Goal: Task Accomplishment & Management: Use online tool/utility

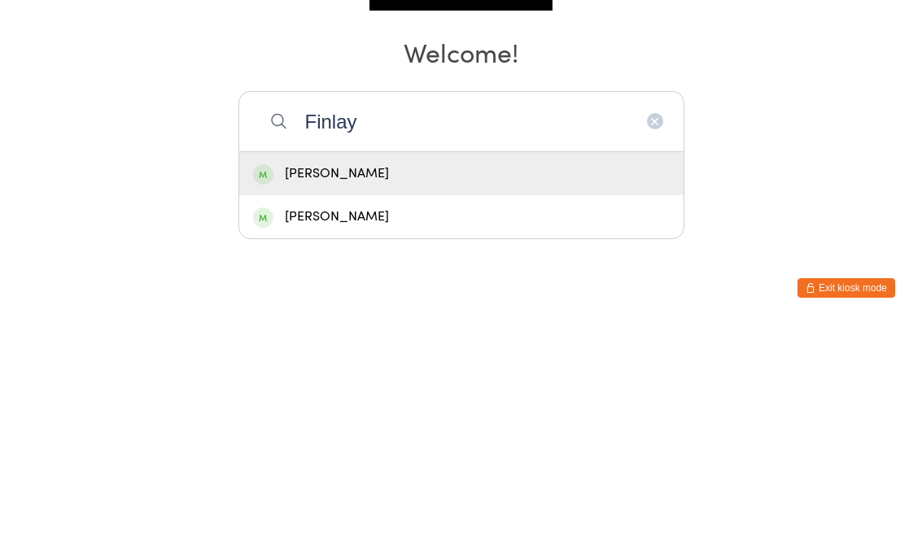
type input "Finlay"
click at [278, 383] on div "[PERSON_NAME]" at bounding box center [461, 394] width 416 height 22
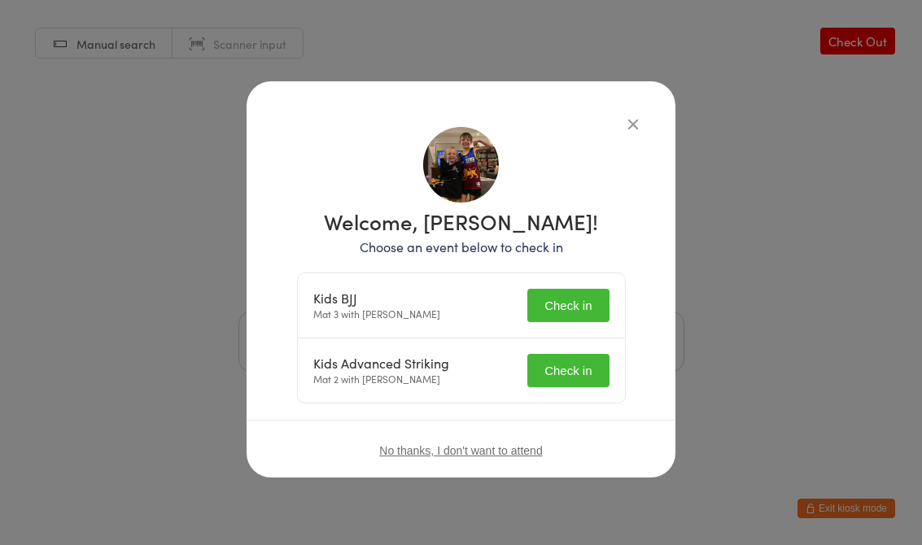
click at [551, 306] on button "Check in" at bounding box center [567, 305] width 81 height 33
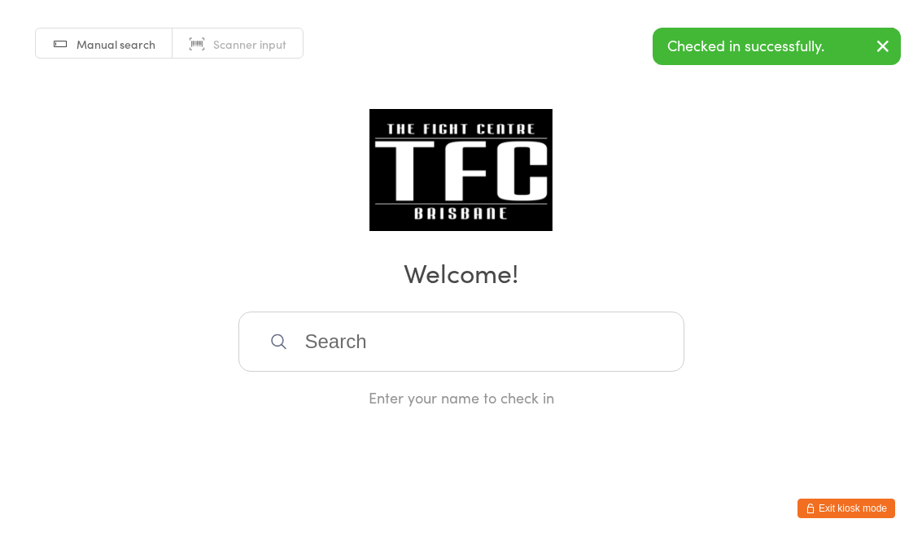
click at [338, 333] on input "search" at bounding box center [461, 342] width 446 height 60
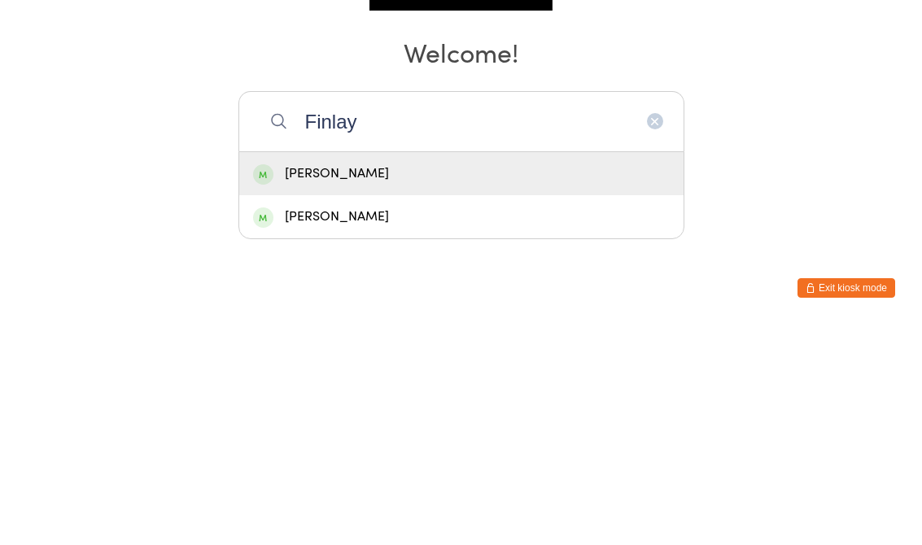
click at [283, 312] on input "Finlay" at bounding box center [461, 342] width 446 height 60
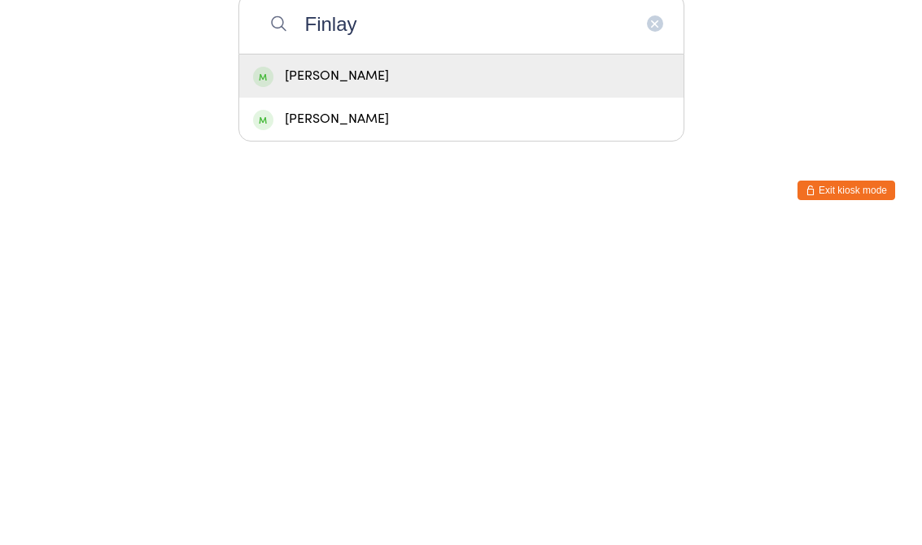
type input "Finlay"
click at [283, 383] on div "[PERSON_NAME]" at bounding box center [461, 394] width 416 height 22
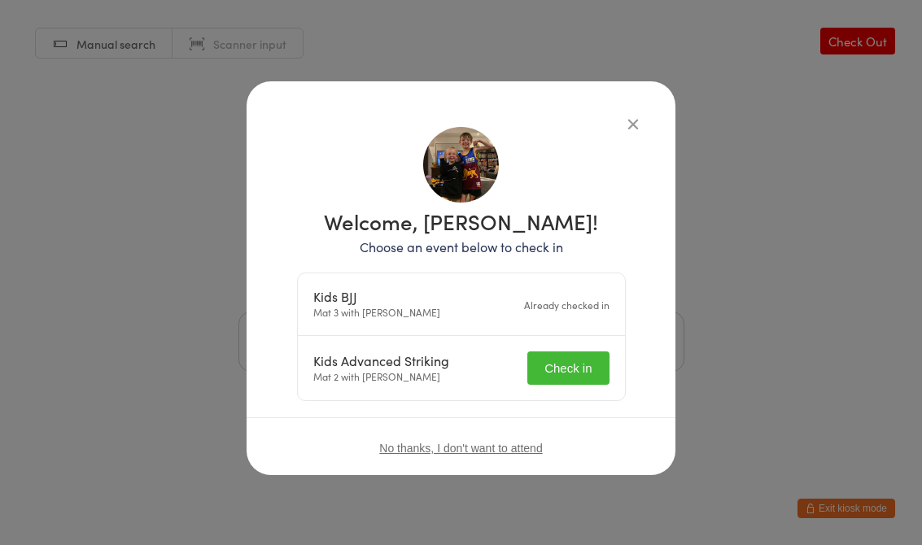
click at [562, 370] on button "Check in" at bounding box center [567, 367] width 81 height 33
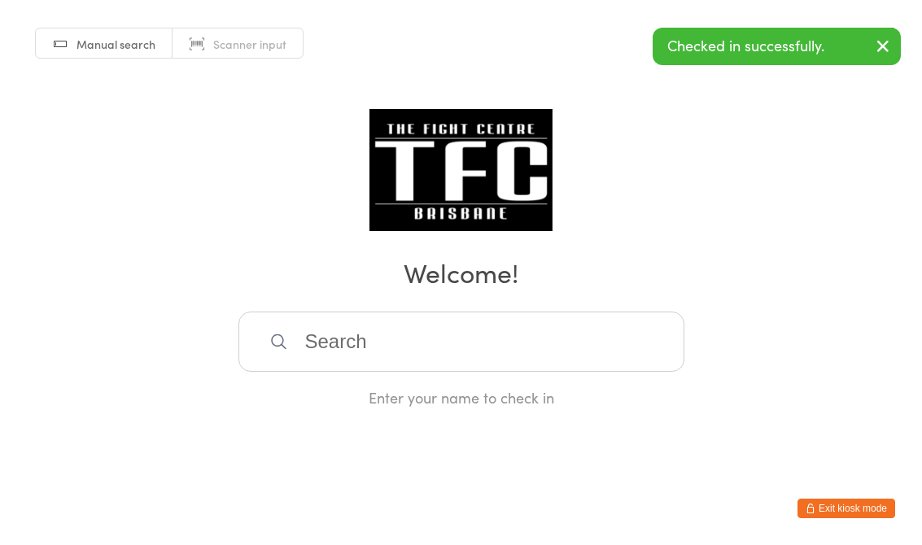
click at [482, 325] on input "search" at bounding box center [461, 342] width 446 height 60
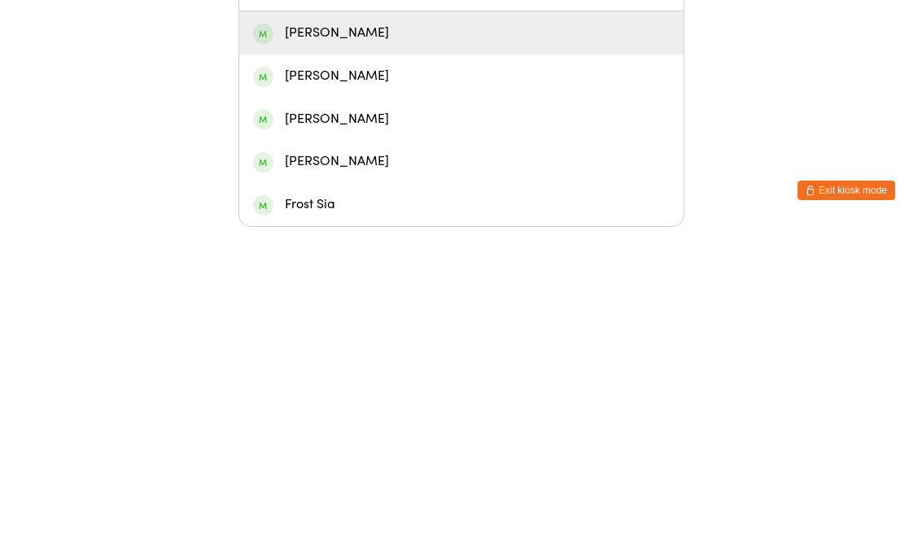
type input "Franj"
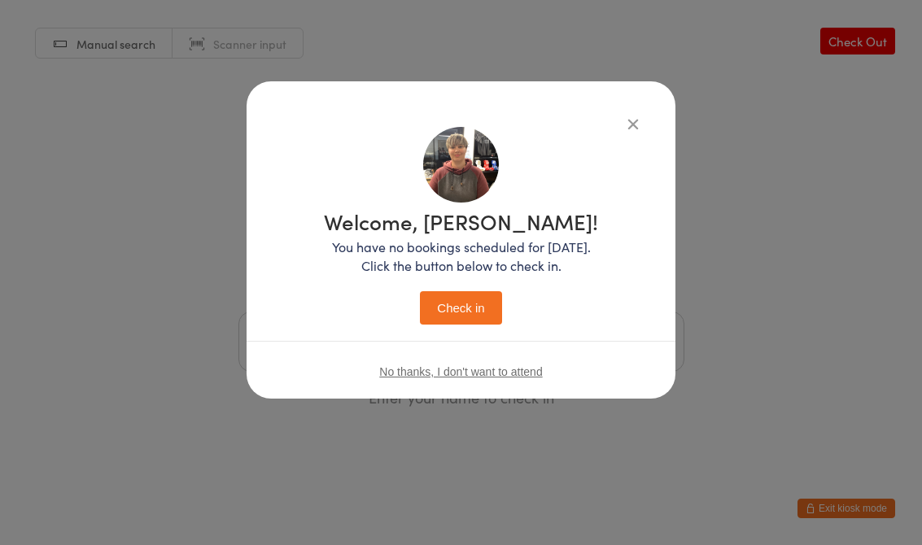
click at [640, 117] on icon "button" at bounding box center [633, 124] width 18 height 18
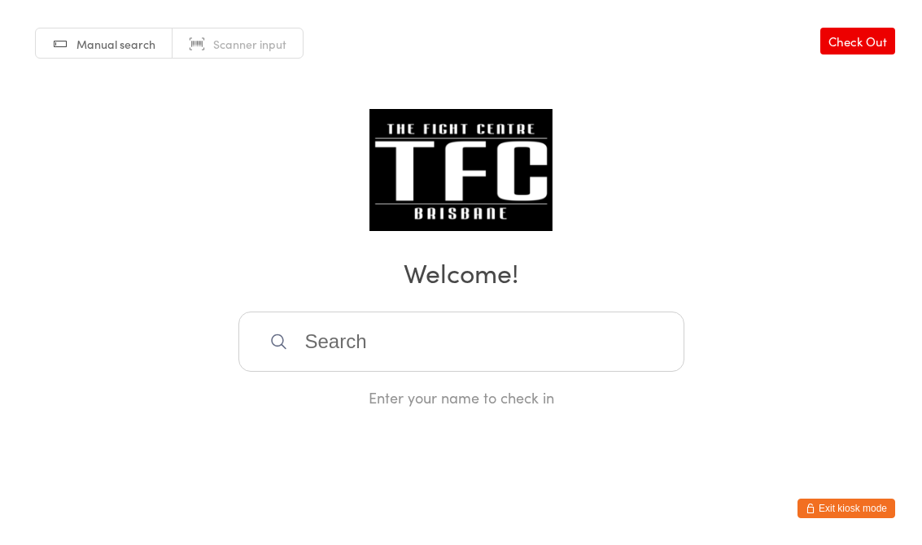
click at [450, 319] on input "search" at bounding box center [461, 342] width 446 height 60
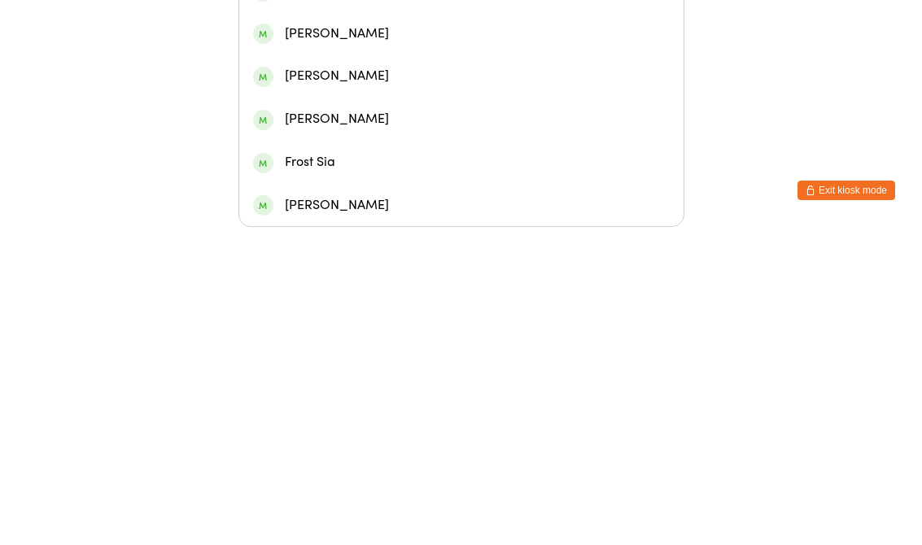
type input "Franki"
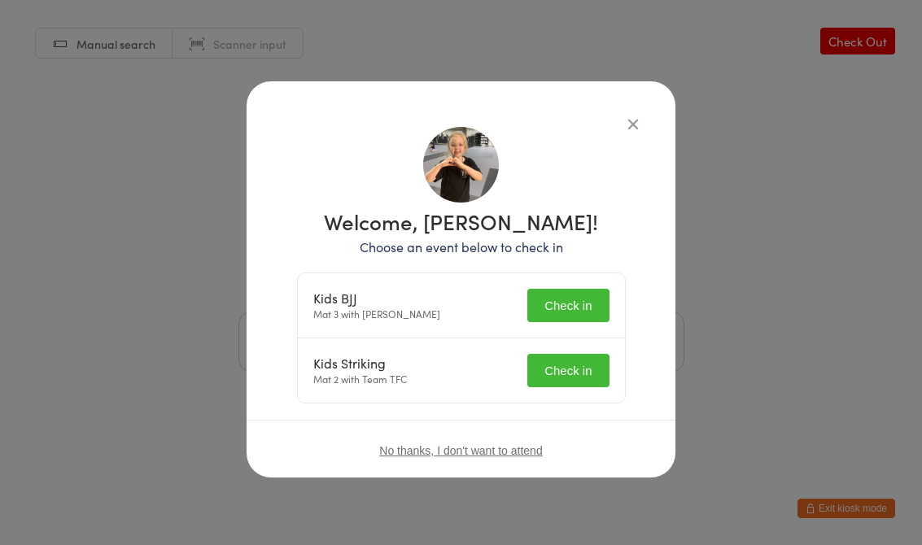
click at [571, 316] on button "Check in" at bounding box center [567, 305] width 81 height 33
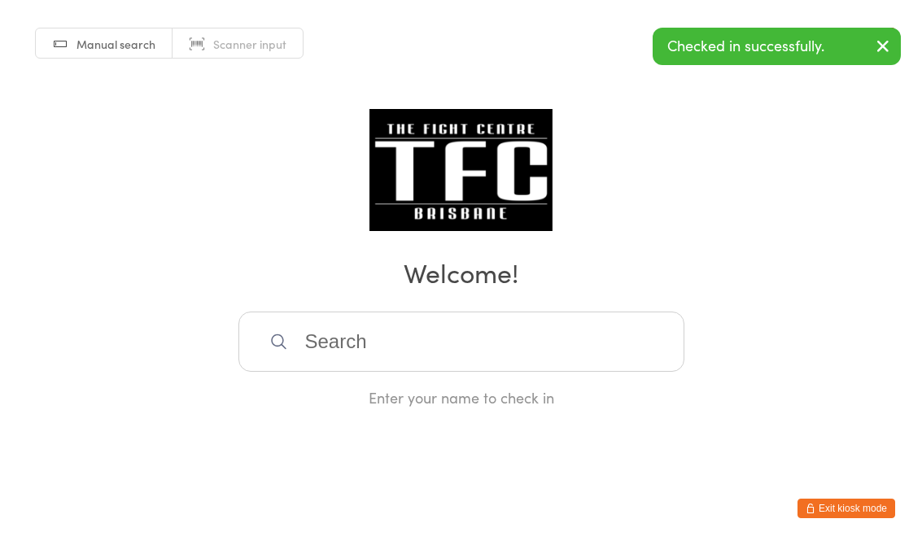
click at [639, 392] on div "Enter your name to check in" at bounding box center [461, 360] width 446 height 96
click at [646, 349] on input "search" at bounding box center [461, 342] width 446 height 60
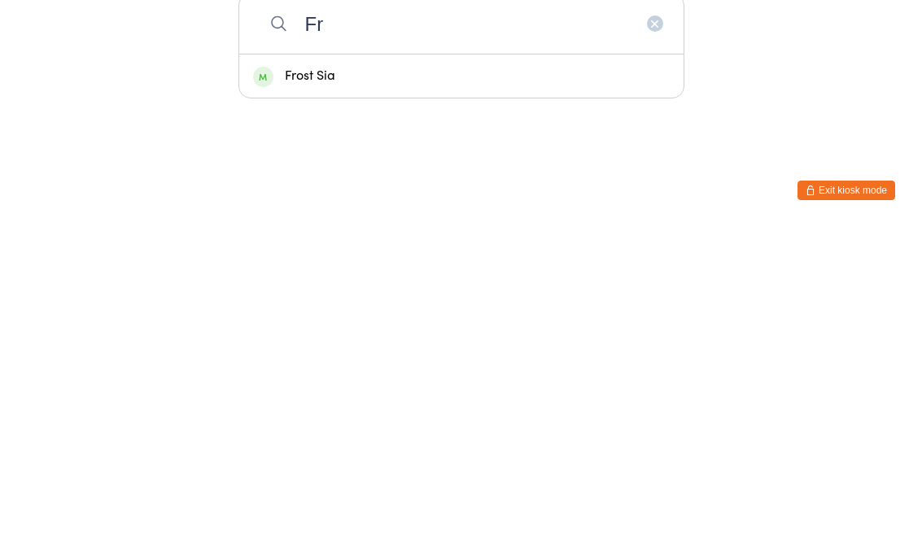
type input "Fra"
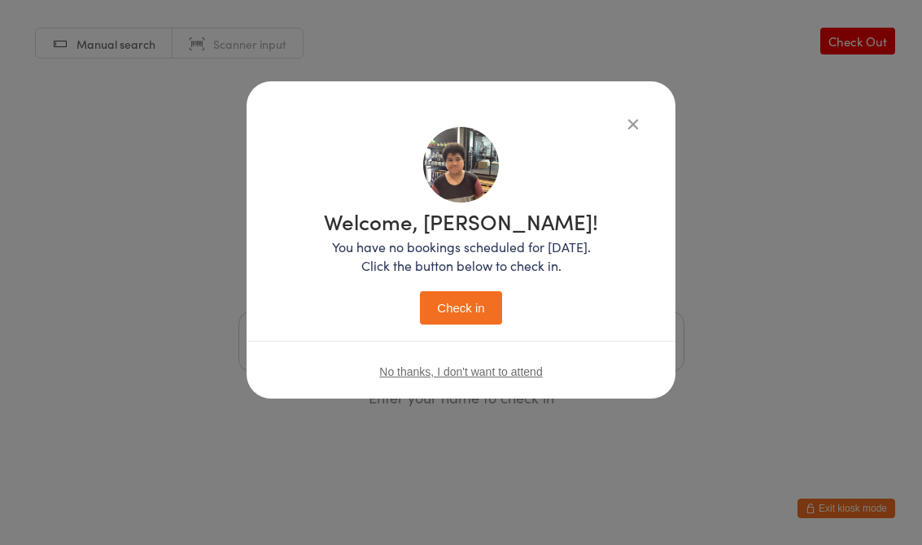
click at [498, 299] on button "Check in" at bounding box center [460, 307] width 81 height 33
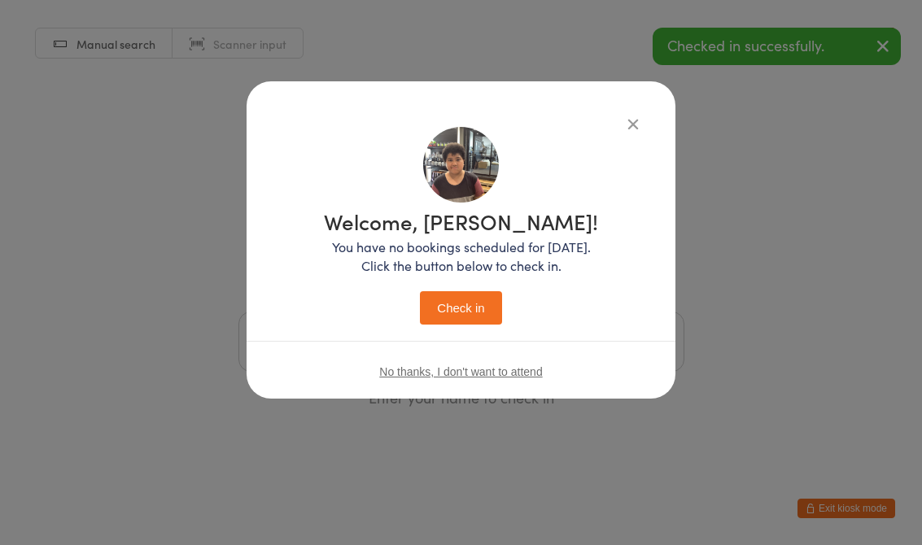
click at [633, 132] on icon "button" at bounding box center [633, 124] width 18 height 18
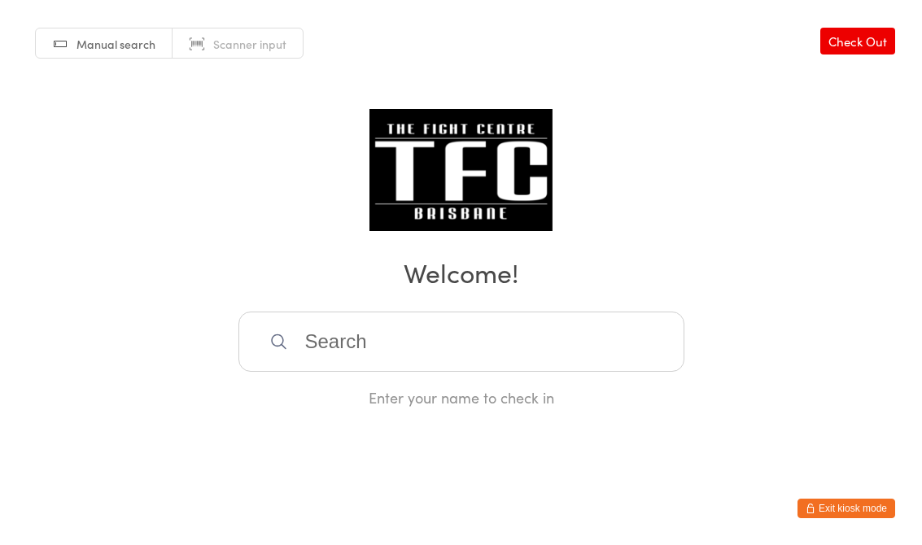
click at [406, 370] on input "search" at bounding box center [461, 342] width 446 height 60
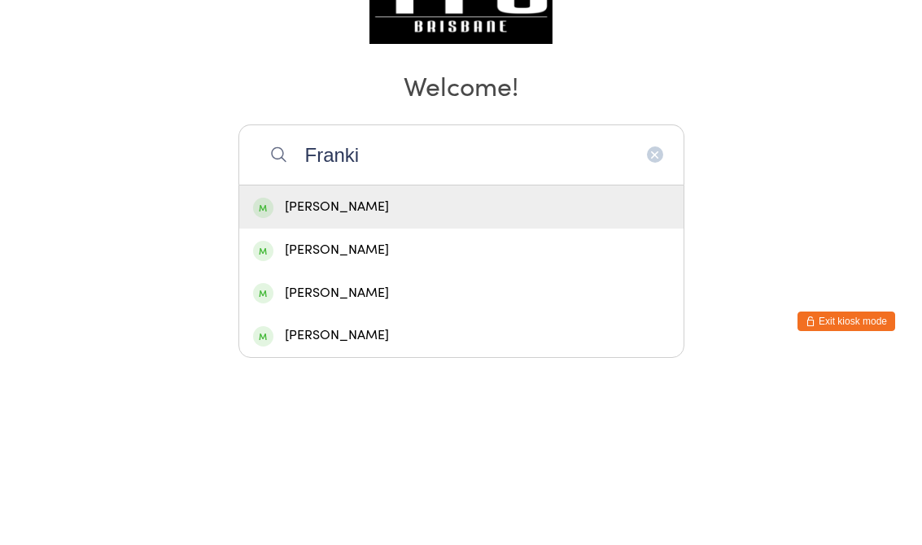
type input "[PERSON_NAME]"
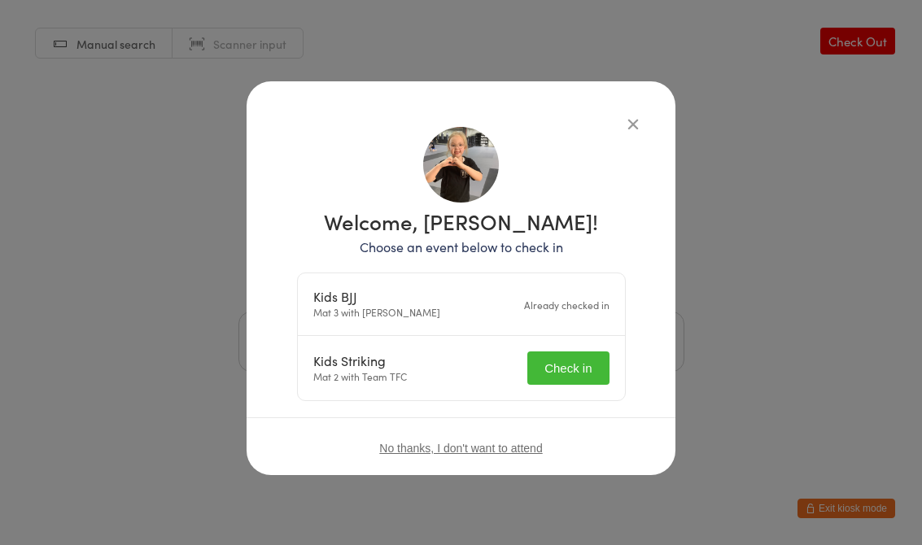
click at [520, 395] on div "Kids Striking Mat 2 with Team TFC Check in" at bounding box center [461, 368] width 327 height 64
click at [572, 381] on button "Check in" at bounding box center [567, 367] width 81 height 33
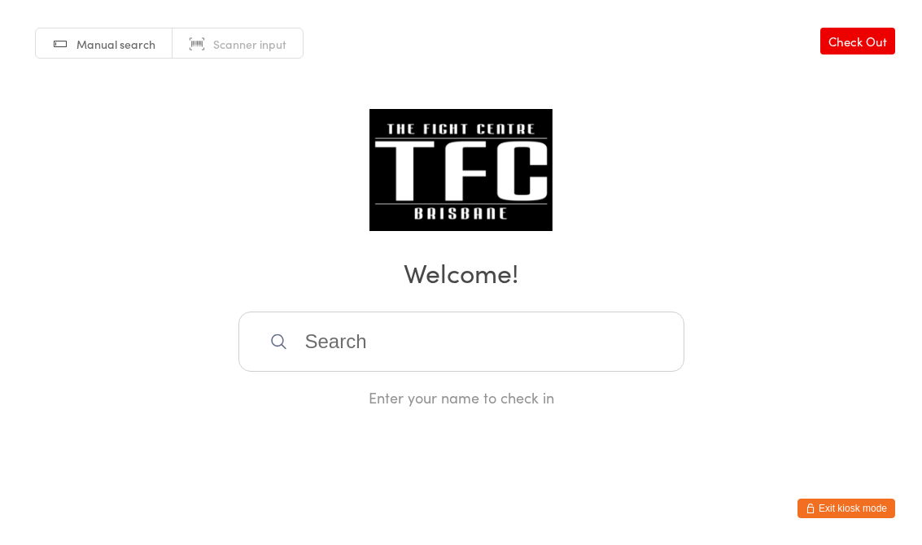
click at [546, 399] on div "Enter your name to check in" at bounding box center [461, 397] width 446 height 20
click at [604, 350] on input "search" at bounding box center [461, 342] width 446 height 60
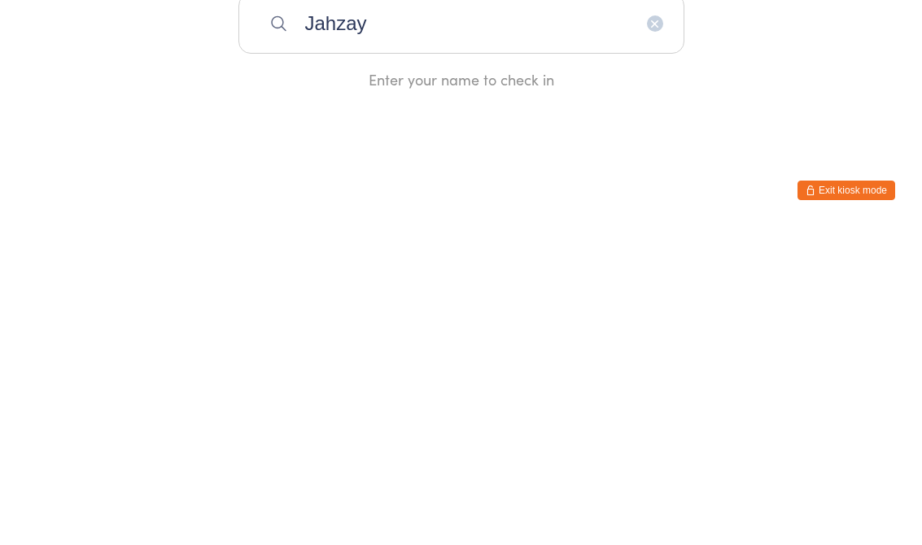
click at [453, 387] on div "Enter your name to check in" at bounding box center [461, 397] width 446 height 20
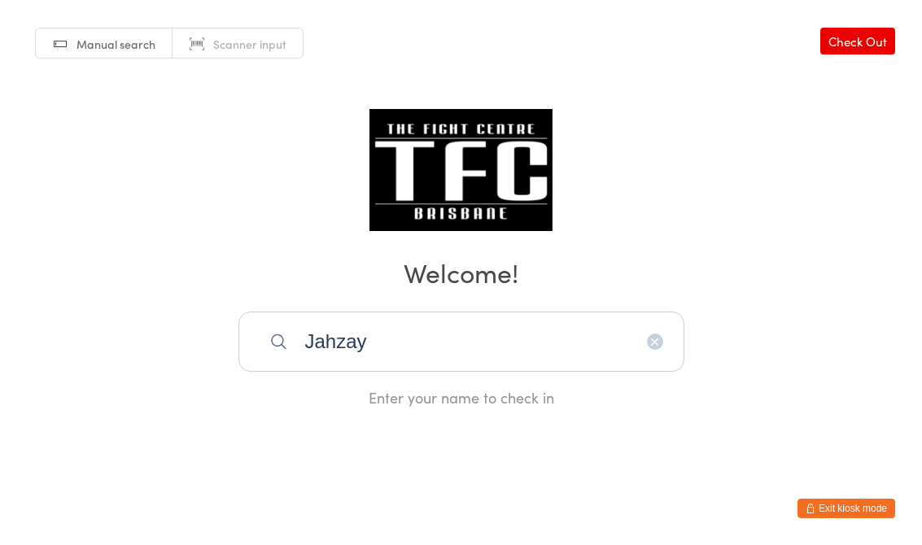
click at [518, 364] on input "Jahzay" at bounding box center [461, 342] width 446 height 60
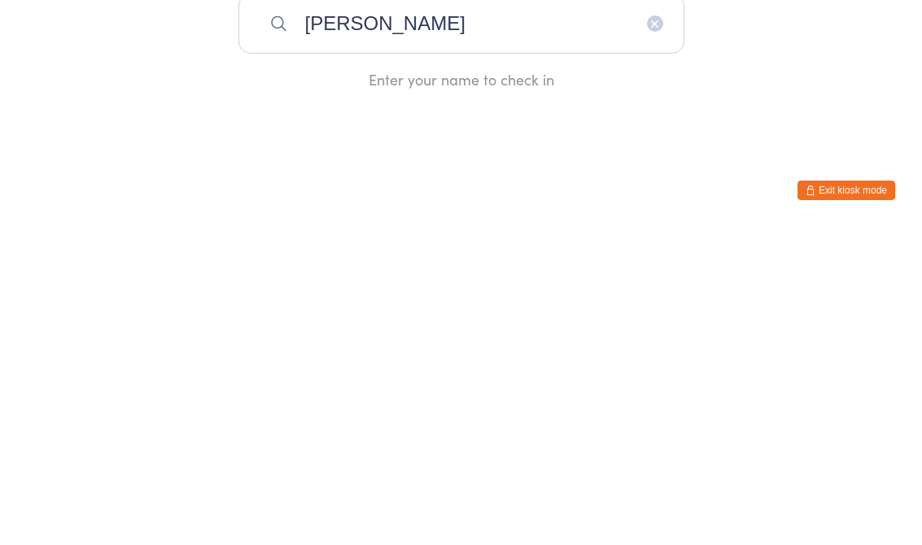
type input "J"
type input "Jahzay"
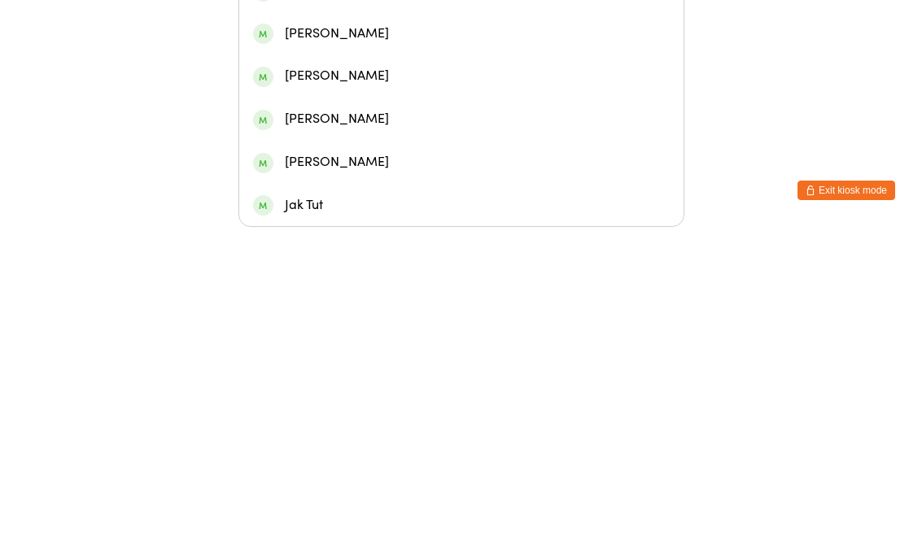
click at [497, 255] on div "Jahzay Leokava taani" at bounding box center [461, 266] width 416 height 22
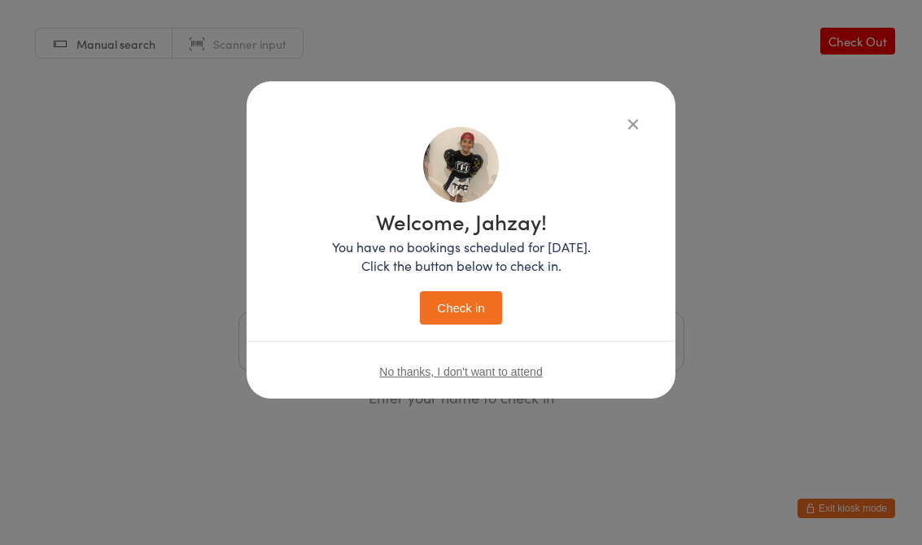
click at [641, 127] on icon "button" at bounding box center [633, 124] width 18 height 18
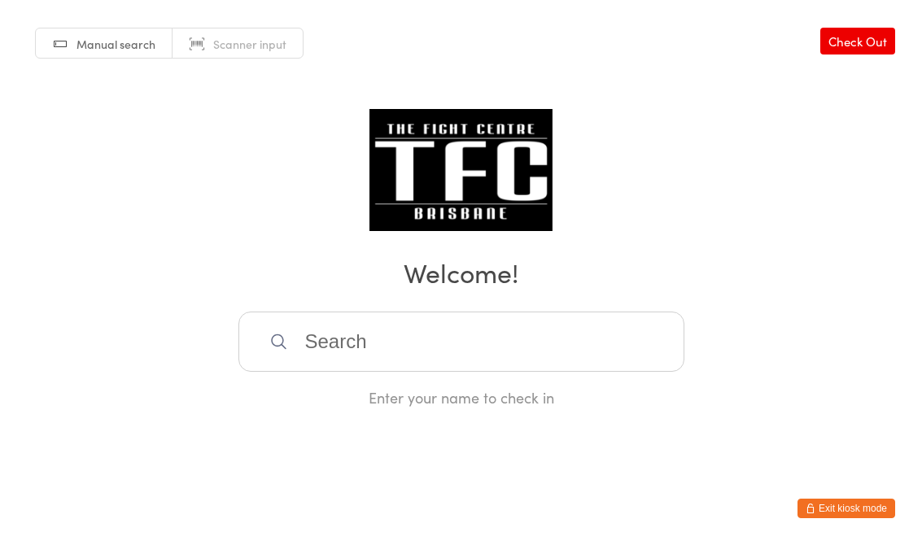
click at [432, 369] on input "search" at bounding box center [461, 342] width 446 height 60
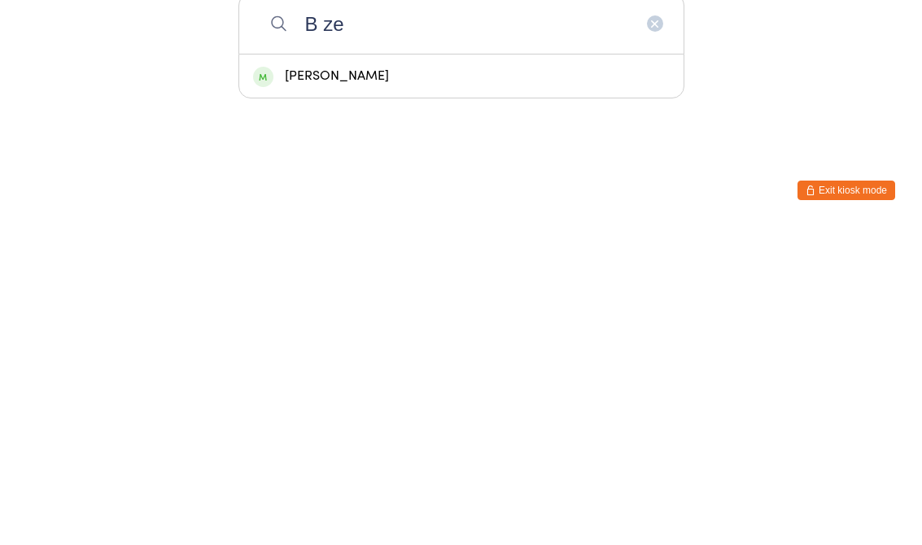
click at [390, 312] on input "B ze" at bounding box center [461, 342] width 446 height 60
type input "B ze"
click at [428, 373] on div "[PERSON_NAME]" at bounding box center [461, 394] width 444 height 43
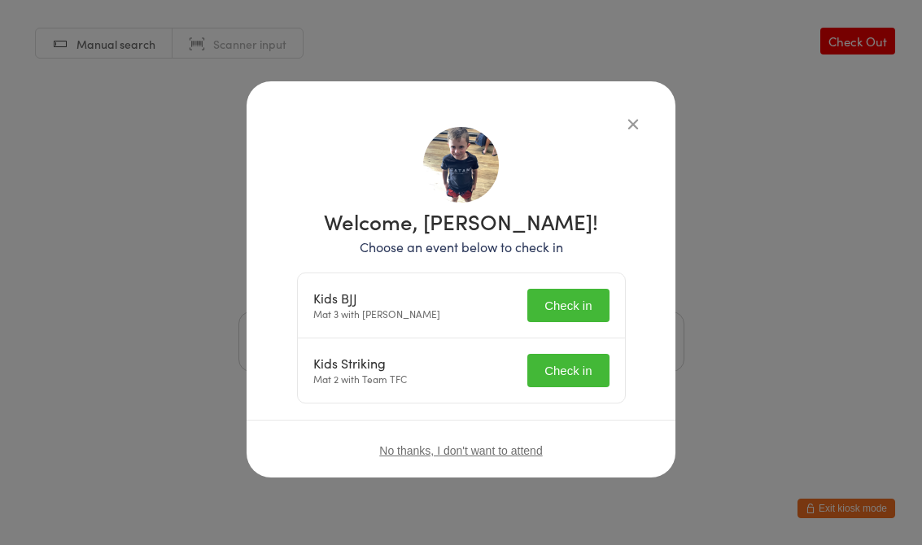
click at [573, 301] on button "Check in" at bounding box center [567, 305] width 81 height 33
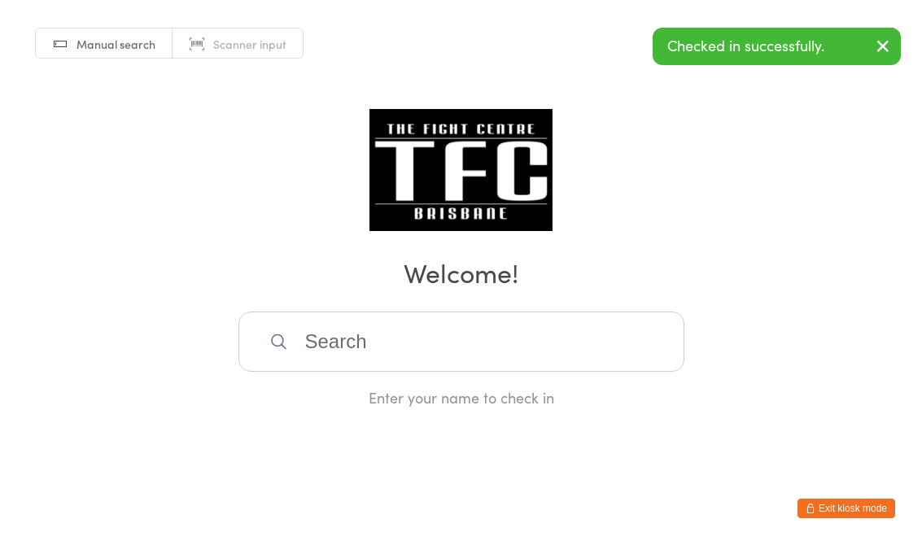
click at [585, 360] on input "search" at bounding box center [461, 342] width 446 height 60
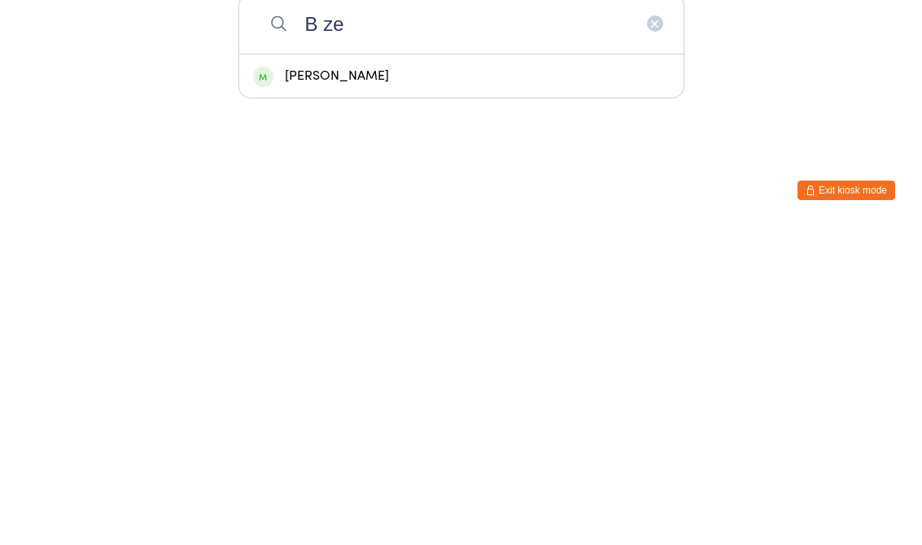
type input "B ze"
click at [425, 373] on div "[PERSON_NAME]" at bounding box center [461, 394] width 444 height 43
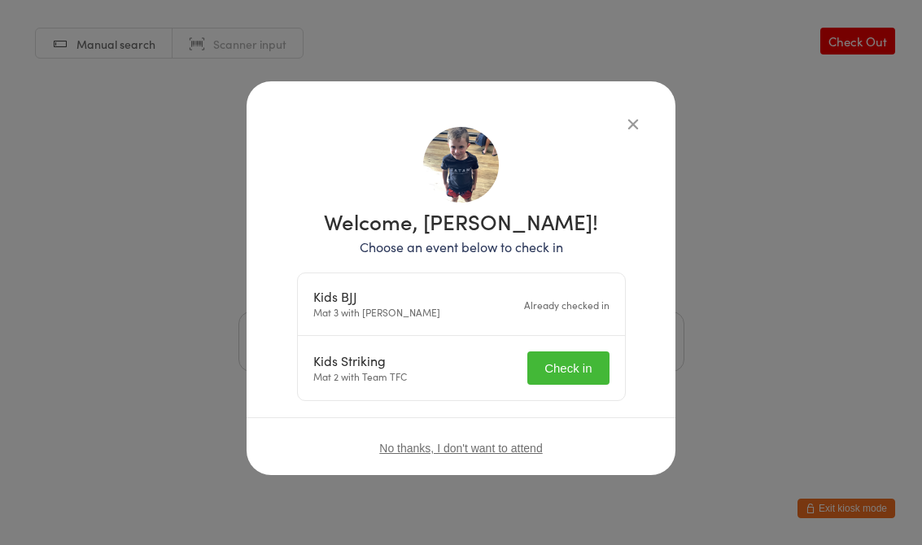
click at [573, 373] on button "Check in" at bounding box center [567, 367] width 81 height 33
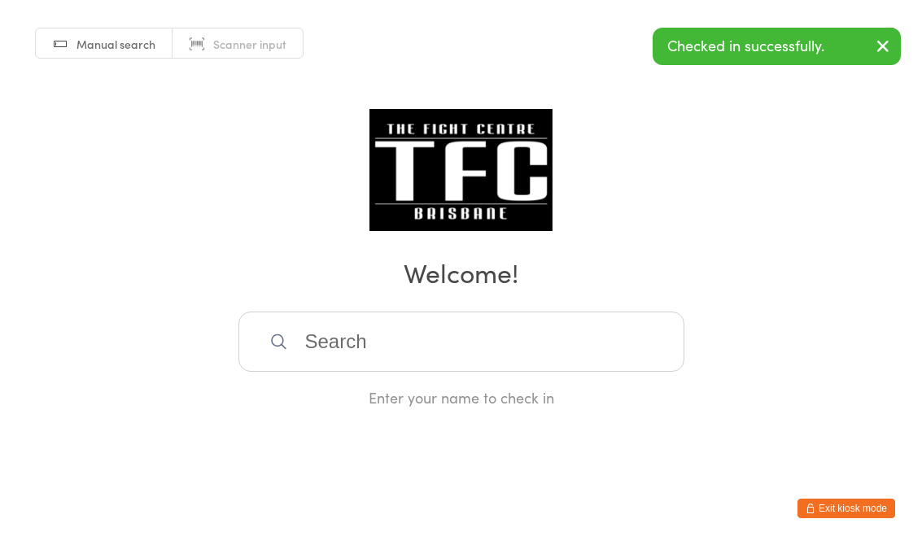
click at [363, 333] on input "search" at bounding box center [461, 342] width 446 height 60
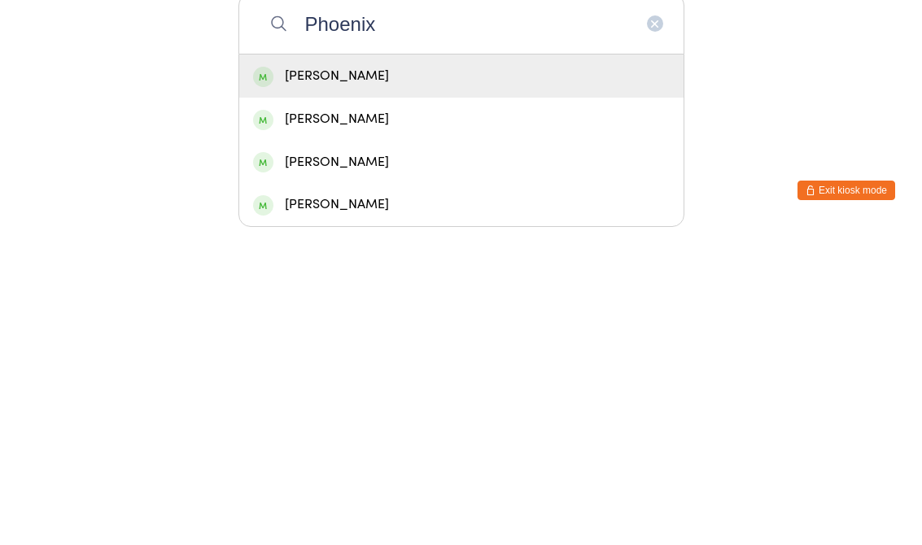
type input "Phoenix"
click at [322, 383] on div "[PERSON_NAME]" at bounding box center [461, 394] width 416 height 22
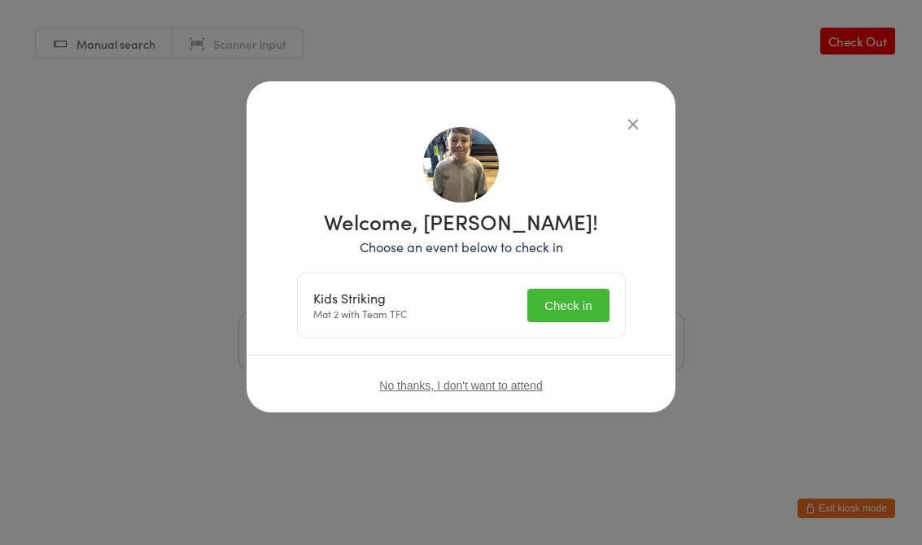
click at [578, 294] on button "Check in" at bounding box center [567, 305] width 81 height 33
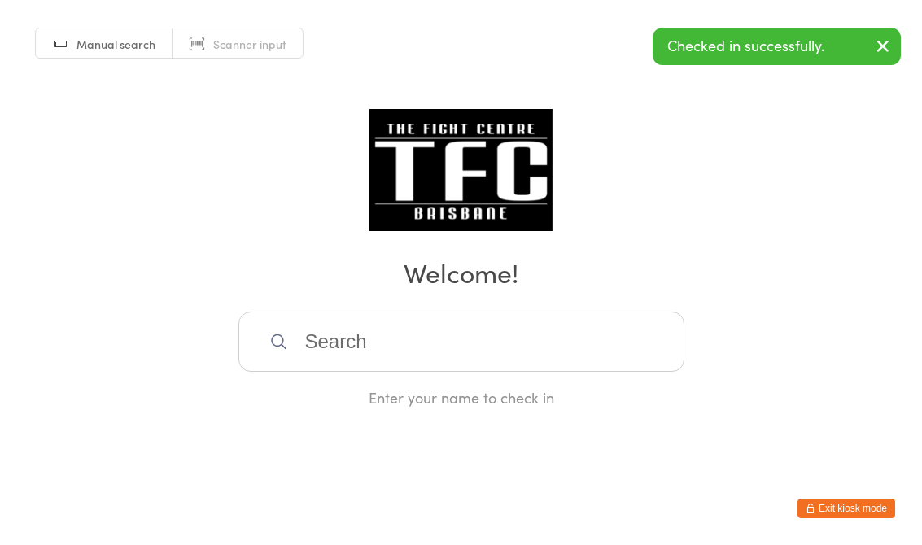
click at [515, 349] on input "search" at bounding box center [461, 342] width 446 height 60
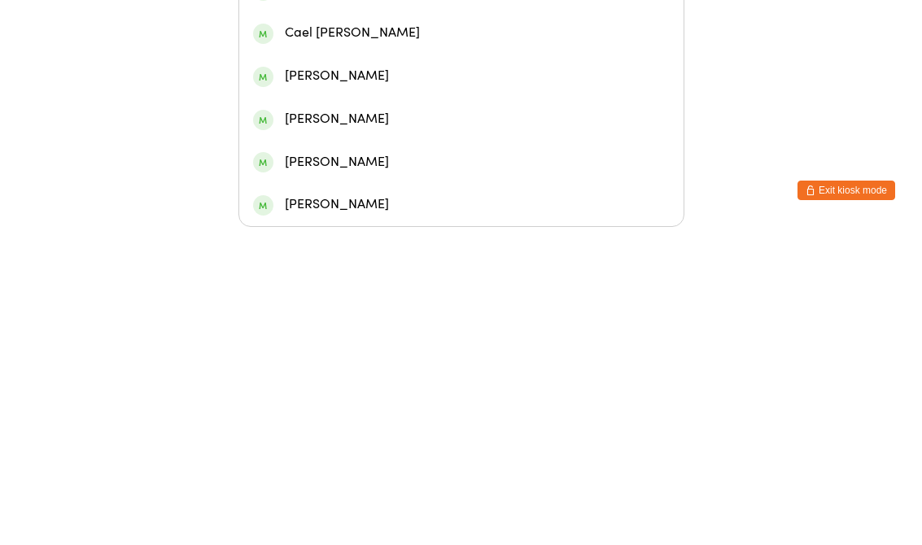
type input "[PERSON_NAME]"
click at [307, 211] on div "[PERSON_NAME]" at bounding box center [461, 222] width 416 height 22
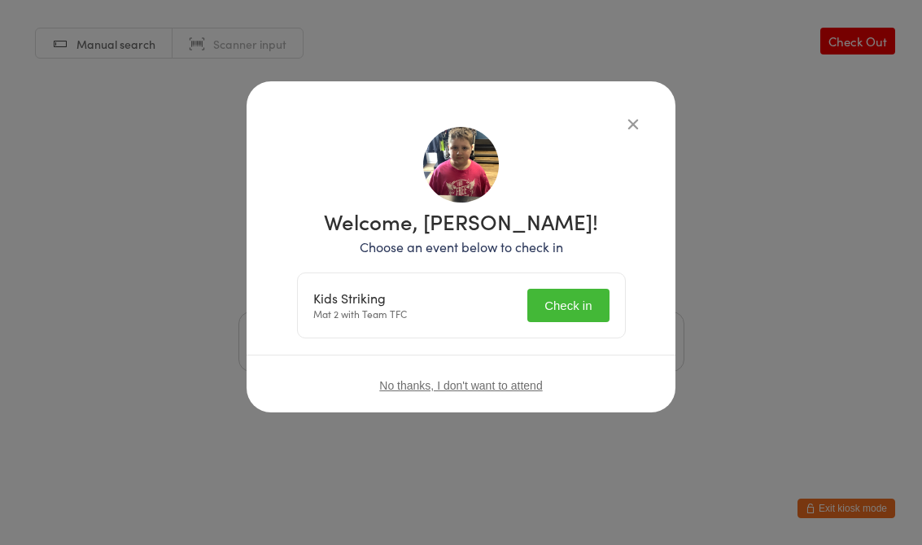
click at [573, 301] on button "Check in" at bounding box center [567, 305] width 81 height 33
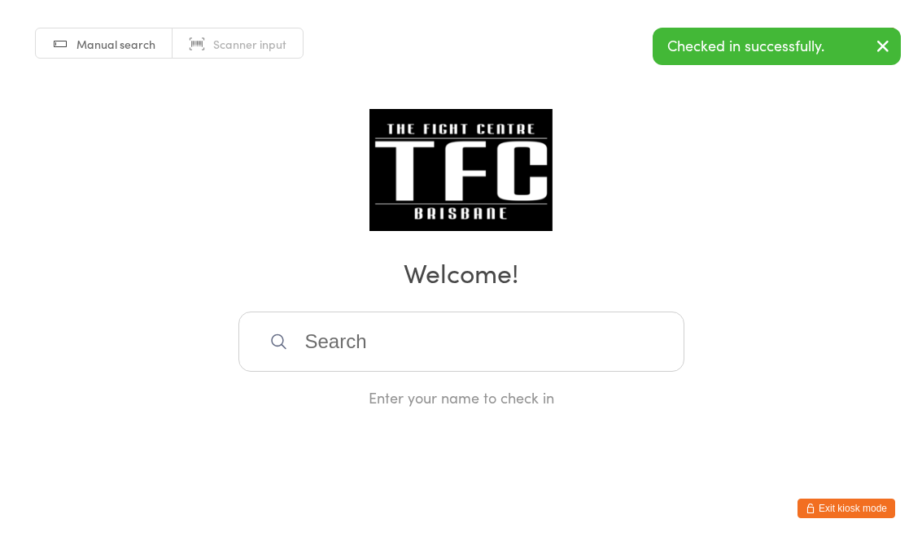
click at [512, 340] on input "search" at bounding box center [461, 342] width 446 height 60
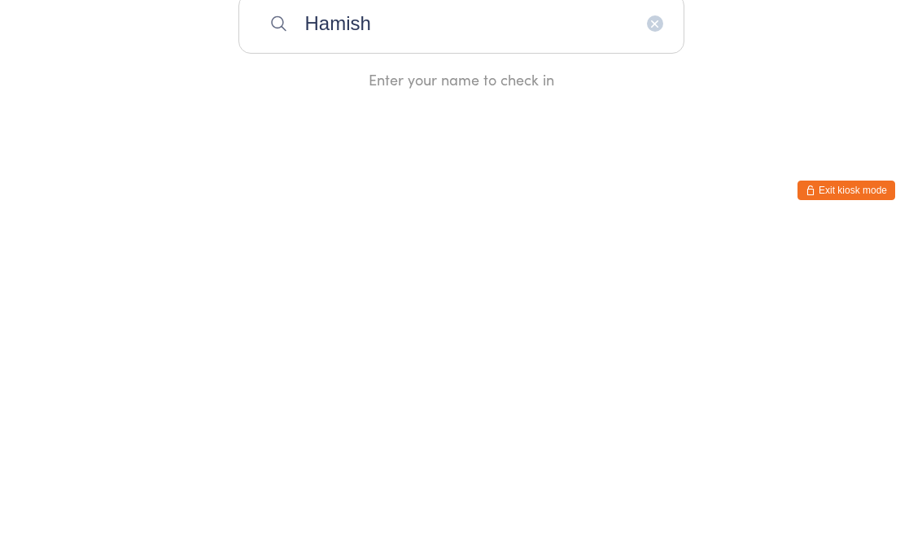
type input "Hamish"
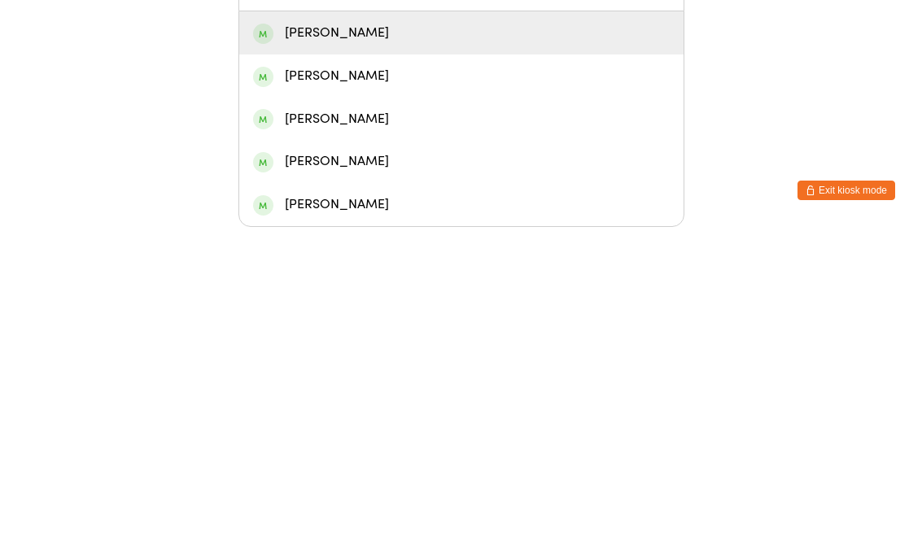
click at [444, 340] on div "[PERSON_NAME]" at bounding box center [461, 351] width 416 height 22
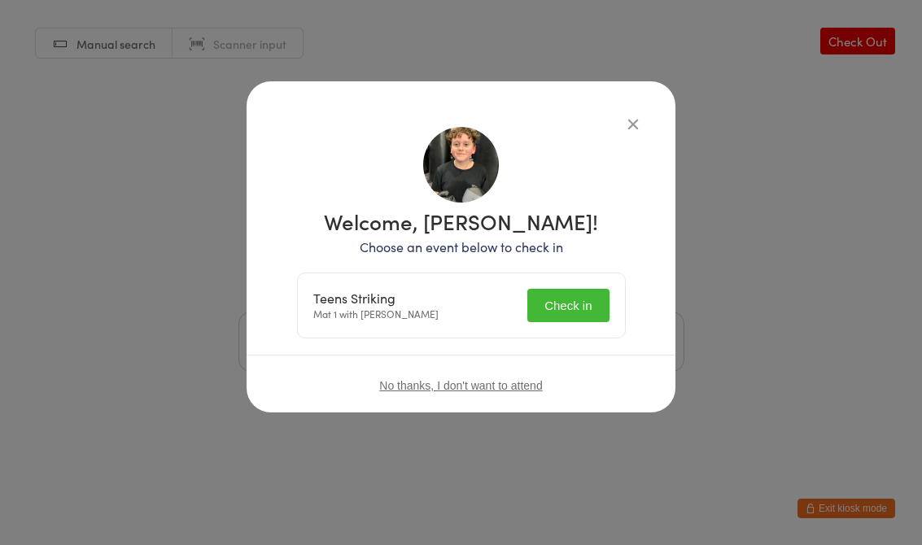
click at [517, 303] on div "Teens Striking Mat 1 with [PERSON_NAME] Check in" at bounding box center [461, 305] width 327 height 64
click at [593, 308] on button "Check in" at bounding box center [567, 305] width 81 height 33
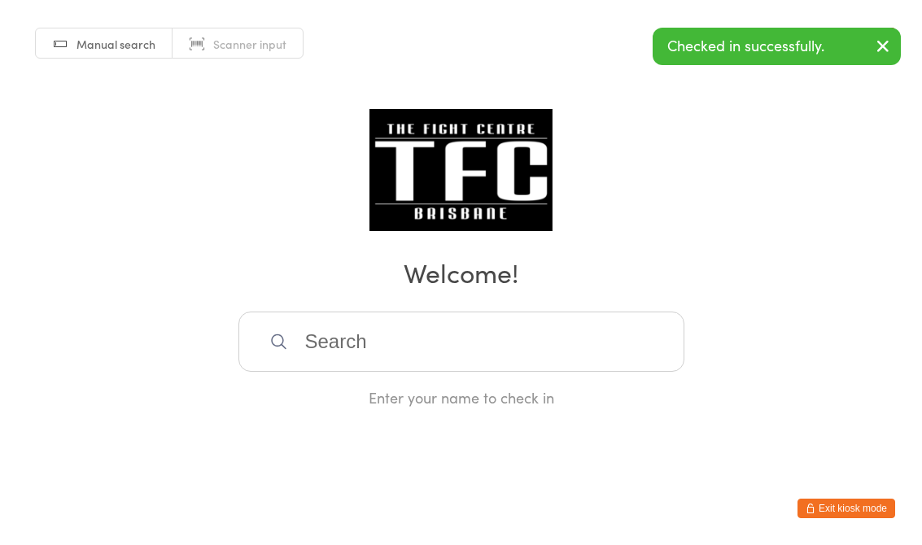
click at [578, 319] on input "search" at bounding box center [461, 342] width 446 height 60
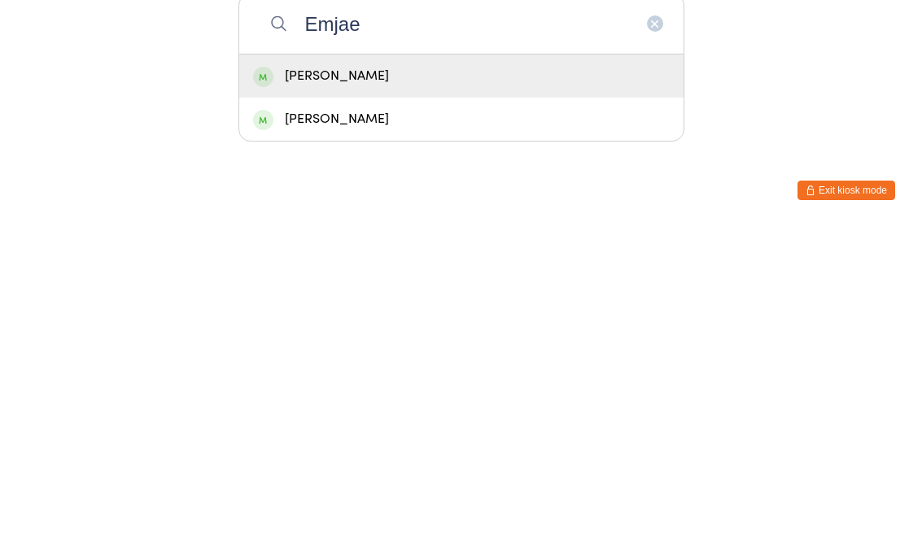
type input "Emjae"
click at [537, 383] on div "[PERSON_NAME]" at bounding box center [461, 394] width 416 height 22
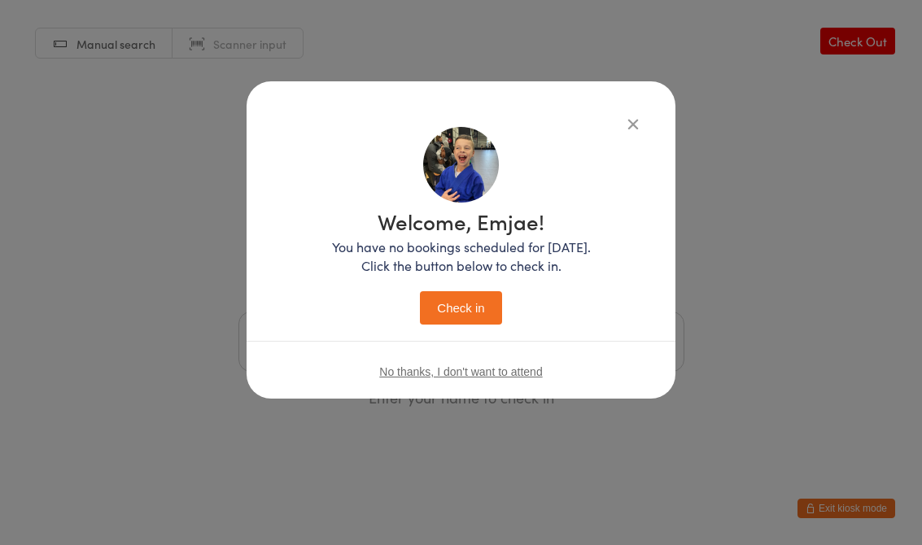
click at [466, 299] on button "Check in" at bounding box center [460, 307] width 81 height 33
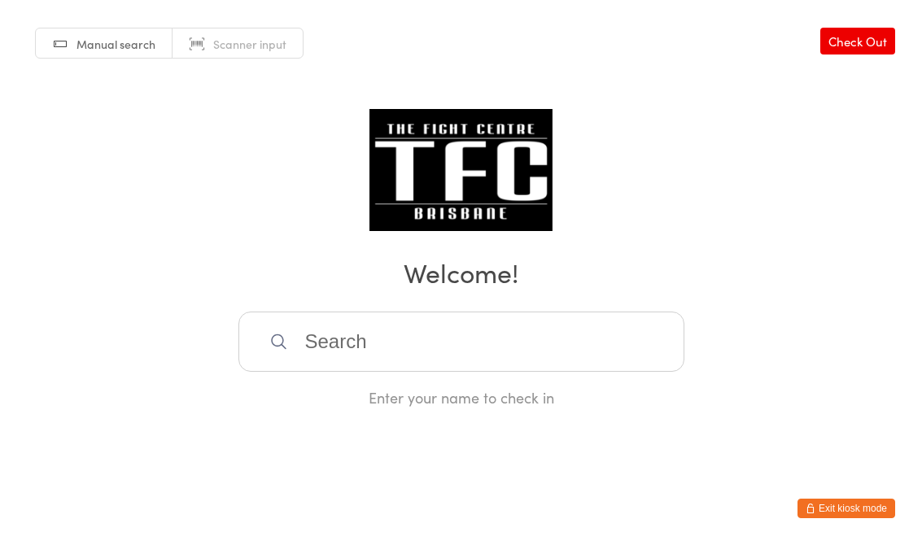
click at [506, 365] on input "search" at bounding box center [461, 342] width 446 height 60
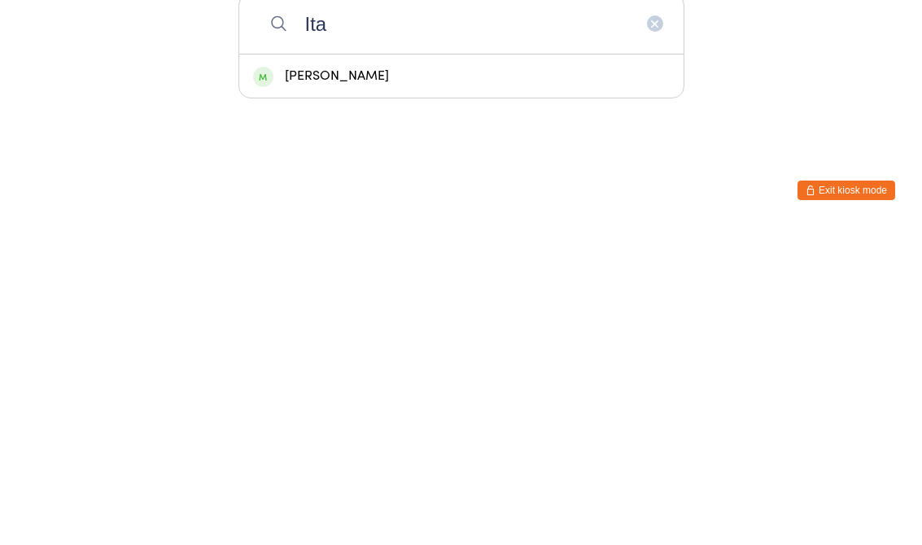
type input "Ita"
click at [498, 373] on div "[PERSON_NAME]" at bounding box center [461, 394] width 444 height 43
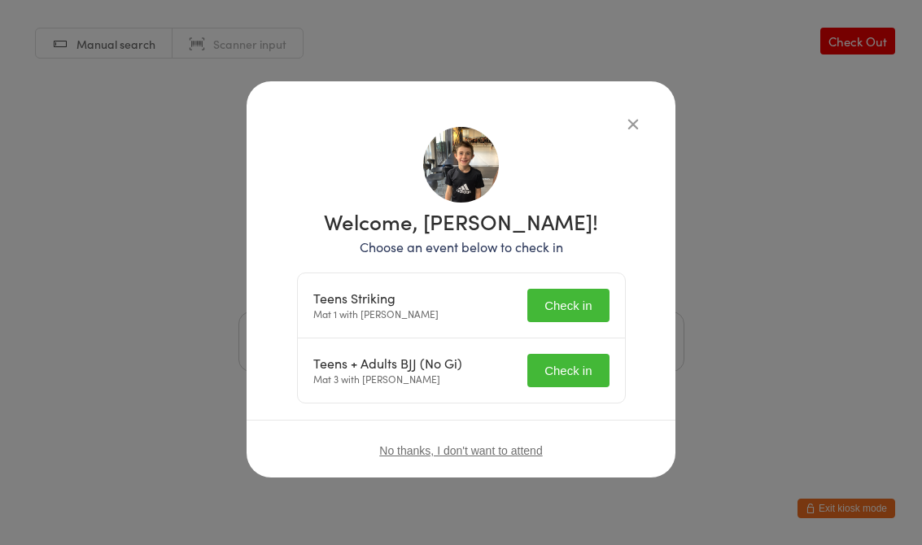
click at [590, 368] on button "Check in" at bounding box center [567, 370] width 81 height 33
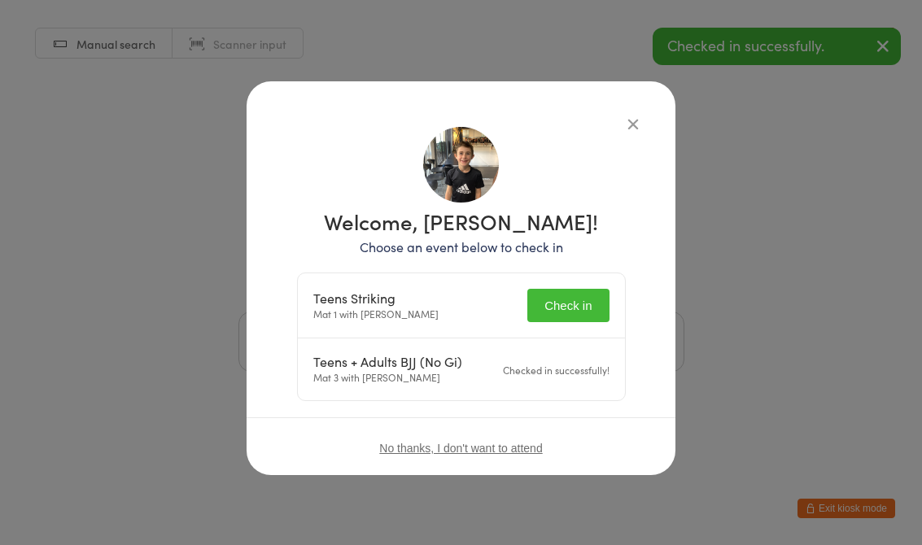
click at [591, 291] on button "Check in" at bounding box center [567, 305] width 81 height 33
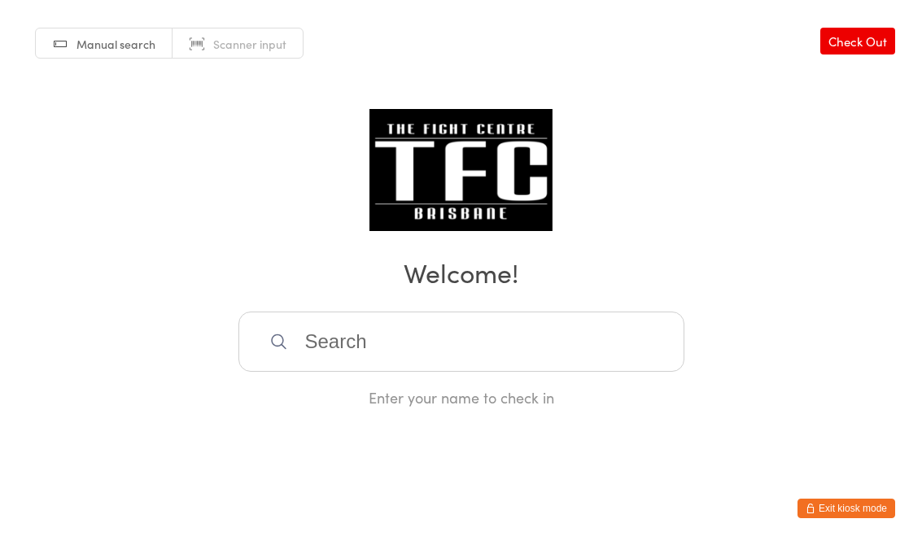
click at [645, 325] on input "search" at bounding box center [461, 342] width 446 height 60
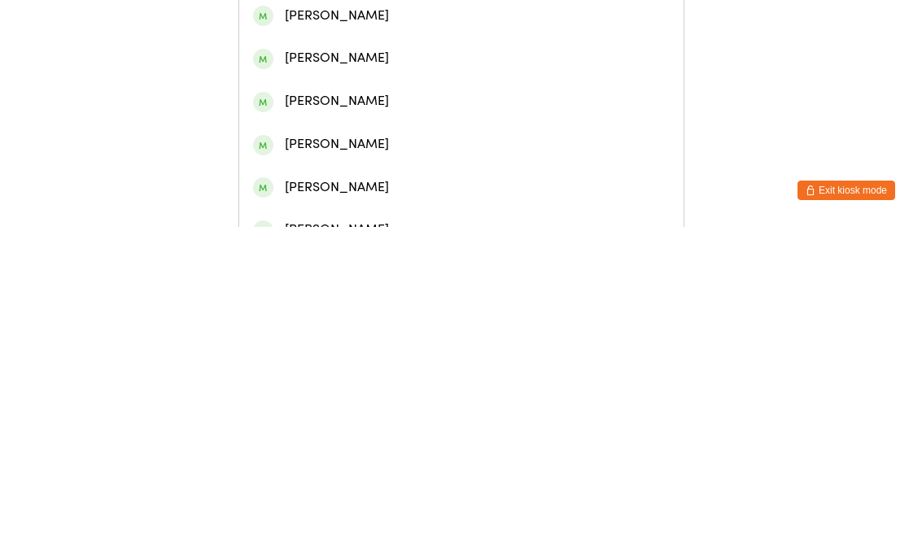
type input "Jayden"
click at [433, 184] on div "[PERSON_NAME]" at bounding box center [461, 162] width 444 height 43
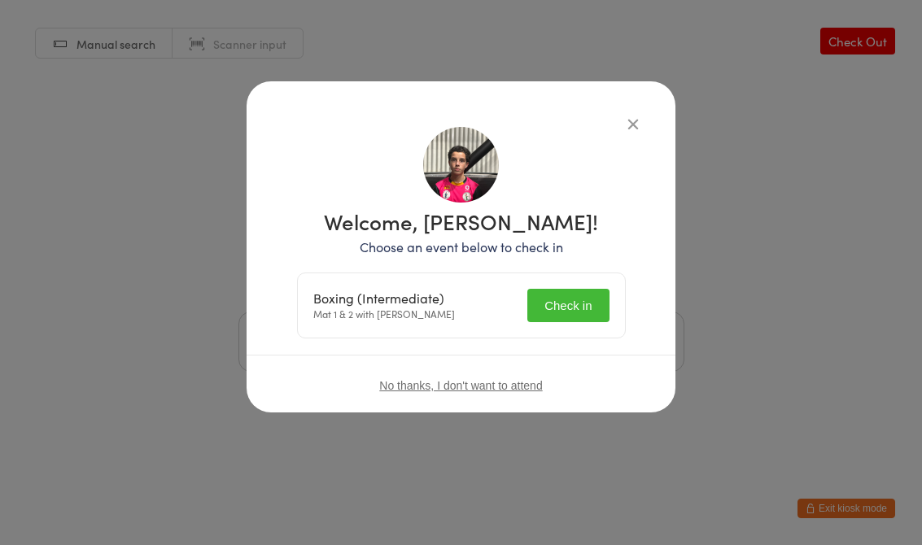
click at [569, 321] on button "Check in" at bounding box center [567, 305] width 81 height 33
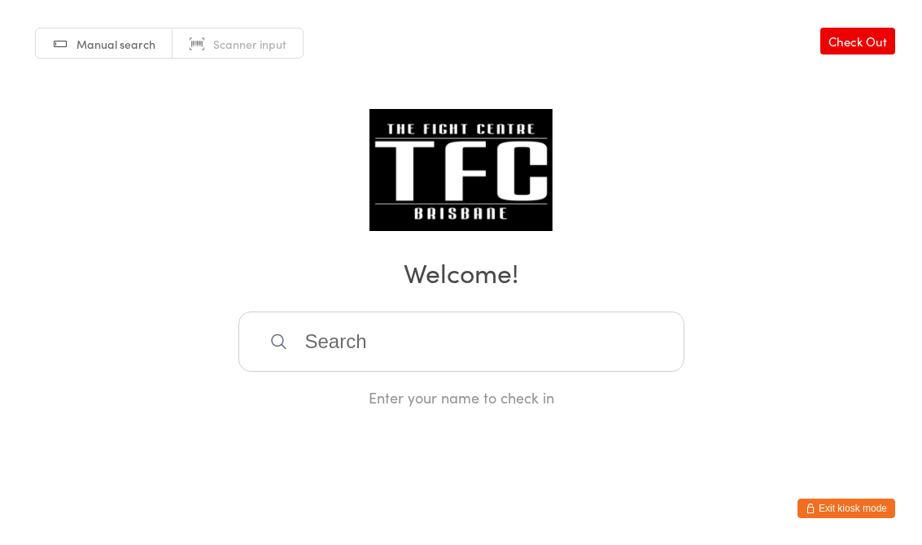
click at [877, 32] on link "Check Out" at bounding box center [857, 41] width 75 height 27
click at [656, 338] on input "search" at bounding box center [461, 342] width 446 height 60
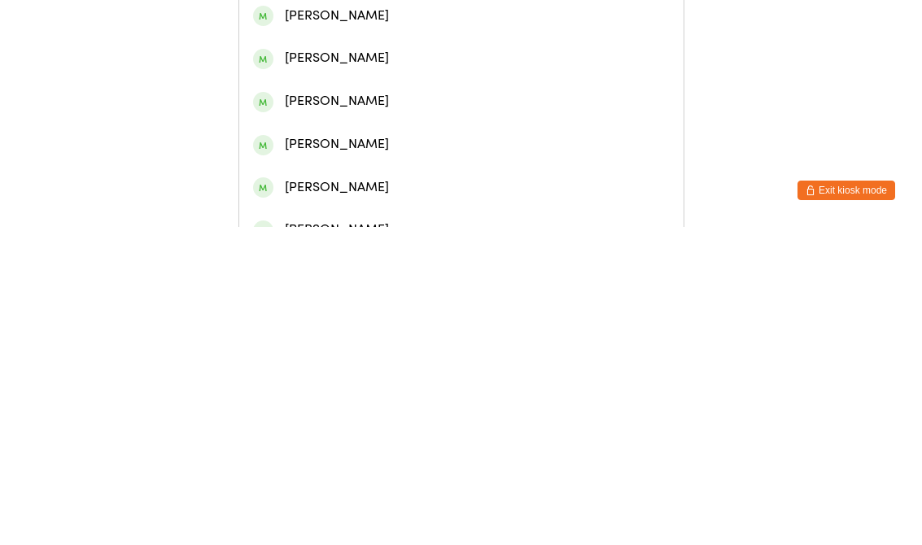
type input "Jayden"
click at [395, 171] on div "[PERSON_NAME]" at bounding box center [461, 162] width 416 height 22
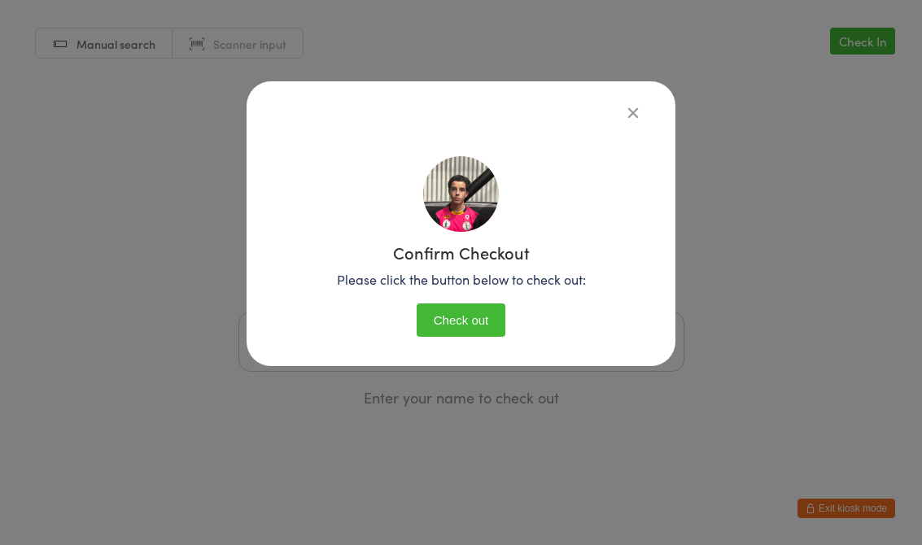
click at [480, 312] on button "Check out" at bounding box center [460, 319] width 89 height 33
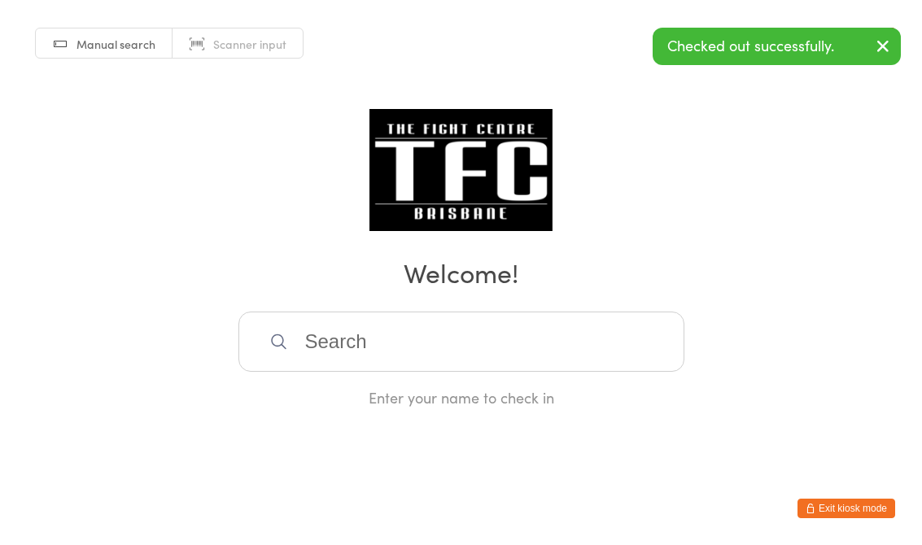
click at [535, 324] on input "search" at bounding box center [461, 342] width 446 height 60
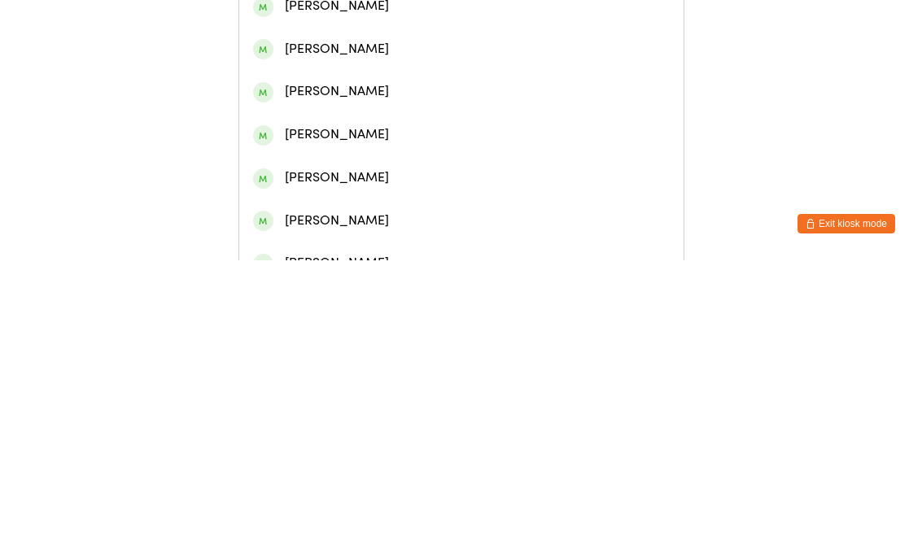
type input "Jayden"
click at [434, 173] on div "[PERSON_NAME]" at bounding box center [461, 162] width 416 height 22
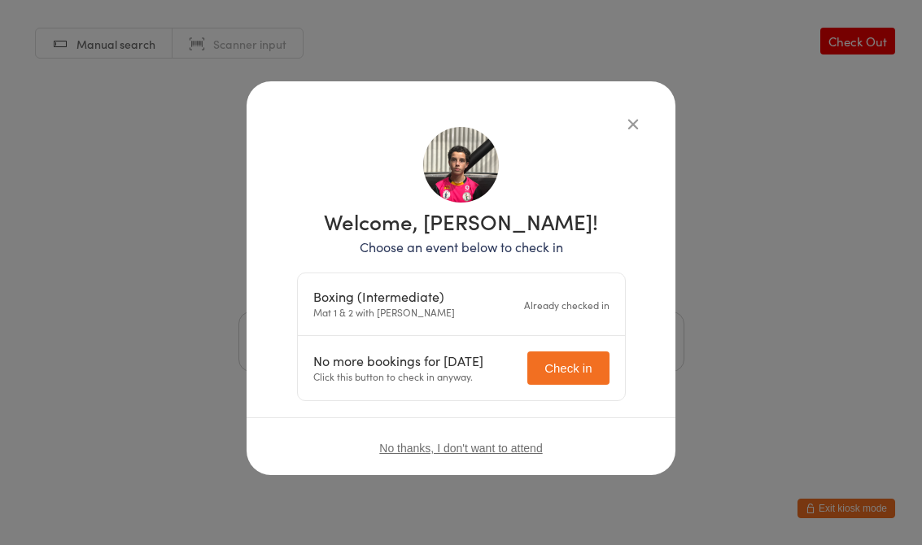
click at [589, 353] on button "Check in" at bounding box center [567, 367] width 81 height 33
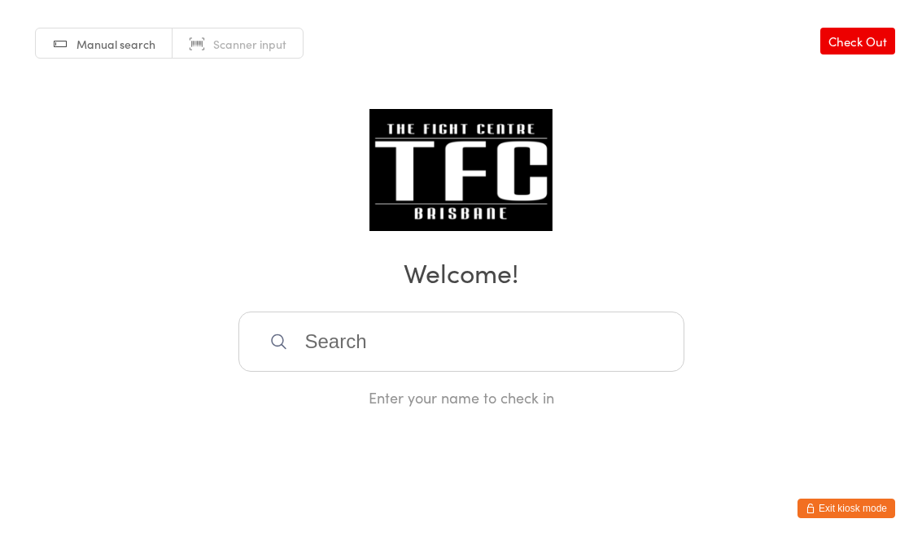
click at [342, 356] on input "search" at bounding box center [461, 342] width 446 height 60
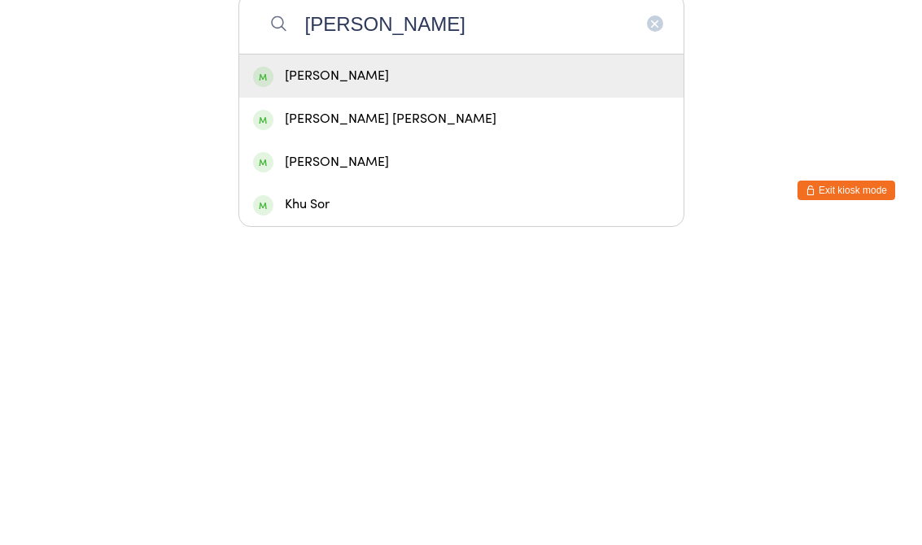
type input "[PERSON_NAME]"
click at [338, 383] on div "[PERSON_NAME]" at bounding box center [461, 394] width 416 height 22
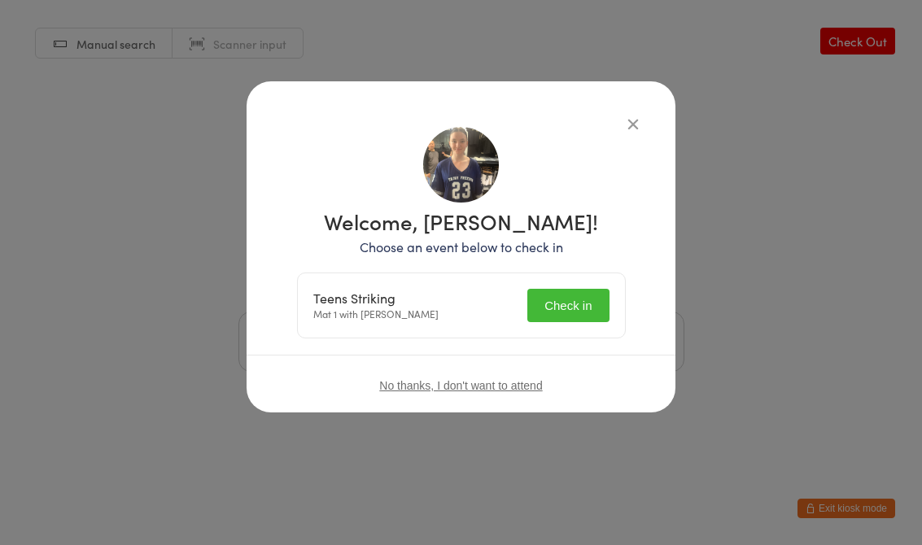
click at [556, 303] on button "Check in" at bounding box center [567, 305] width 81 height 33
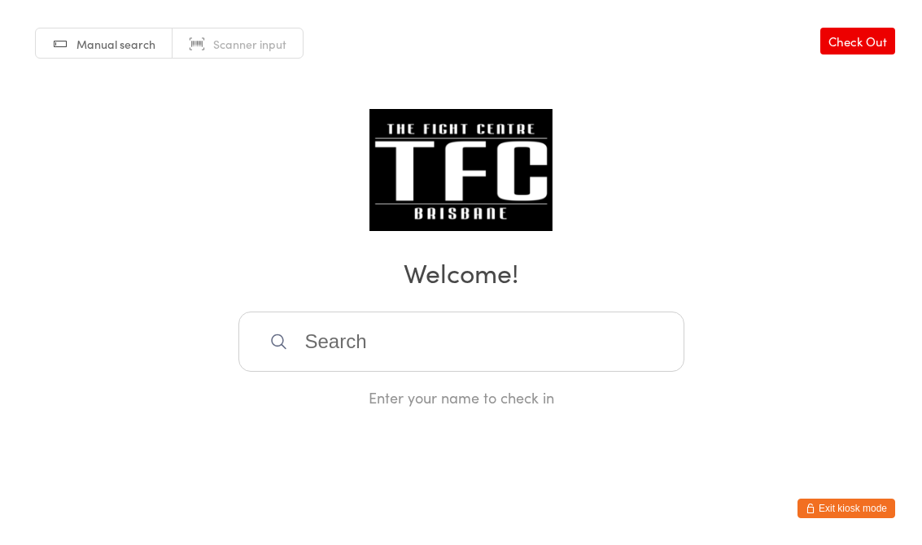
click at [589, 326] on input "search" at bounding box center [461, 342] width 446 height 60
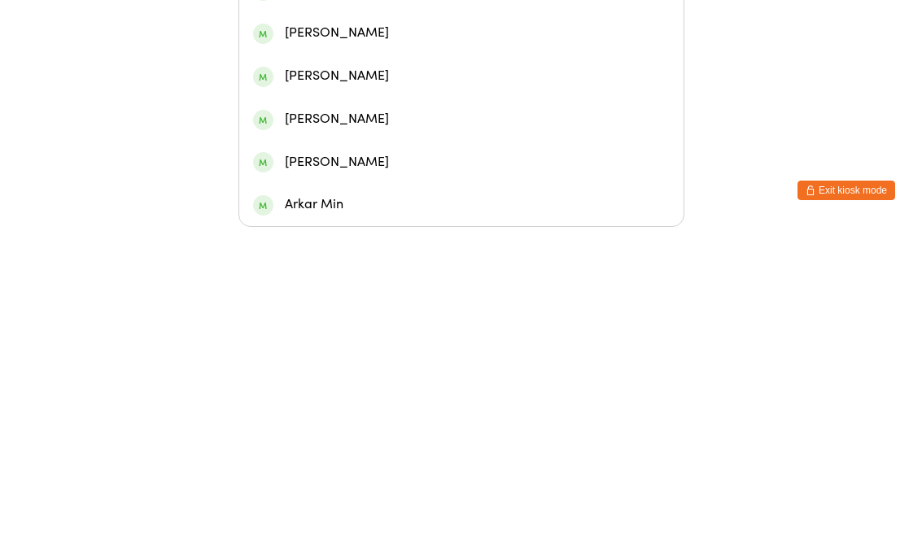
type input "Miko"
click at [561, 211] on div "[PERSON_NAME]" at bounding box center [461, 222] width 416 height 22
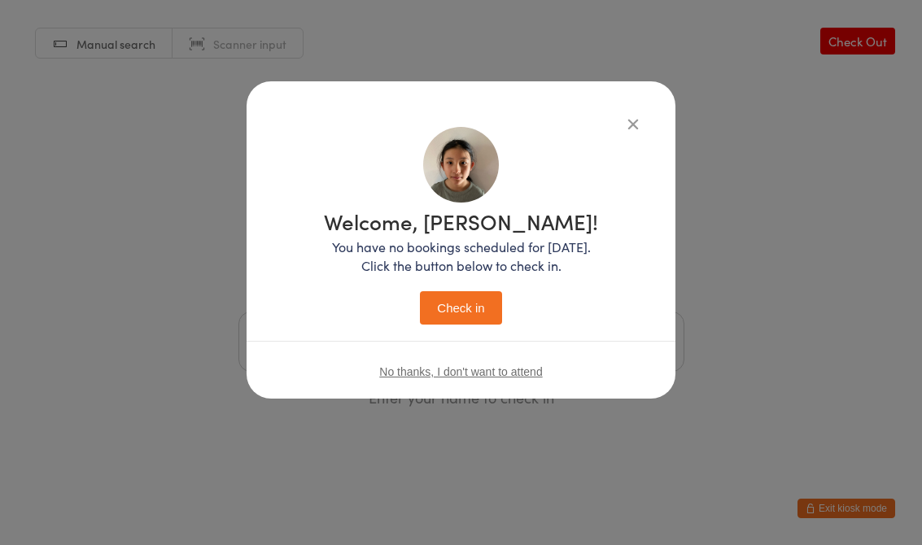
click at [468, 311] on button "Check in" at bounding box center [460, 307] width 81 height 33
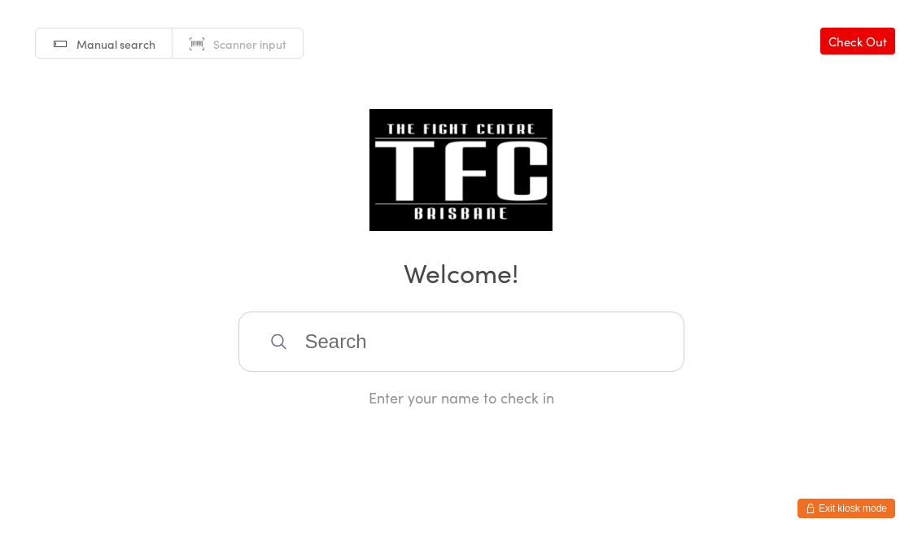
click at [546, 337] on input "search" at bounding box center [461, 342] width 446 height 60
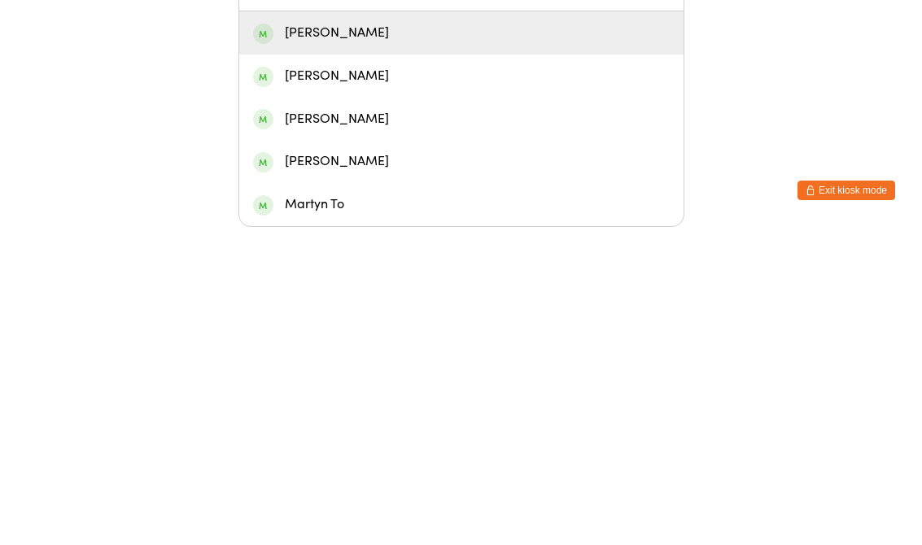
type input "Maik"
click at [395, 329] on div "[PERSON_NAME]" at bounding box center [461, 350] width 444 height 43
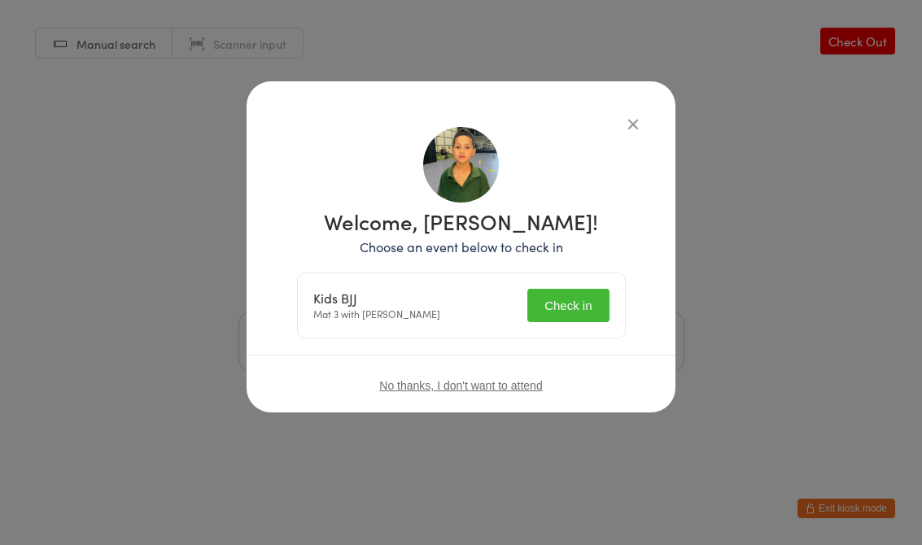
click at [565, 300] on button "Check in" at bounding box center [567, 305] width 81 height 33
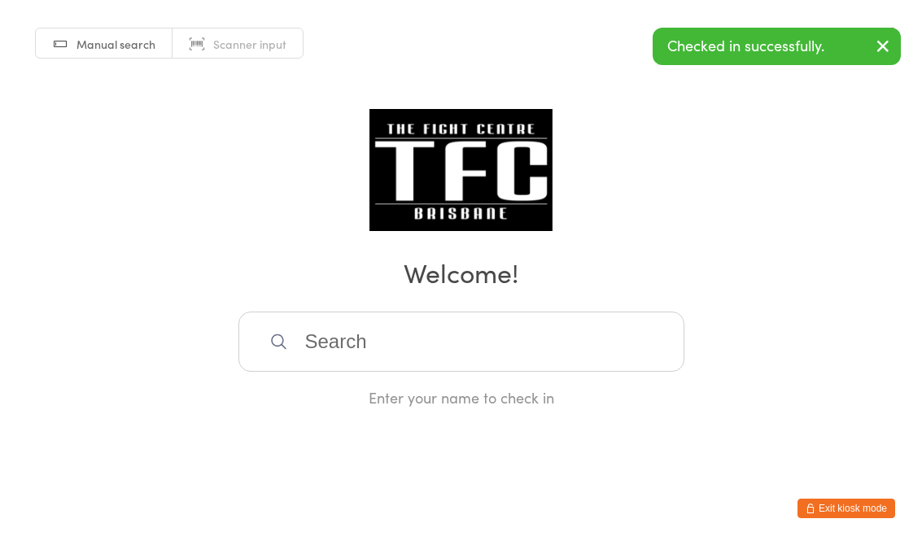
click at [424, 351] on input "search" at bounding box center [461, 342] width 446 height 60
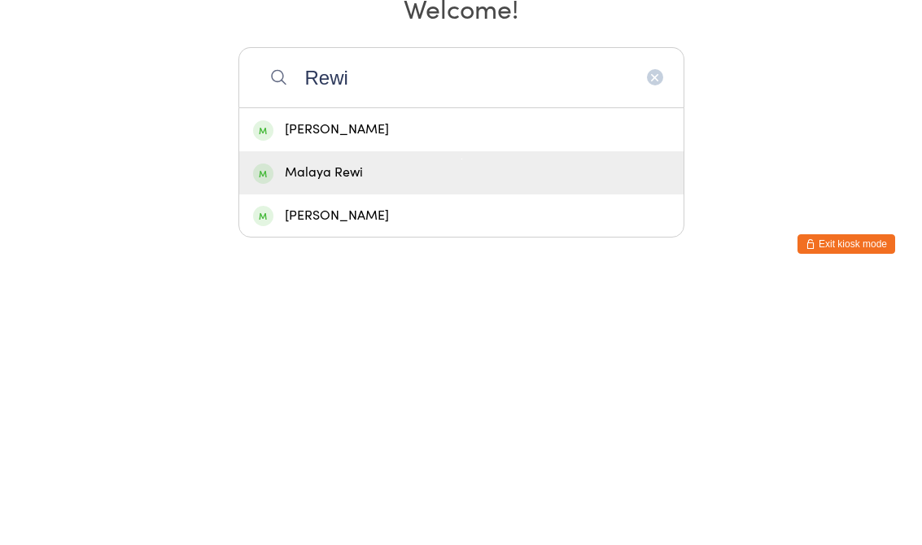
type input "Rewi"
click at [309, 426] on div "Malaya Rewi" at bounding box center [461, 437] width 416 height 22
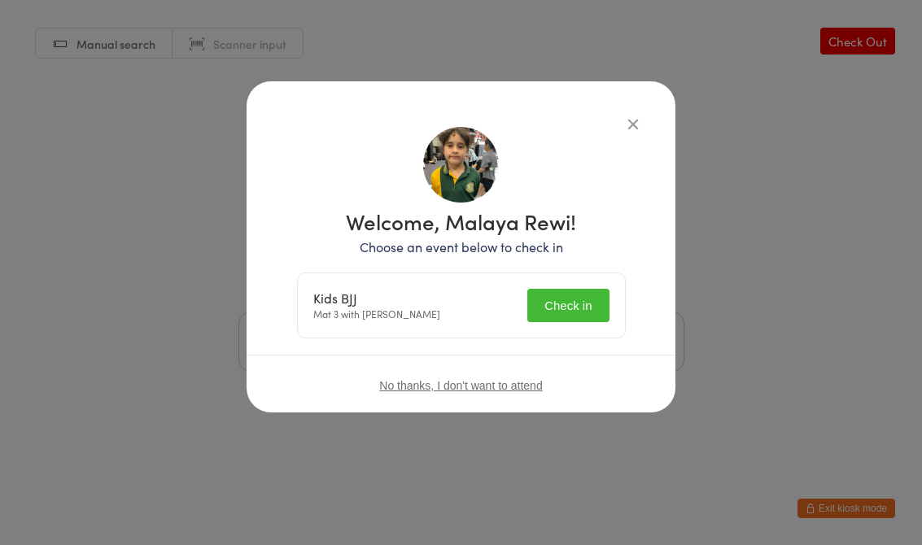
click at [561, 314] on button "Check in" at bounding box center [567, 305] width 81 height 33
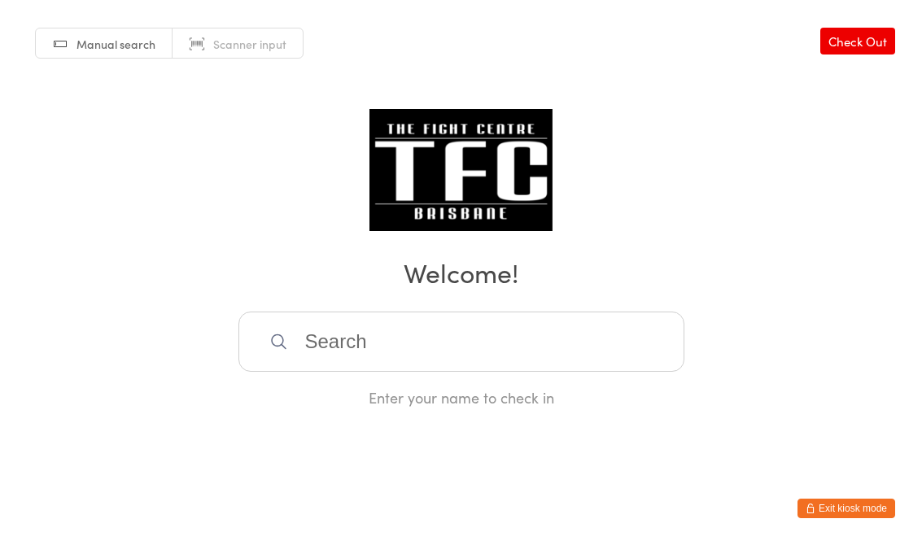
click at [457, 362] on input "search" at bounding box center [461, 342] width 446 height 60
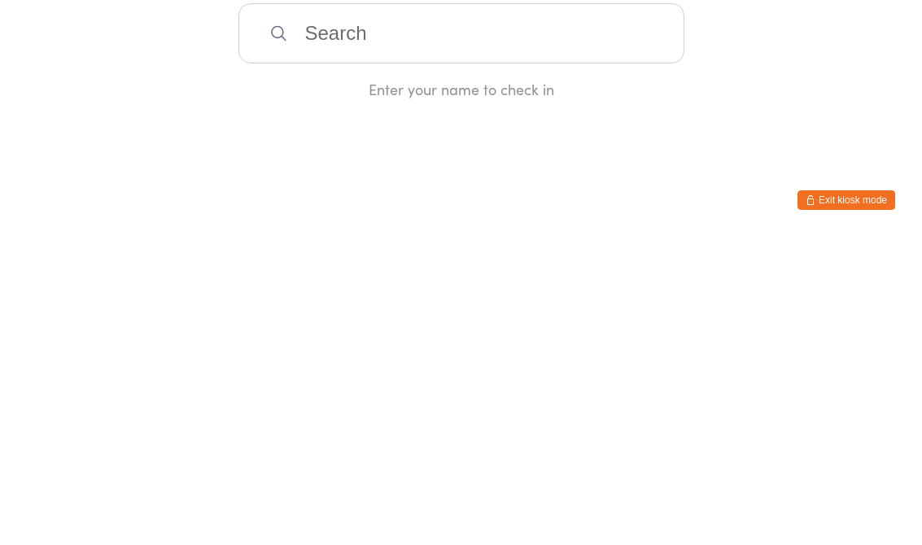
type input "H"
type input "[PERSON_NAME]"
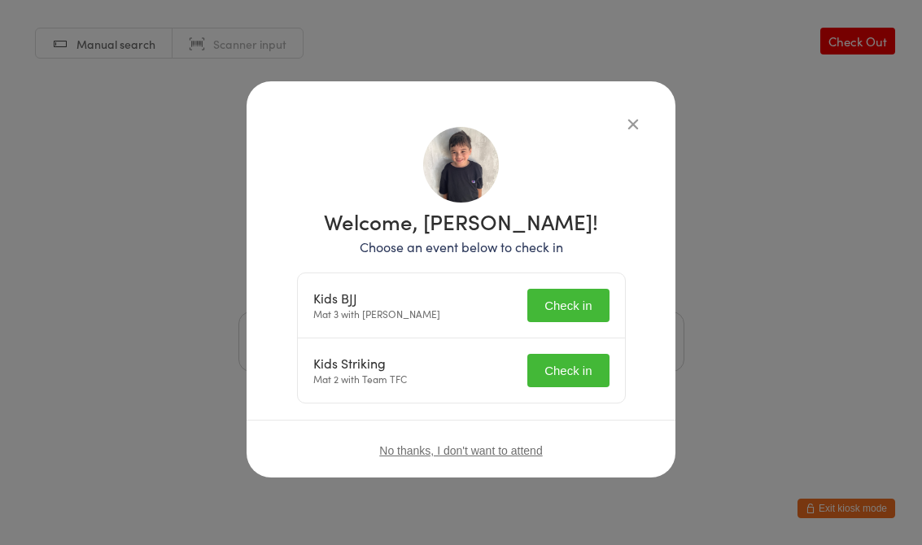
click at [560, 317] on button "Check in" at bounding box center [567, 305] width 81 height 33
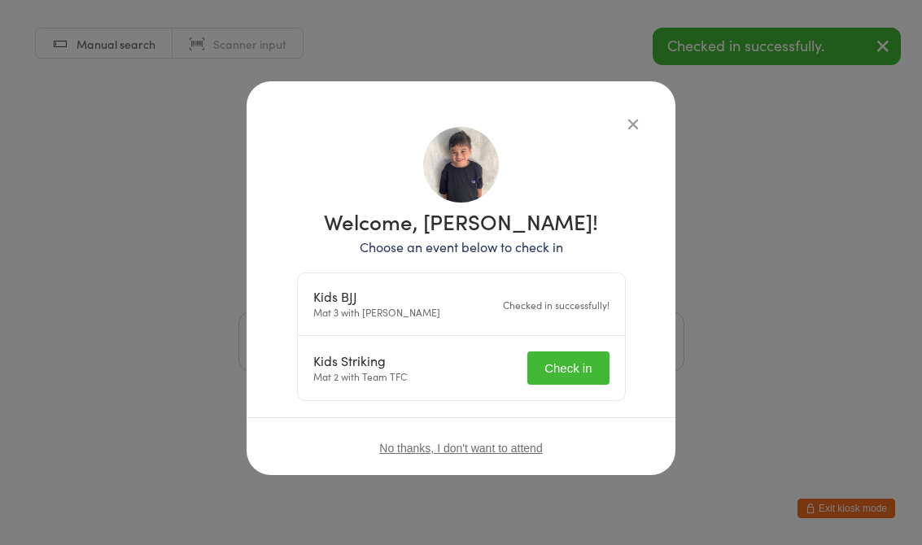
click at [584, 374] on button "Check in" at bounding box center [567, 367] width 81 height 33
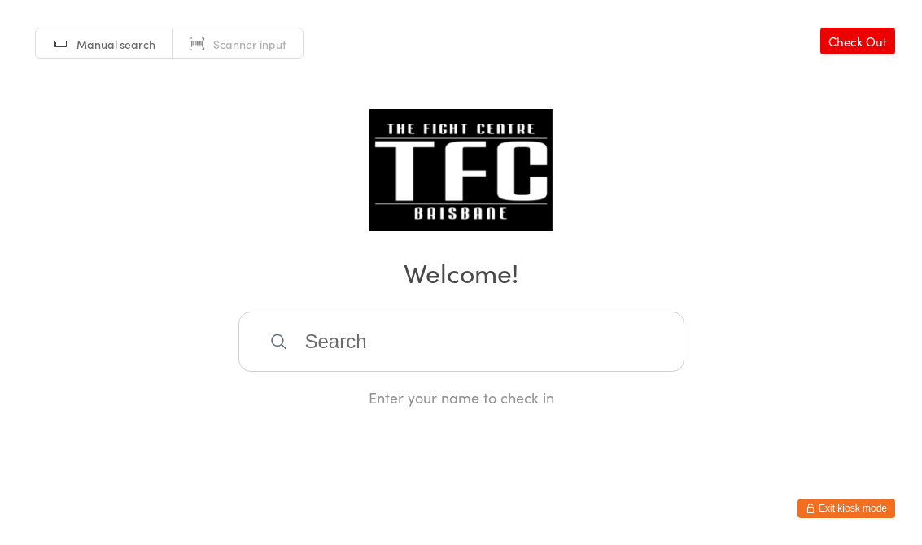
click at [410, 358] on input "search" at bounding box center [461, 342] width 446 height 60
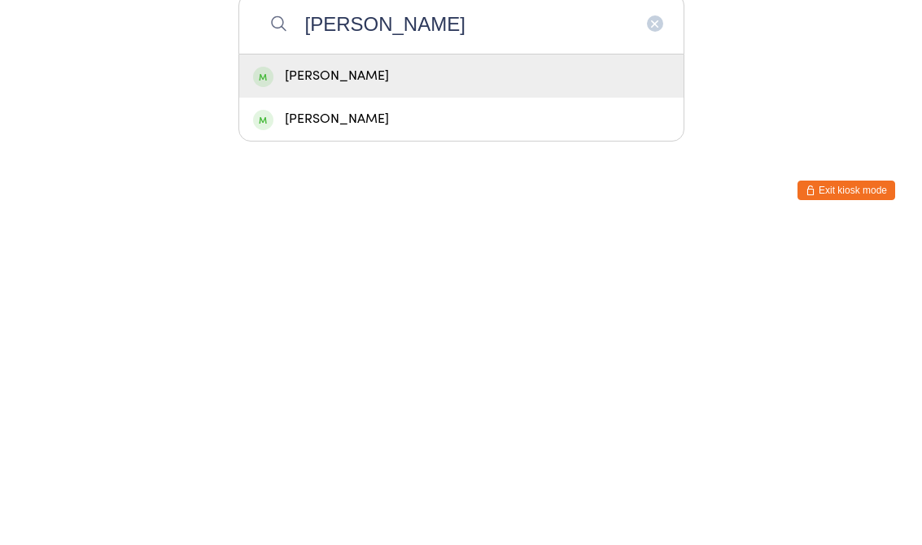
type input "[PERSON_NAME]"
click at [458, 383] on div "[PERSON_NAME]" at bounding box center [461, 394] width 416 height 22
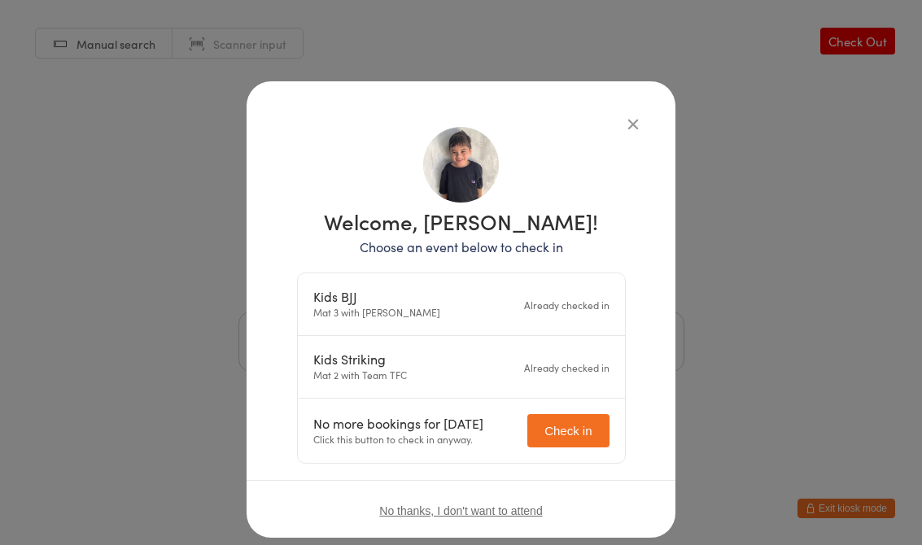
click at [633, 125] on icon "button" at bounding box center [633, 124] width 18 height 18
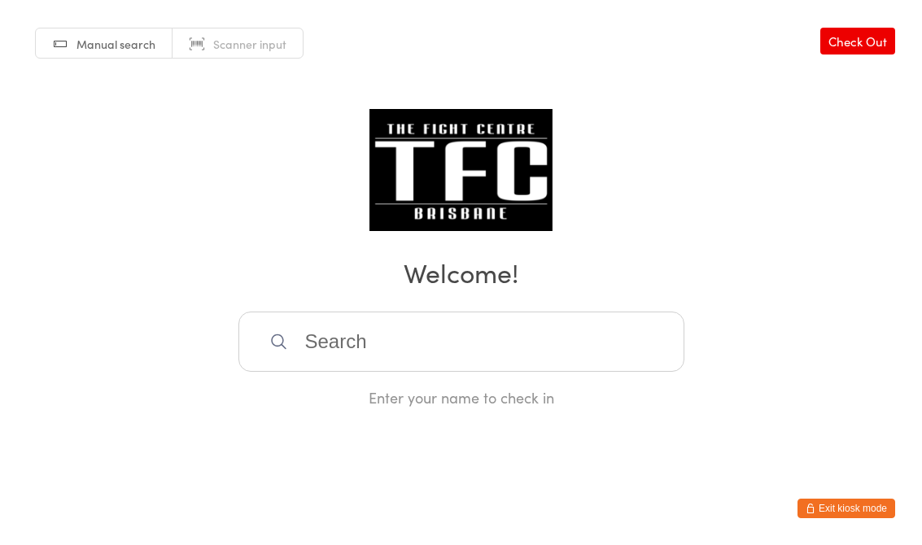
click at [373, 332] on input "search" at bounding box center [461, 342] width 446 height 60
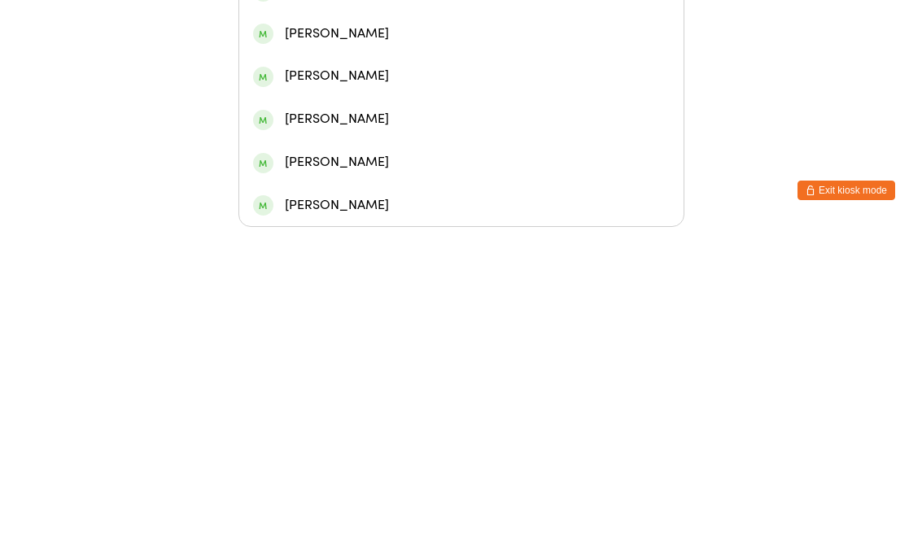
type input "[PERSON_NAME]"
click at [420, 88] on div "[PERSON_NAME] Whatu" at bounding box center [461, 94] width 416 height 22
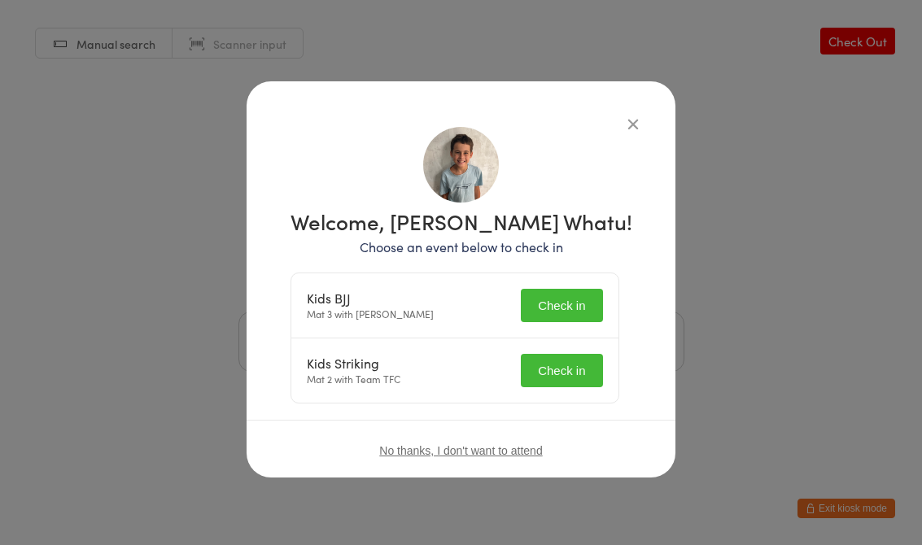
click at [567, 289] on button "Check in" at bounding box center [561, 305] width 81 height 33
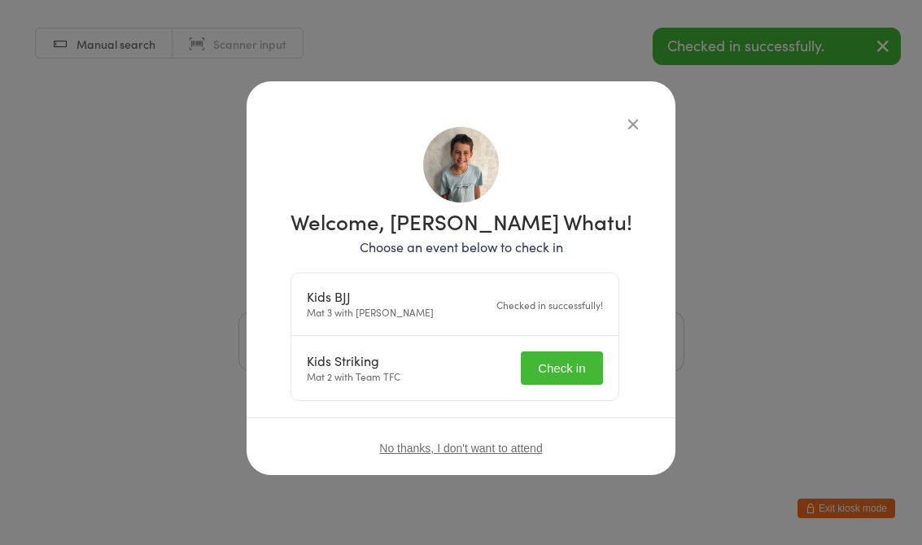
click at [556, 392] on div "Kids Striking Mat 2 with Team TFC Check in" at bounding box center [454, 368] width 327 height 64
click at [586, 373] on button "Check in" at bounding box center [561, 367] width 81 height 33
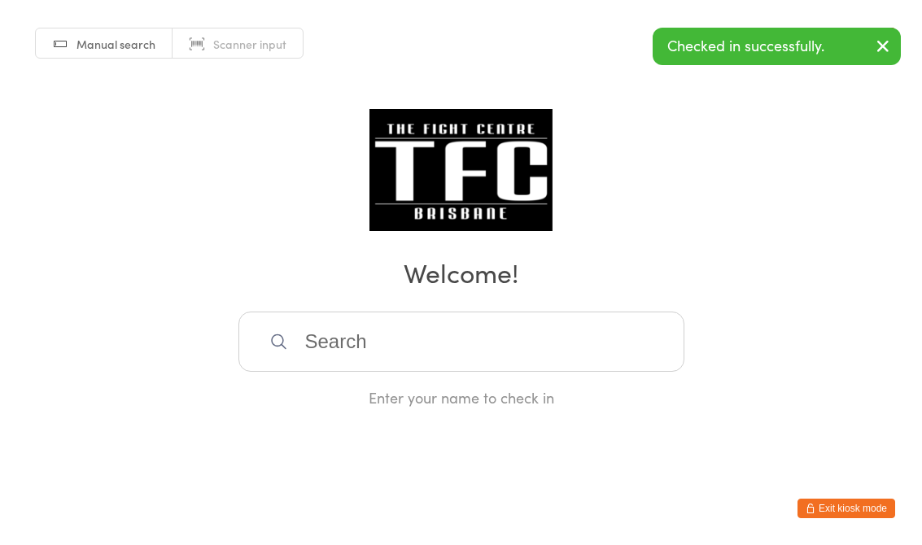
click at [508, 351] on input "search" at bounding box center [461, 342] width 446 height 60
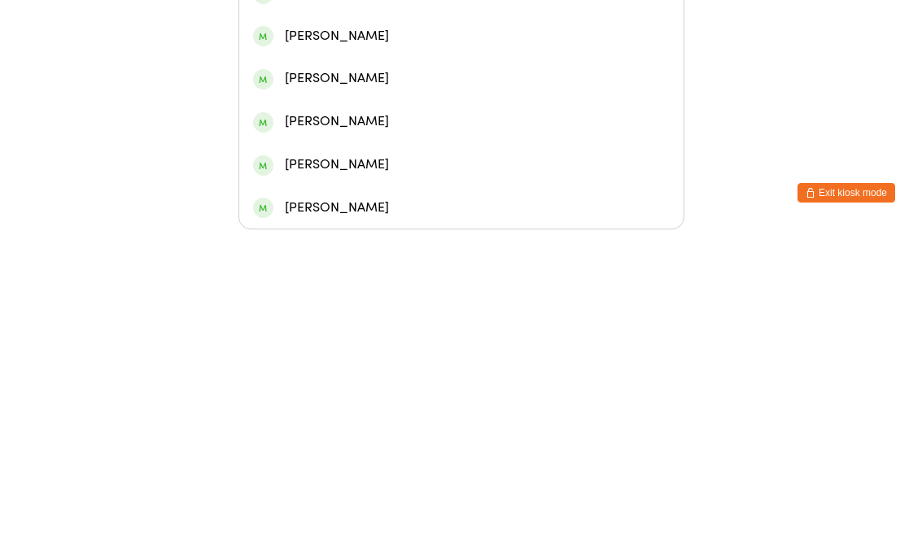
type input "[PERSON_NAME]"
click at [390, 83] on div "[PERSON_NAME] Whatu" at bounding box center [461, 94] width 416 height 22
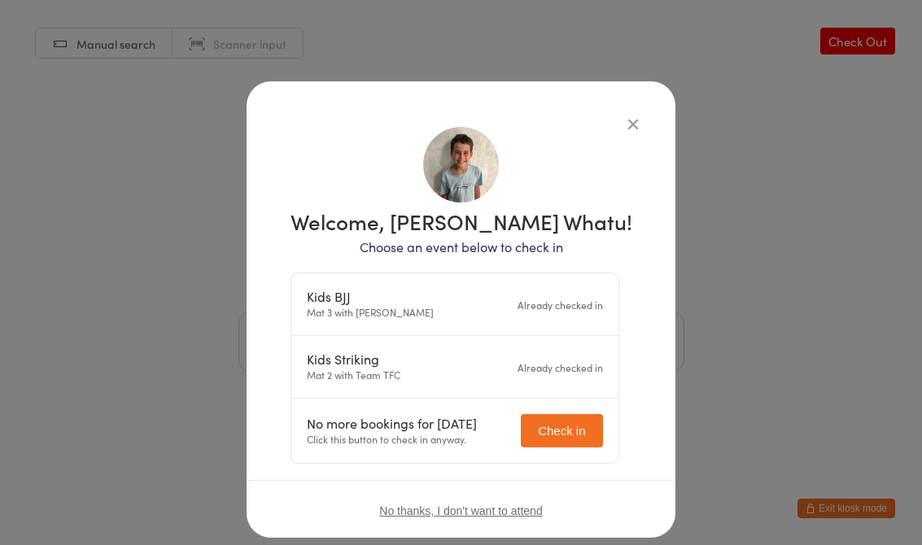
click at [639, 125] on icon "button" at bounding box center [633, 124] width 18 height 18
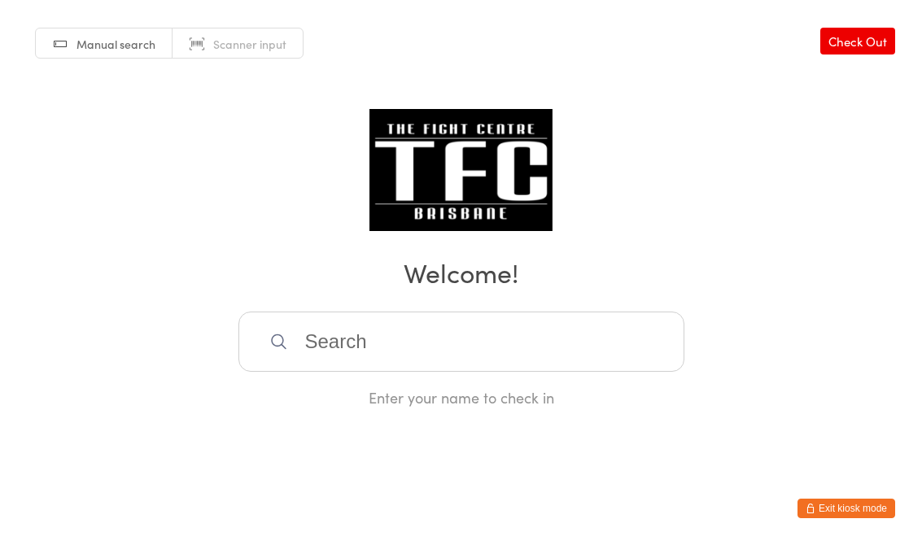
click at [530, 320] on input "search" at bounding box center [461, 342] width 446 height 60
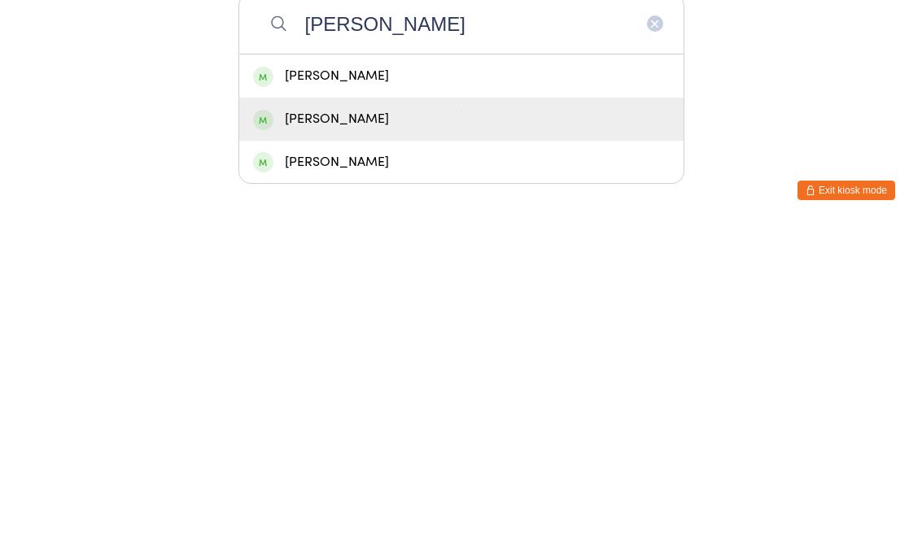
type input "[PERSON_NAME]"
click at [539, 426] on div "[PERSON_NAME]" at bounding box center [461, 437] width 416 height 22
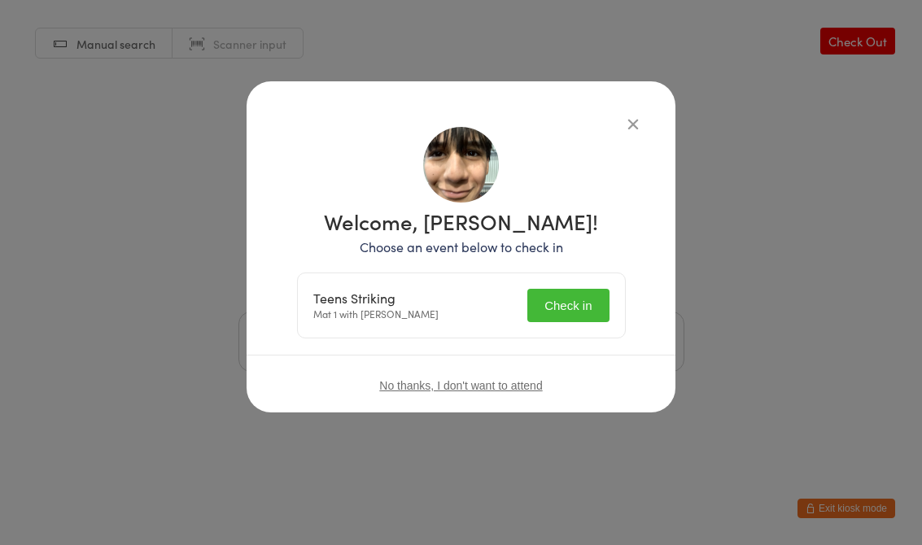
click at [573, 314] on button "Check in" at bounding box center [567, 305] width 81 height 33
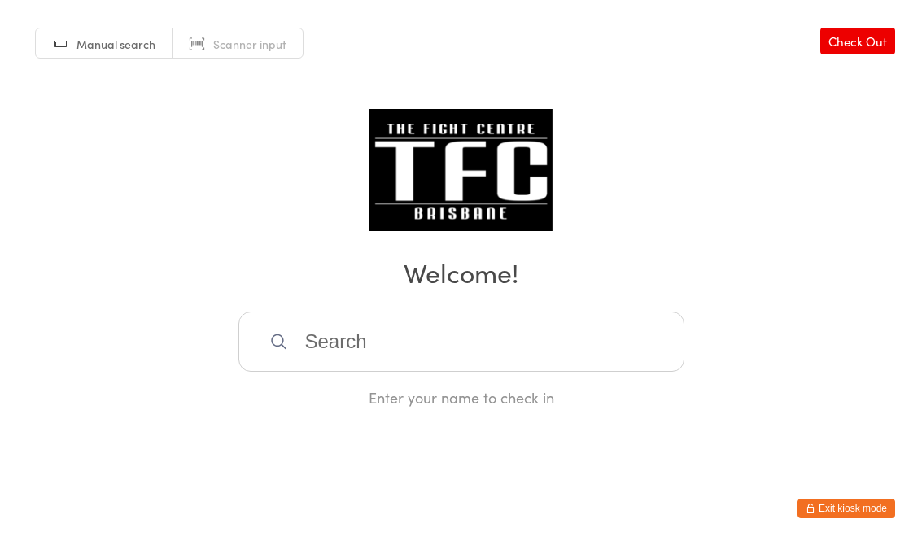
click at [437, 353] on input "search" at bounding box center [461, 342] width 446 height 60
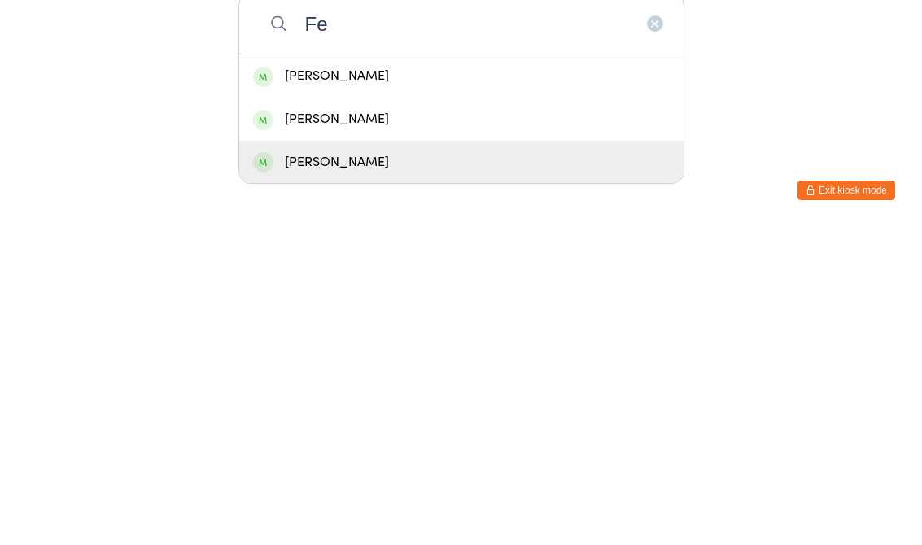
type input "Fe"
click at [440, 469] on div "[PERSON_NAME]" at bounding box center [461, 480] width 416 height 22
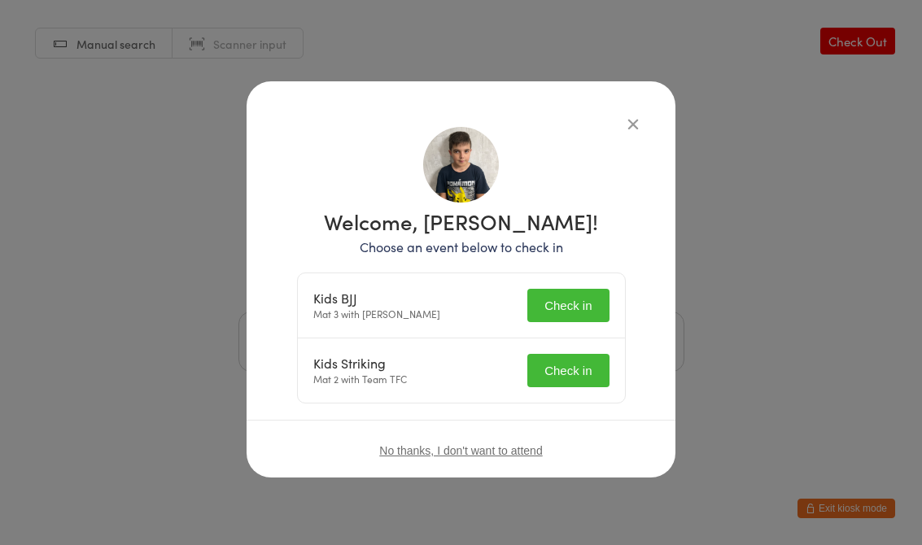
click at [559, 296] on button "Check in" at bounding box center [567, 305] width 81 height 33
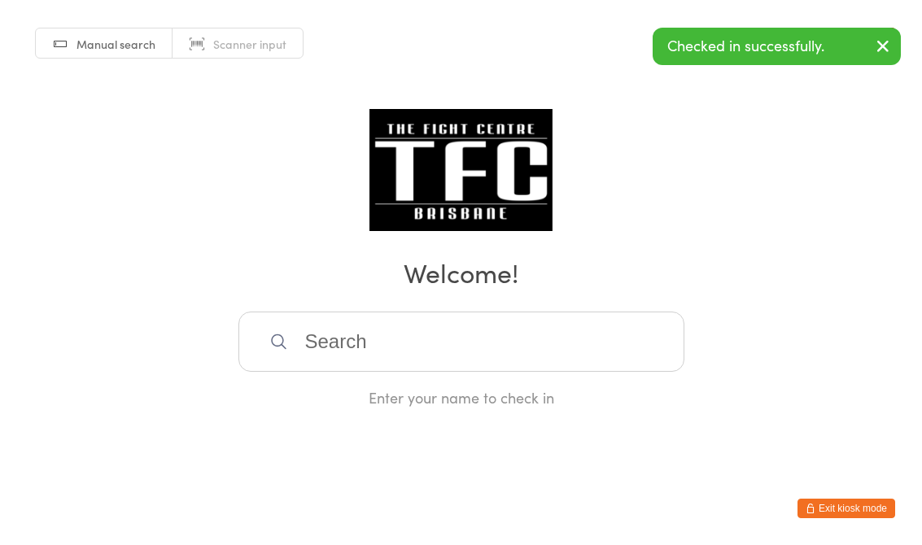
click at [405, 351] on input "search" at bounding box center [461, 342] width 446 height 60
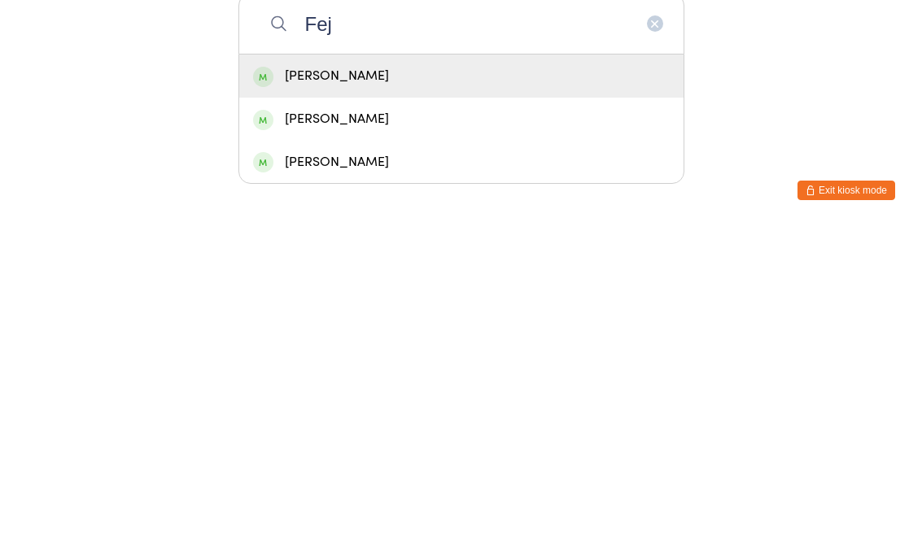
type input "Fej"
click at [427, 383] on div "[PERSON_NAME]" at bounding box center [461, 394] width 416 height 22
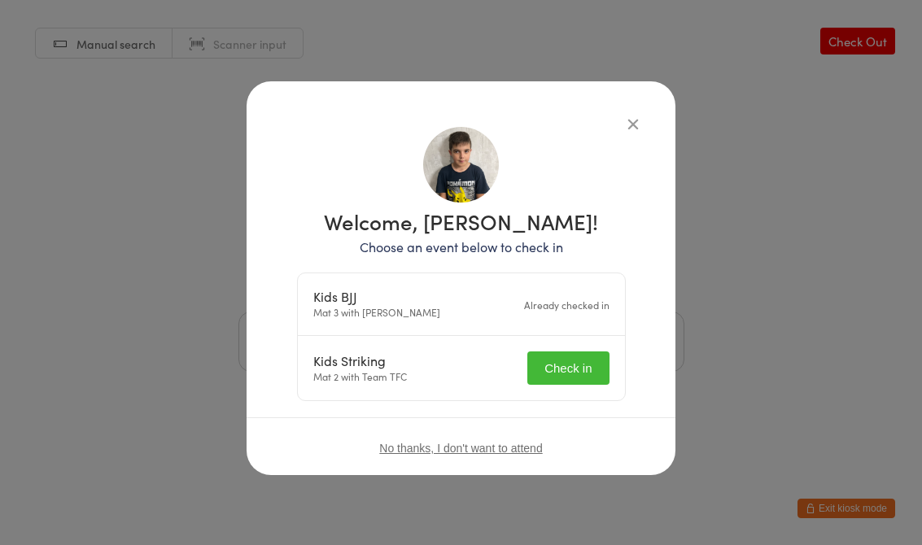
click at [580, 368] on button "Check in" at bounding box center [567, 367] width 81 height 33
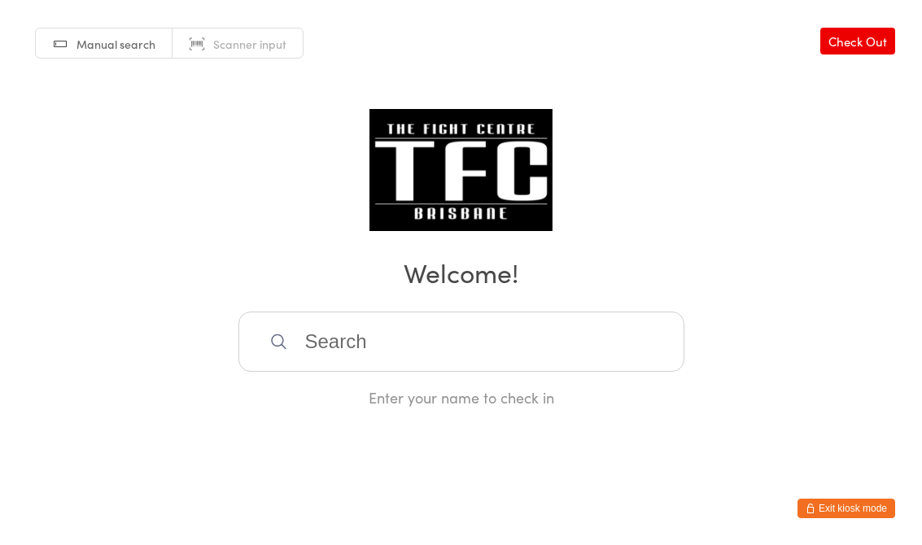
click at [557, 353] on input "search" at bounding box center [461, 342] width 446 height 60
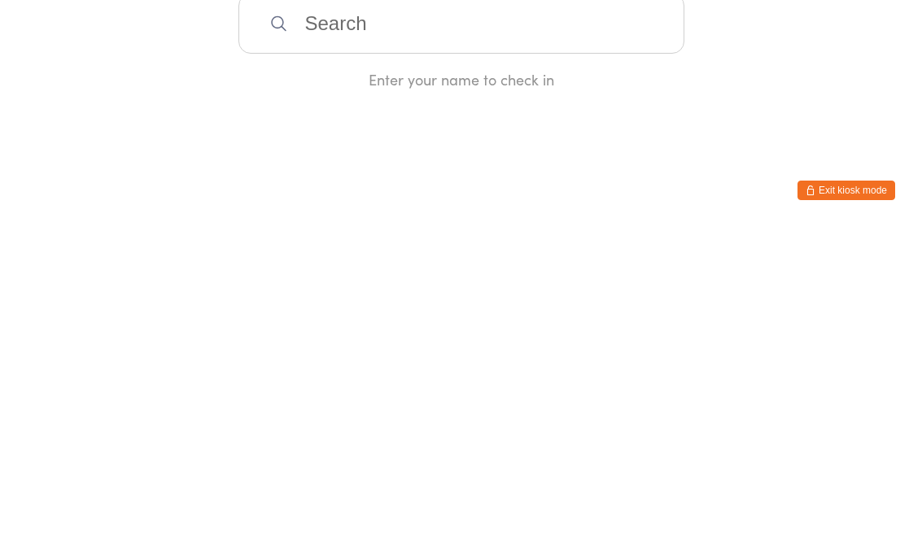
type input "T"
type input "Ruby"
click at [452, 383] on div "Ruby Machirus" at bounding box center [461, 394] width 416 height 22
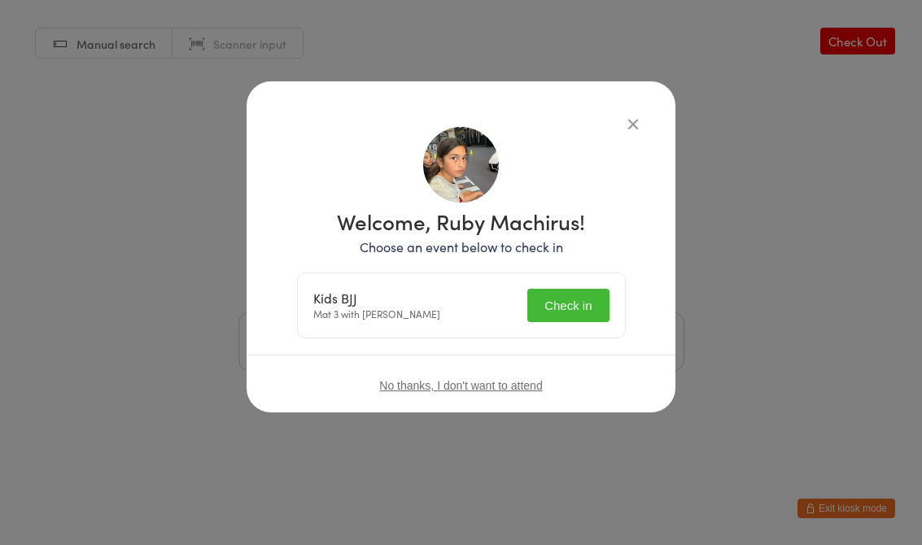
click at [560, 299] on button "Check in" at bounding box center [567, 305] width 81 height 33
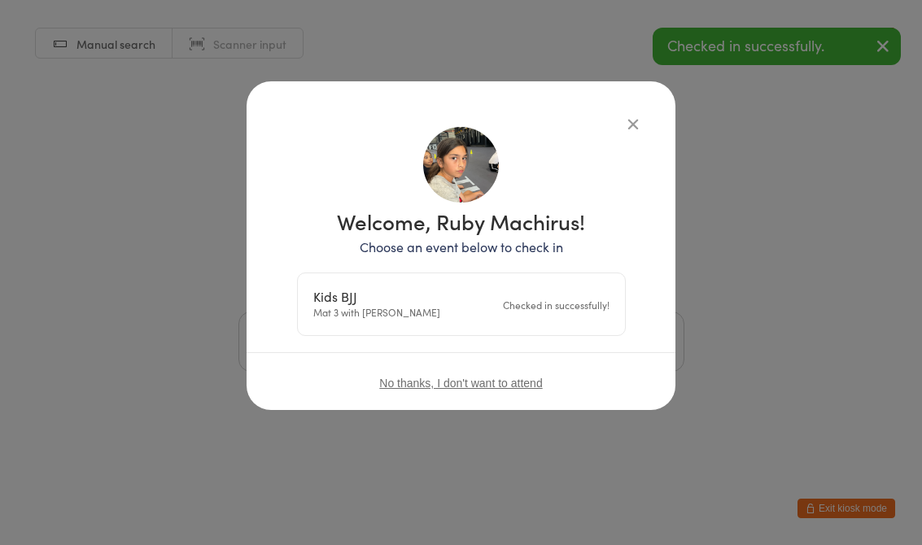
click at [639, 116] on icon "button" at bounding box center [633, 124] width 18 height 18
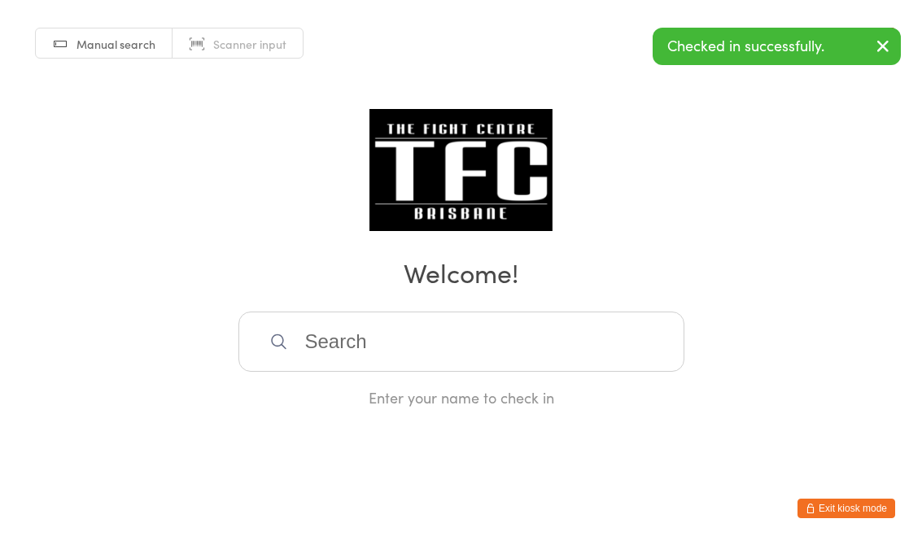
click at [512, 341] on input "search" at bounding box center [461, 342] width 446 height 60
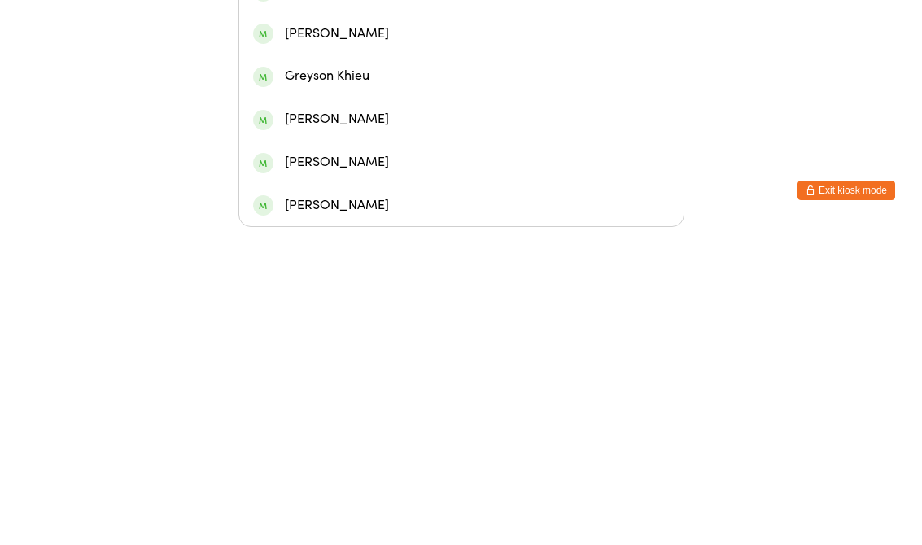
type input "Grey"
click at [347, 255] on div "[PERSON_NAME]" at bounding box center [461, 266] width 416 height 22
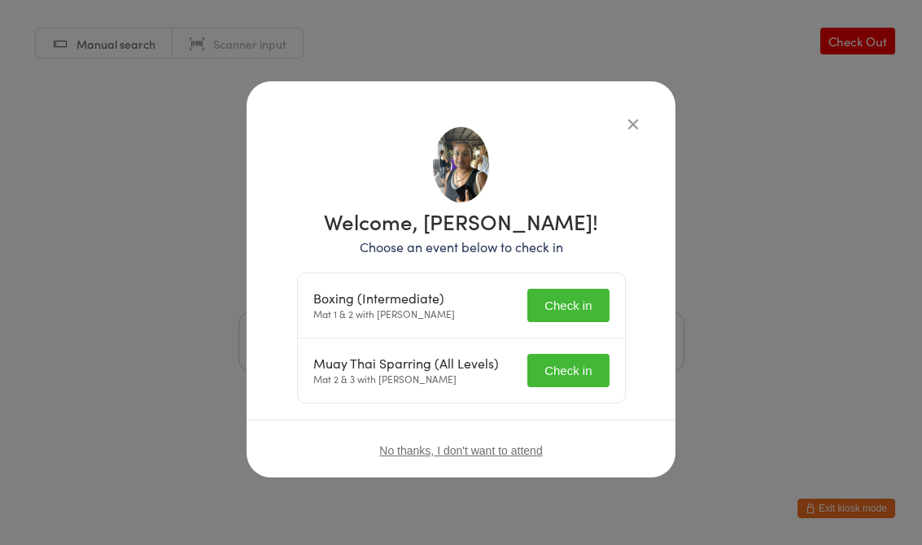
click at [579, 312] on button "Check in" at bounding box center [567, 305] width 81 height 33
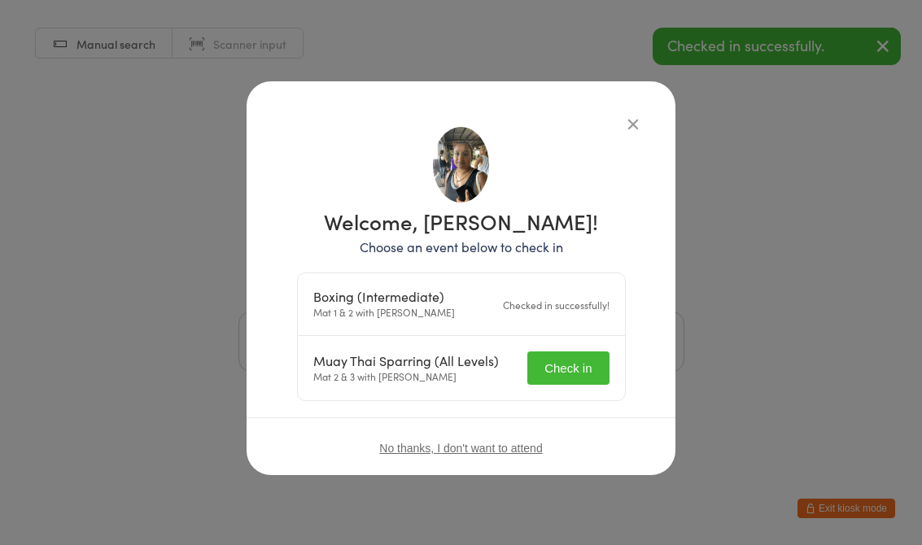
click at [589, 373] on button "Check in" at bounding box center [567, 367] width 81 height 33
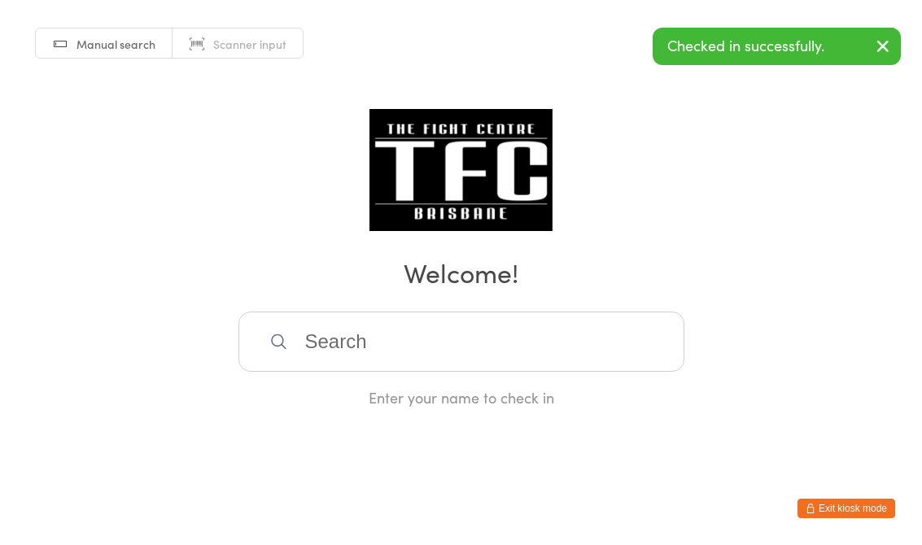
click at [516, 338] on input "search" at bounding box center [461, 342] width 446 height 60
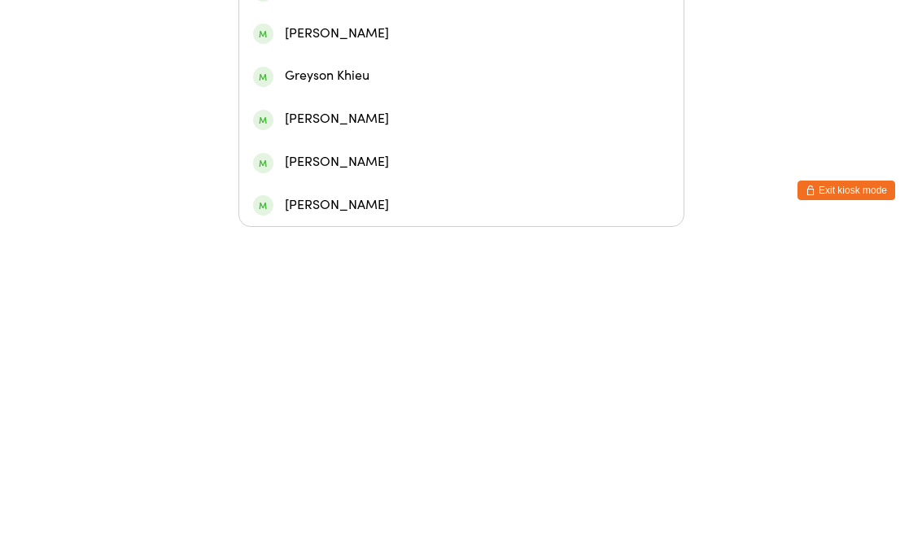
type input "Grey"
click at [338, 341] on div "[PERSON_NAME]" at bounding box center [461, 352] width 416 height 22
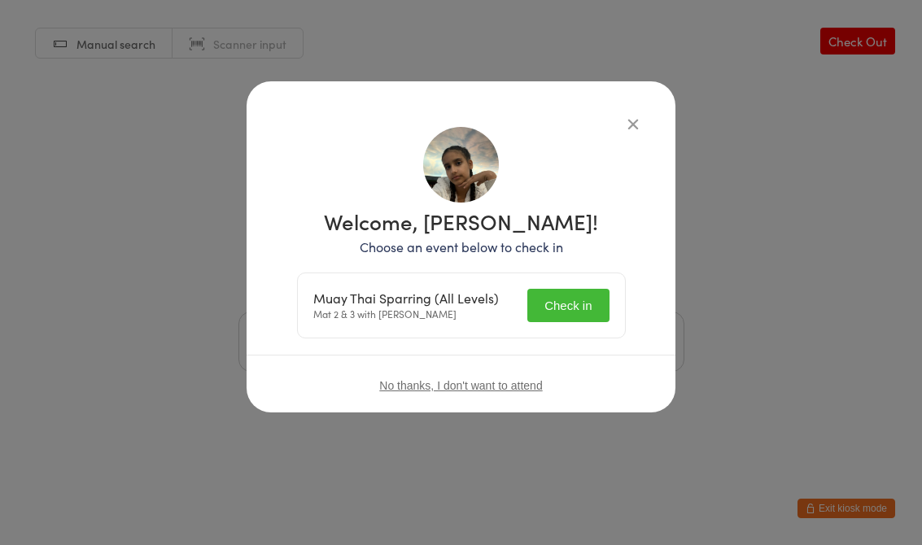
click at [587, 311] on button "Check in" at bounding box center [567, 305] width 81 height 33
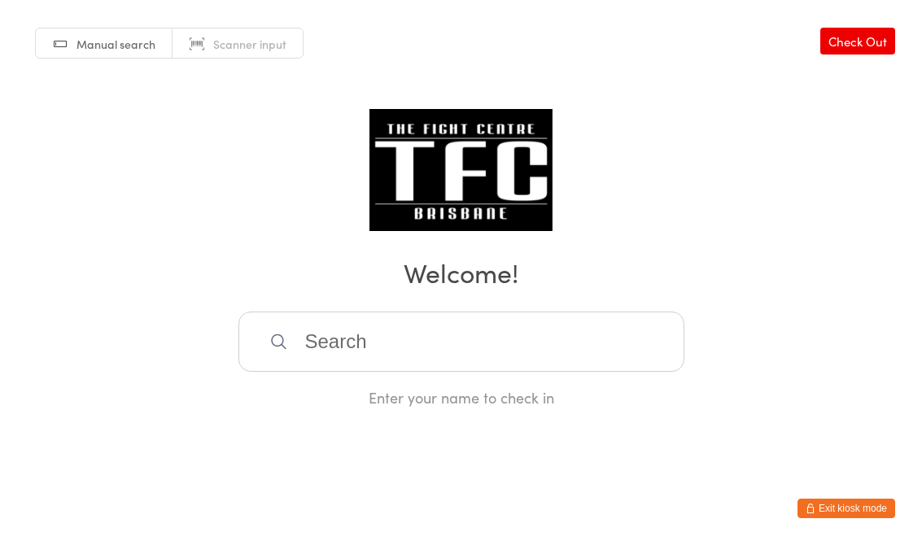
click at [443, 372] on input "search" at bounding box center [461, 342] width 446 height 60
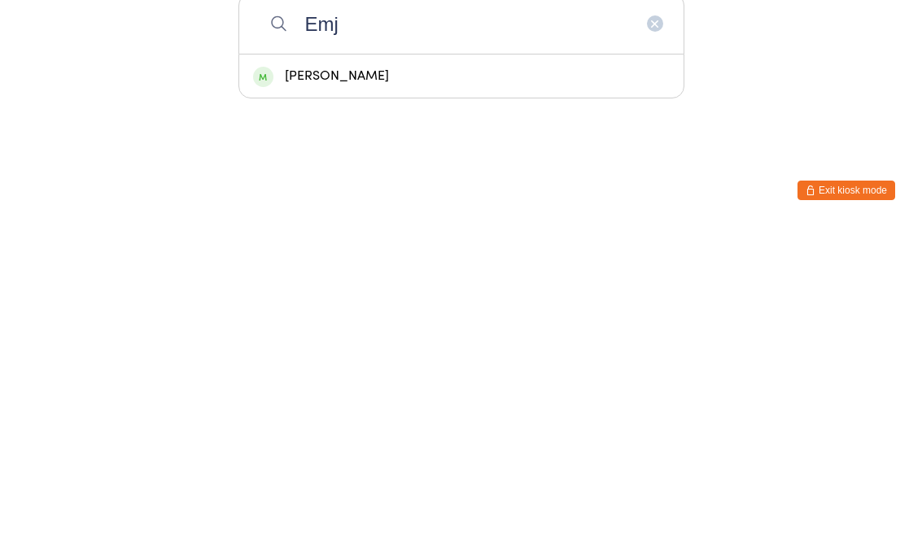
type input "Emj"
click at [299, 383] on div "[PERSON_NAME]" at bounding box center [461, 394] width 416 height 22
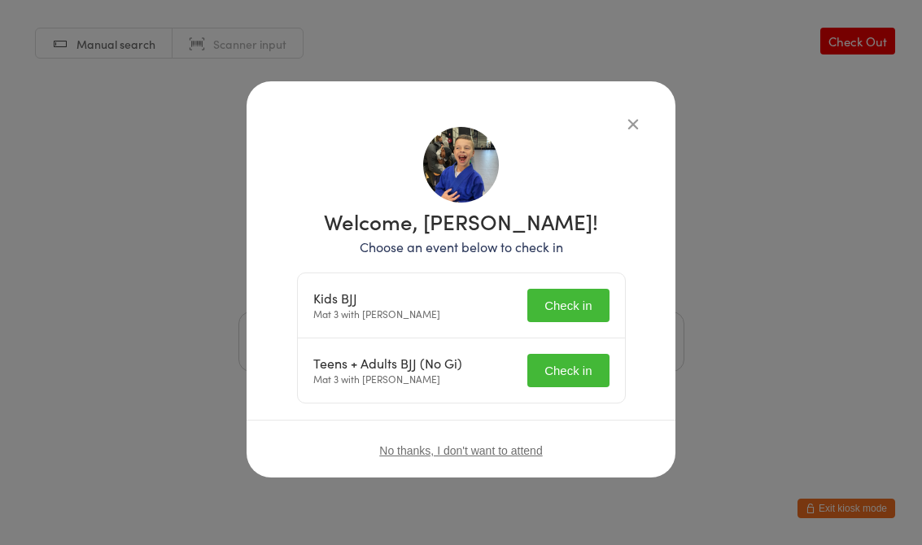
click at [569, 318] on button "Check in" at bounding box center [567, 305] width 81 height 33
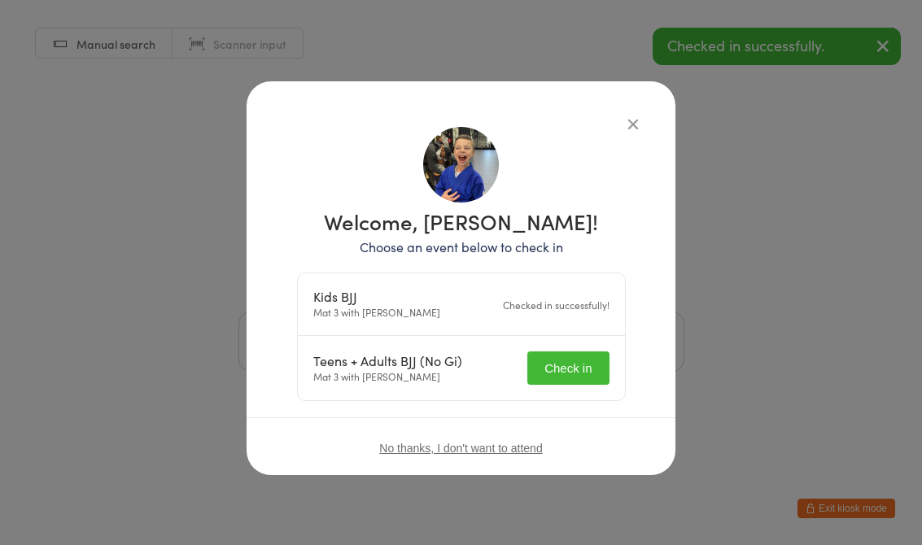
click at [598, 357] on button "Check in" at bounding box center [567, 367] width 81 height 33
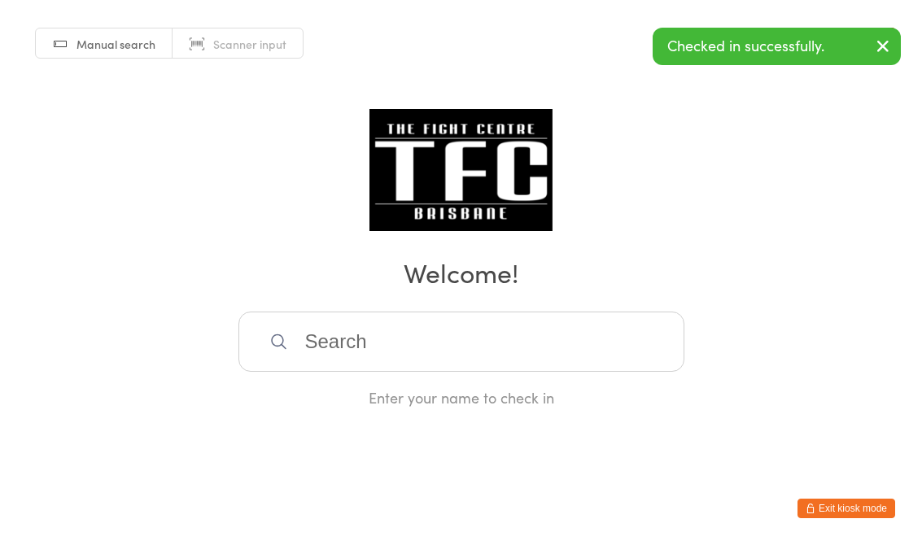
click at [503, 365] on input "search" at bounding box center [461, 342] width 446 height 60
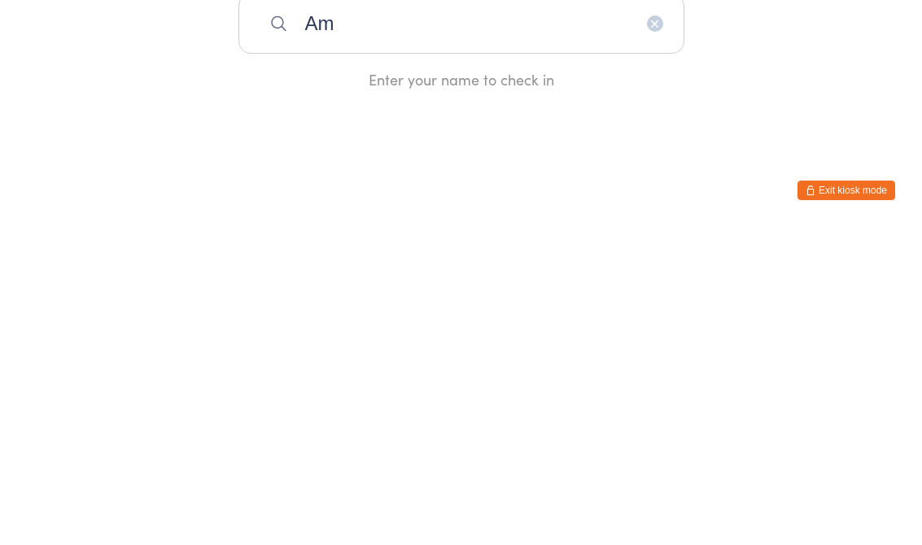
type input "A"
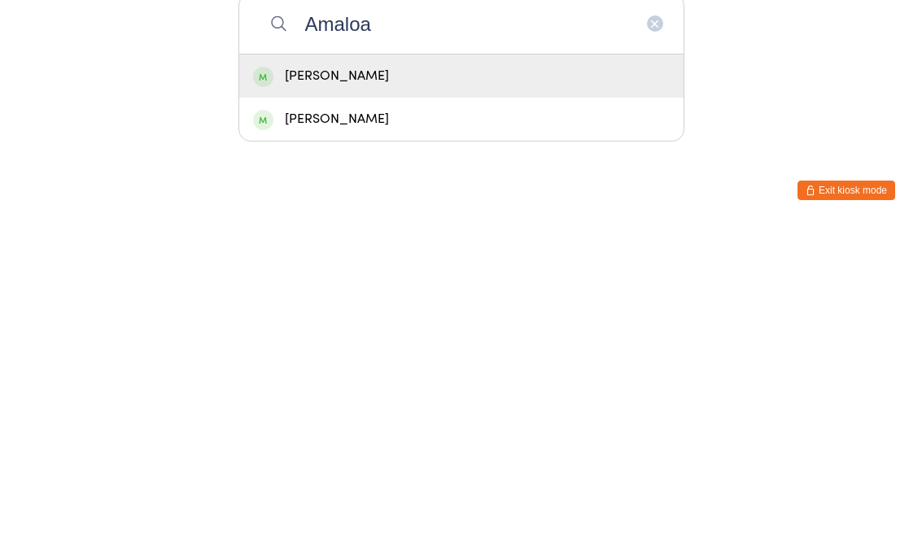
type input "Amaloa"
click at [460, 383] on div "[PERSON_NAME]" at bounding box center [461, 394] width 416 height 22
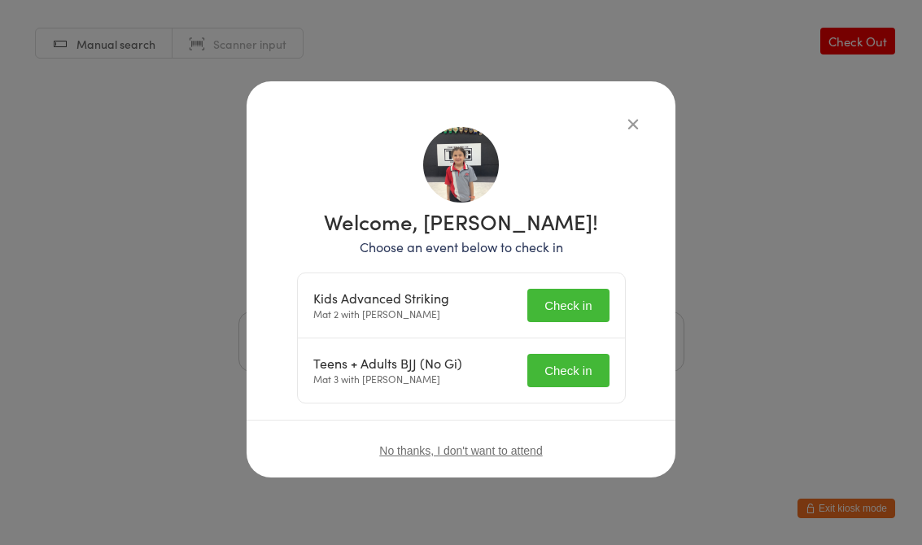
click at [575, 299] on button "Check in" at bounding box center [567, 305] width 81 height 33
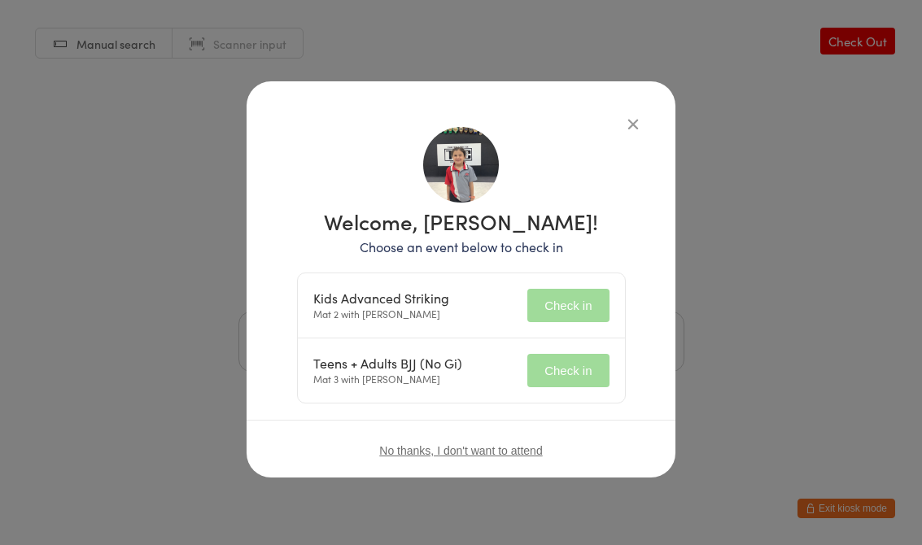
click at [608, 364] on button "Check in" at bounding box center [567, 370] width 81 height 33
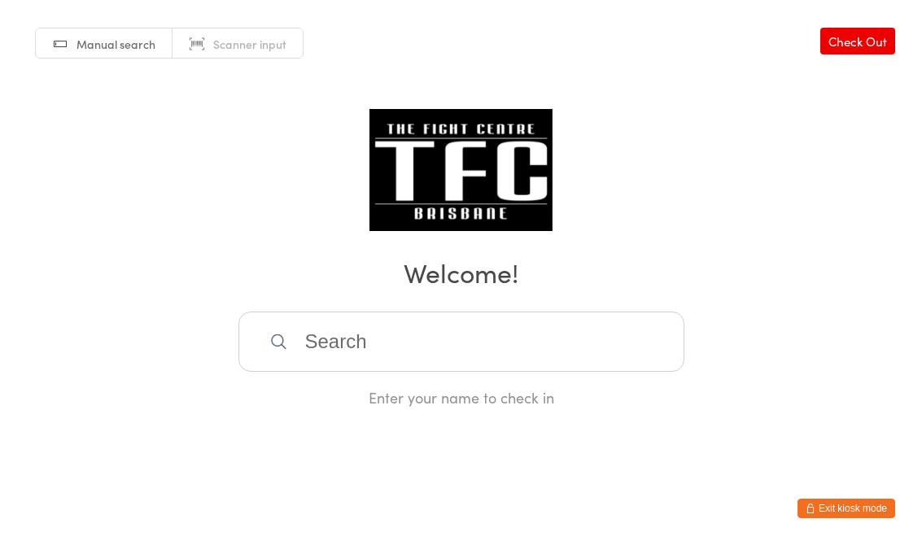
click at [508, 325] on input "search" at bounding box center [461, 342] width 446 height 60
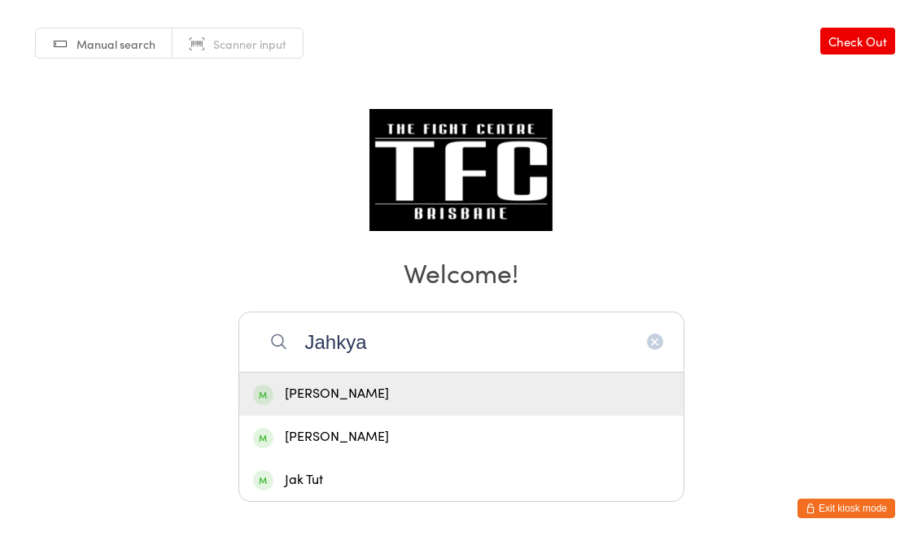
click at [669, 118] on div "Manual search Scanner input Check Out Welcome! [PERSON_NAME] Enter your name to…" at bounding box center [461, 204] width 922 height 408
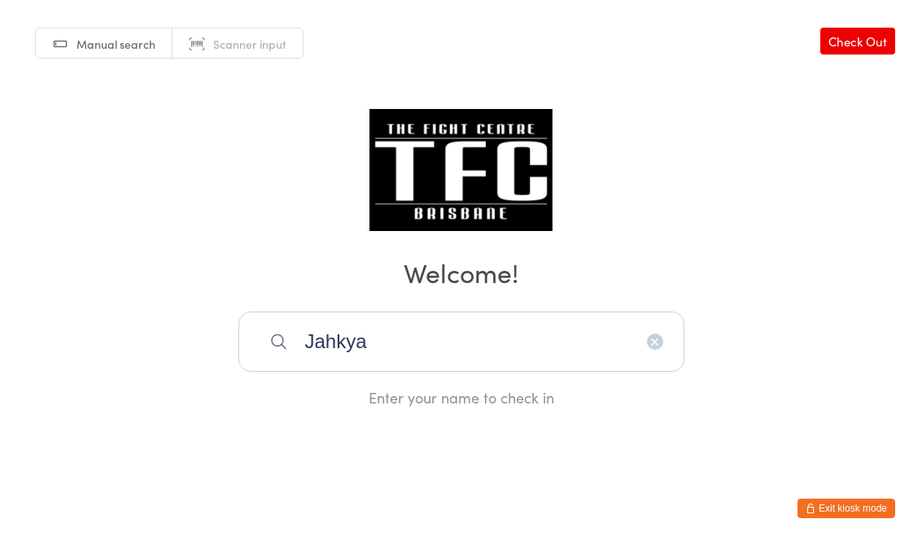
click at [531, 329] on input "Jahkya" at bounding box center [461, 342] width 446 height 60
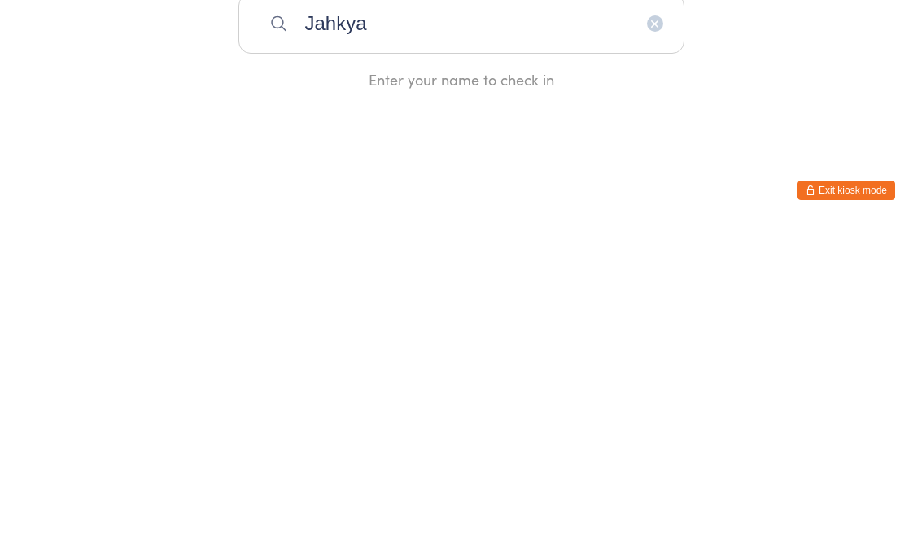
click at [470, 312] on input "Jahkya" at bounding box center [461, 342] width 446 height 60
type input "J"
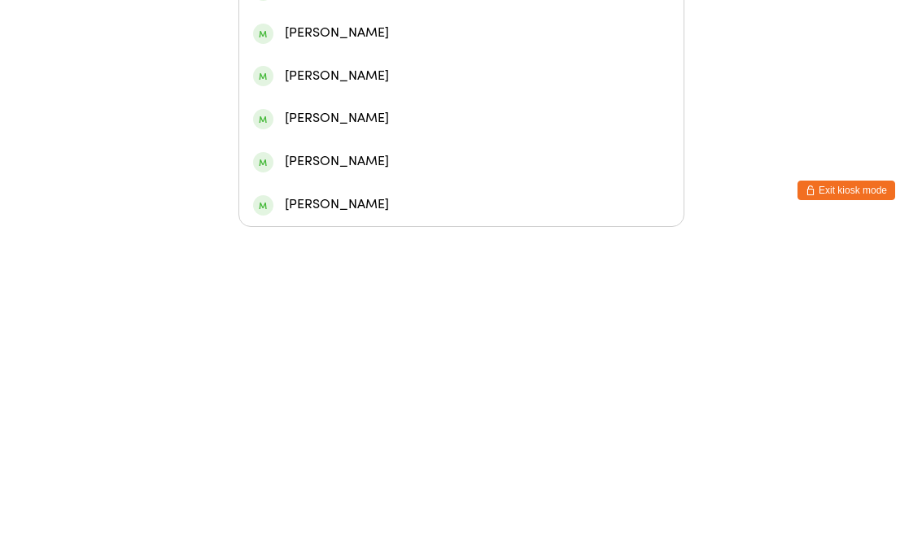
type input "[PERSON_NAME]"
click at [495, 115] on div "[PERSON_NAME]" at bounding box center [461, 136] width 444 height 43
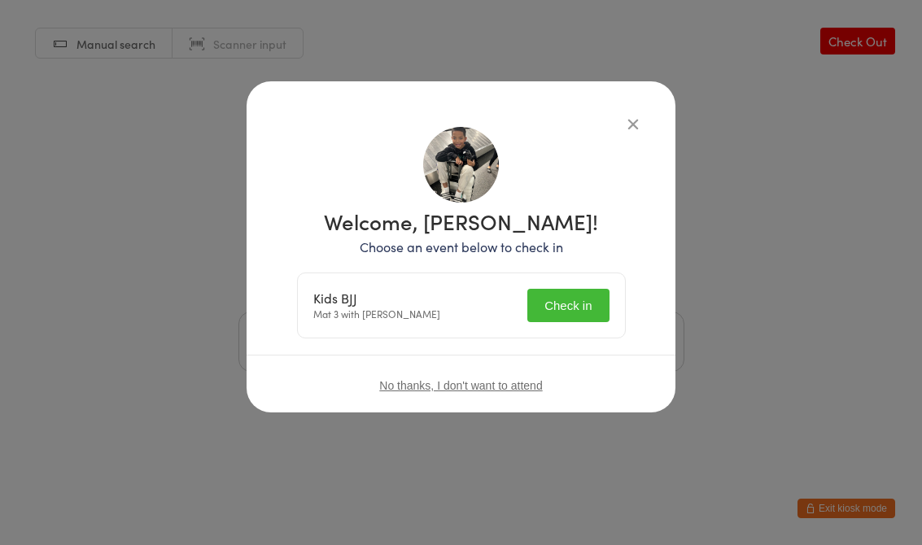
click at [570, 299] on button "Check in" at bounding box center [567, 305] width 81 height 33
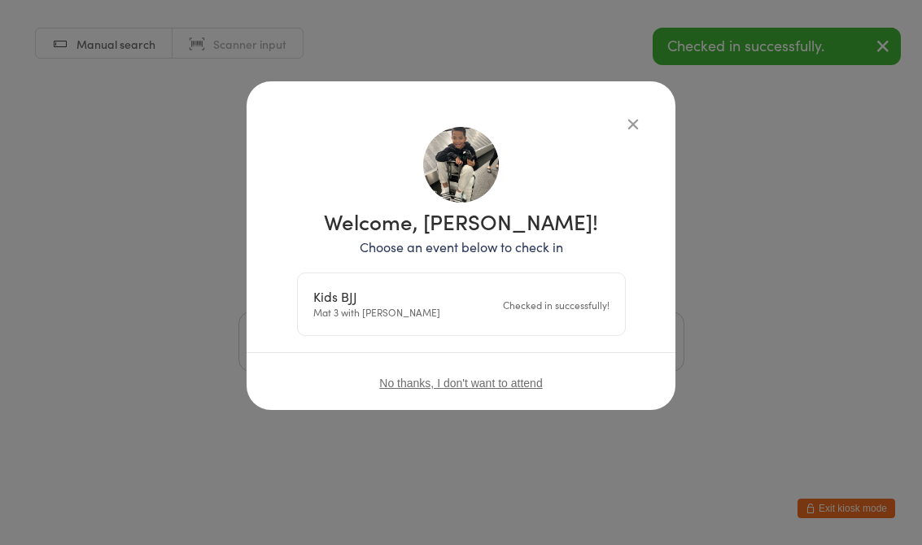
click at [739, 192] on div "Welcome, [PERSON_NAME]! Choose an event below to check in Kids BJJ Mat 3 with […" at bounding box center [461, 272] width 922 height 545
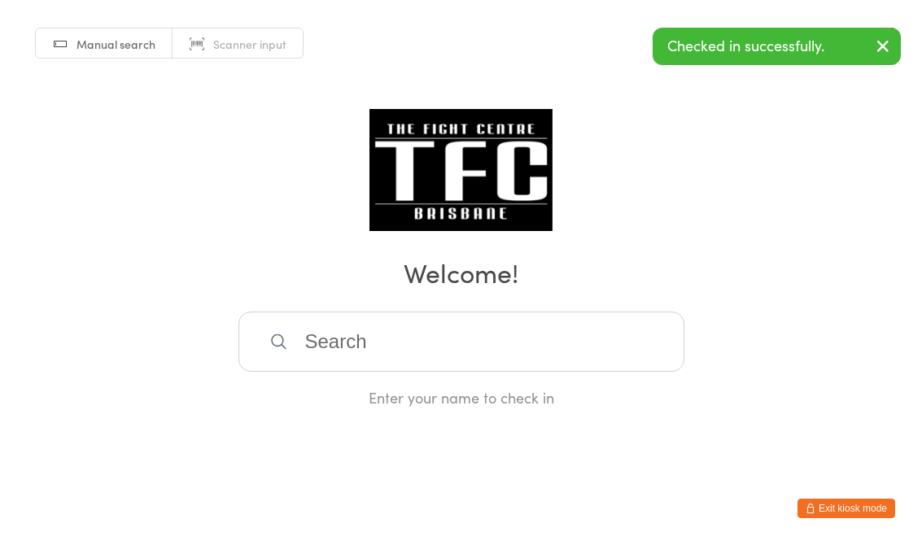
click at [490, 343] on input "search" at bounding box center [461, 342] width 446 height 60
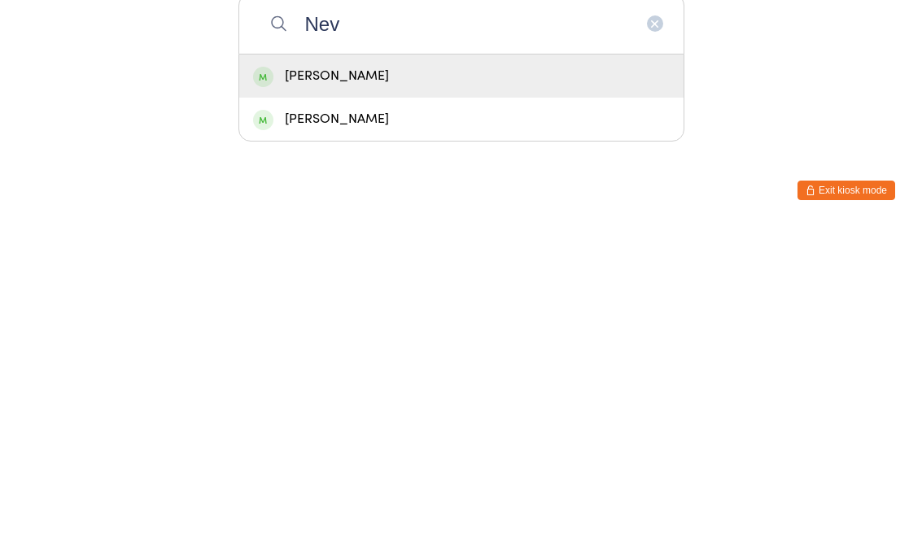
type input "Nev"
click at [399, 383] on div "[PERSON_NAME]" at bounding box center [461, 394] width 416 height 22
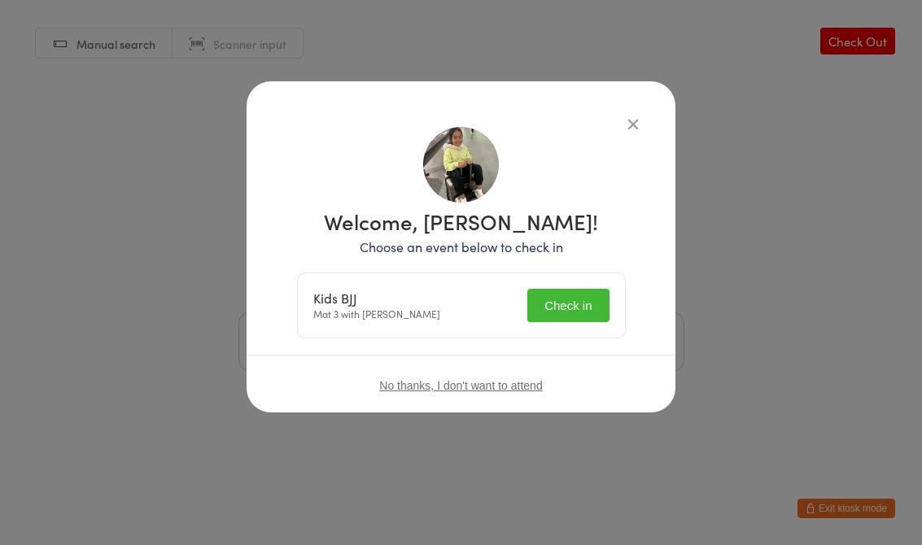
click at [565, 307] on button "Check in" at bounding box center [567, 305] width 81 height 33
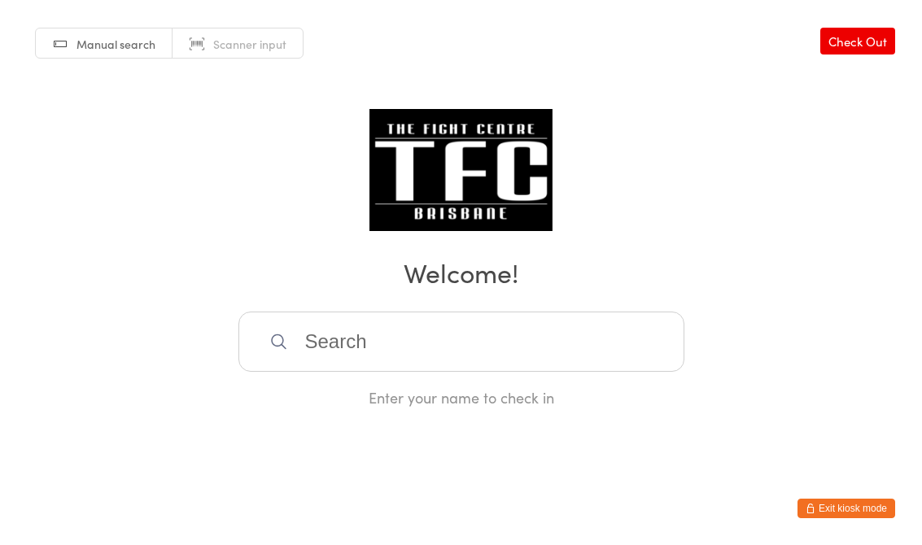
click at [492, 363] on input "search" at bounding box center [461, 342] width 446 height 60
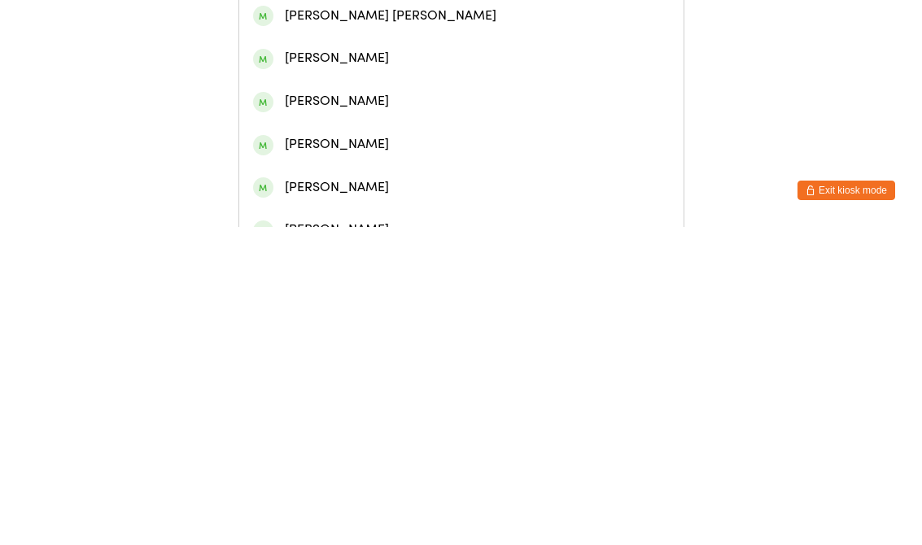
type input "Harley"
click at [514, 130] on div "[PERSON_NAME]" at bounding box center [461, 119] width 416 height 22
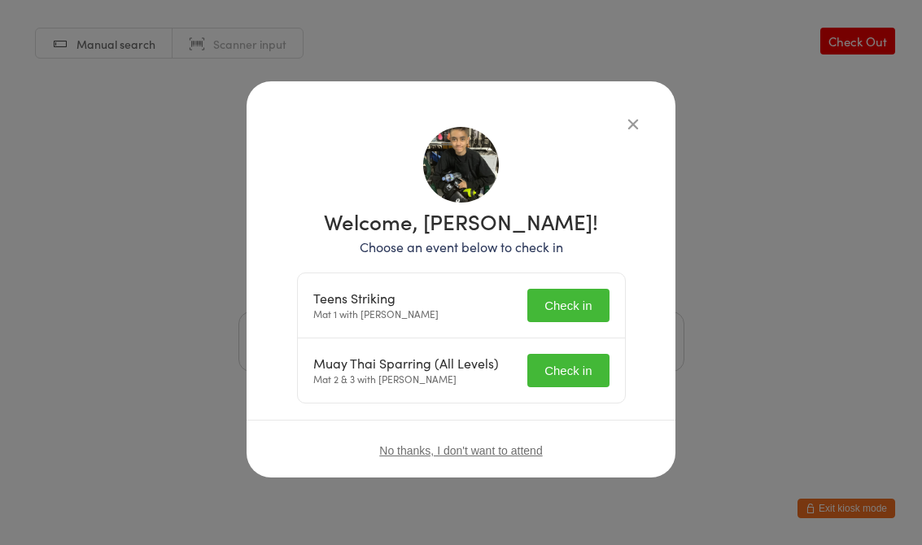
click at [578, 294] on button "Check in" at bounding box center [567, 305] width 81 height 33
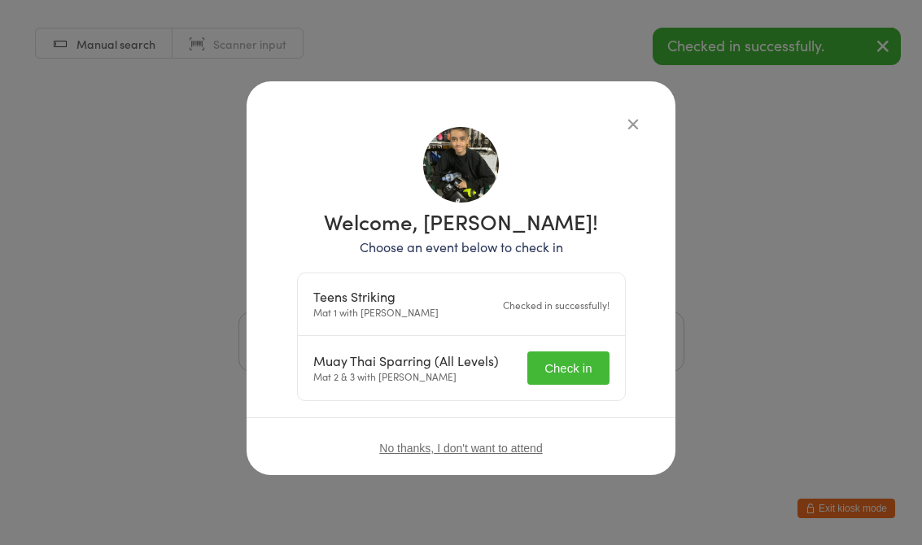
click at [582, 365] on button "Check in" at bounding box center [567, 367] width 81 height 33
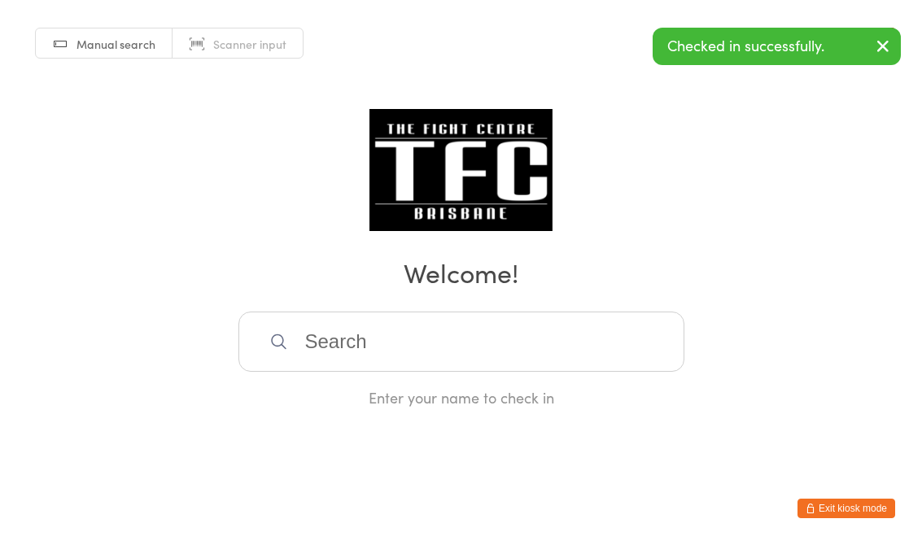
click at [403, 361] on input "search" at bounding box center [461, 342] width 446 height 60
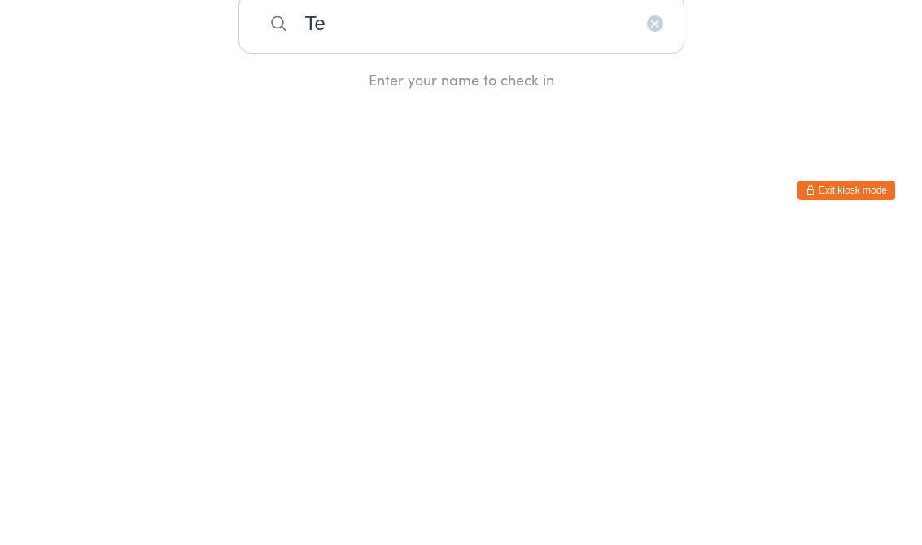
type input "T"
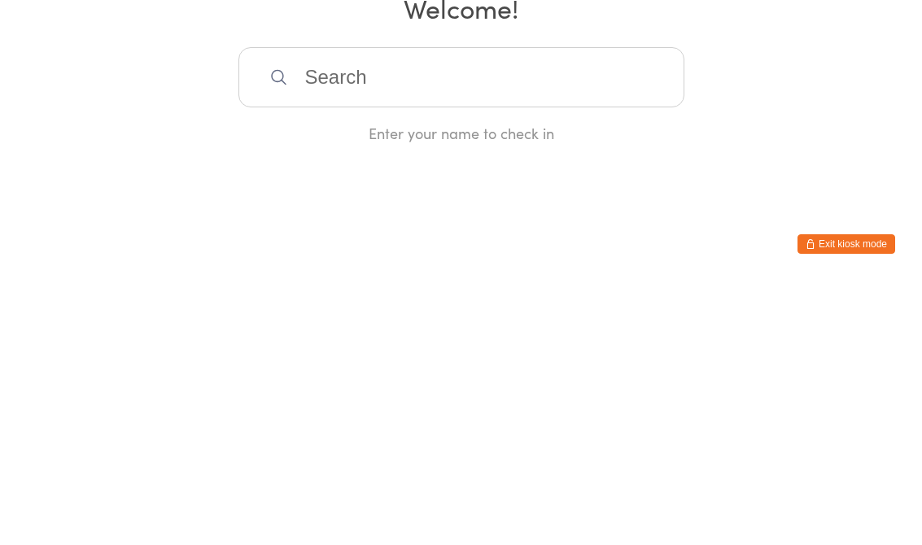
type input "T"
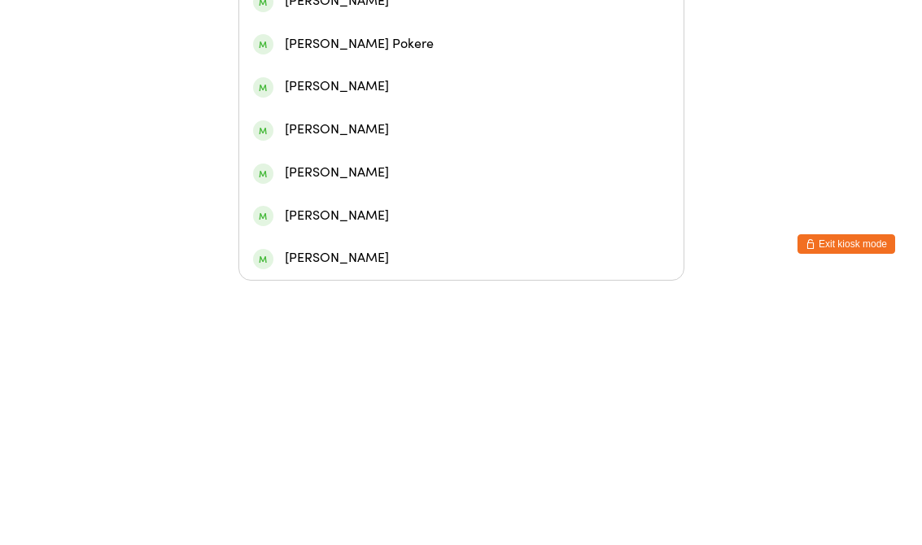
type input "[PERSON_NAME]"
click at [277, 211] on div "[PERSON_NAME]" at bounding box center [461, 222] width 416 height 22
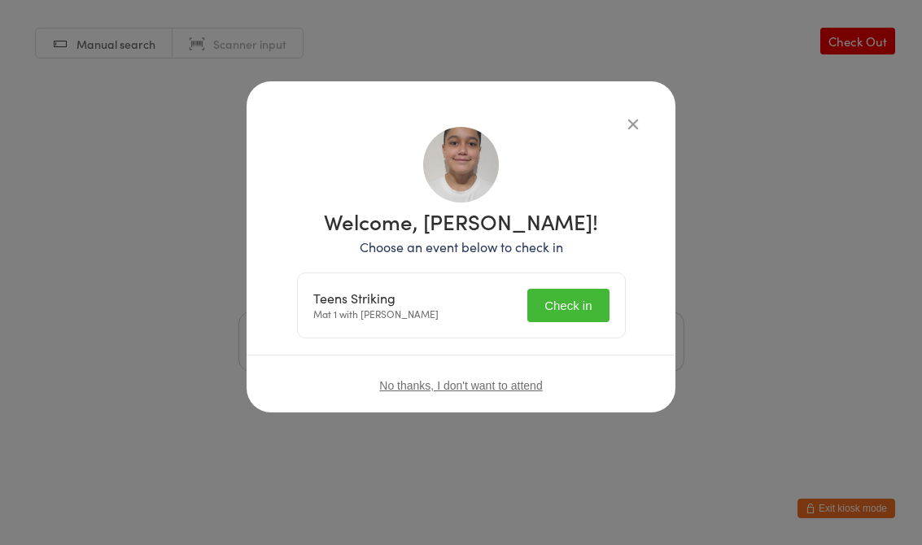
click at [560, 299] on button "Check in" at bounding box center [567, 305] width 81 height 33
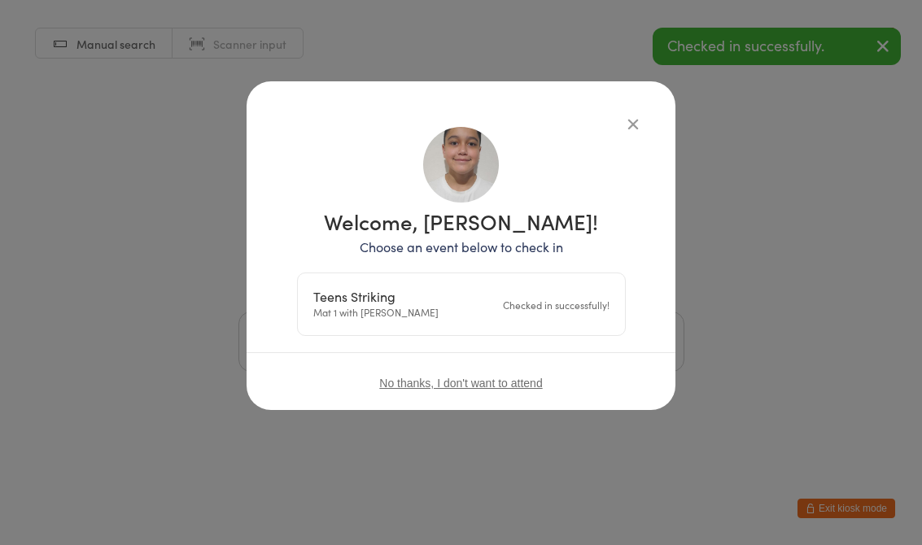
click at [180, 205] on div "Manual search Scanner input Check Out Welcome! Enter your name to check in" at bounding box center [461, 204] width 922 height 408
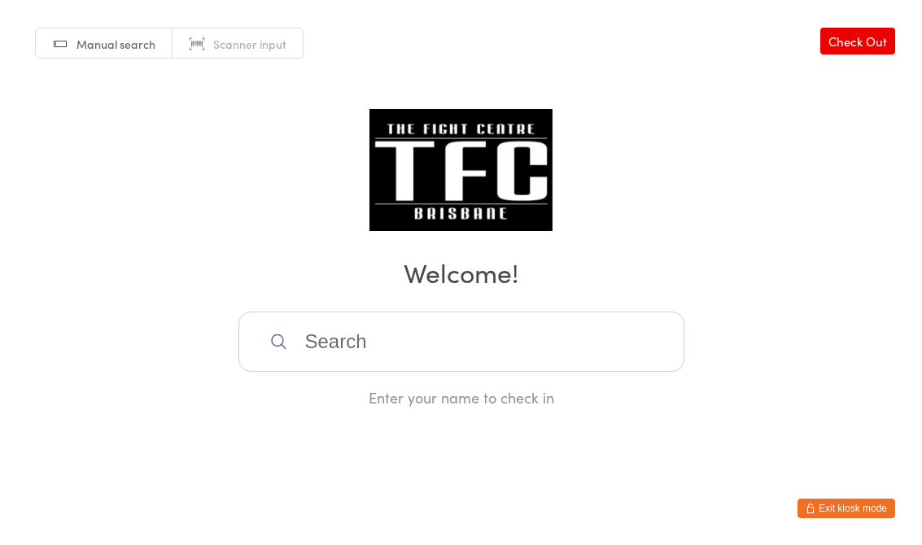
click at [433, 349] on input "search" at bounding box center [461, 342] width 446 height 60
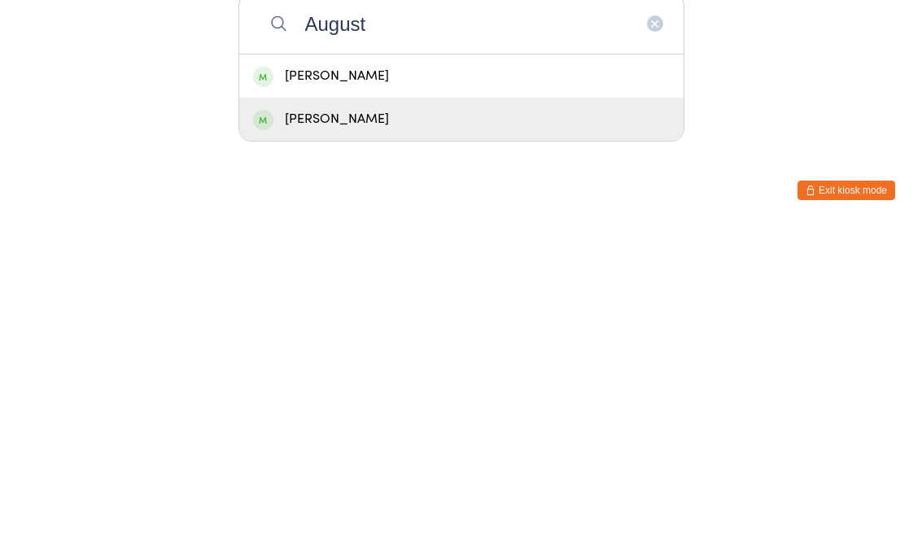
type input "August"
click at [376, 426] on div "[PERSON_NAME]" at bounding box center [461, 437] width 416 height 22
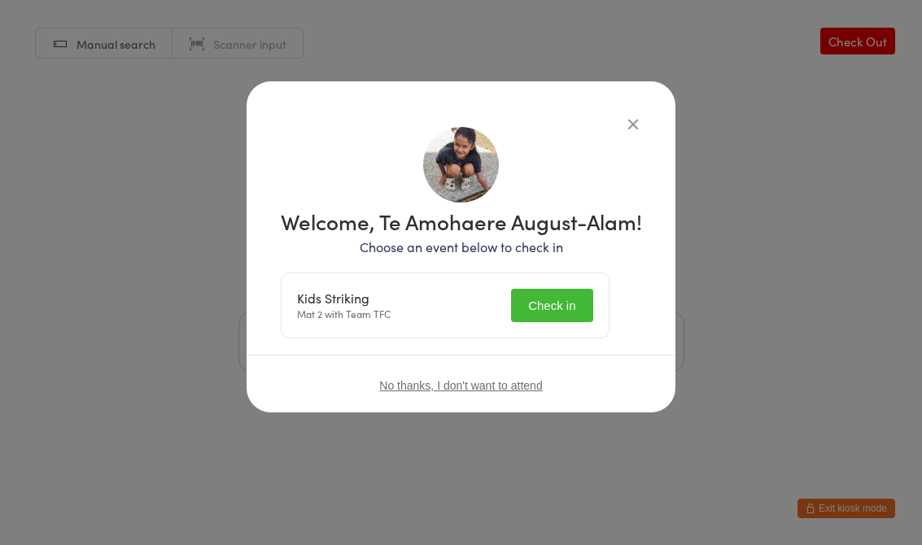
click at [566, 322] on button "Check in" at bounding box center [551, 305] width 81 height 33
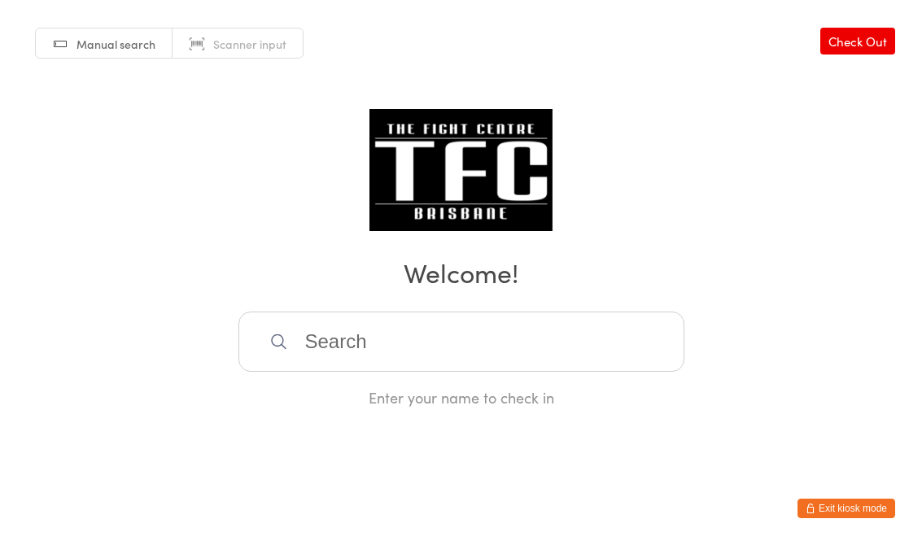
click at [303, 336] on input "search" at bounding box center [461, 342] width 446 height 60
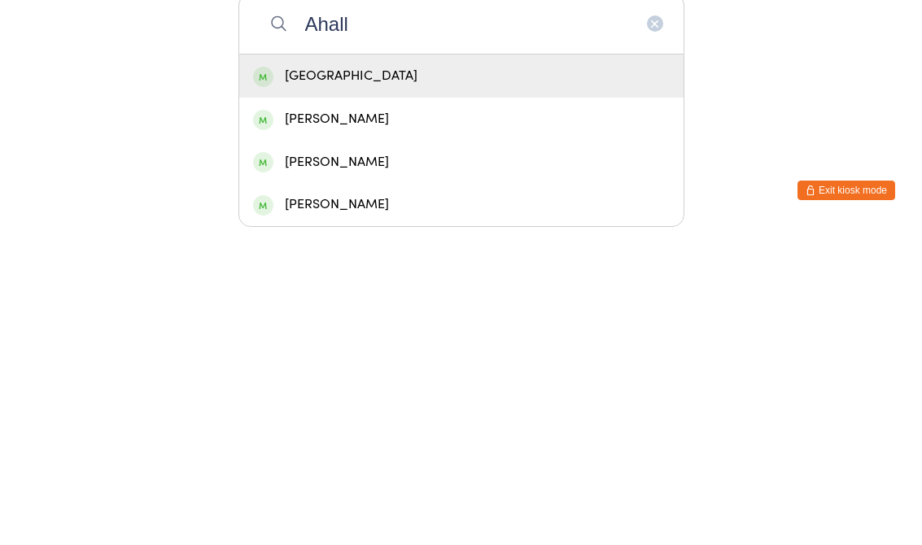
type input "Ahall"
click at [377, 383] on div "[GEOGRAPHIC_DATA]" at bounding box center [461, 394] width 416 height 22
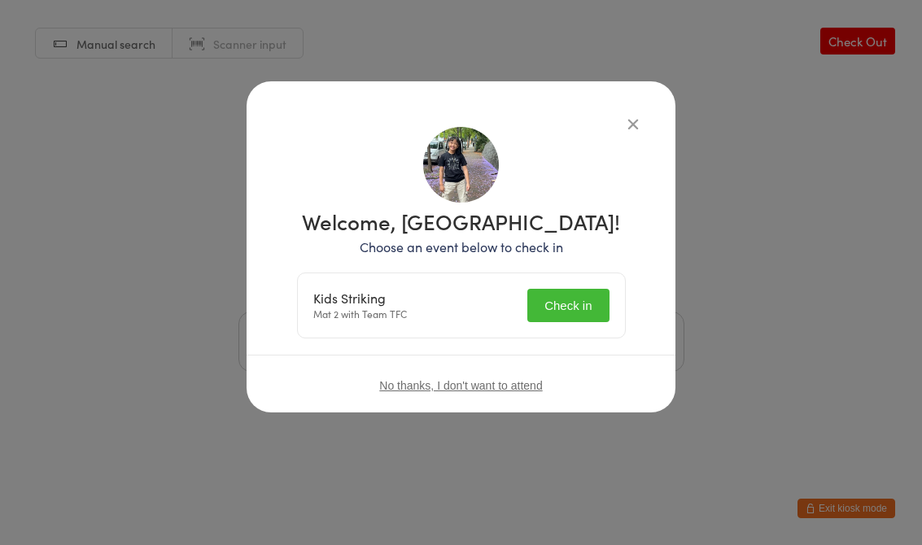
click at [558, 320] on button "Check in" at bounding box center [567, 305] width 81 height 33
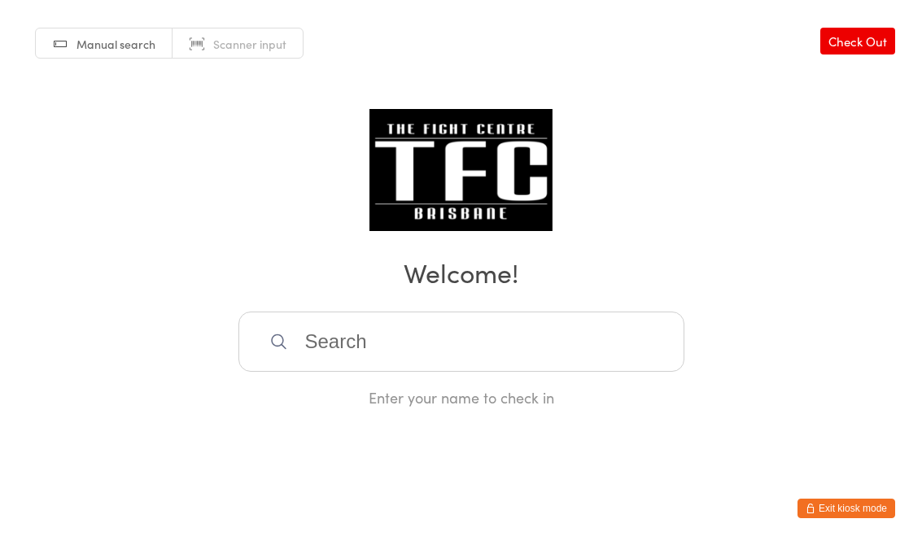
click at [557, 355] on input "search" at bounding box center [461, 342] width 446 height 60
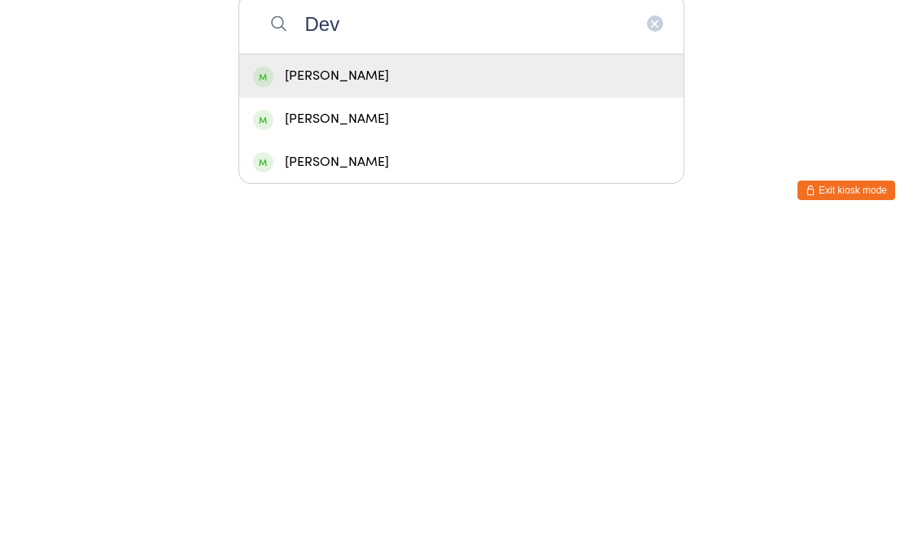
type input "Dev"
click at [442, 426] on div "[PERSON_NAME]" at bounding box center [461, 437] width 416 height 22
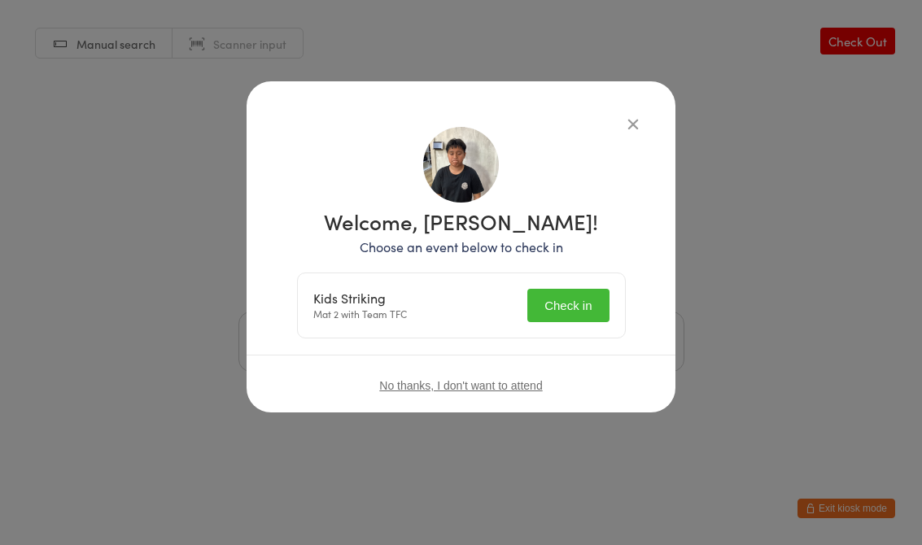
click at [580, 320] on button "Check in" at bounding box center [567, 305] width 81 height 33
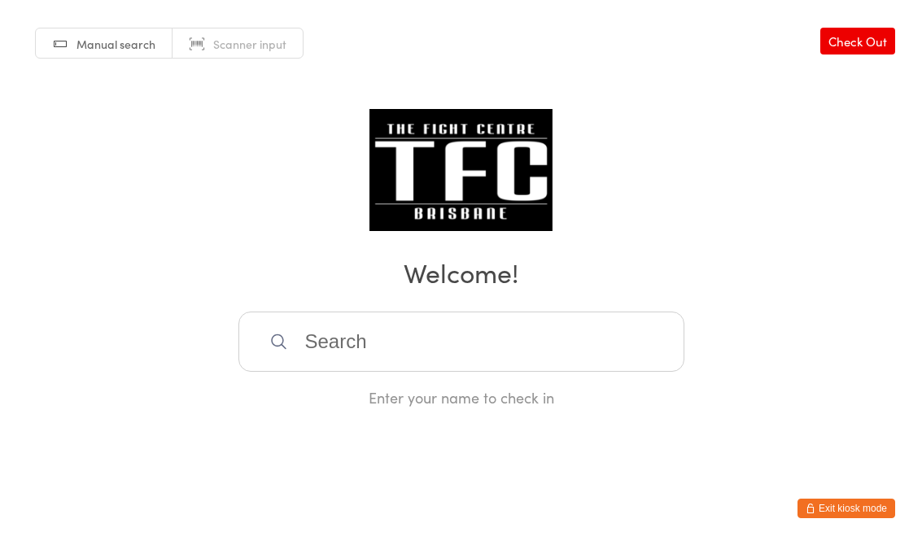
click at [407, 344] on input "search" at bounding box center [461, 342] width 446 height 60
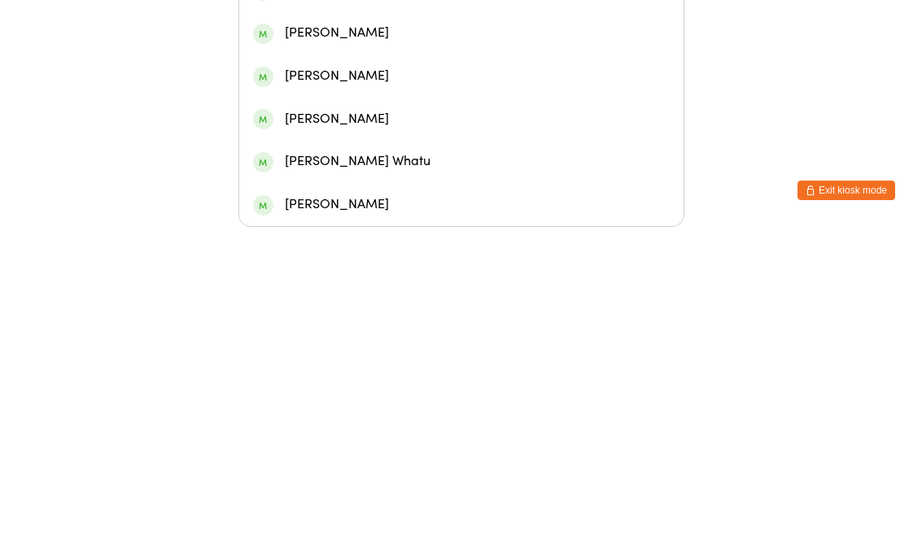
type input "[PERSON_NAME] we"
click at [422, 211] on div "[PERSON_NAME] [PERSON_NAME]" at bounding box center [461, 222] width 416 height 22
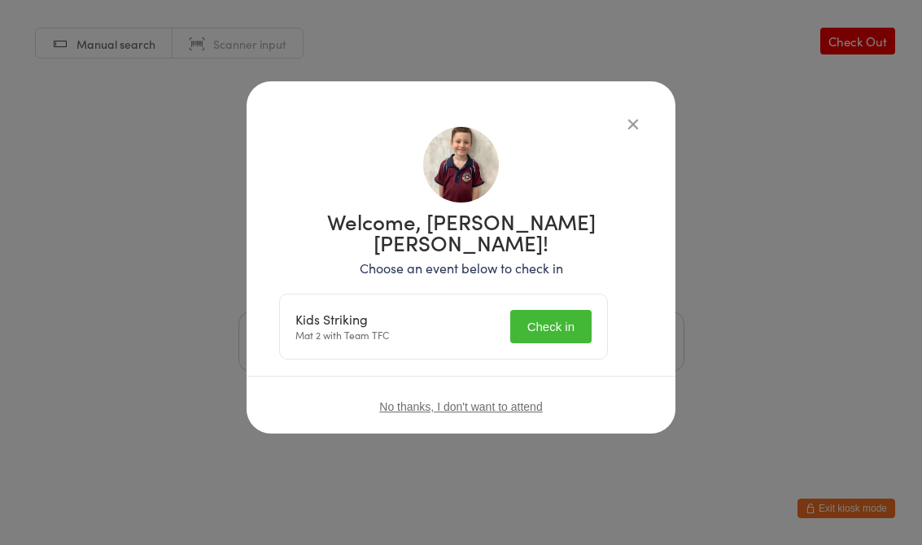
click at [569, 310] on button "Check in" at bounding box center [550, 326] width 81 height 33
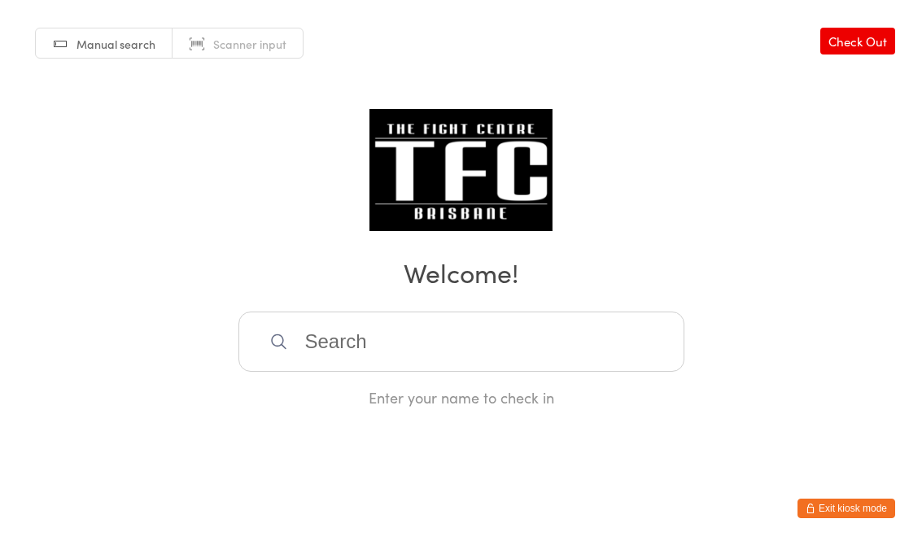
click at [528, 372] on input "search" at bounding box center [461, 342] width 446 height 60
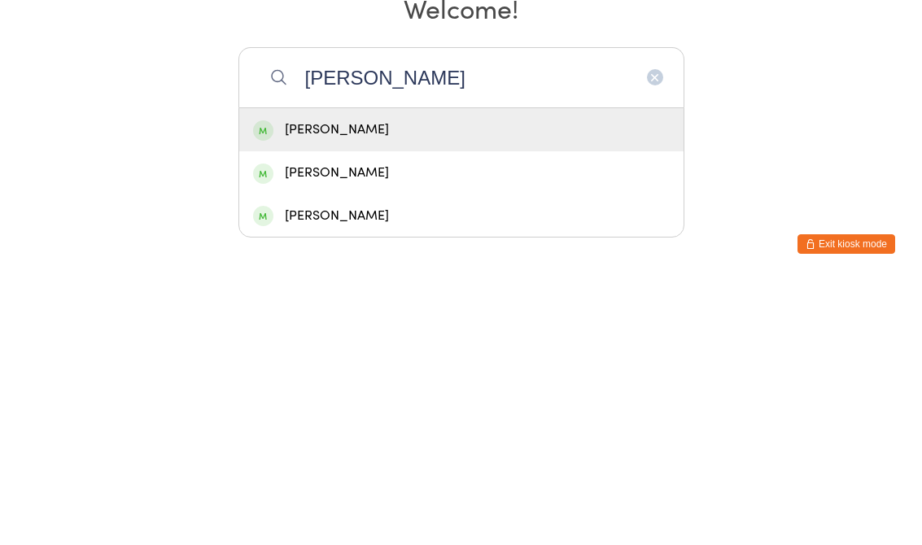
type input "[PERSON_NAME]"
click at [515, 383] on div "[PERSON_NAME]" at bounding box center [461, 394] width 416 height 22
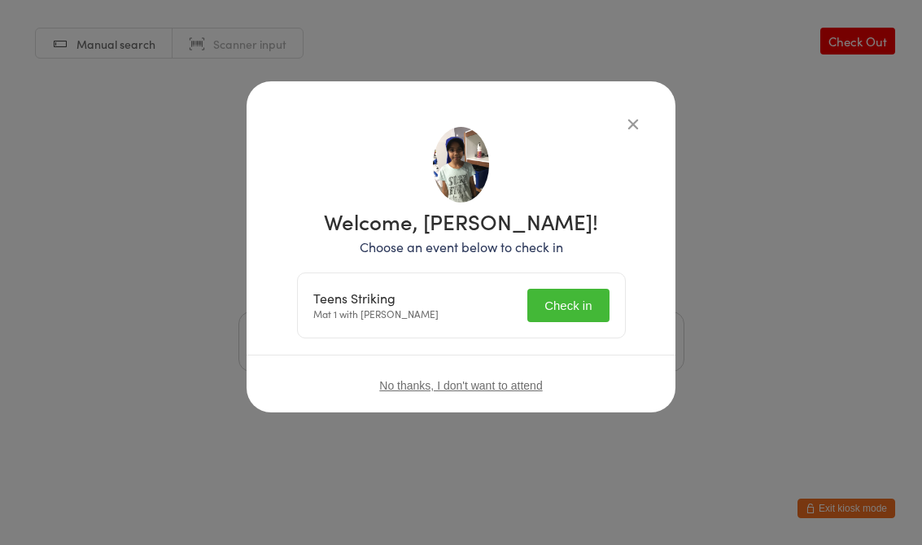
click at [555, 300] on button "Check in" at bounding box center [567, 305] width 81 height 33
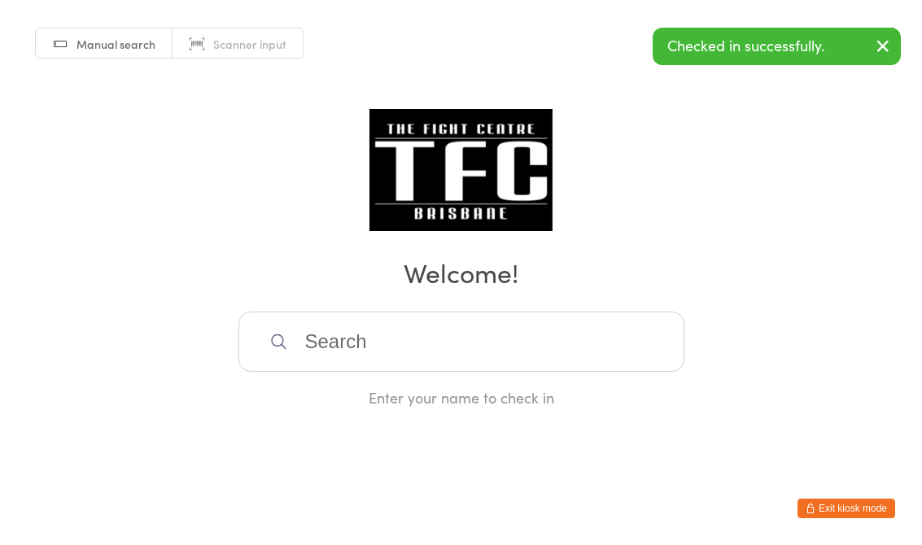
click at [526, 351] on input "search" at bounding box center [461, 342] width 446 height 60
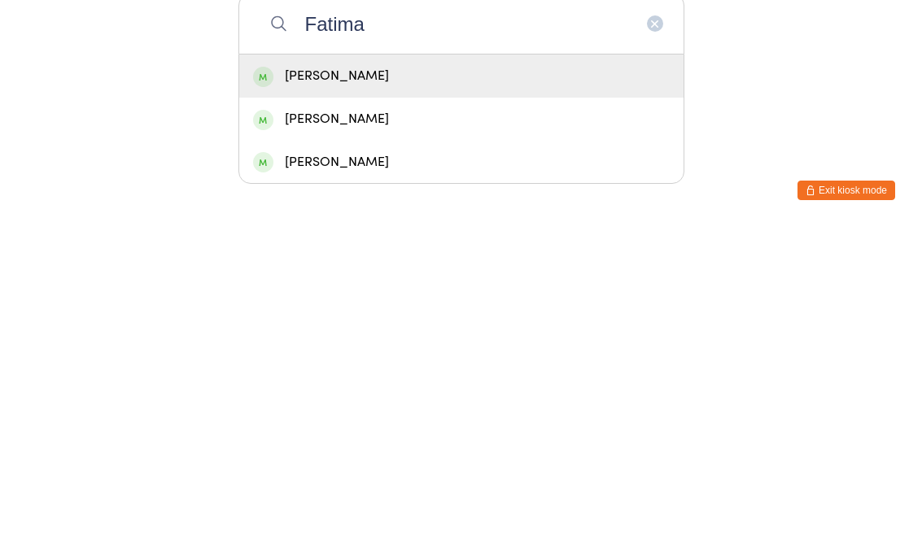
type input "Fatima"
click at [437, 426] on div "[PERSON_NAME]" at bounding box center [461, 437] width 416 height 22
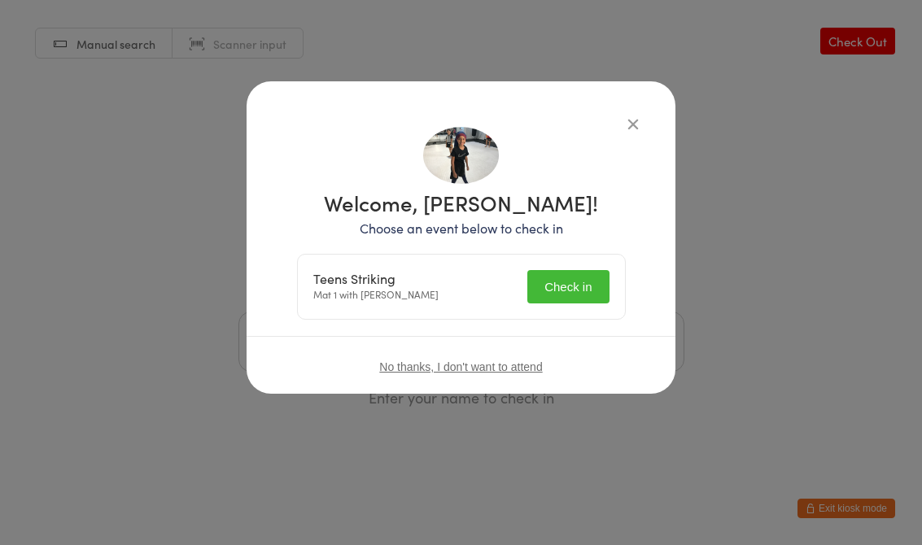
click at [569, 287] on button "Check in" at bounding box center [567, 286] width 81 height 33
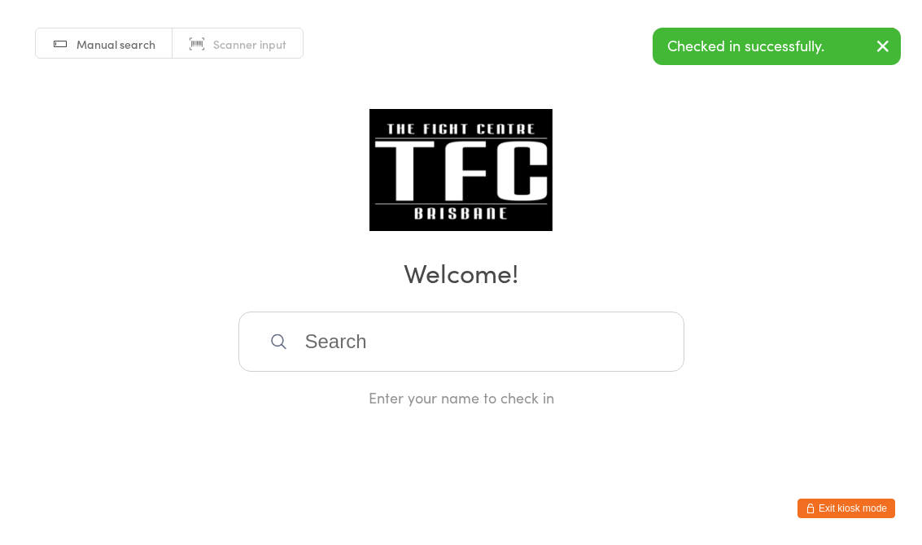
click at [501, 343] on input "search" at bounding box center [461, 342] width 446 height 60
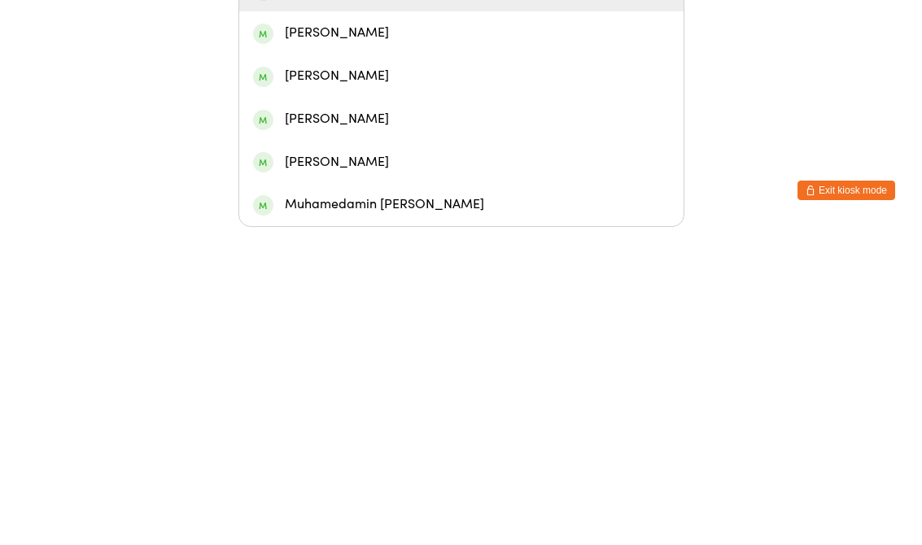
type input "[DEMOGRAPHIC_DATA]"
click at [447, 298] on div "[PERSON_NAME]" at bounding box center [461, 309] width 416 height 22
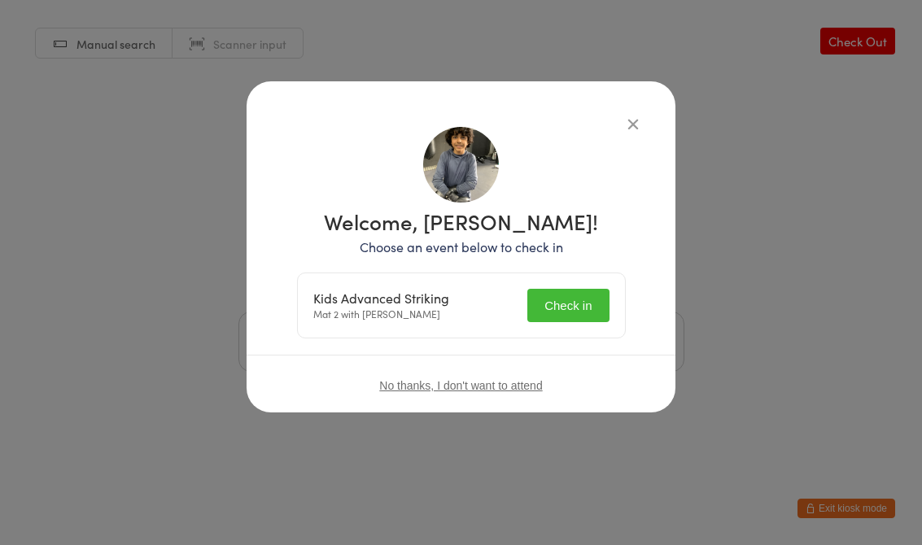
click at [530, 315] on button "Check in" at bounding box center [567, 305] width 81 height 33
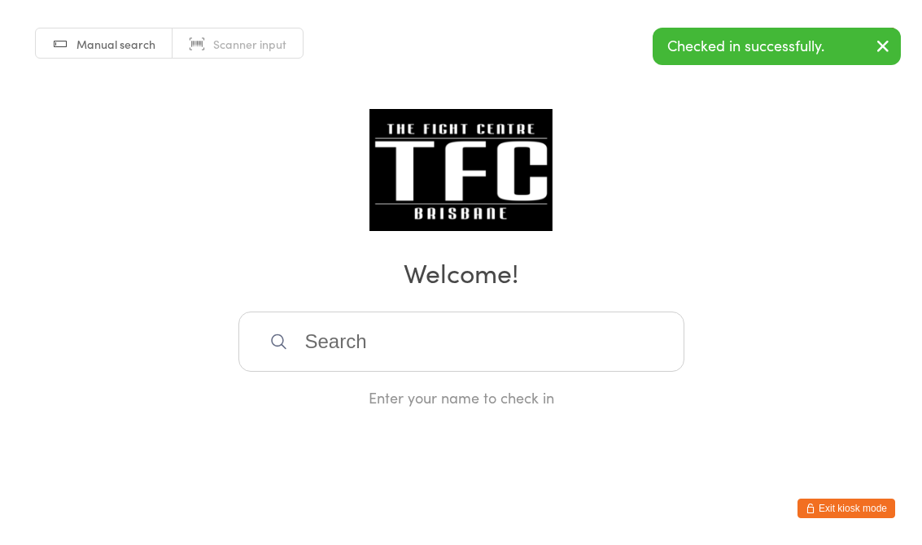
click at [501, 347] on input "search" at bounding box center [461, 342] width 446 height 60
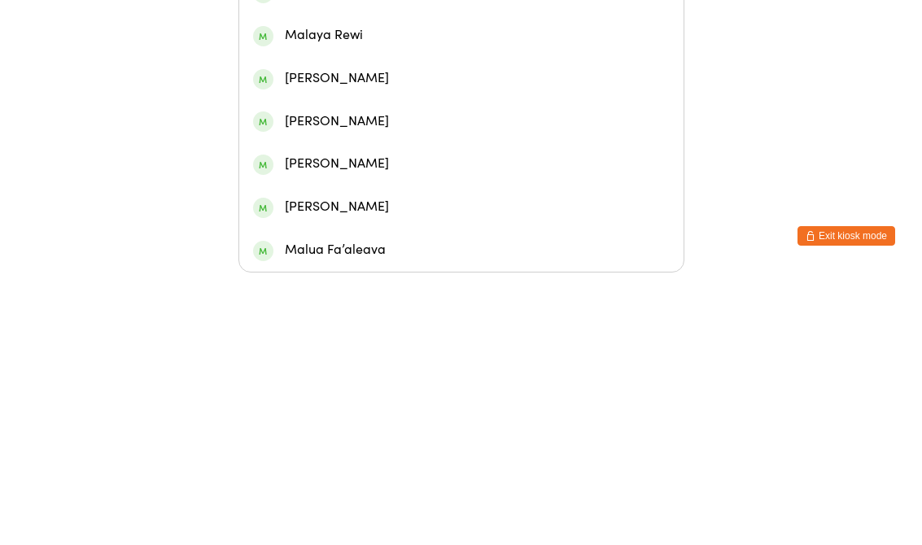
type input "Malika"
click at [416, 131] on div "[PERSON_NAME]" at bounding box center [461, 136] width 416 height 22
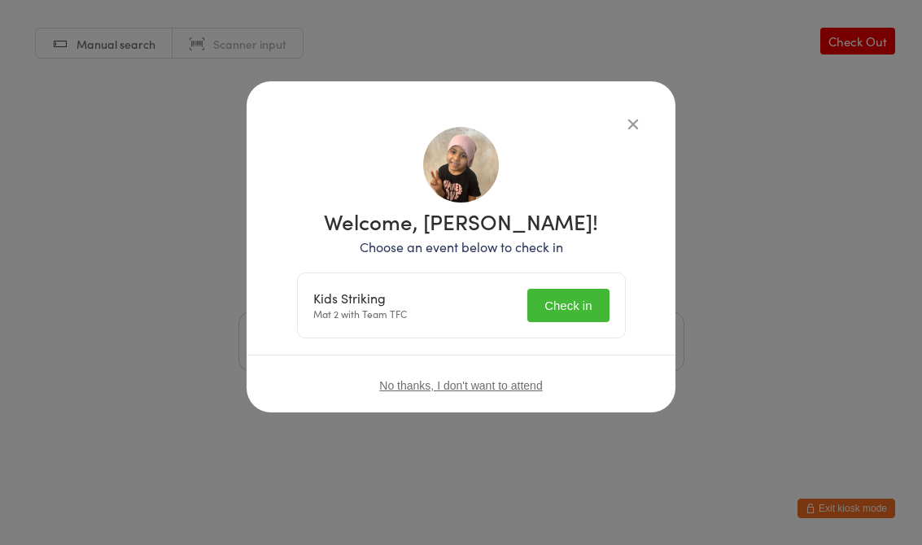
click at [572, 307] on button "Check in" at bounding box center [567, 305] width 81 height 33
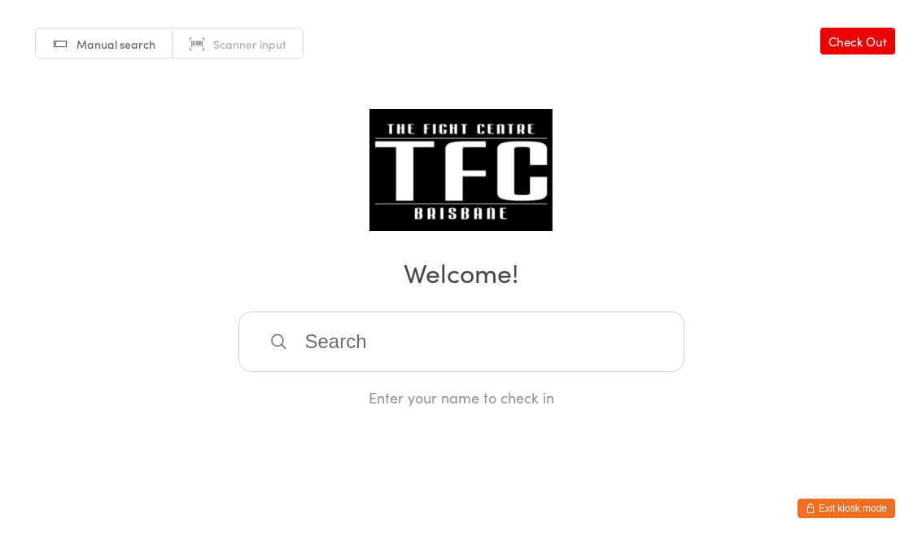
click at [320, 351] on input "search" at bounding box center [461, 342] width 446 height 60
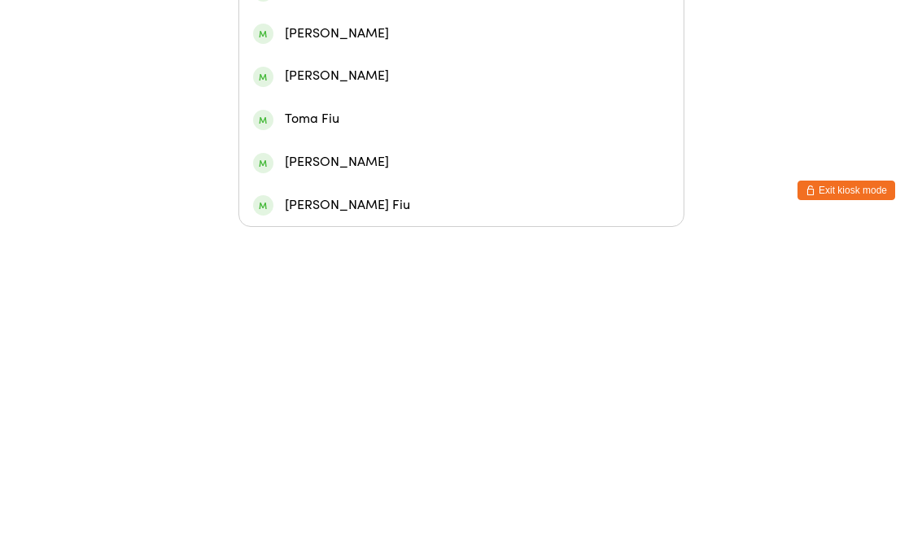
type input "[PERSON_NAME]"
click at [303, 255] on div "[PERSON_NAME]" at bounding box center [461, 266] width 416 height 22
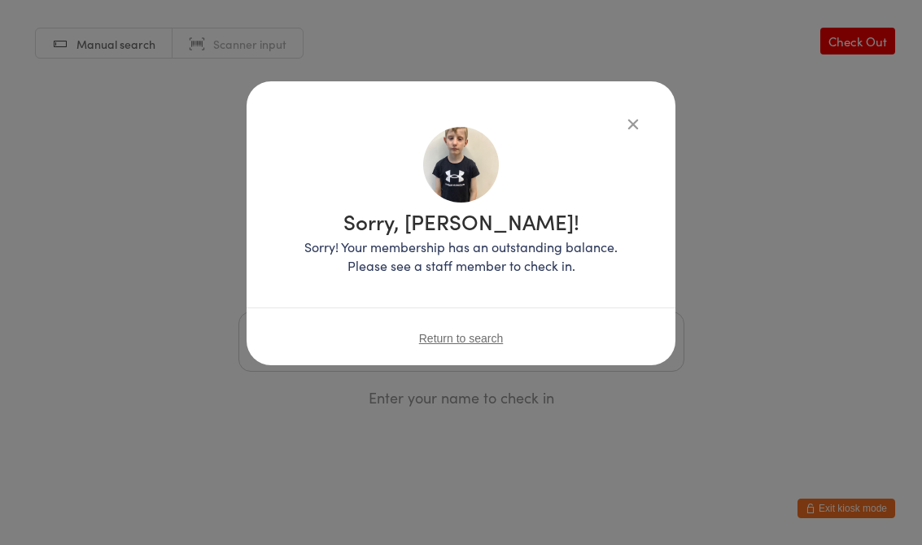
click at [631, 124] on icon "button" at bounding box center [633, 124] width 18 height 18
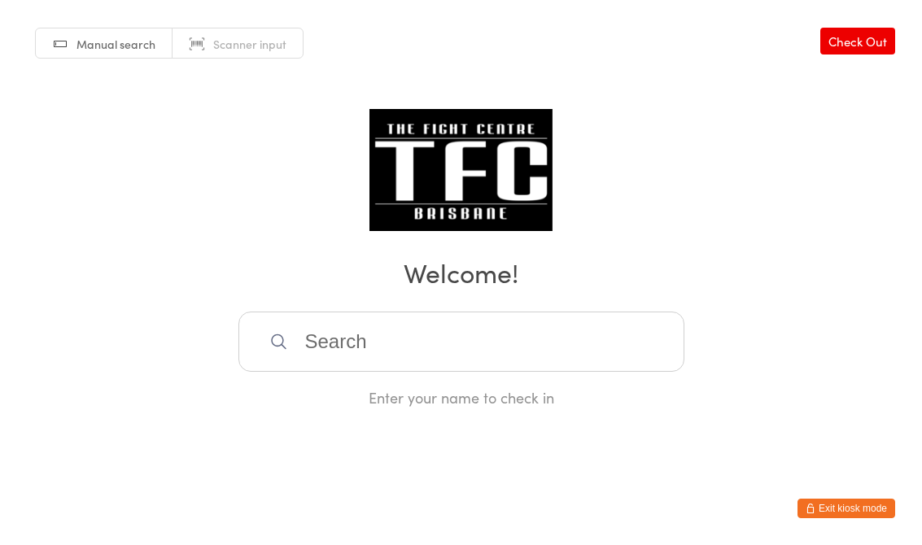
click at [360, 337] on input "search" at bounding box center [461, 342] width 446 height 60
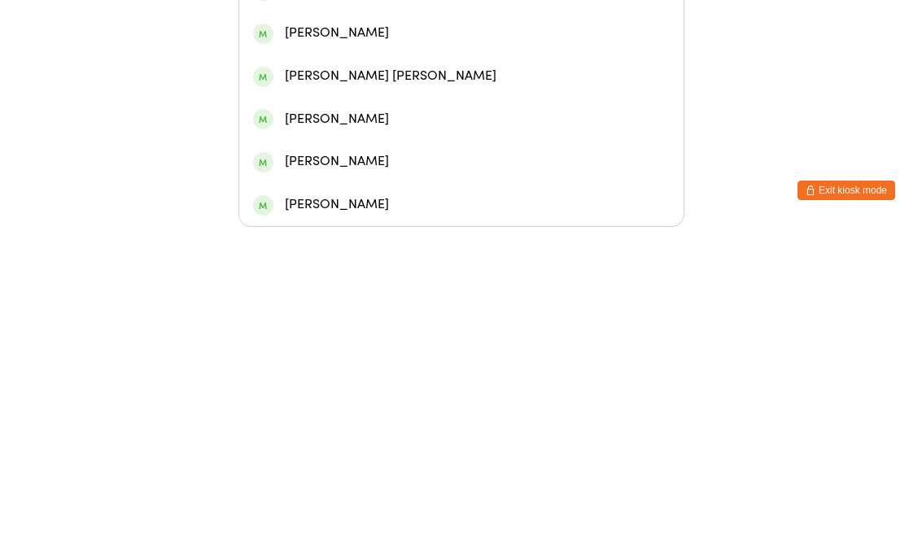
type input "Hunter"
click at [384, 255] on div "[PERSON_NAME]" at bounding box center [461, 266] width 416 height 22
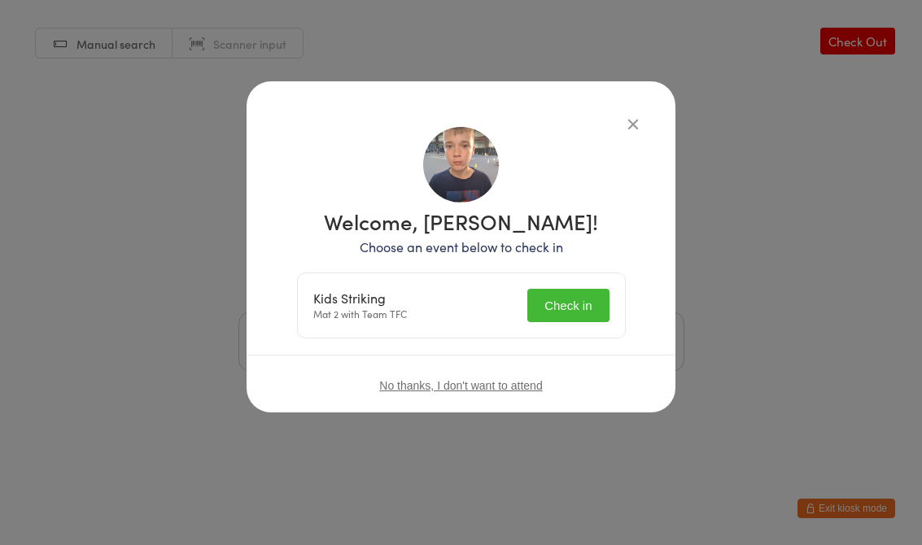
click at [571, 300] on button "Check in" at bounding box center [567, 305] width 81 height 33
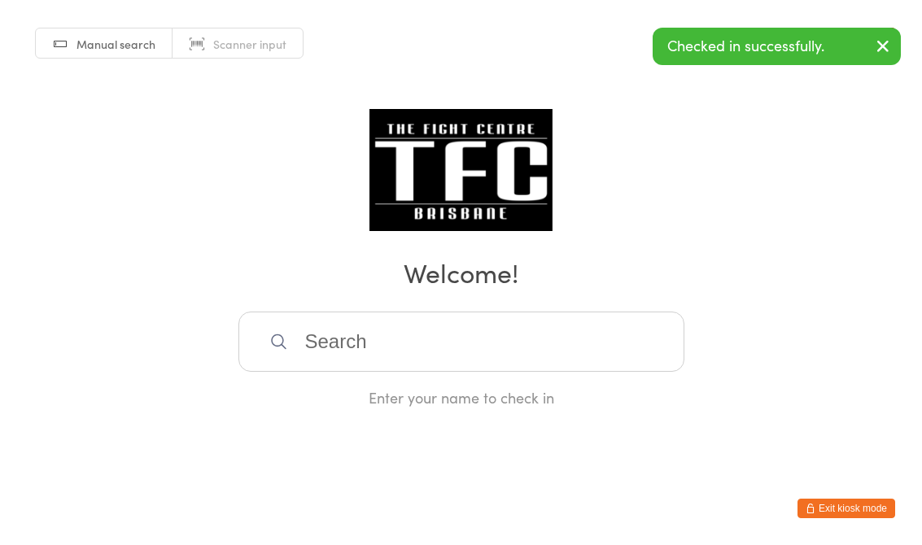
click at [399, 329] on input "search" at bounding box center [461, 342] width 446 height 60
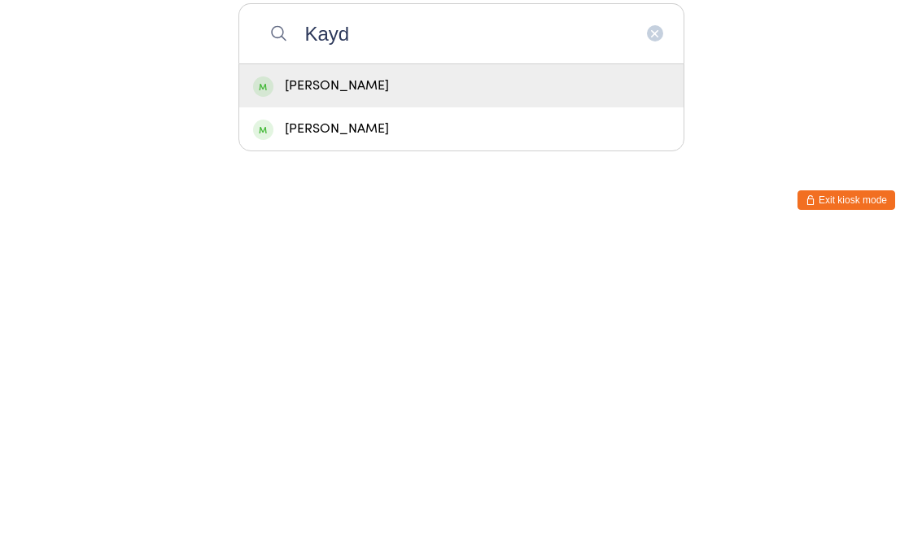
type input "Kayd"
click at [398, 383] on div "[PERSON_NAME]" at bounding box center [461, 394] width 416 height 22
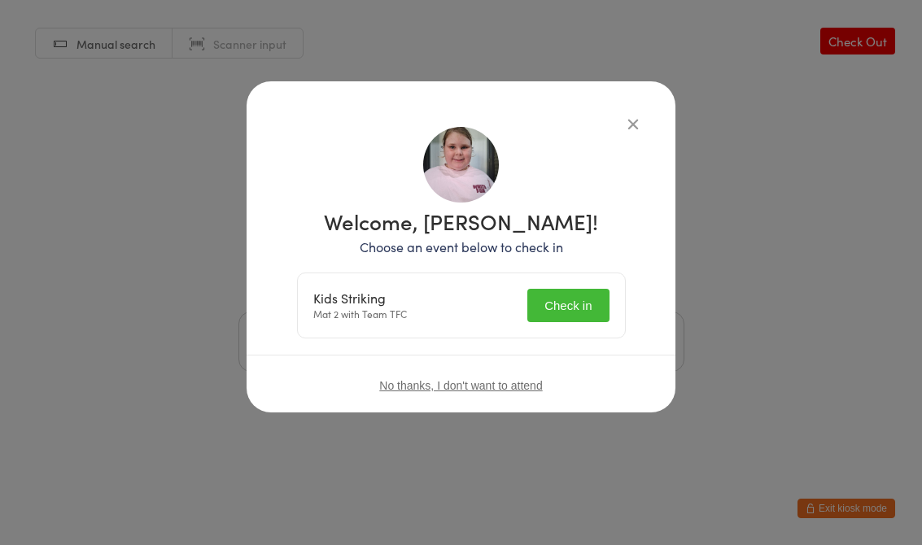
click at [568, 307] on button "Check in" at bounding box center [567, 305] width 81 height 33
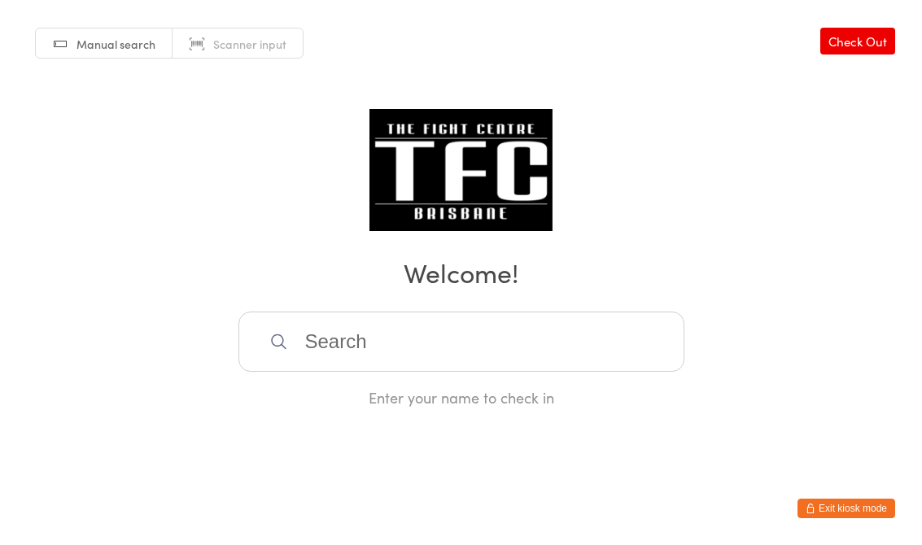
click at [449, 333] on input "search" at bounding box center [461, 342] width 446 height 60
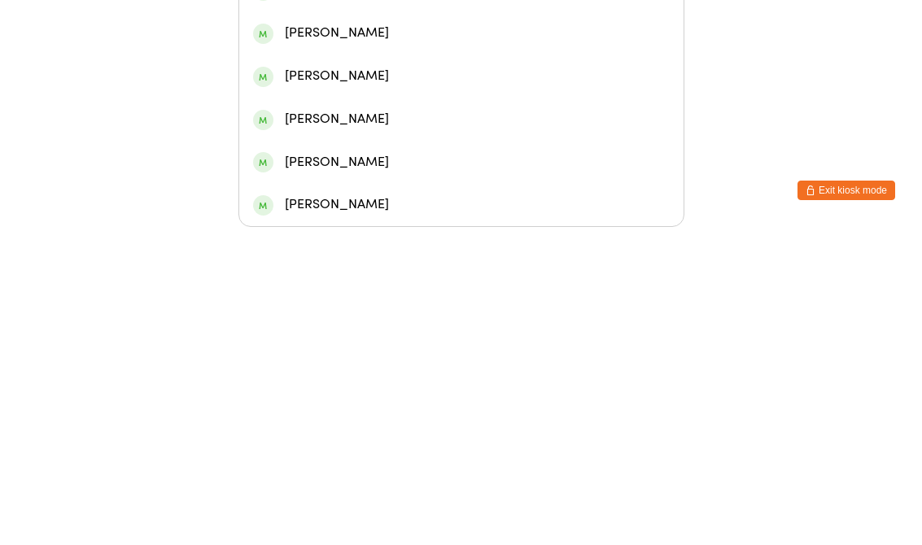
click at [469, 140] on input "Kelsea" at bounding box center [461, 170] width 446 height 60
type input "Kelsea"
click at [543, 201] on div "[PERSON_NAME]" at bounding box center [461, 222] width 444 height 43
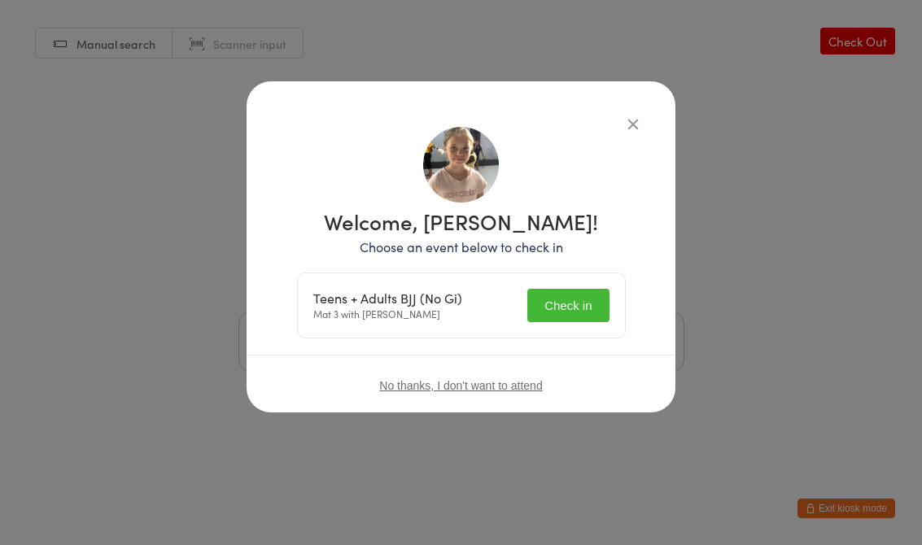
click at [583, 290] on button "Check in" at bounding box center [567, 305] width 81 height 33
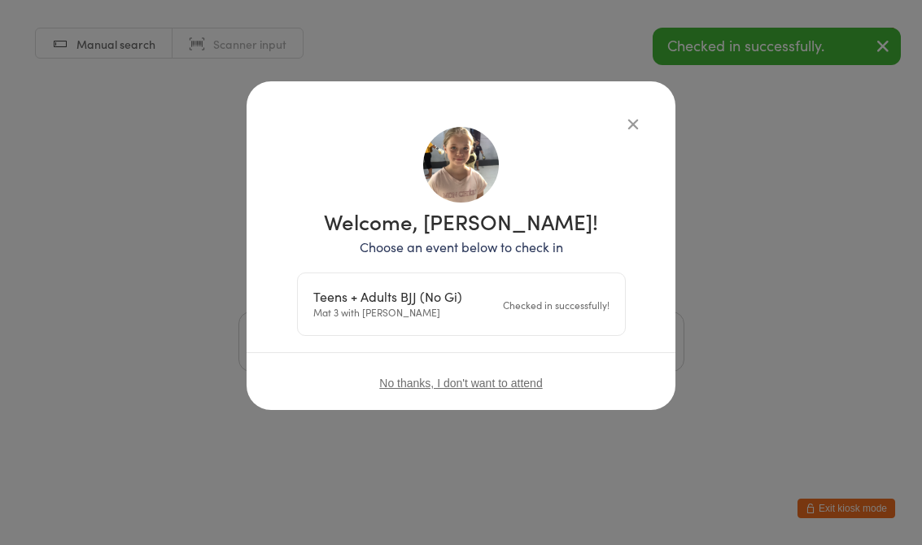
click at [618, 123] on div "Manual search Scanner input Check Out Welcome! Enter your name to check in" at bounding box center [461, 204] width 922 height 408
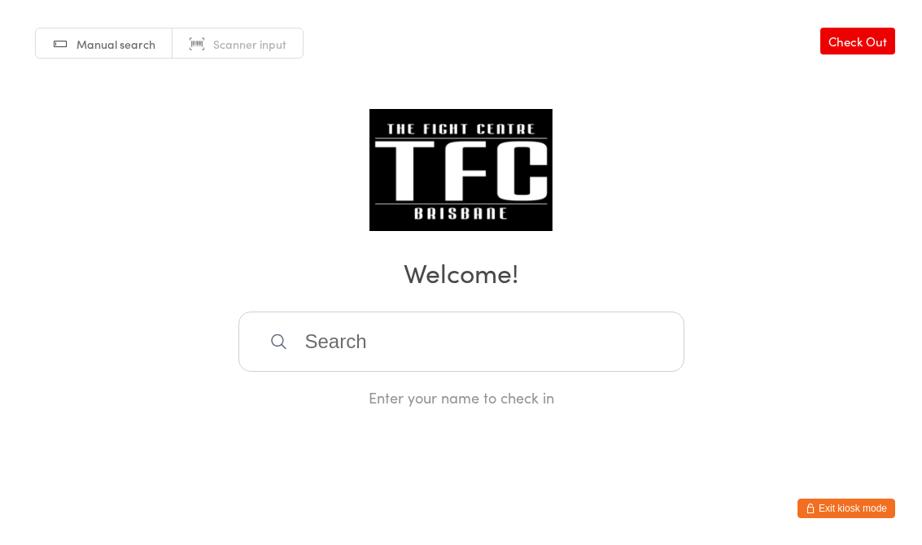
click at [487, 325] on input "search" at bounding box center [461, 342] width 446 height 60
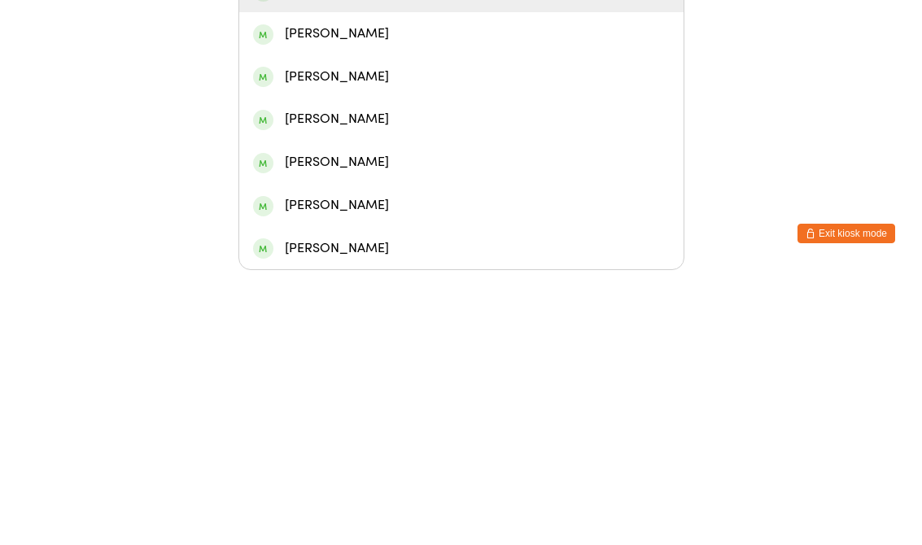
type input "[PERSON_NAME] k"
click at [397, 244] on div "[PERSON_NAME]" at bounding box center [461, 265] width 444 height 43
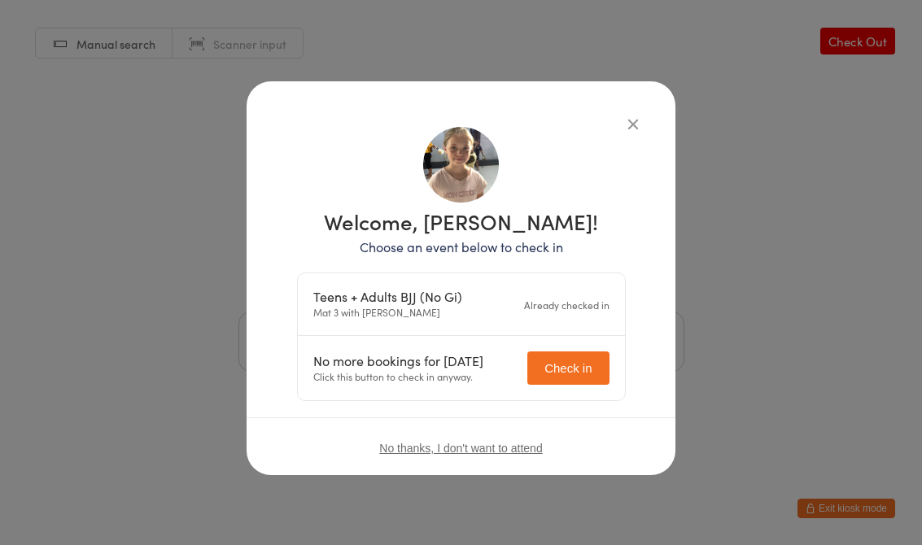
click at [171, 295] on div "Welcome, [PERSON_NAME]! Choose an event below to check in Teens + Adults BJJ (N…" at bounding box center [461, 272] width 922 height 545
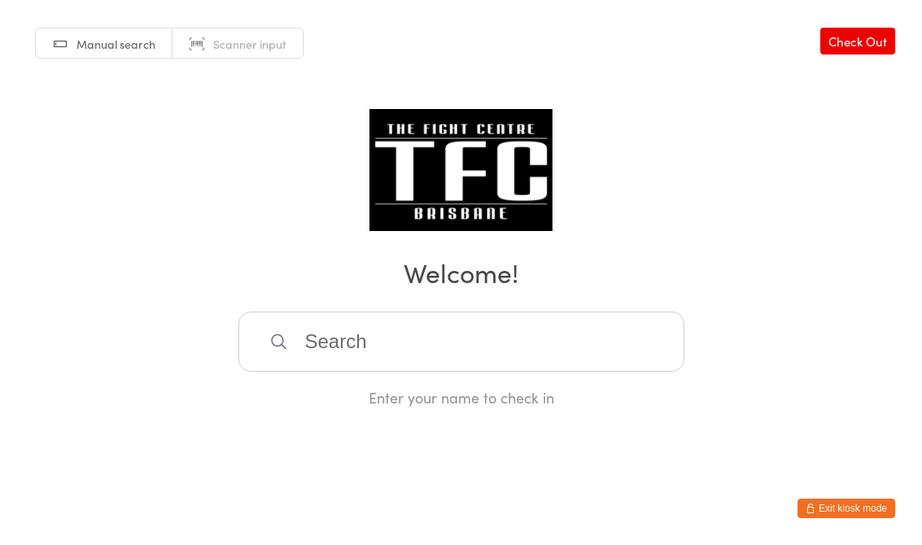
click at [560, 345] on input "search" at bounding box center [461, 342] width 446 height 60
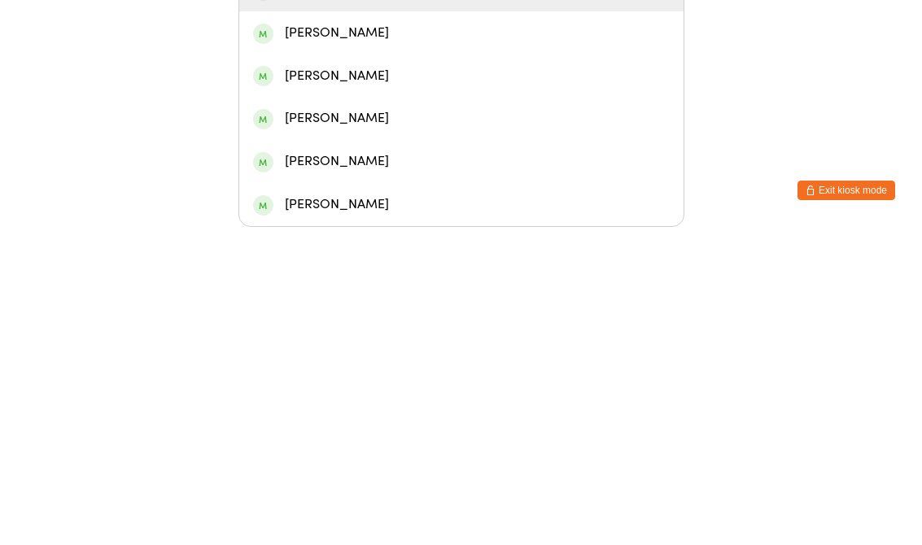
type input "[PERSON_NAME]"
click at [377, 297] on div "[PERSON_NAME]" at bounding box center [461, 308] width 416 height 22
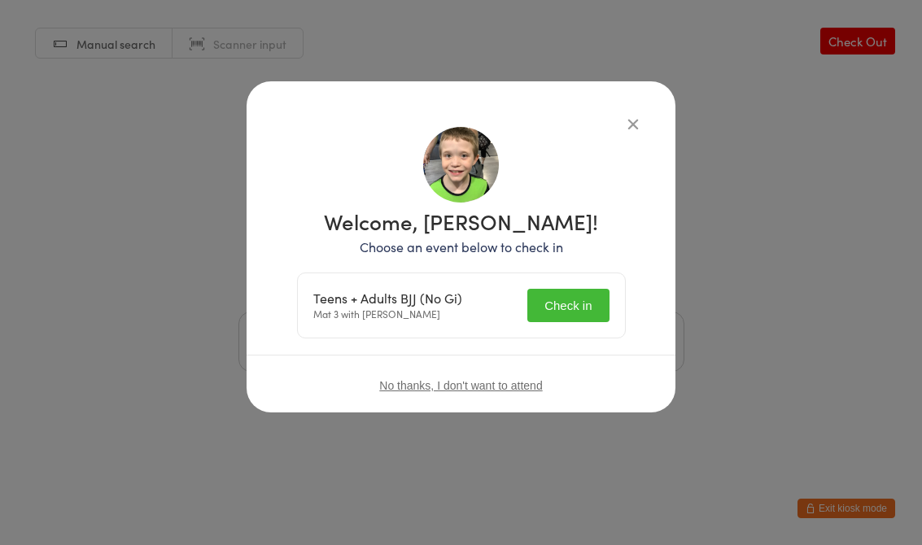
click at [556, 293] on button "Check in" at bounding box center [567, 305] width 81 height 33
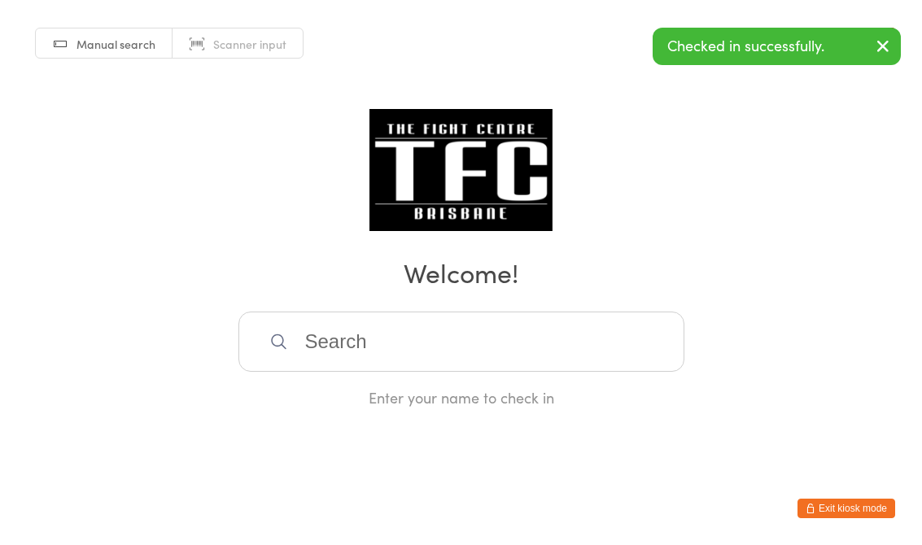
click at [434, 339] on input "search" at bounding box center [461, 342] width 446 height 60
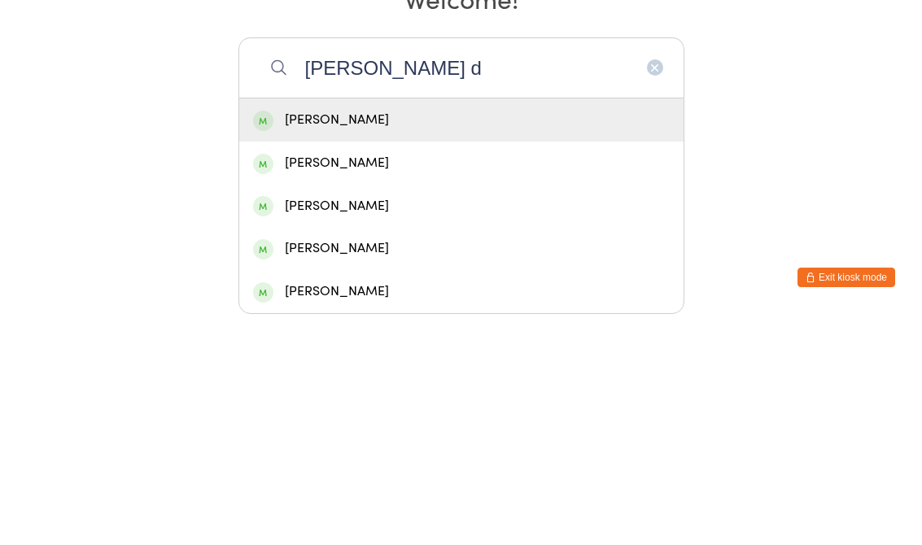
type input "[PERSON_NAME] d"
click at [342, 340] on div "[PERSON_NAME]" at bounding box center [461, 351] width 416 height 22
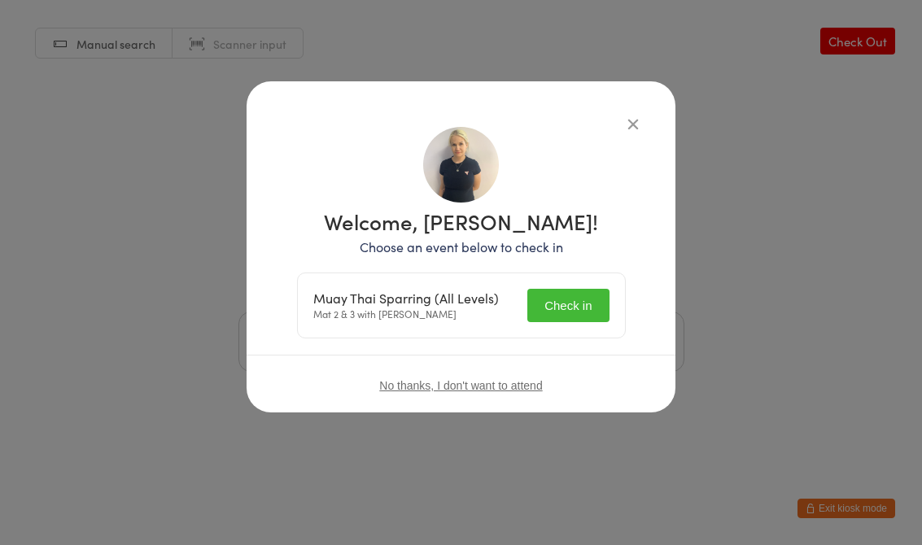
click at [563, 281] on div "Muay Thai Sparring (All Levels) Mat 2 & 3 with [PERSON_NAME] Check in" at bounding box center [461, 305] width 327 height 64
click at [576, 303] on button "Check in" at bounding box center [567, 305] width 81 height 33
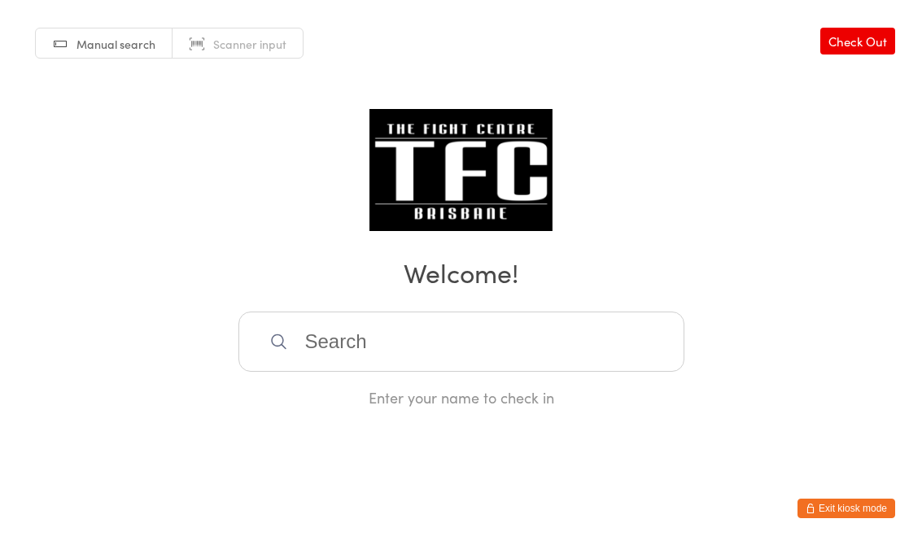
click at [386, 372] on input "search" at bounding box center [461, 342] width 446 height 60
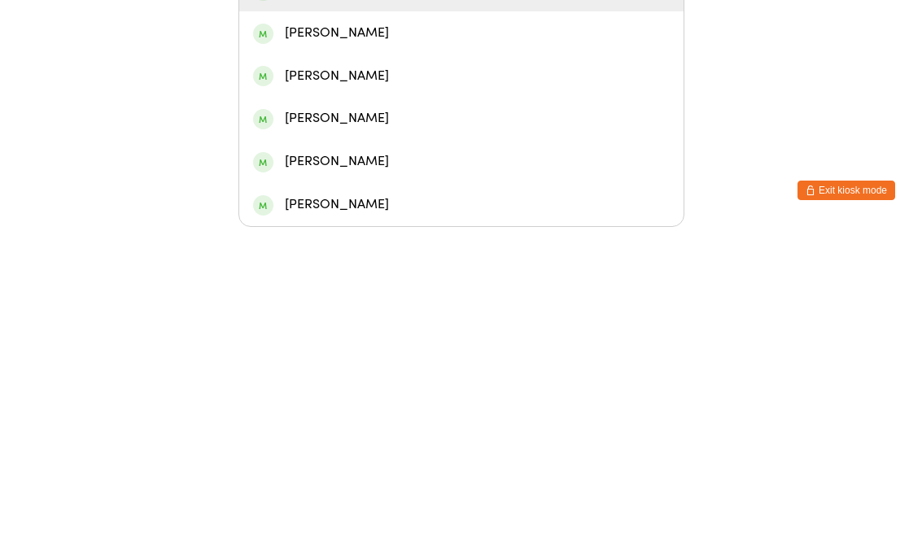
type input "[PERSON_NAME]"
click at [565, 297] on div "[PERSON_NAME]" at bounding box center [461, 308] width 416 height 22
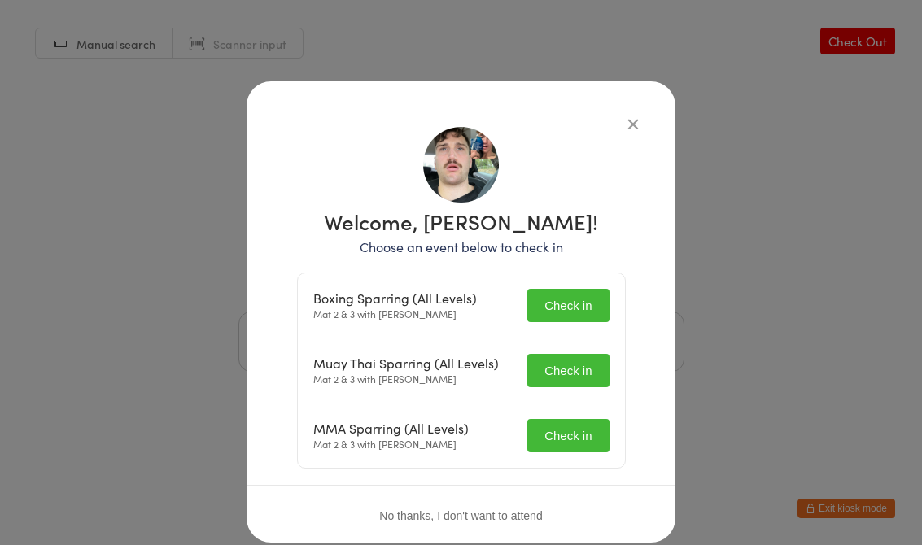
click at [591, 303] on button "Check in" at bounding box center [567, 305] width 81 height 33
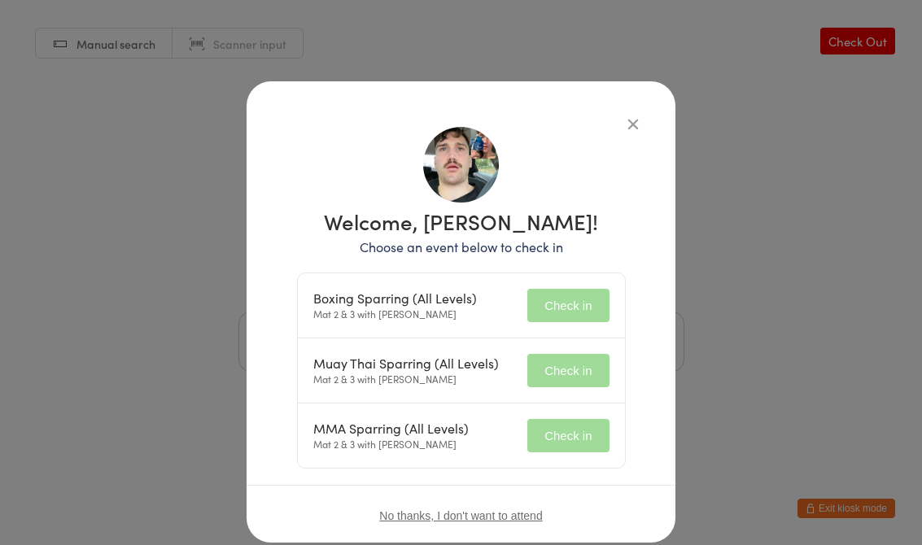
click at [573, 366] on button "Check in" at bounding box center [567, 370] width 81 height 33
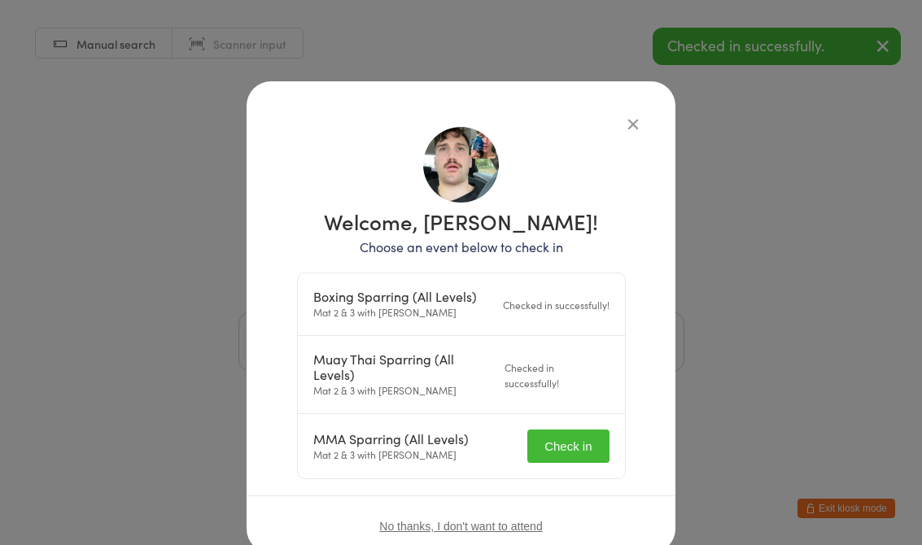
click at [579, 438] on button "Check in" at bounding box center [567, 445] width 81 height 33
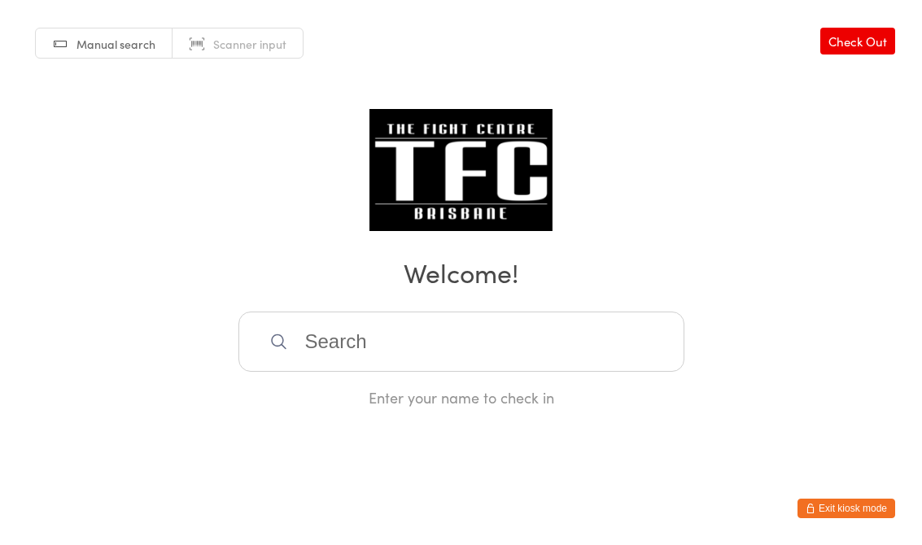
click at [468, 322] on input "search" at bounding box center [461, 342] width 446 height 60
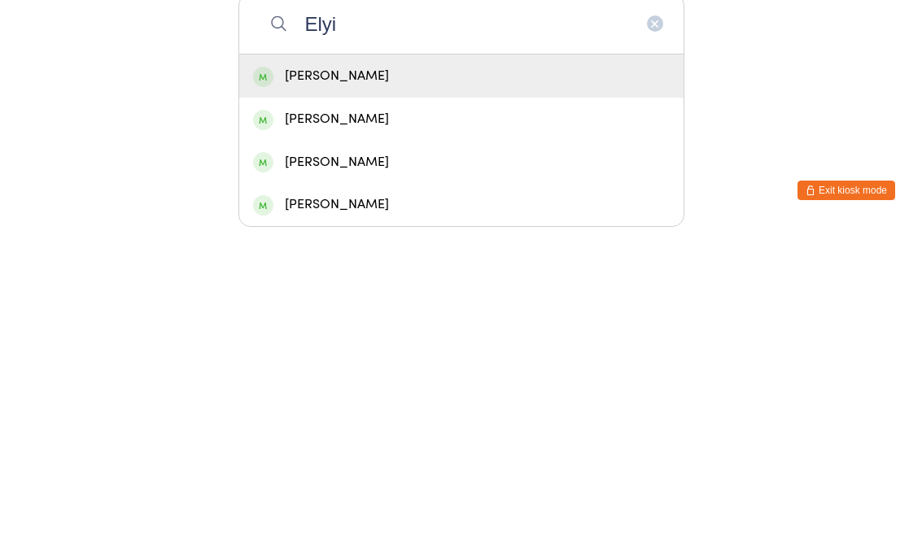
type input "Elyi"
click at [438, 373] on div "[PERSON_NAME]" at bounding box center [461, 394] width 444 height 43
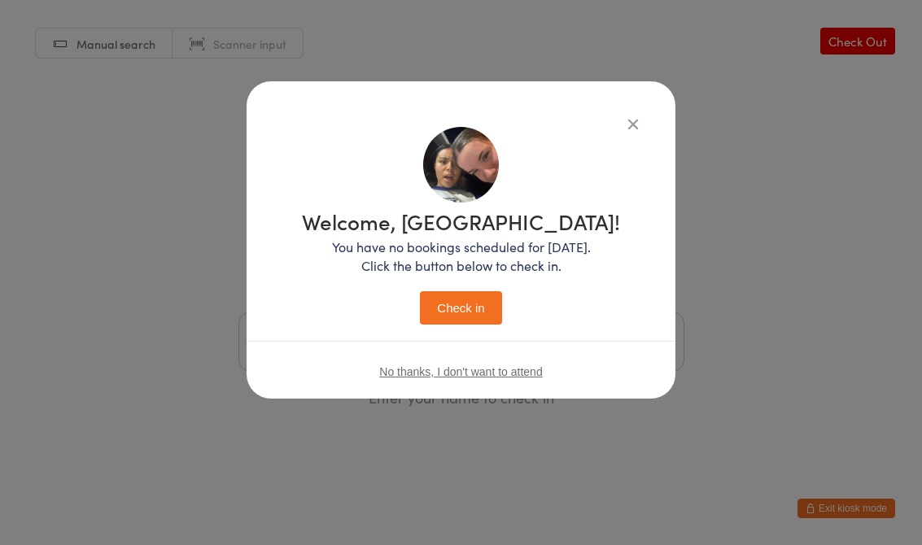
click at [626, 132] on icon "button" at bounding box center [633, 124] width 18 height 18
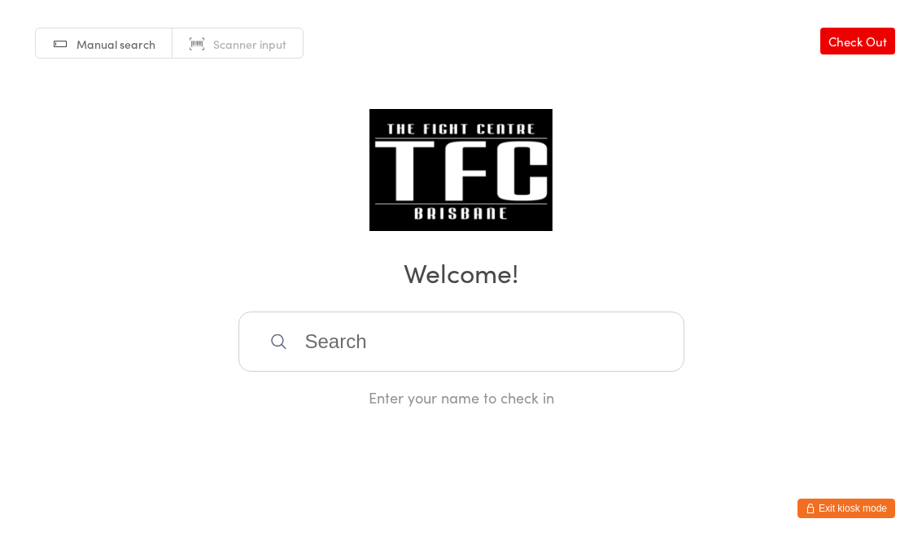
click at [473, 340] on input "search" at bounding box center [461, 342] width 446 height 60
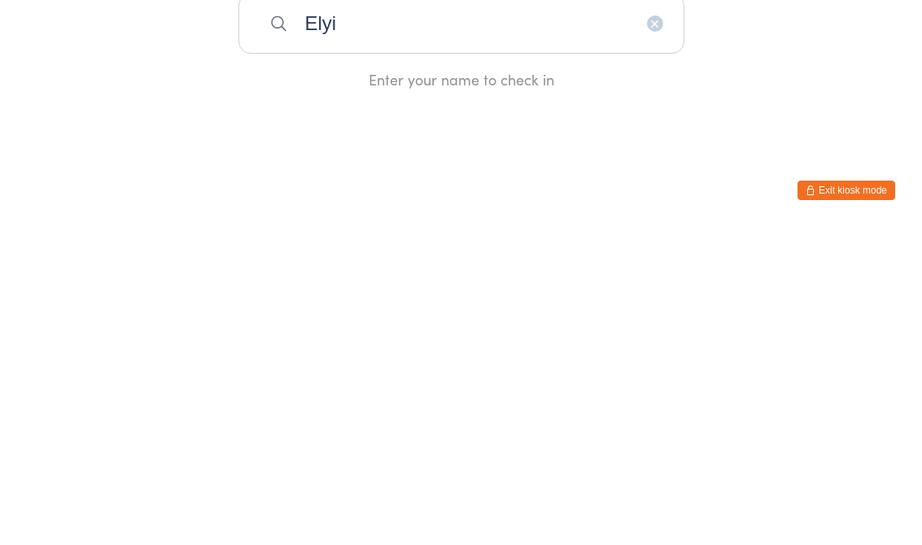
type input "Elyi"
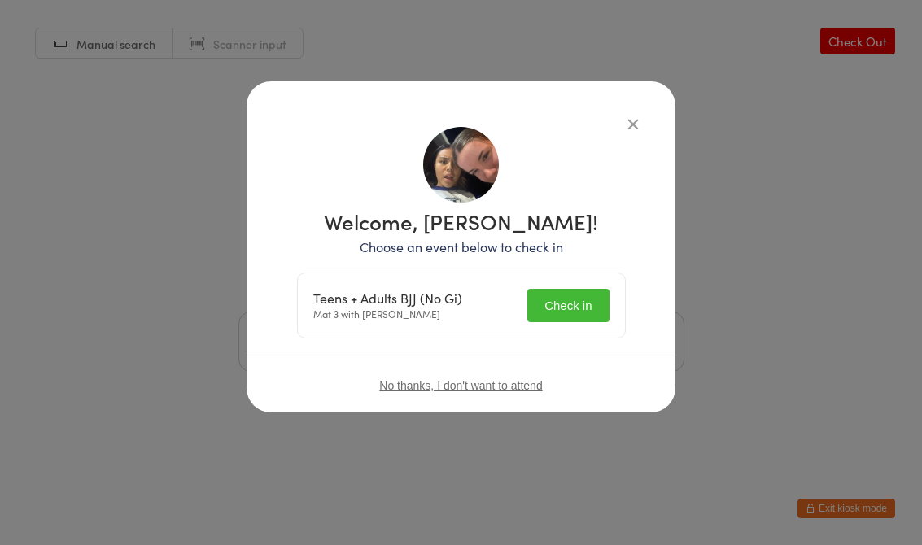
click at [561, 312] on button "Check in" at bounding box center [567, 305] width 81 height 33
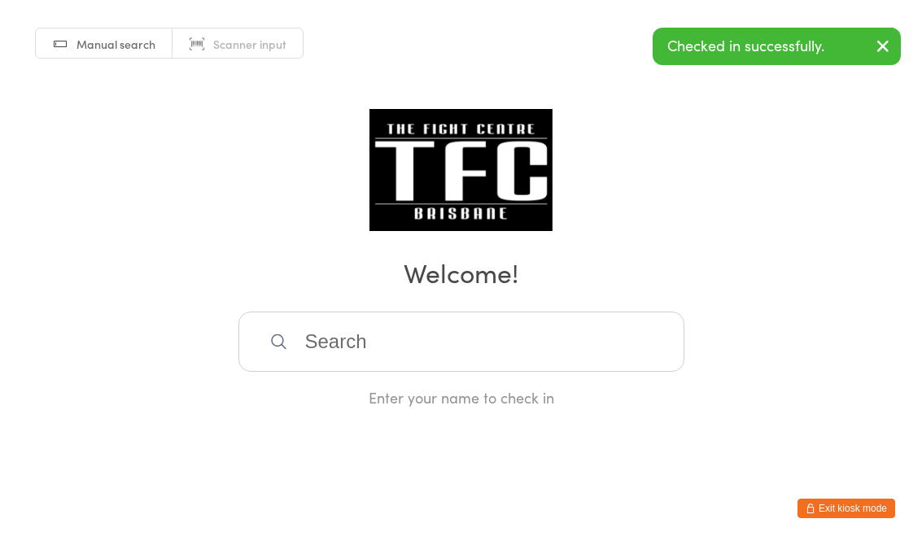
click at [590, 372] on input "search" at bounding box center [461, 342] width 446 height 60
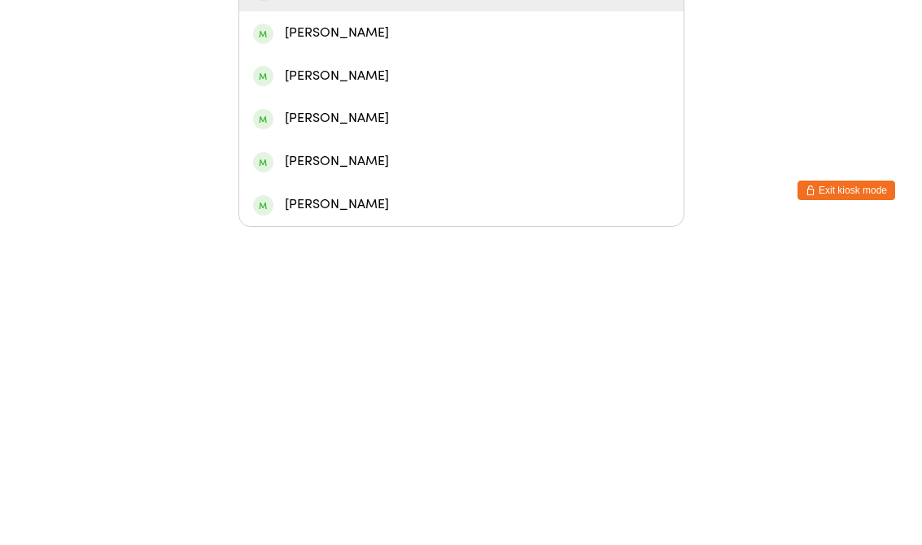
type input "Mikayl"
click at [525, 297] on div "[PERSON_NAME]" at bounding box center [461, 308] width 416 height 22
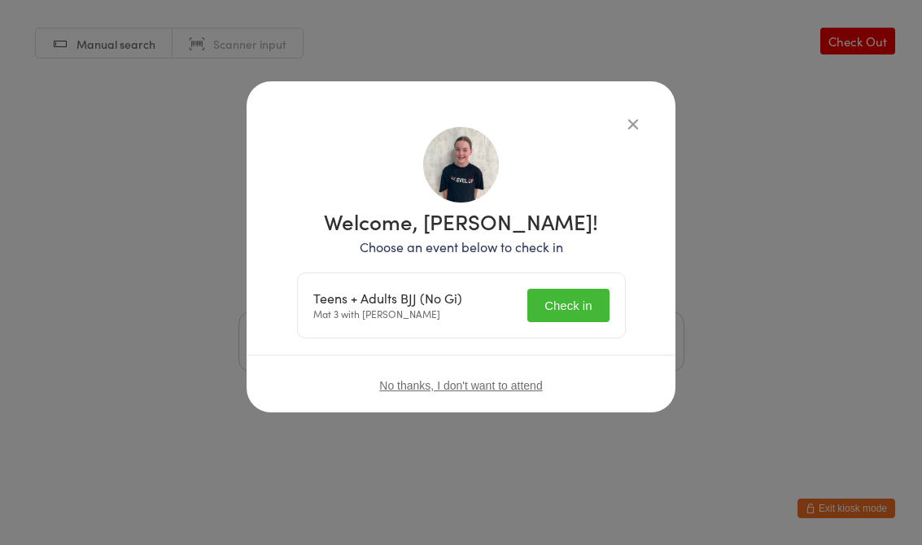
click at [569, 312] on button "Check in" at bounding box center [567, 305] width 81 height 33
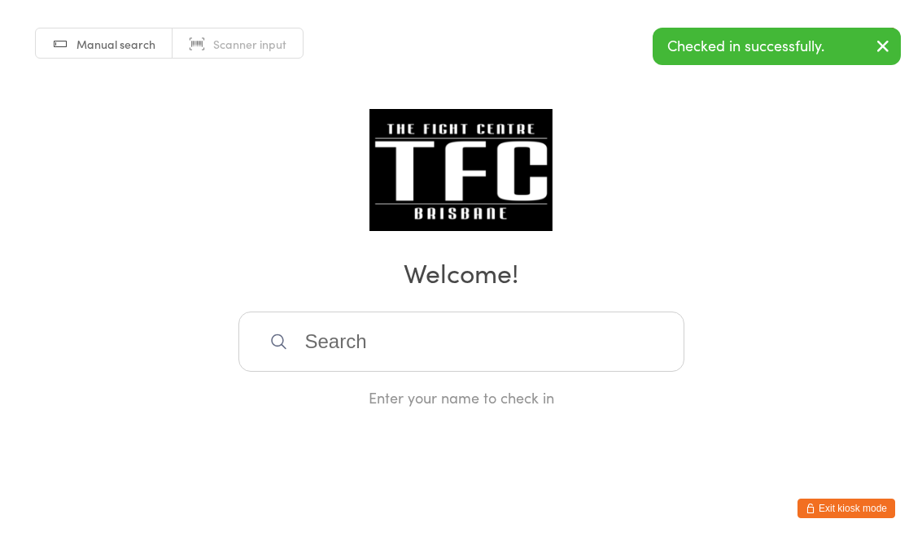
click at [364, 340] on input "search" at bounding box center [461, 342] width 446 height 60
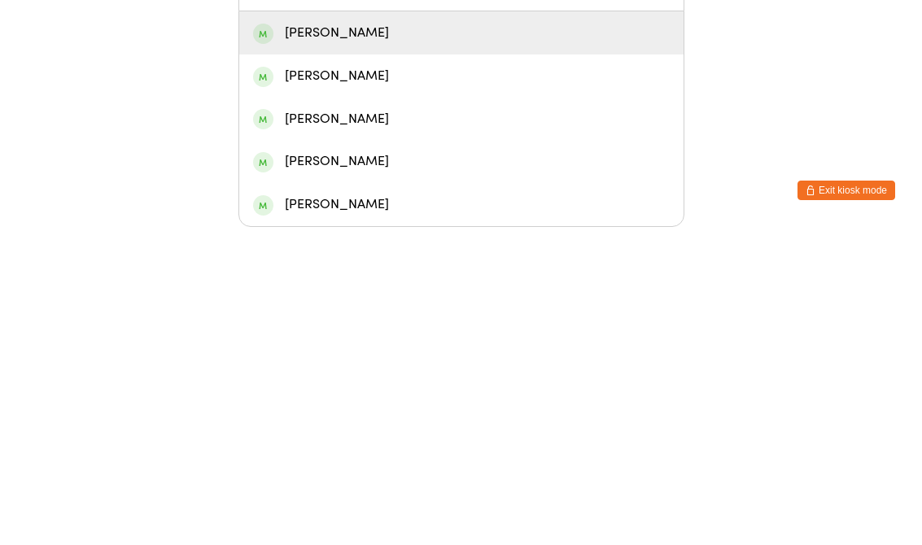
type input "Bailee"
click at [384, 340] on div "[PERSON_NAME]" at bounding box center [461, 351] width 416 height 22
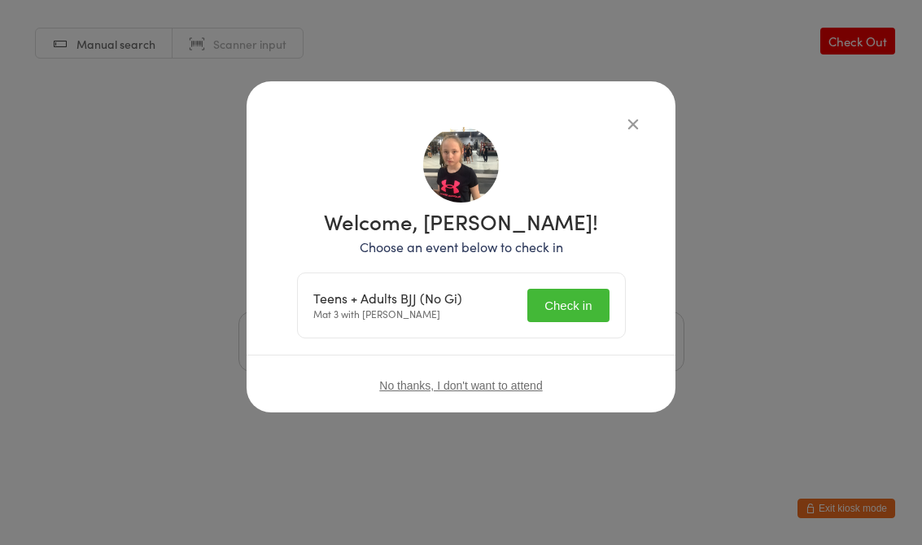
click at [556, 305] on button "Check in" at bounding box center [567, 305] width 81 height 33
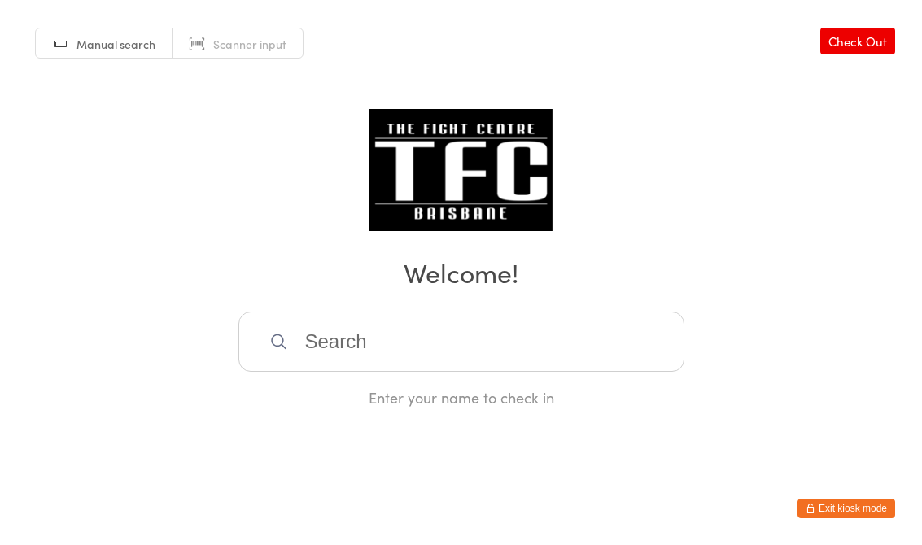
click at [319, 343] on input "search" at bounding box center [461, 342] width 446 height 60
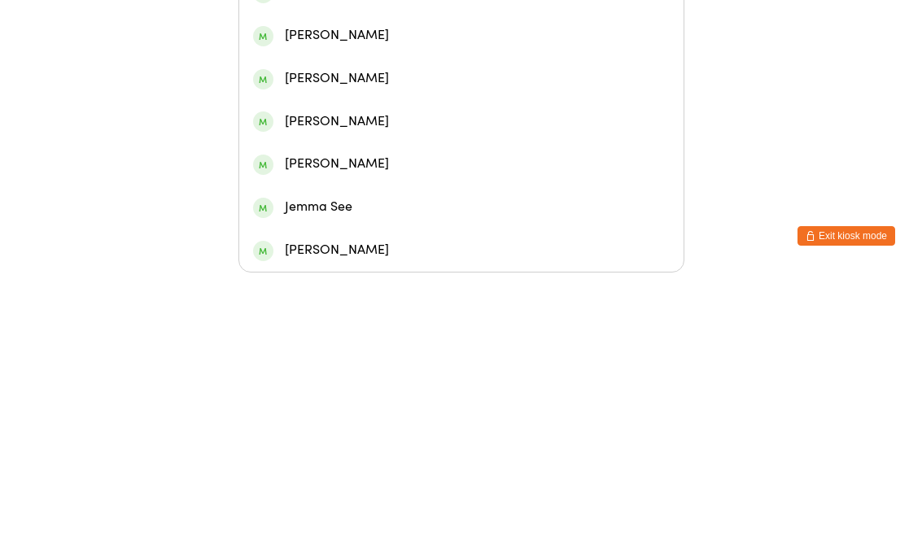
type input "Jerm"
click at [304, 138] on div "[PERSON_NAME]" at bounding box center [461, 136] width 416 height 22
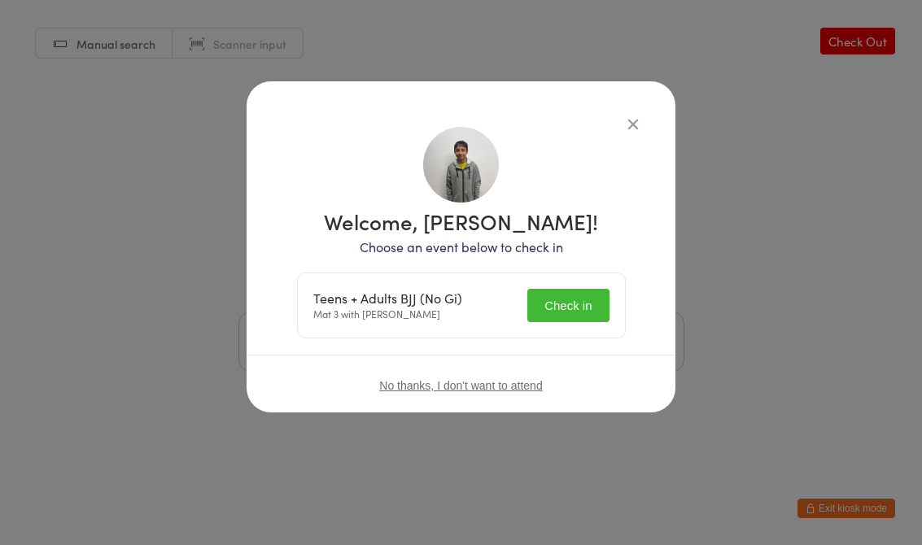
click at [560, 290] on button "Check in" at bounding box center [567, 305] width 81 height 33
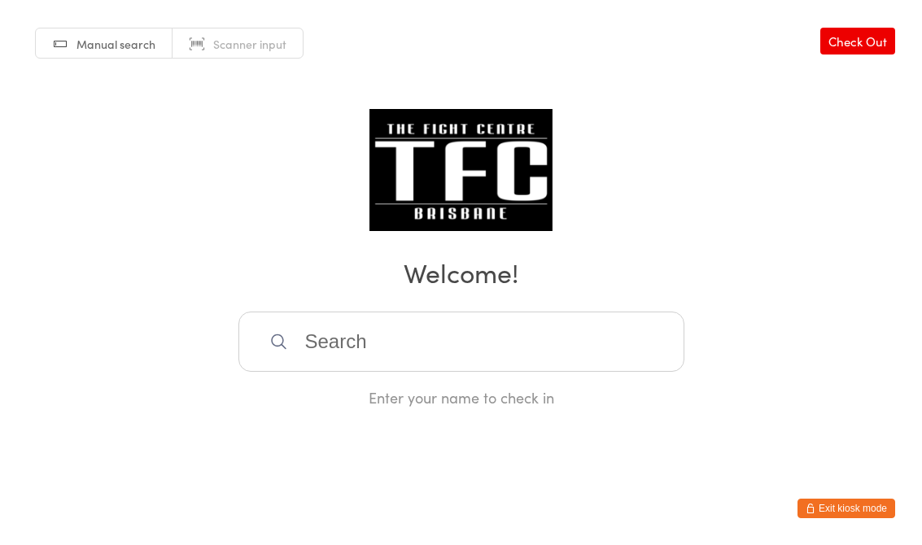
click at [598, 353] on input "search" at bounding box center [461, 342] width 446 height 60
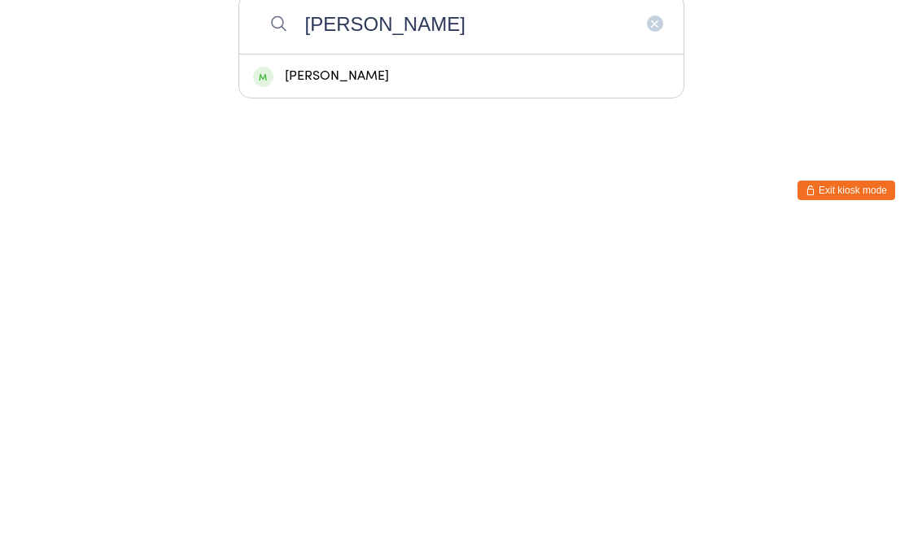
type input "[PERSON_NAME]"
click at [563, 383] on div "[PERSON_NAME]" at bounding box center [461, 394] width 416 height 22
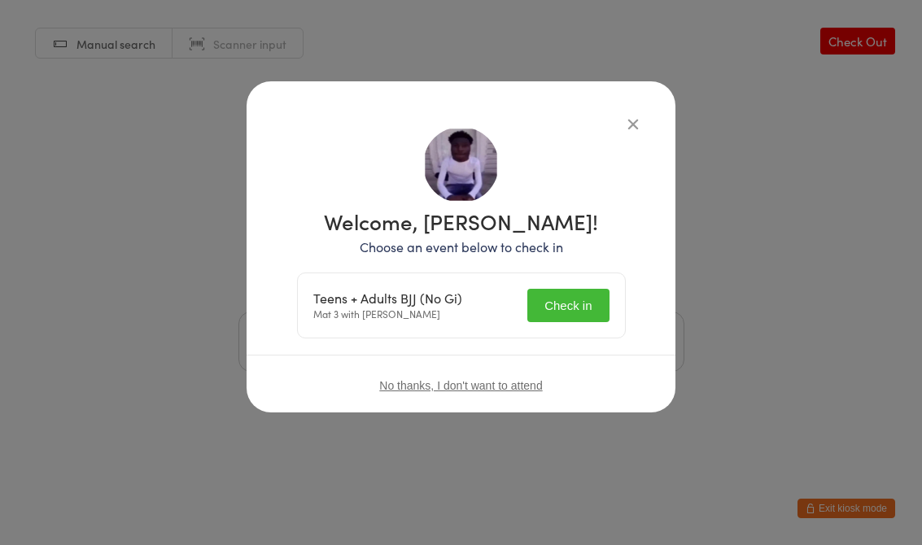
click at [593, 310] on button "Check in" at bounding box center [567, 305] width 81 height 33
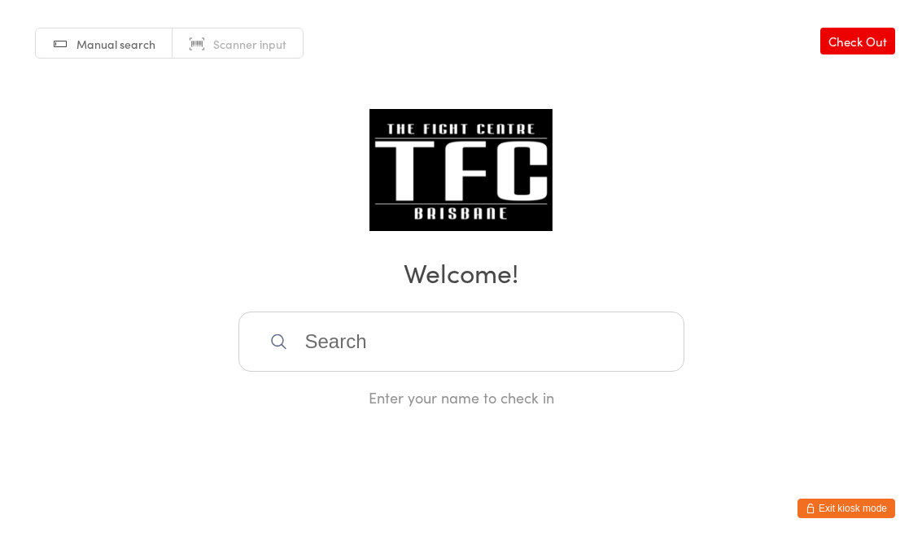
click at [348, 338] on input "search" at bounding box center [461, 342] width 446 height 60
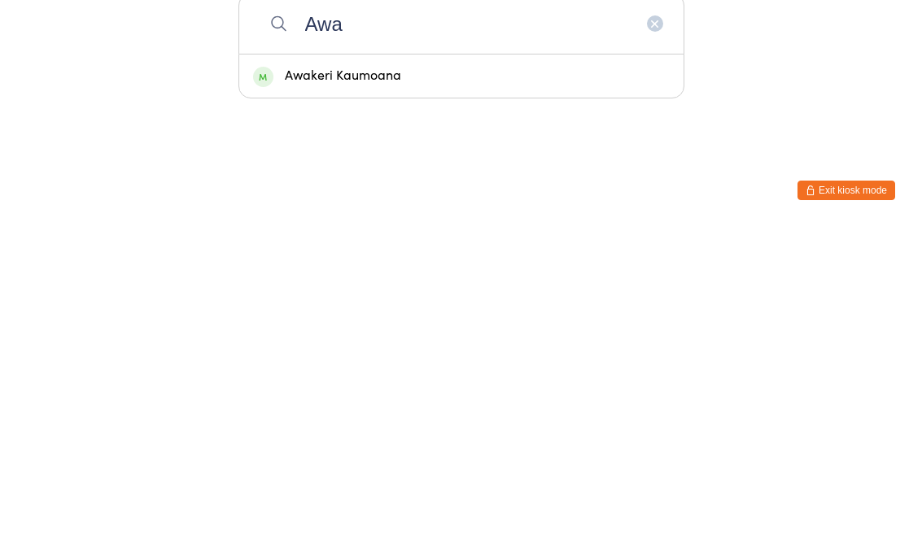
type input "Awa"
click at [362, 383] on div "Awakeri Kaumoana" at bounding box center [461, 394] width 416 height 22
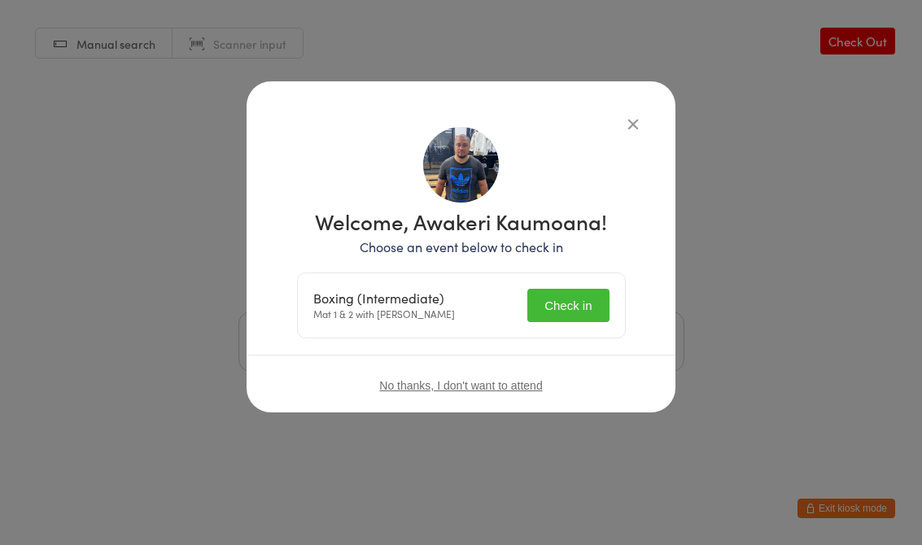
click at [562, 302] on button "Check in" at bounding box center [567, 305] width 81 height 33
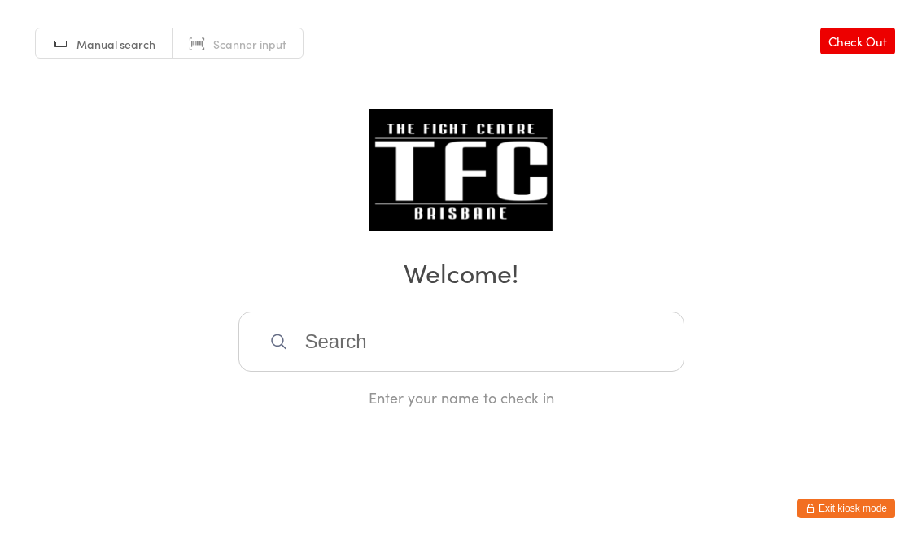
click at [433, 356] on input "search" at bounding box center [461, 342] width 446 height 60
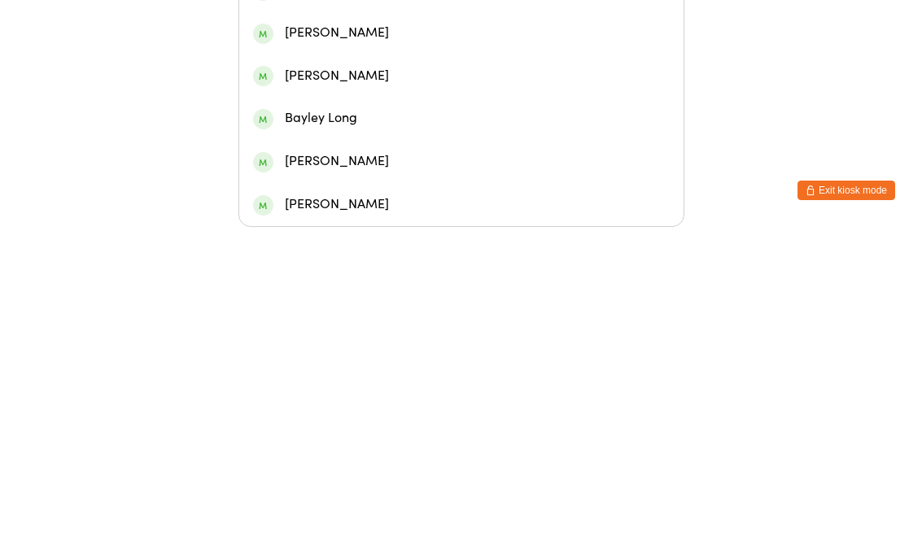
type input "[PERSON_NAME]"
click at [393, 125] on div "[PERSON_NAME]" at bounding box center [461, 136] width 416 height 22
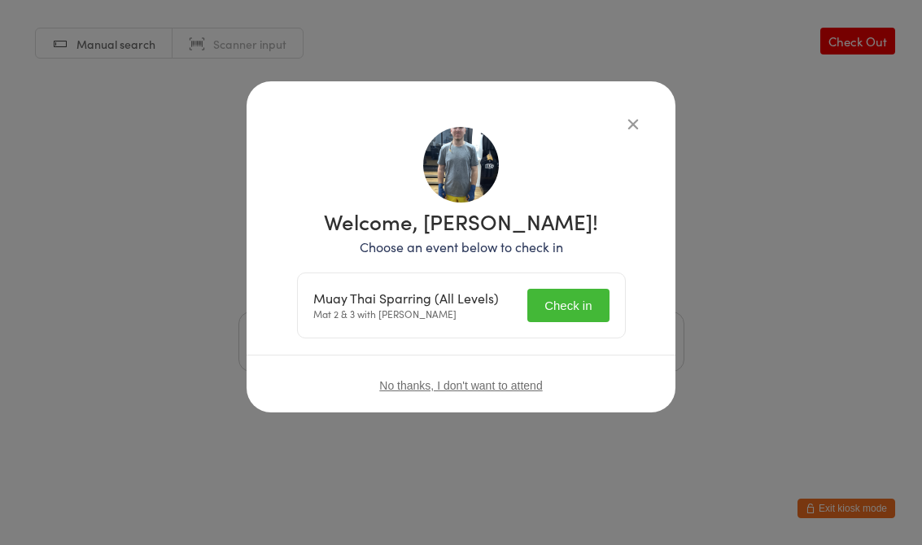
click at [553, 299] on button "Check in" at bounding box center [567, 305] width 81 height 33
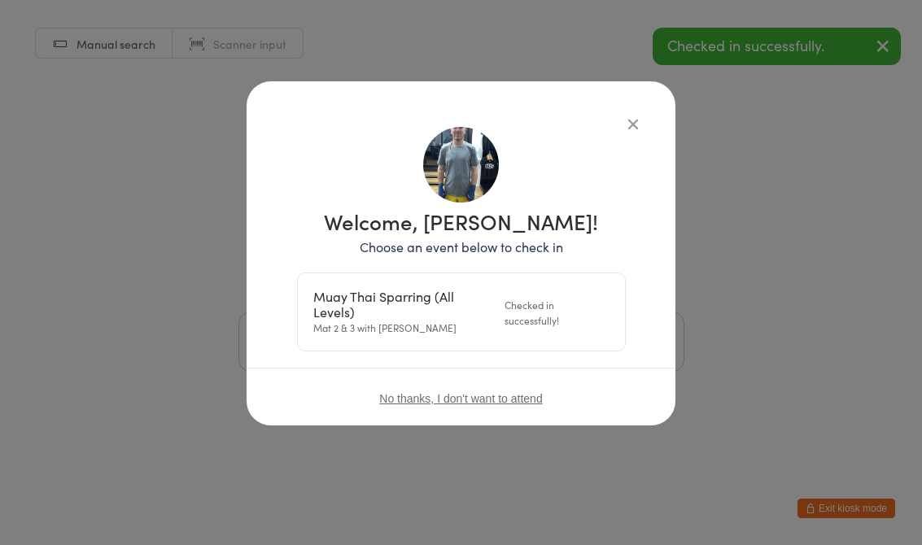
click at [635, 118] on icon "button" at bounding box center [633, 124] width 18 height 18
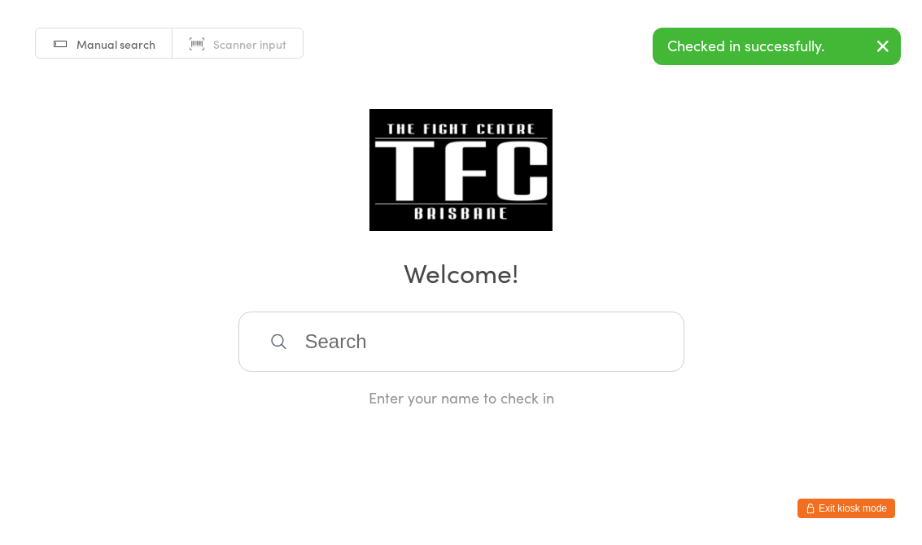
click at [433, 338] on input "search" at bounding box center [461, 342] width 446 height 60
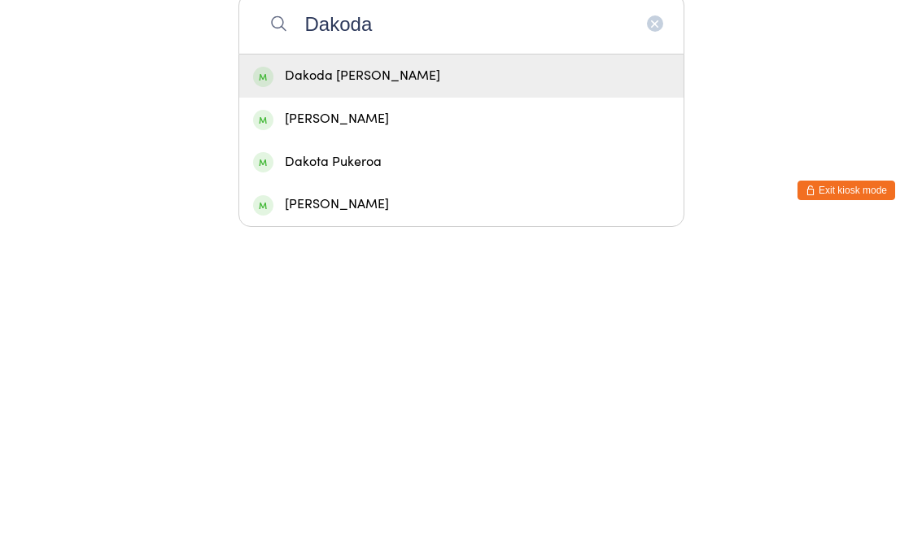
type input "Dakoda"
click at [360, 383] on div "Dakoda [PERSON_NAME]" at bounding box center [461, 394] width 416 height 22
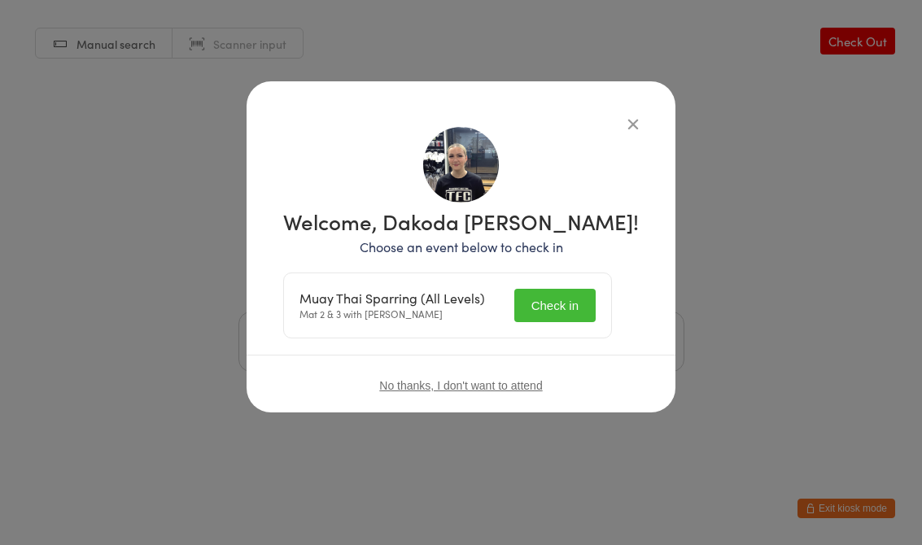
click at [577, 312] on button "Check in" at bounding box center [554, 305] width 81 height 33
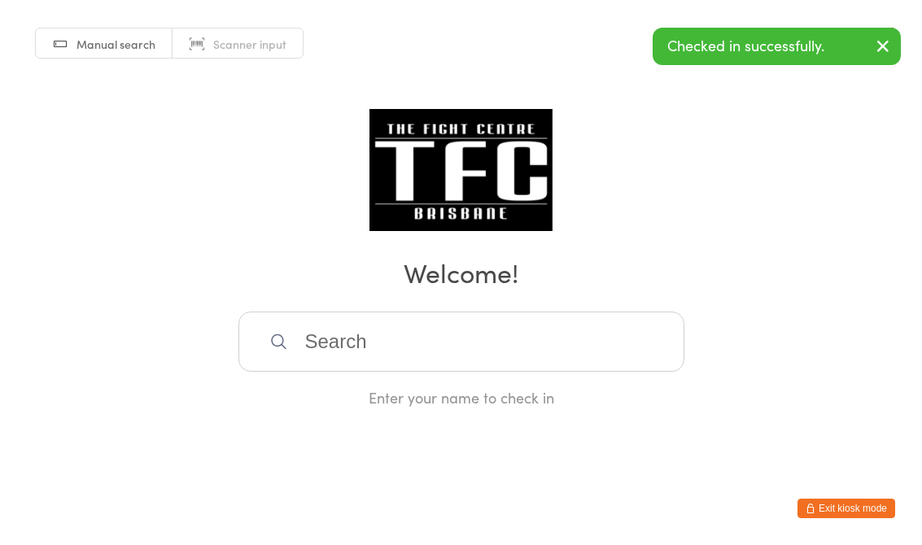
click at [486, 357] on input "search" at bounding box center [461, 342] width 446 height 60
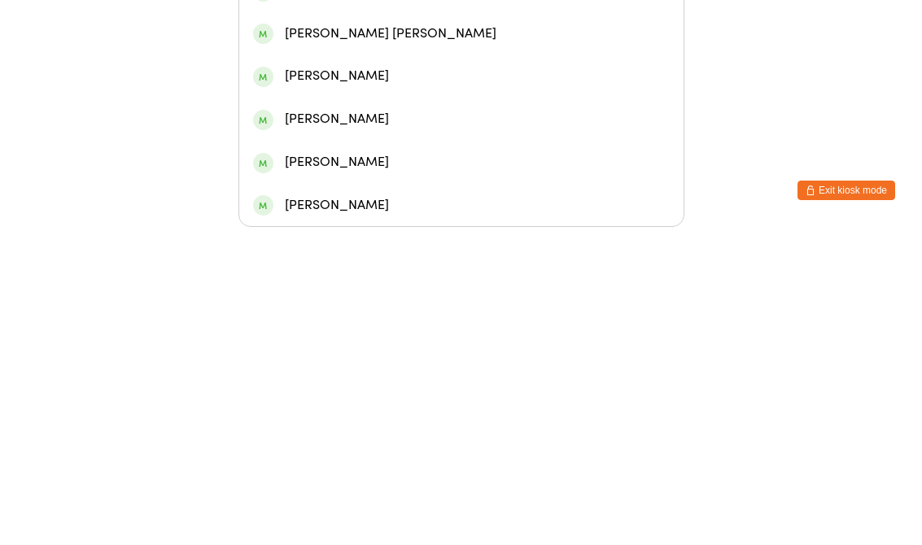
type input "[PERSON_NAME]"
click at [432, 255] on div "[PERSON_NAME]" at bounding box center [461, 266] width 416 height 22
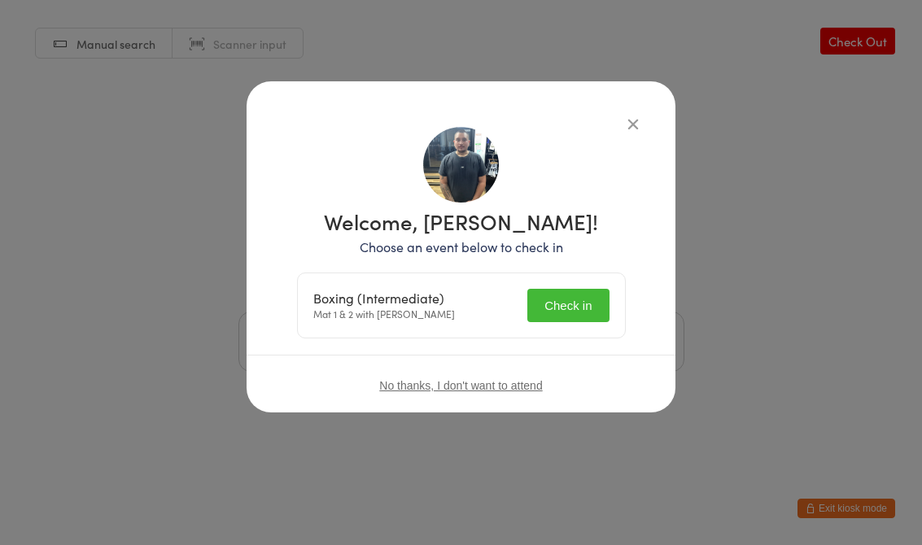
click at [552, 309] on button "Check in" at bounding box center [567, 305] width 81 height 33
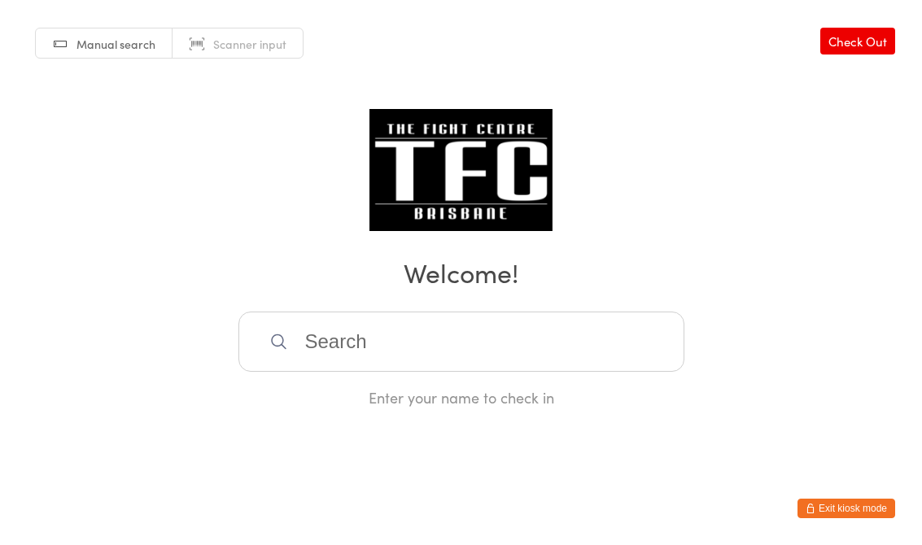
click at [390, 332] on input "search" at bounding box center [461, 342] width 446 height 60
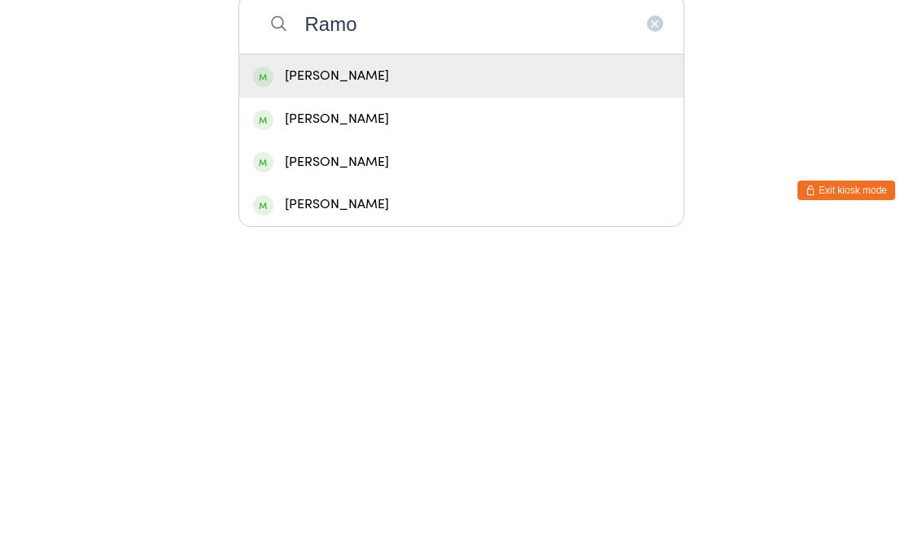
type input "Ramo"
click at [435, 383] on div "[PERSON_NAME]" at bounding box center [461, 394] width 416 height 22
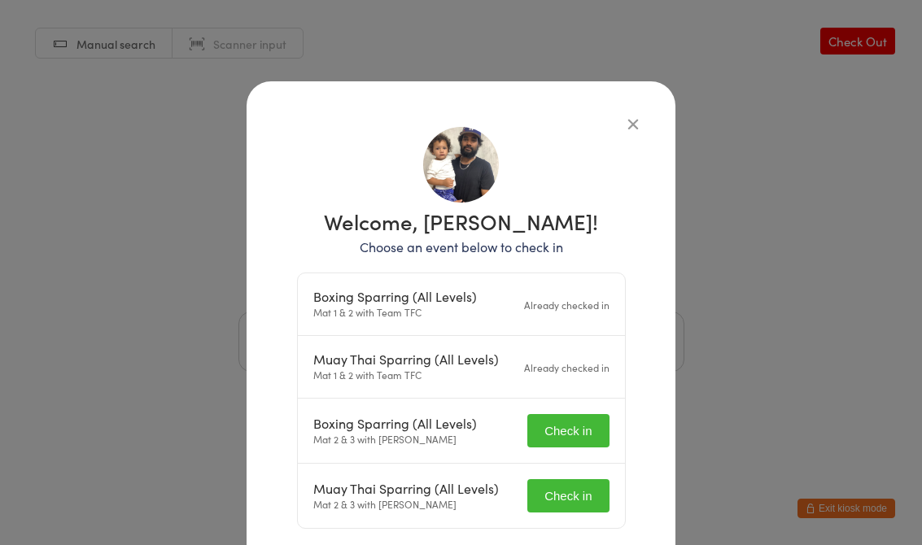
click at [574, 421] on button "Check in" at bounding box center [567, 430] width 81 height 33
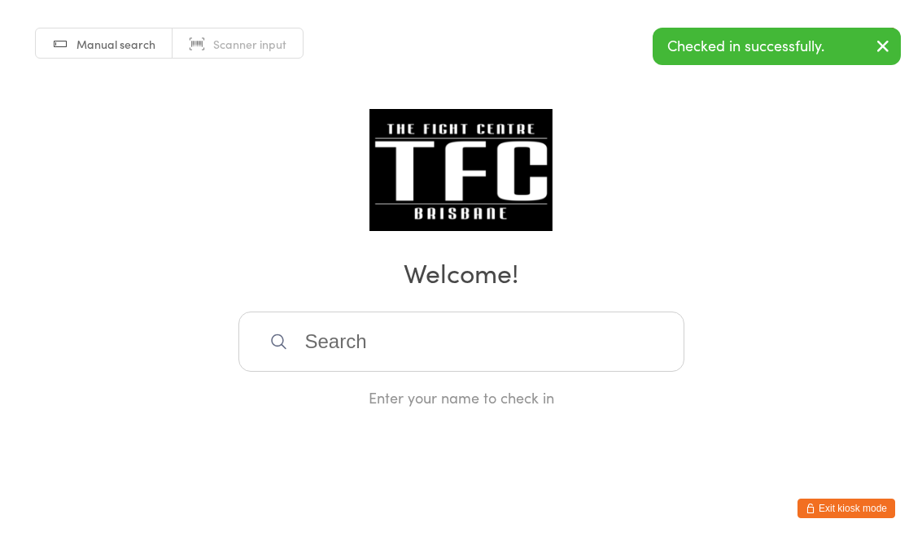
click at [581, 480] on html "You have now entered Kiosk Mode. Members will be able to check themselves in us…" at bounding box center [461, 272] width 922 height 545
click at [551, 354] on input "search" at bounding box center [461, 342] width 446 height 60
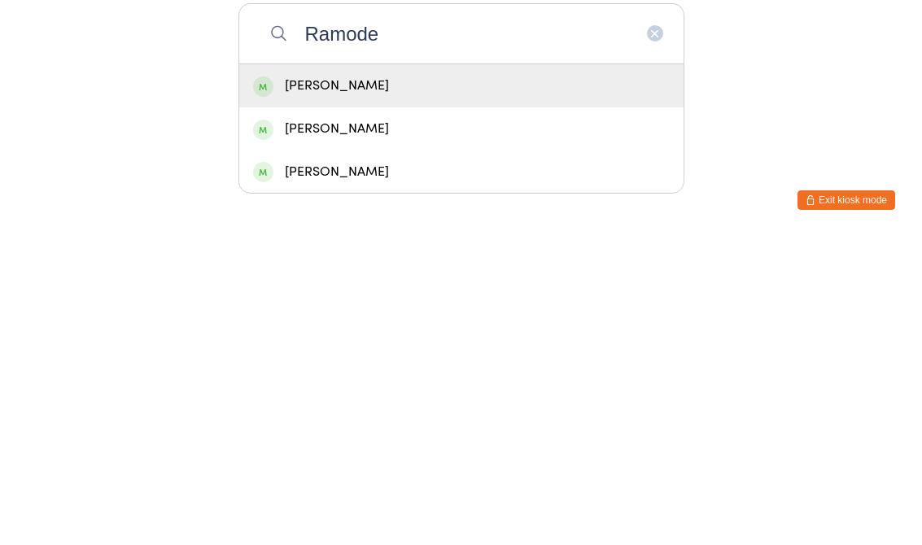
type input "Ramode"
click at [438, 373] on div "[PERSON_NAME]" at bounding box center [461, 394] width 444 height 43
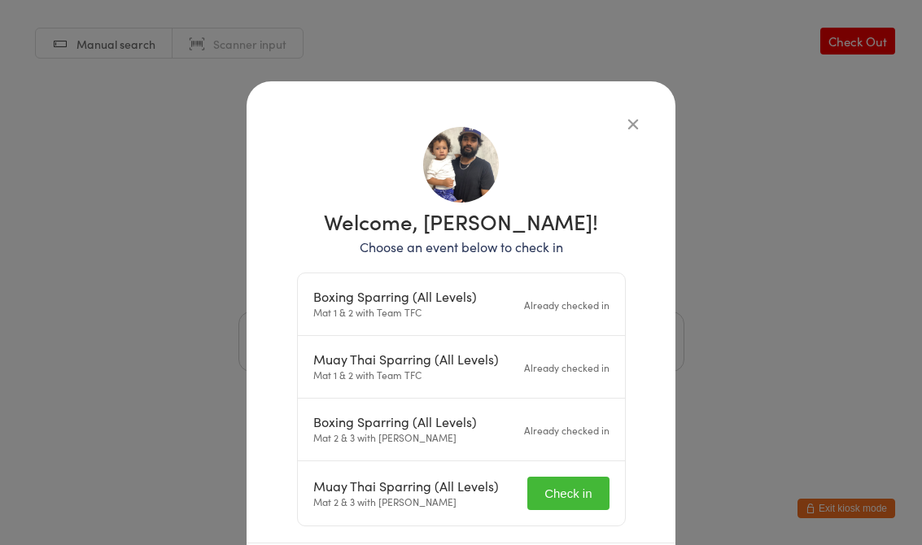
click at [569, 503] on button "Check in" at bounding box center [567, 493] width 81 height 33
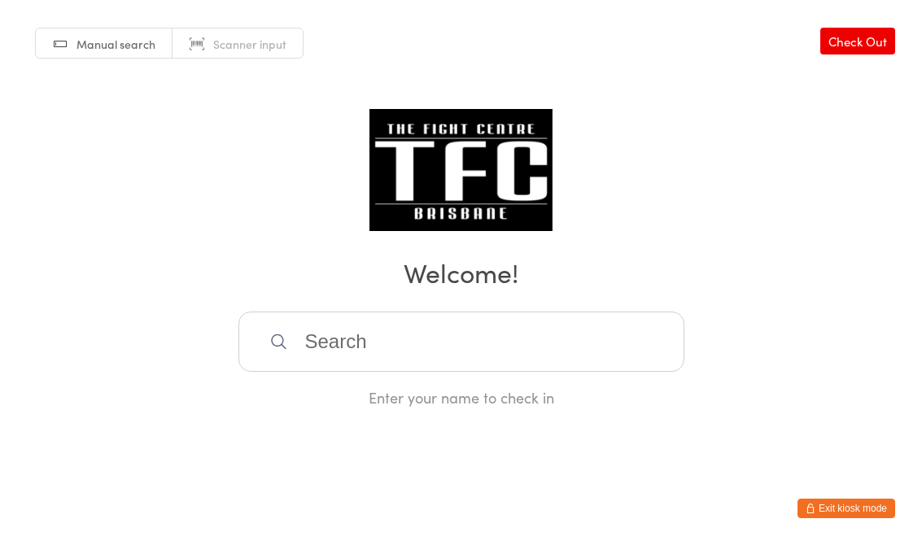
click at [302, 347] on input "search" at bounding box center [461, 342] width 446 height 60
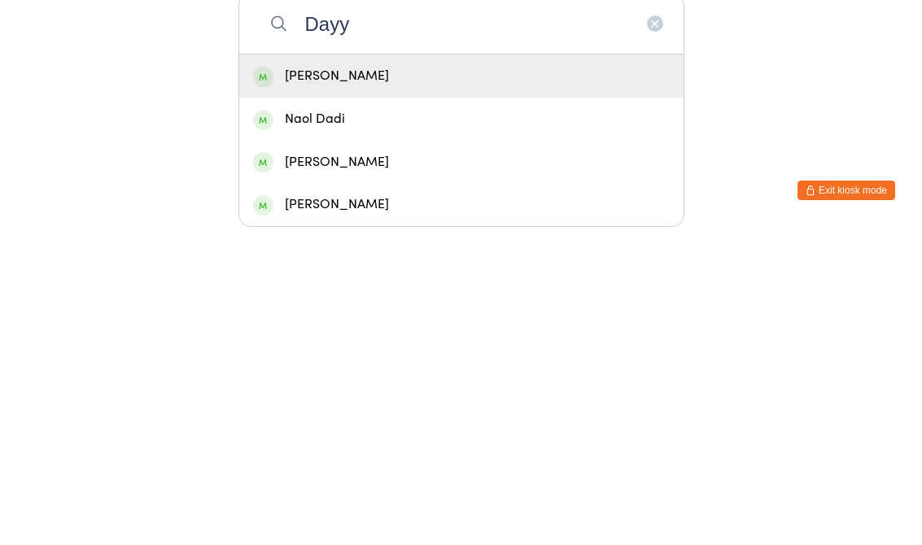
type input "Dayy"
click at [308, 373] on div "[PERSON_NAME]" at bounding box center [461, 394] width 444 height 43
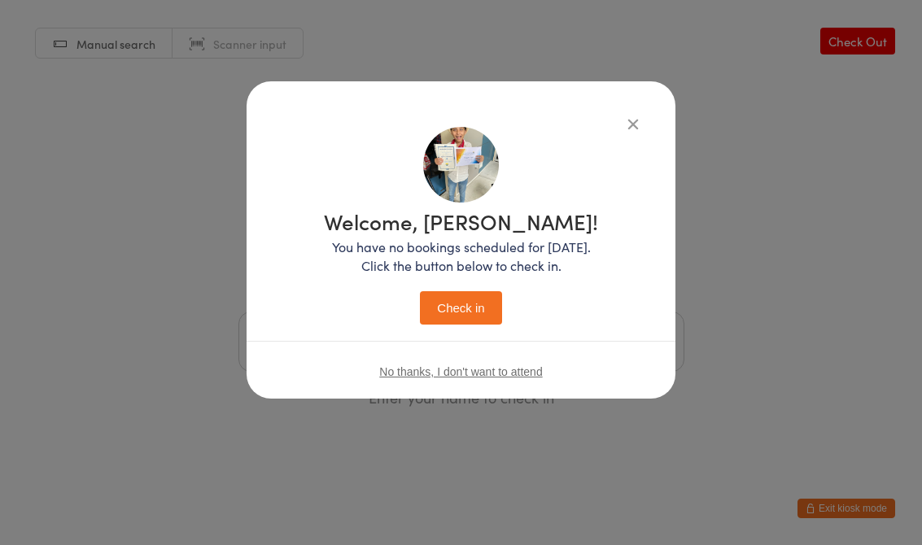
click at [447, 320] on button "Check in" at bounding box center [460, 307] width 81 height 33
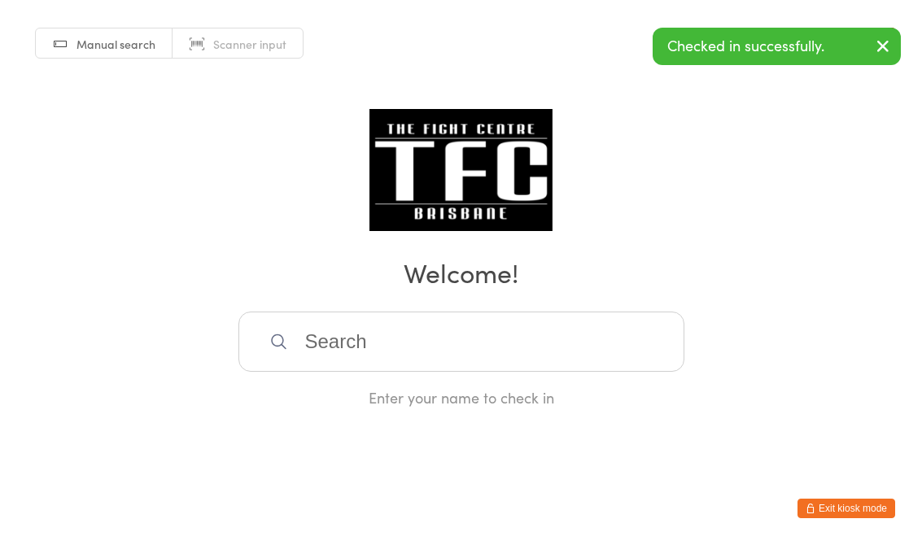
click at [530, 372] on input "search" at bounding box center [461, 342] width 446 height 60
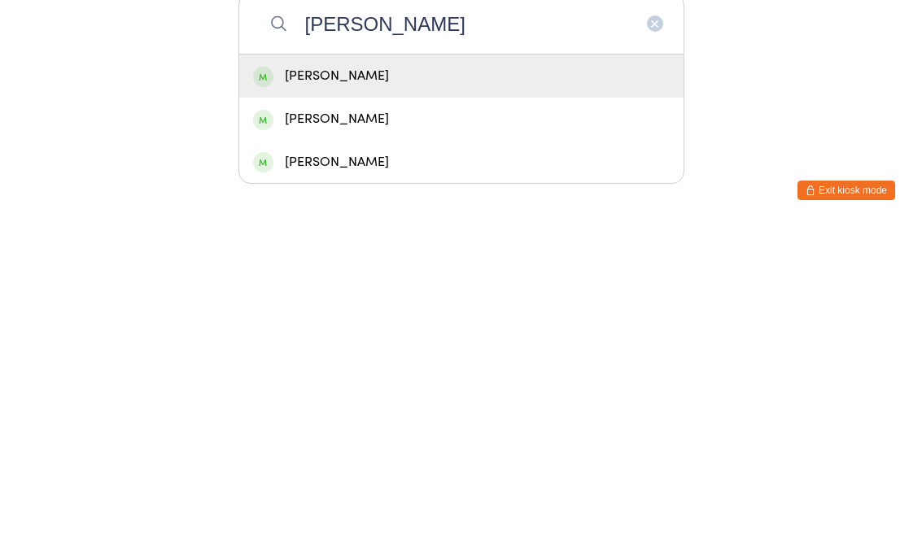
type input "[PERSON_NAME]"
click at [445, 383] on div "[PERSON_NAME]" at bounding box center [461, 394] width 416 height 22
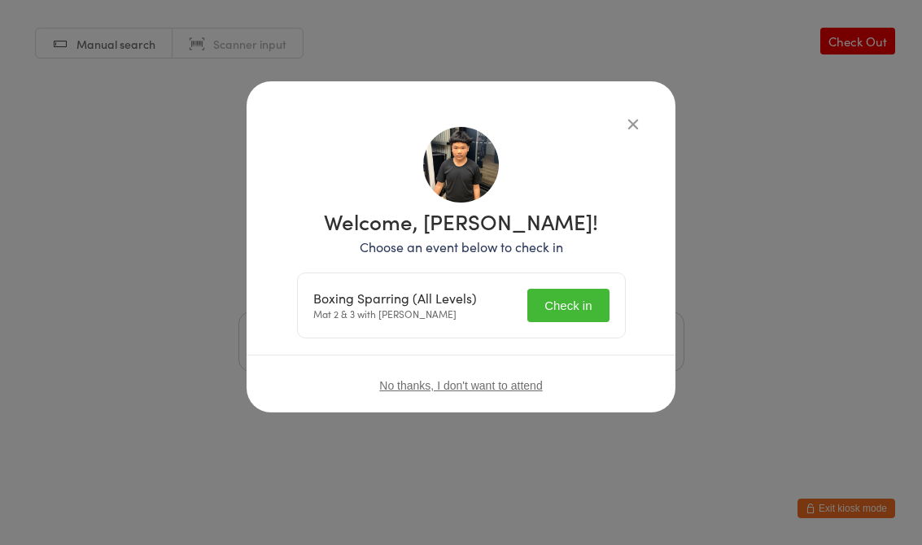
click at [567, 312] on button "Check in" at bounding box center [567, 305] width 81 height 33
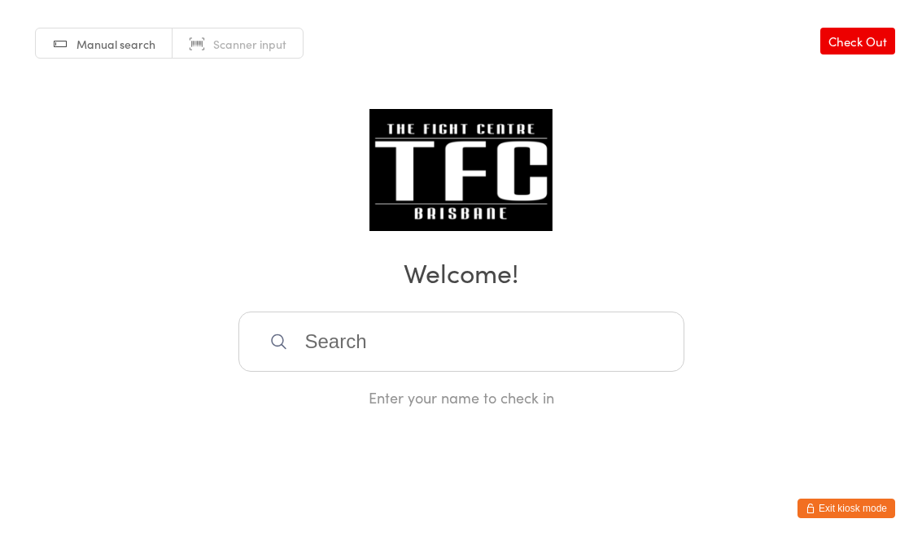
click at [459, 365] on input "search" at bounding box center [461, 342] width 446 height 60
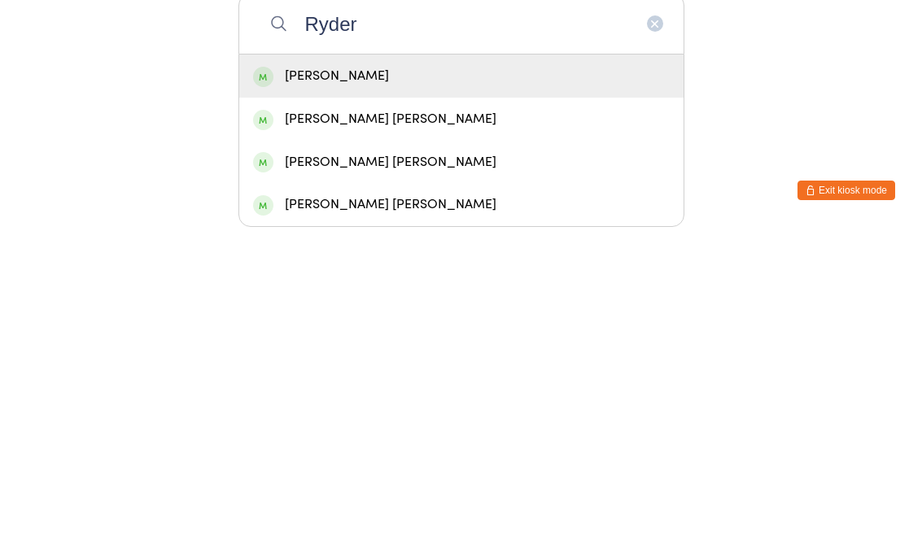
type input "Ryder"
click at [379, 426] on div "[PERSON_NAME] [PERSON_NAME]" at bounding box center [461, 437] width 416 height 22
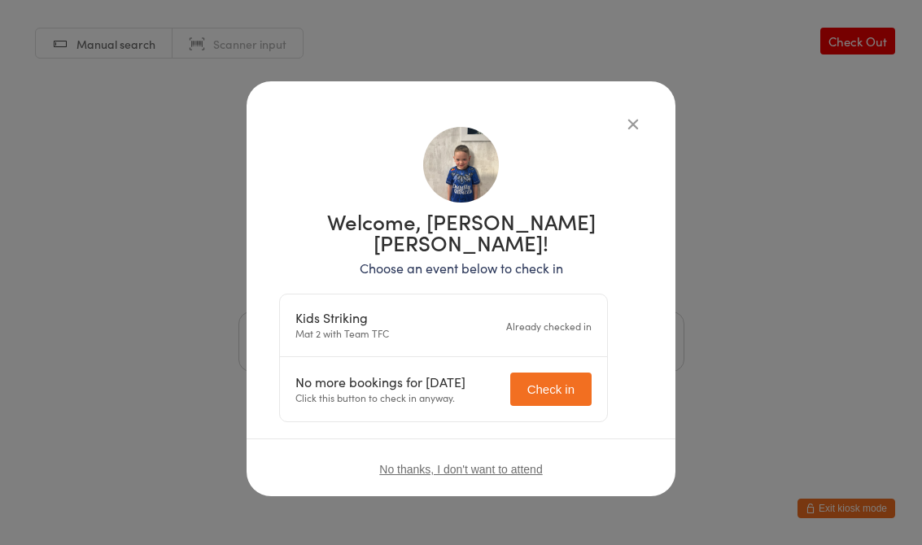
click at [583, 373] on button "Check in" at bounding box center [550, 389] width 81 height 33
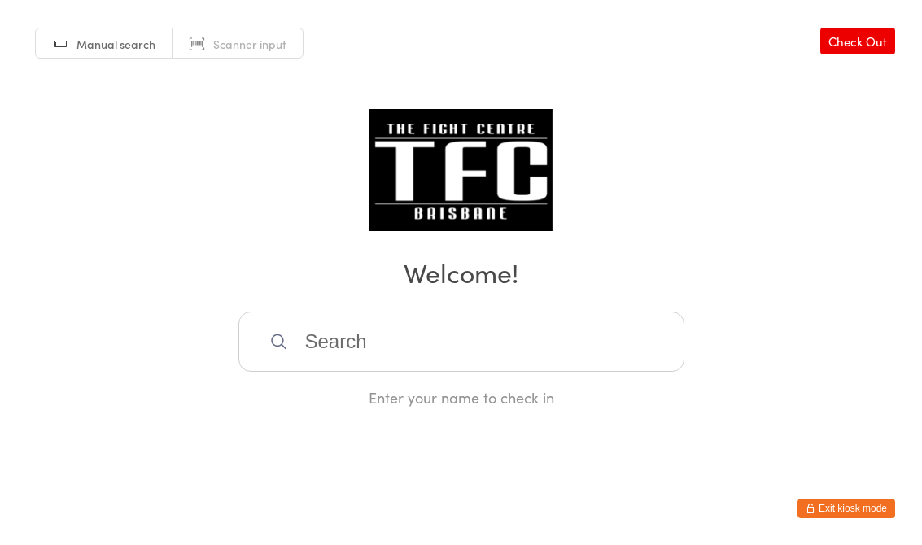
click at [490, 349] on input "search" at bounding box center [461, 342] width 446 height 60
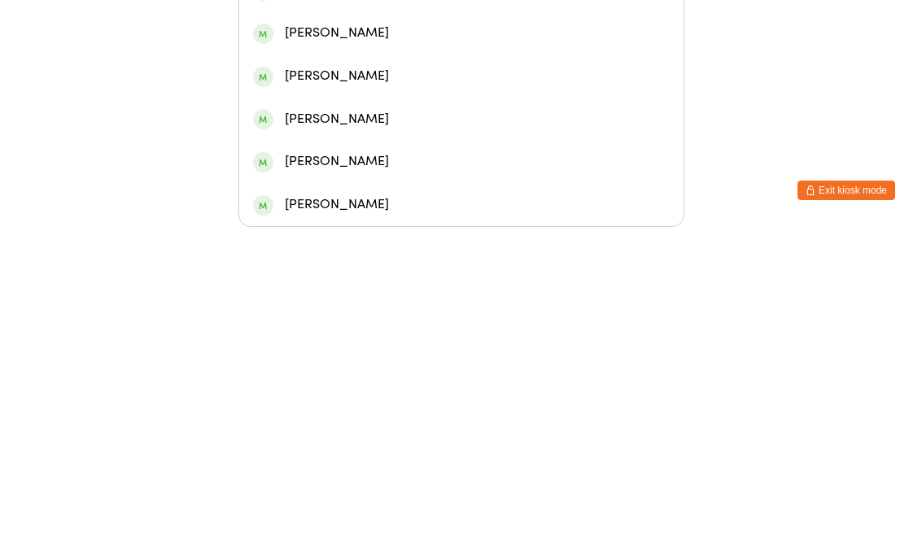
type input "[PERSON_NAME]"
click at [420, 168] on div "[PERSON_NAME] Pokere" at bounding box center [461, 179] width 416 height 22
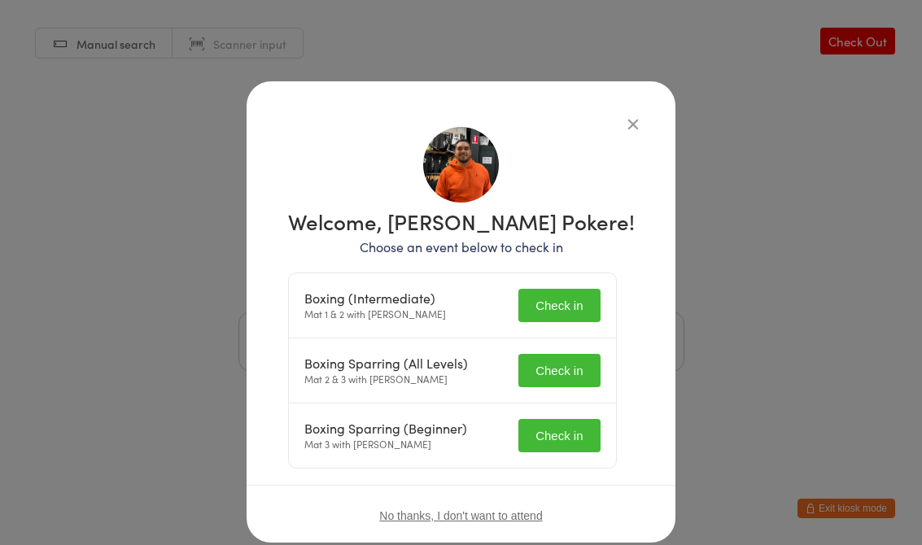
click at [580, 307] on button "Check in" at bounding box center [558, 305] width 81 height 33
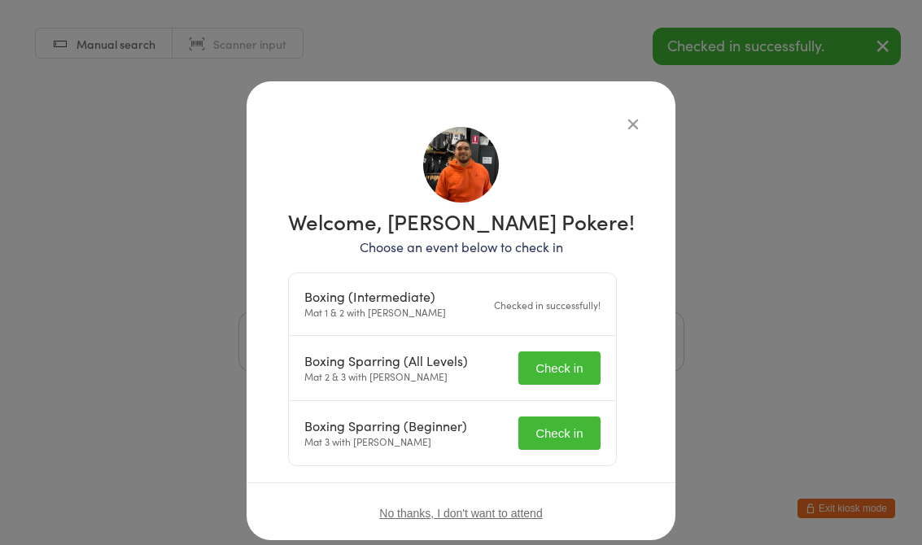
click at [582, 379] on button "Check in" at bounding box center [558, 367] width 81 height 33
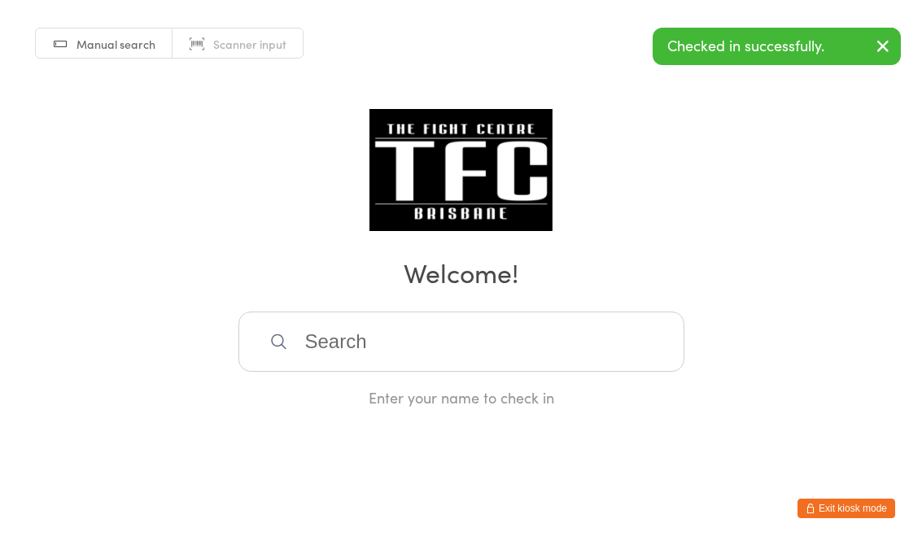
click at [560, 433] on html "You have now entered Kiosk Mode. Members will be able to check themselves in us…" at bounding box center [461, 272] width 922 height 545
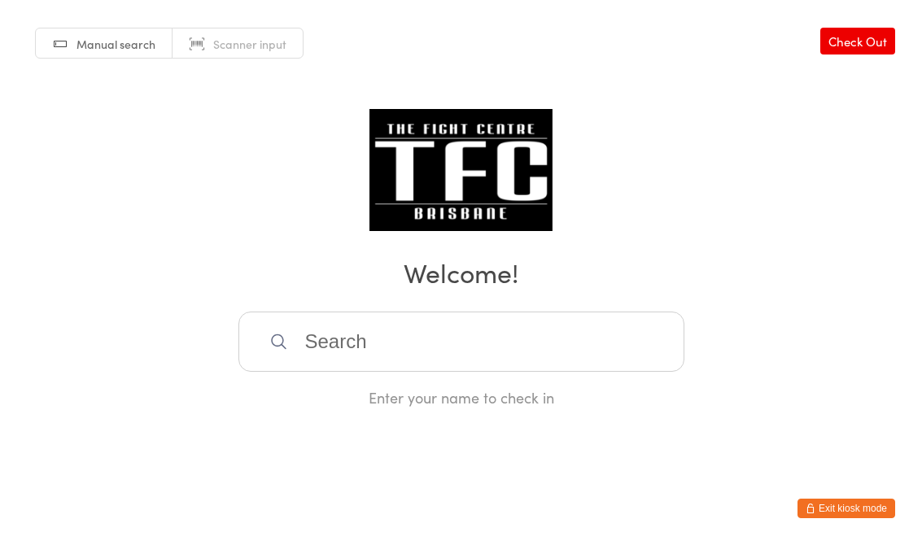
click at [403, 340] on input "search" at bounding box center [461, 342] width 446 height 60
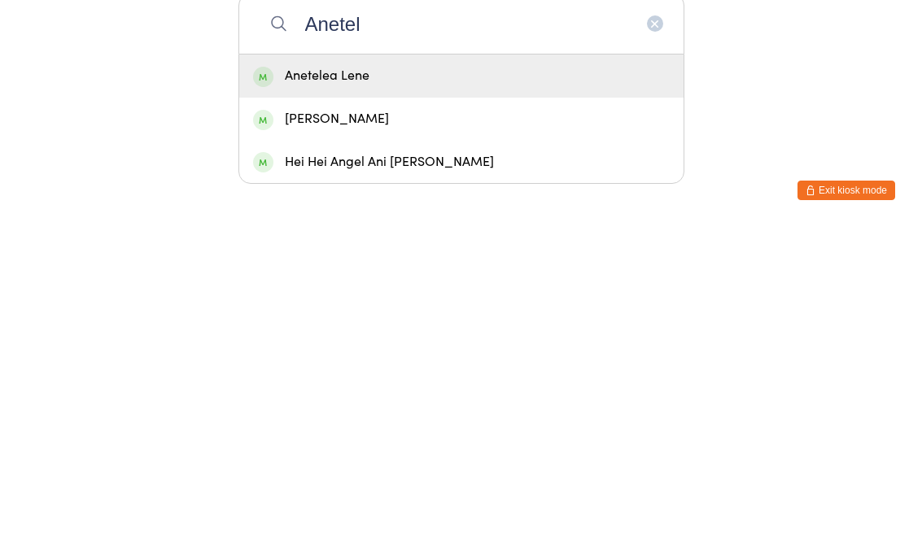
type input "Anetel"
click at [381, 383] on div "Anetelea Lene" at bounding box center [461, 394] width 416 height 22
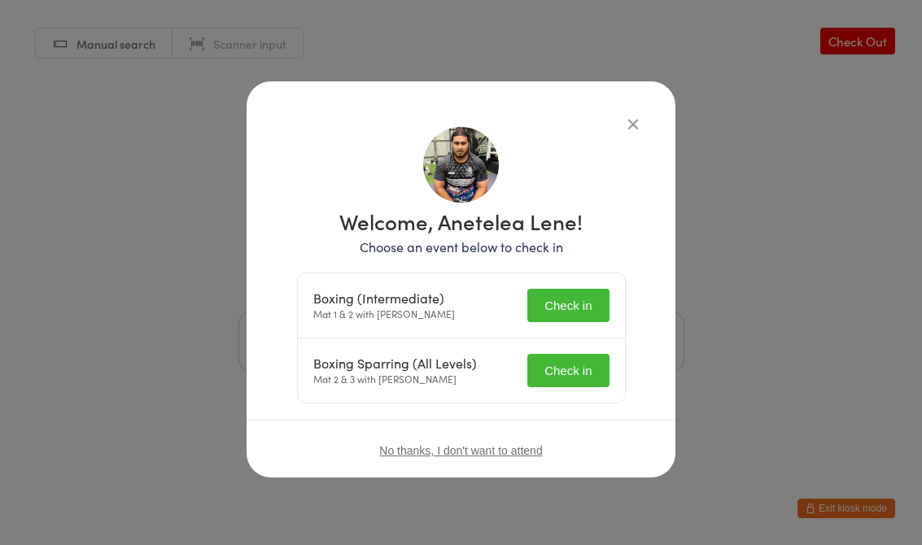
click at [569, 302] on button "Check in" at bounding box center [567, 305] width 81 height 33
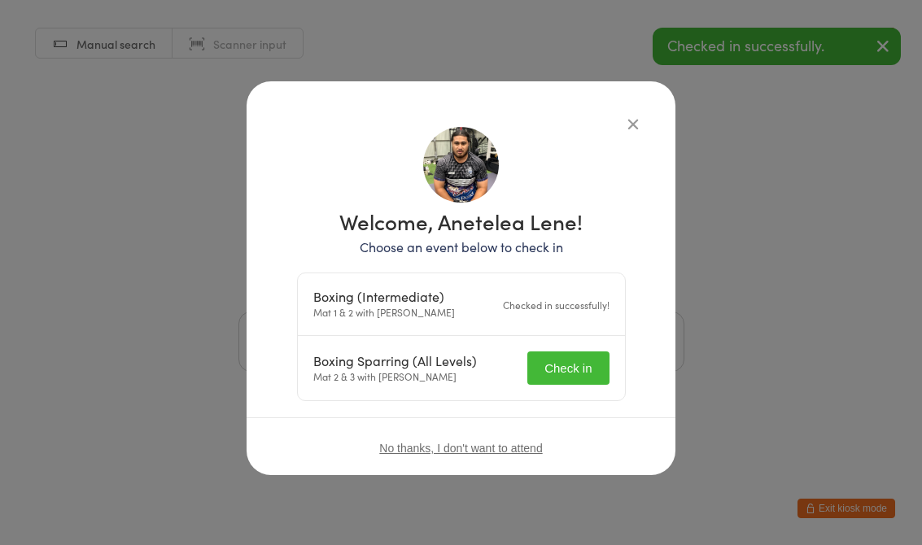
click at [581, 378] on button "Check in" at bounding box center [567, 367] width 81 height 33
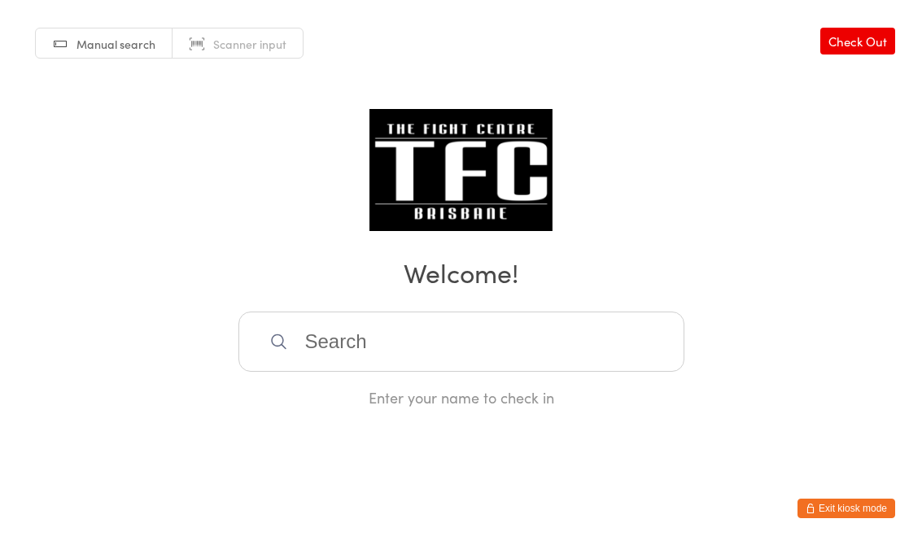
click at [350, 352] on input "search" at bounding box center [461, 342] width 446 height 60
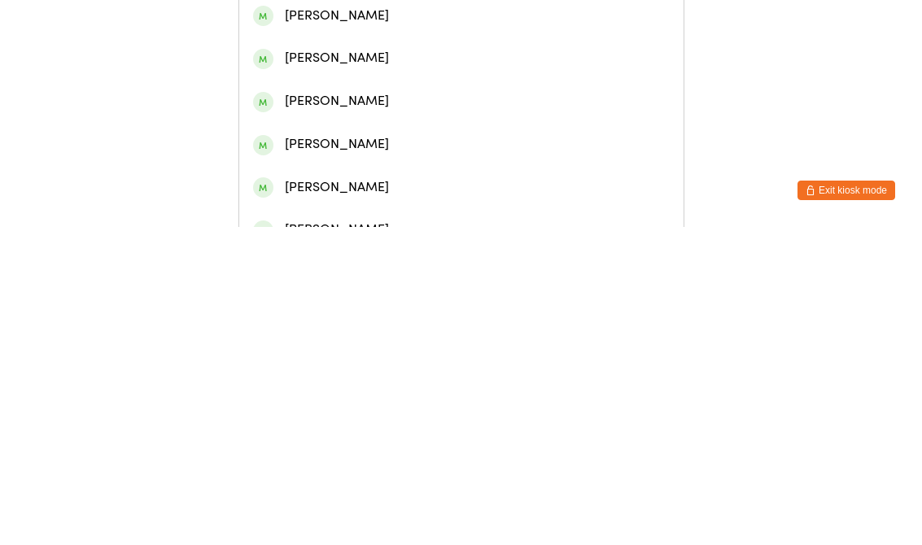
type input "[PERSON_NAME]"
click at [352, 124] on div "[PERSON_NAME]" at bounding box center [461, 119] width 416 height 22
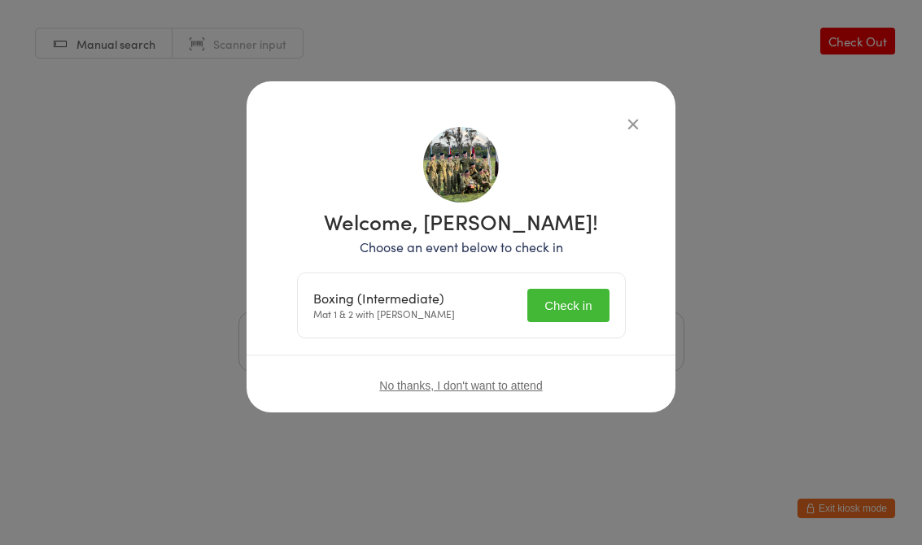
click at [574, 307] on button "Check in" at bounding box center [567, 305] width 81 height 33
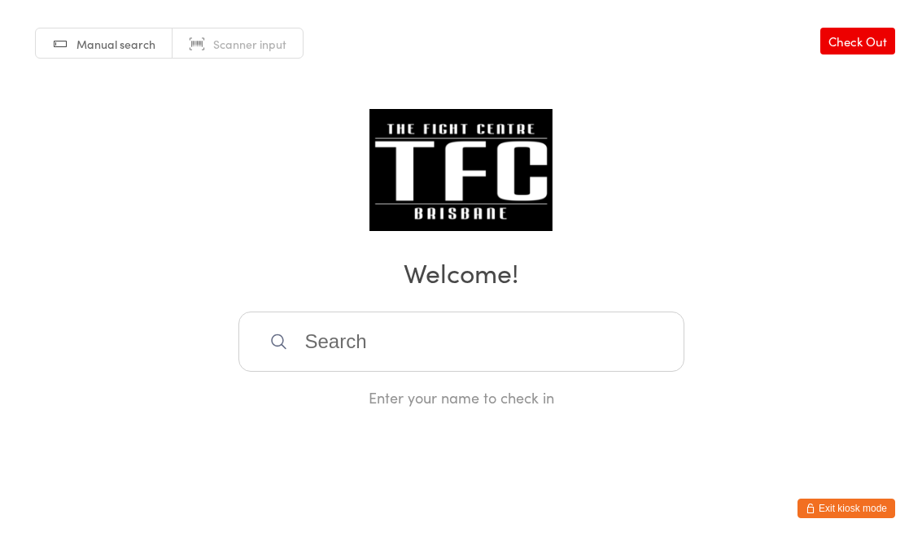
click at [393, 364] on input "search" at bounding box center [461, 342] width 446 height 60
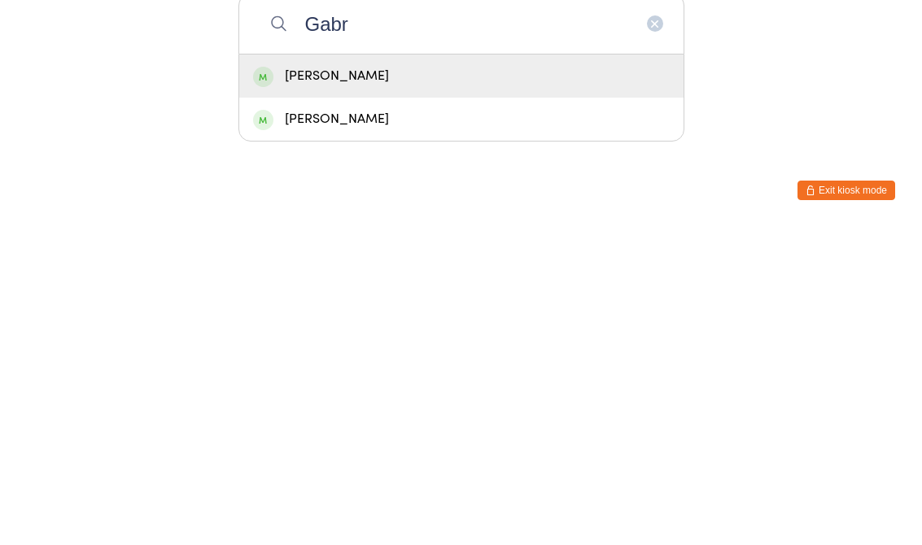
type input "Gabr"
click at [381, 383] on div "[PERSON_NAME]" at bounding box center [461, 394] width 416 height 22
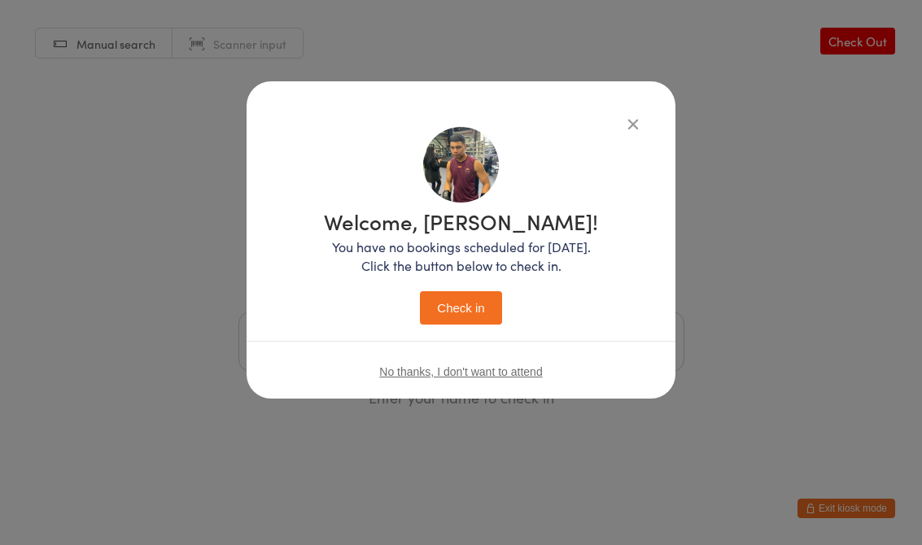
click at [475, 299] on button "Check in" at bounding box center [460, 307] width 81 height 33
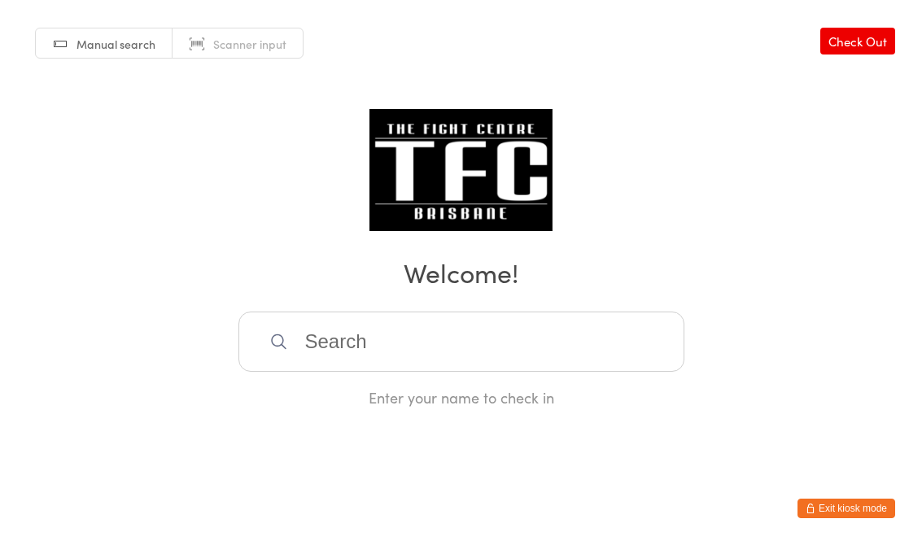
click at [366, 363] on input "search" at bounding box center [461, 342] width 446 height 60
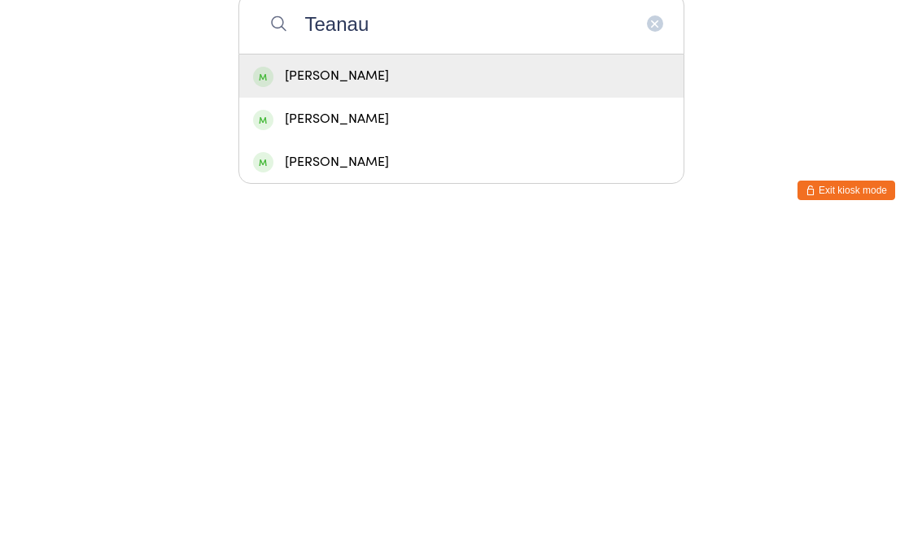
type input "Teanau"
click at [418, 383] on div "[PERSON_NAME]" at bounding box center [461, 394] width 416 height 22
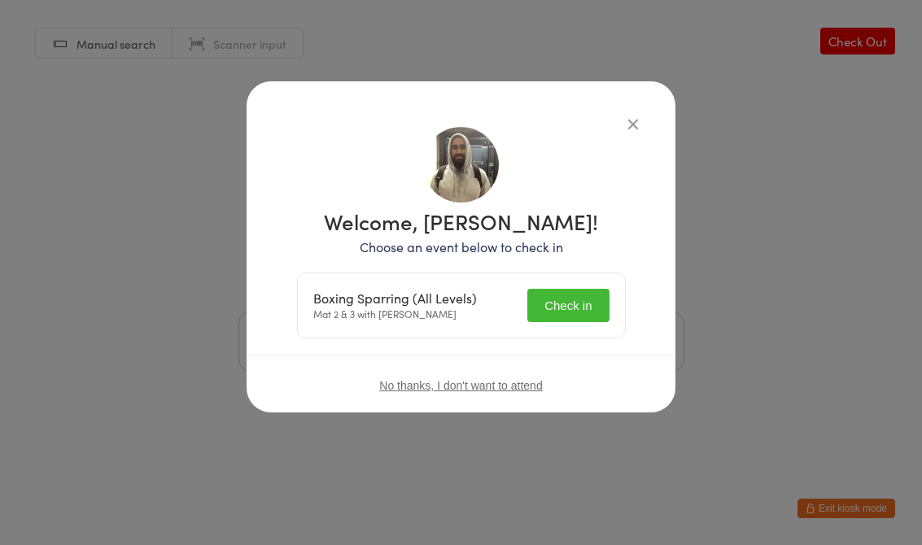
click at [578, 298] on button "Check in" at bounding box center [567, 305] width 81 height 33
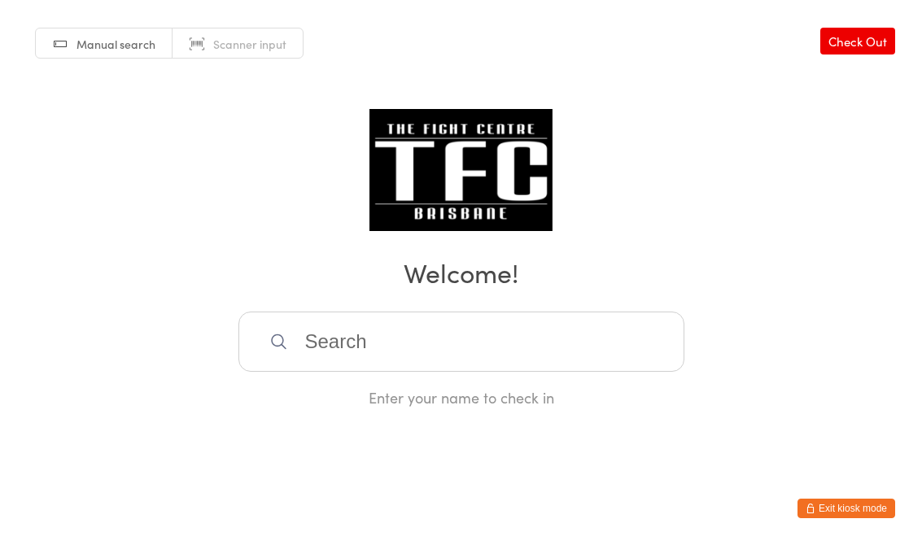
click at [470, 351] on input "search" at bounding box center [461, 342] width 446 height 60
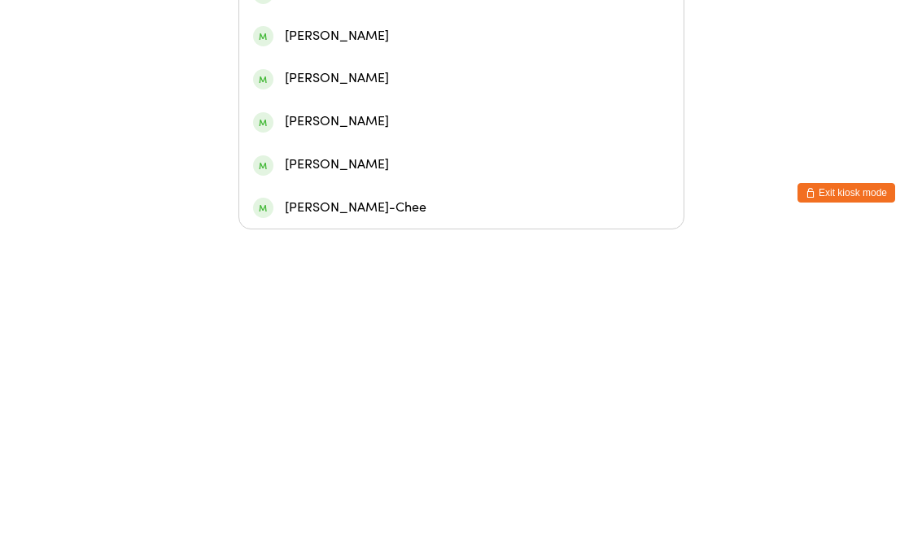
type input "[PERSON_NAME]"
click at [446, 83] on div "[PERSON_NAME]" at bounding box center [461, 94] width 416 height 22
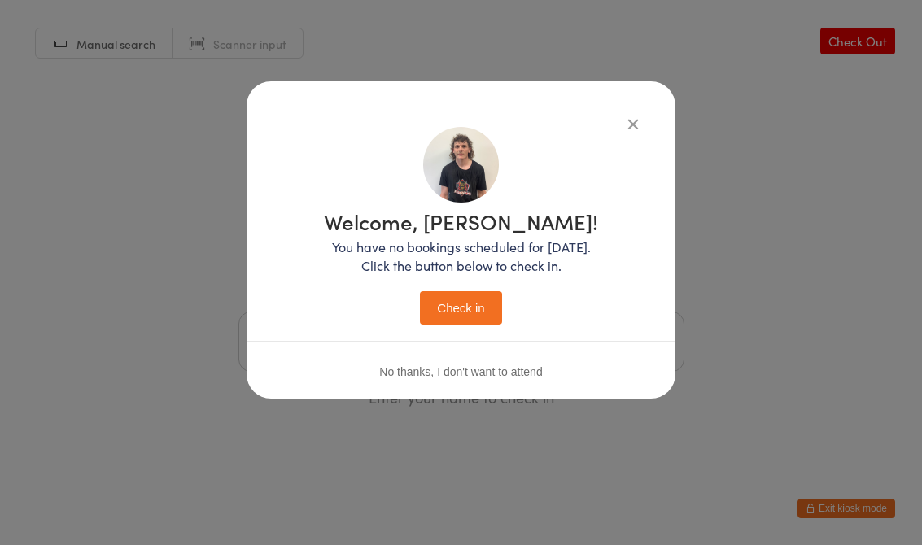
click at [472, 311] on button "Check in" at bounding box center [460, 307] width 81 height 33
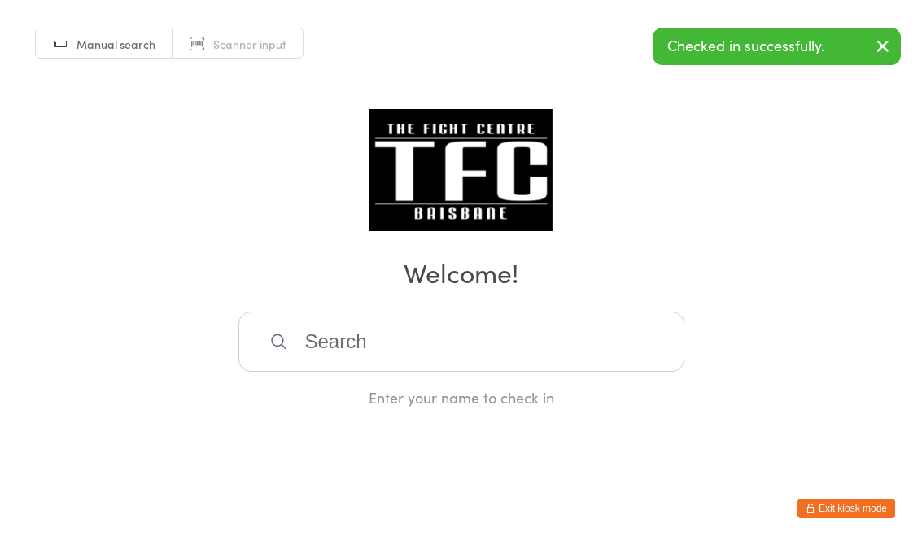
click at [573, 334] on input "search" at bounding box center [461, 342] width 446 height 60
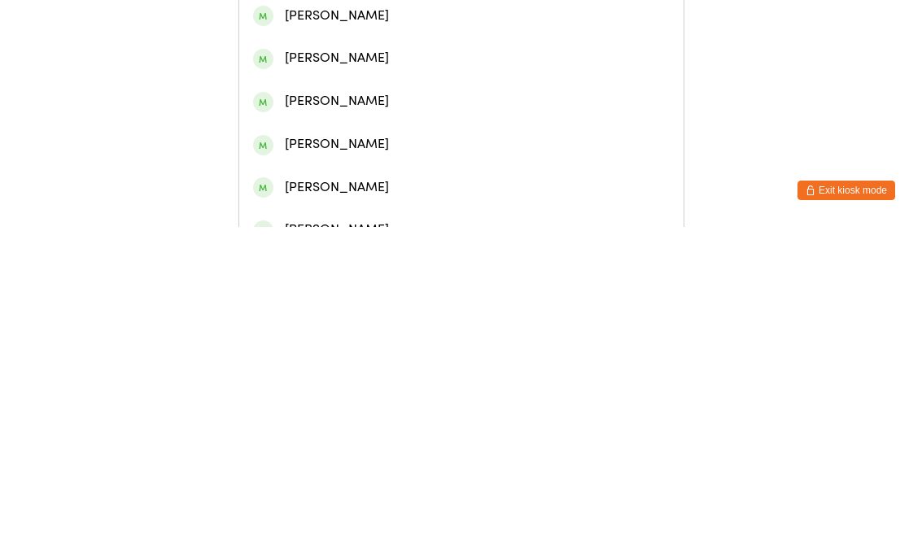
type input "[PERSON_NAME]"
click at [430, 87] on div "[PERSON_NAME]" at bounding box center [461, 76] width 416 height 22
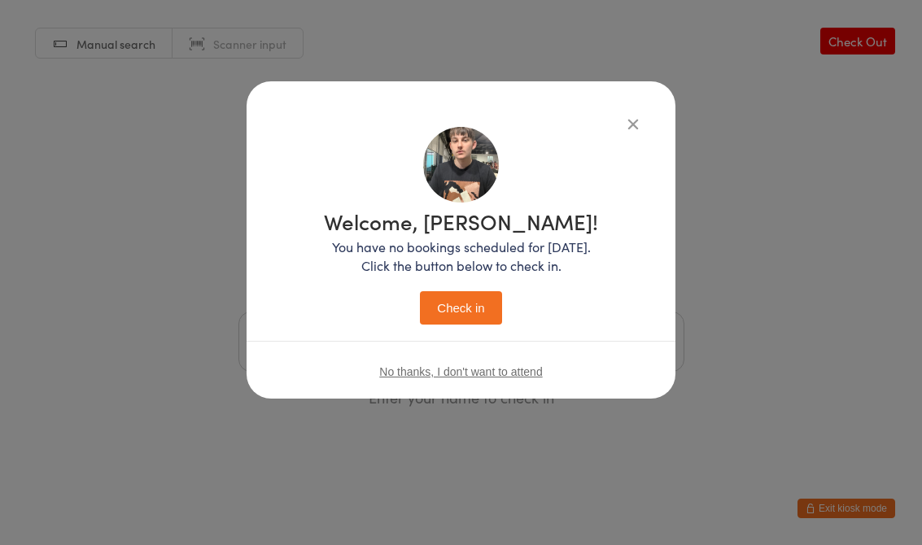
click at [468, 293] on button "Check in" at bounding box center [460, 307] width 81 height 33
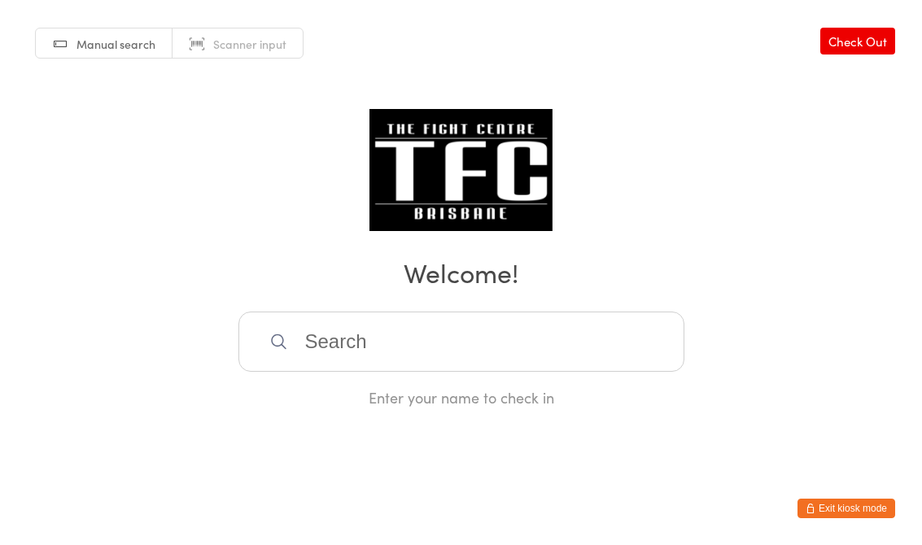
click at [541, 325] on input "search" at bounding box center [461, 342] width 446 height 60
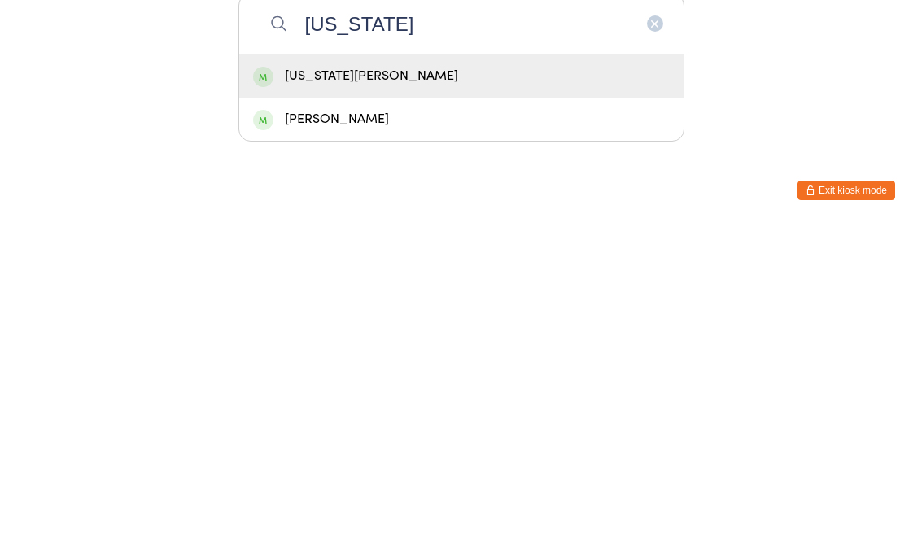
type input "[US_STATE]"
click at [406, 383] on div "[US_STATE][PERSON_NAME]" at bounding box center [461, 394] width 416 height 22
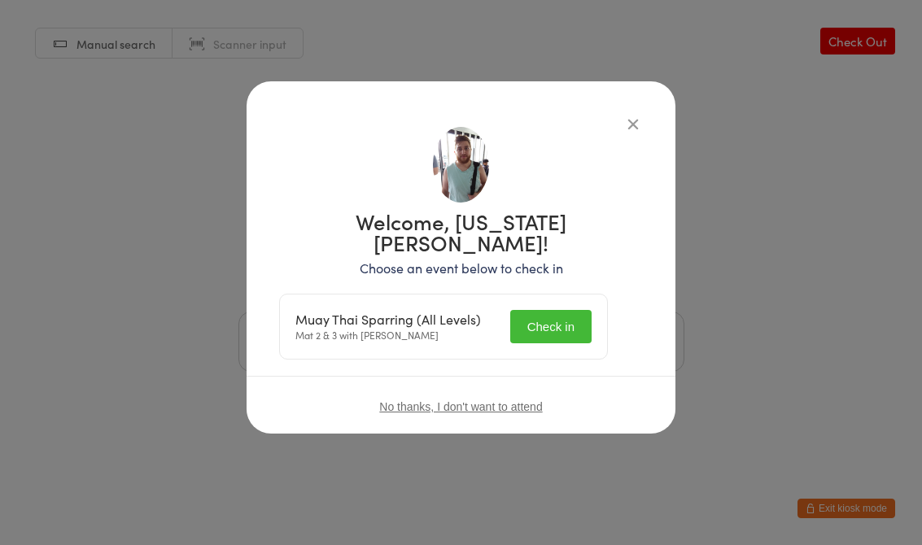
click at [561, 326] on button "Check in" at bounding box center [550, 326] width 81 height 33
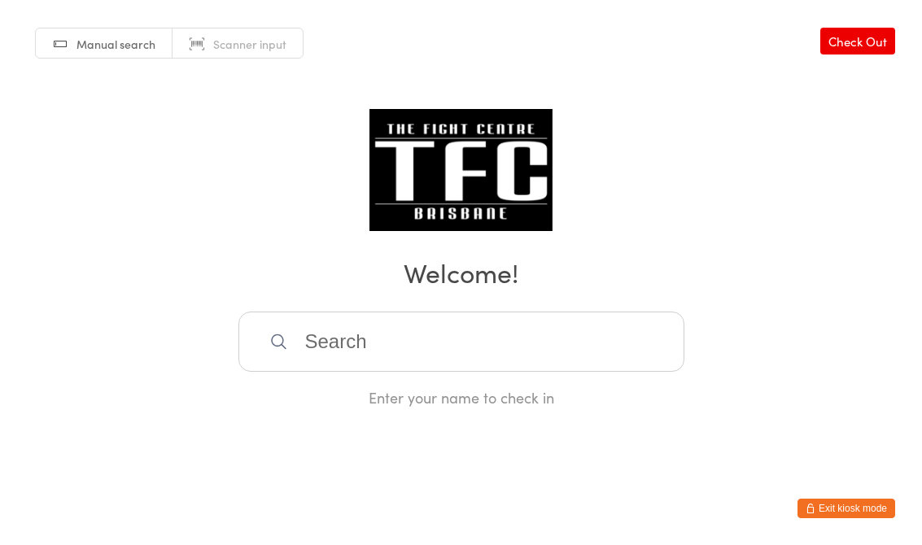
click at [515, 338] on input "search" at bounding box center [461, 342] width 446 height 60
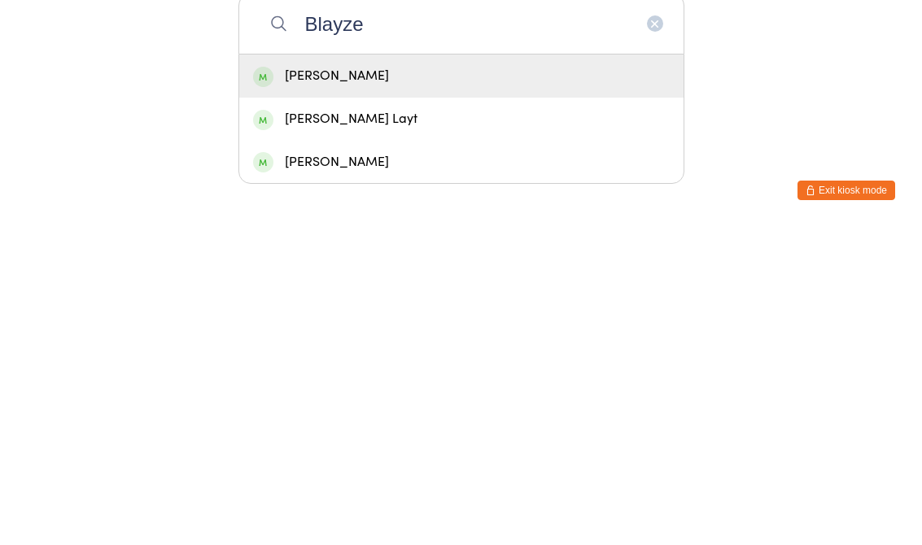
type input "Blayze"
click at [414, 383] on div "[PERSON_NAME]" at bounding box center [461, 394] width 416 height 22
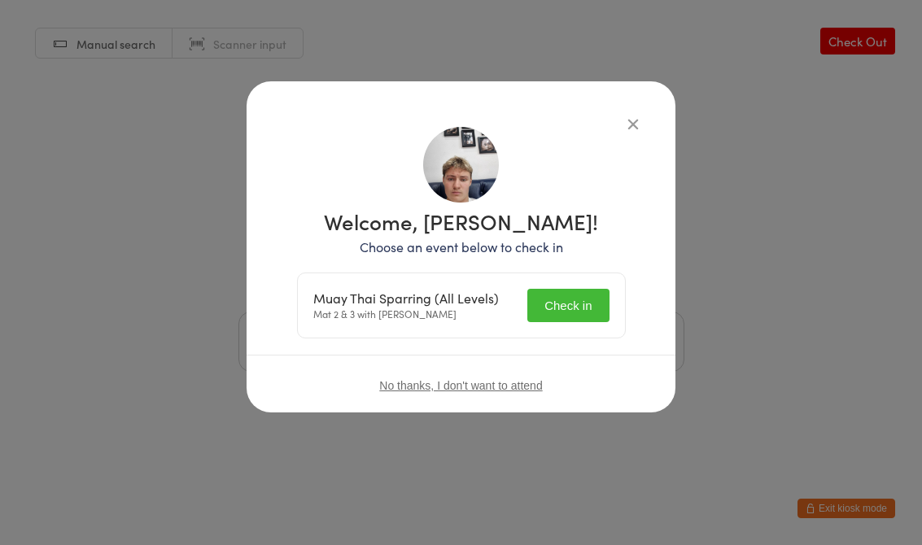
click at [591, 297] on button "Check in" at bounding box center [567, 305] width 81 height 33
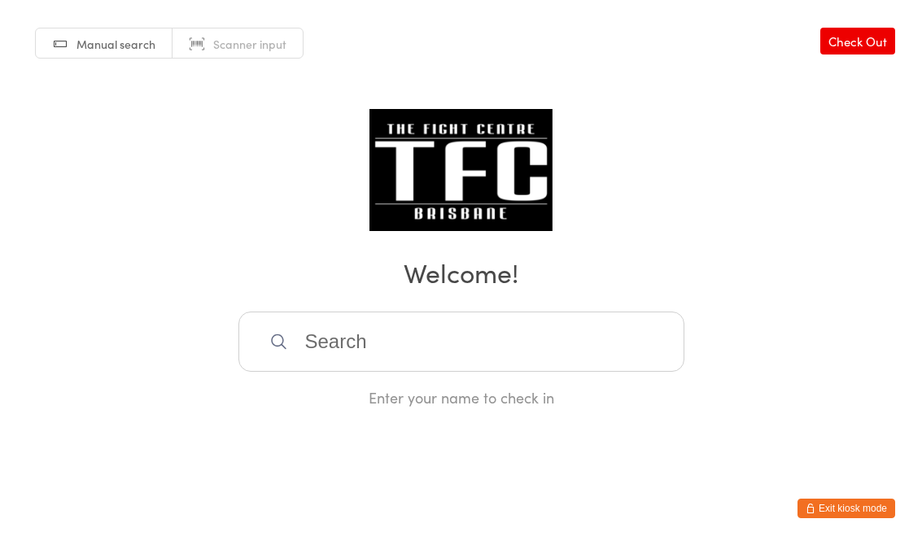
click at [324, 299] on div "Manual search Scanner input Check Out Welcome! Enter your name to check in" at bounding box center [461, 204] width 922 height 408
click at [303, 320] on input "search" at bounding box center [461, 342] width 446 height 60
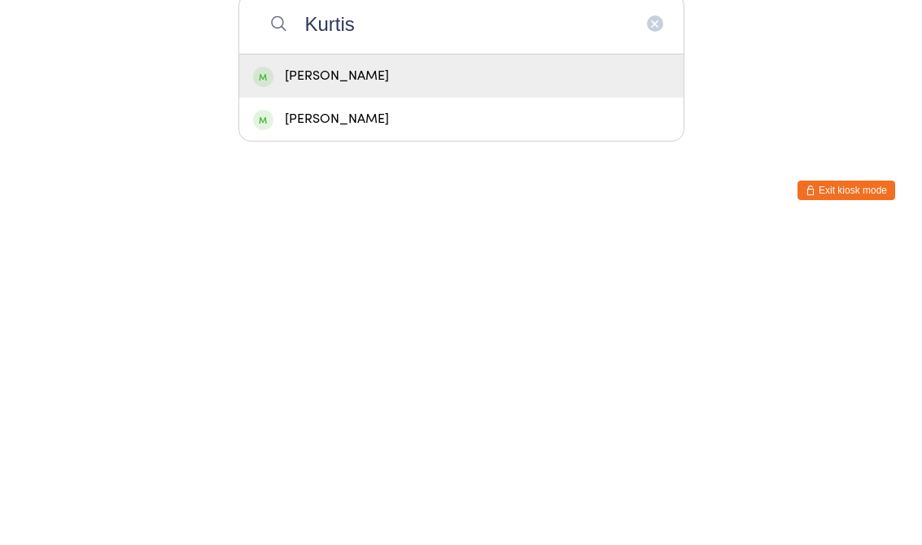
type input "Kurtis"
click at [322, 383] on div "[PERSON_NAME]" at bounding box center [461, 394] width 416 height 22
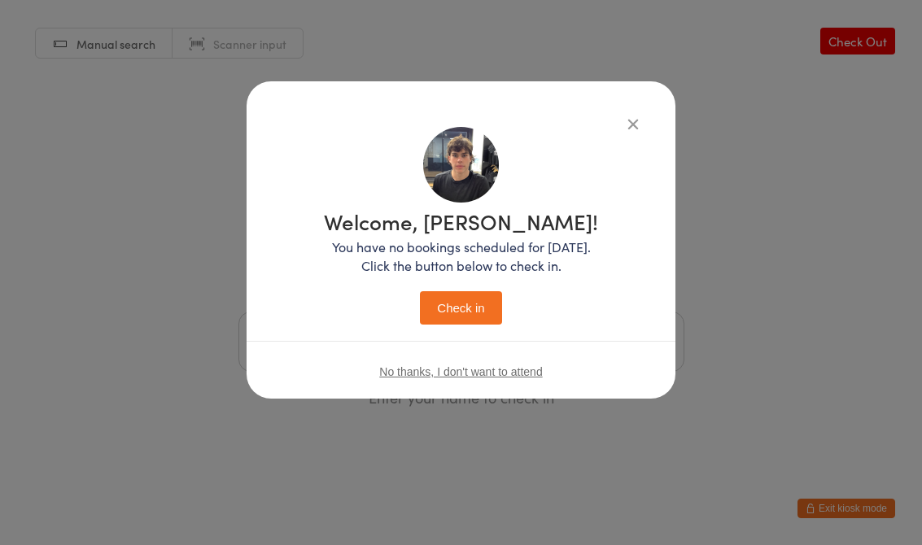
click at [447, 295] on button "Check in" at bounding box center [460, 307] width 81 height 33
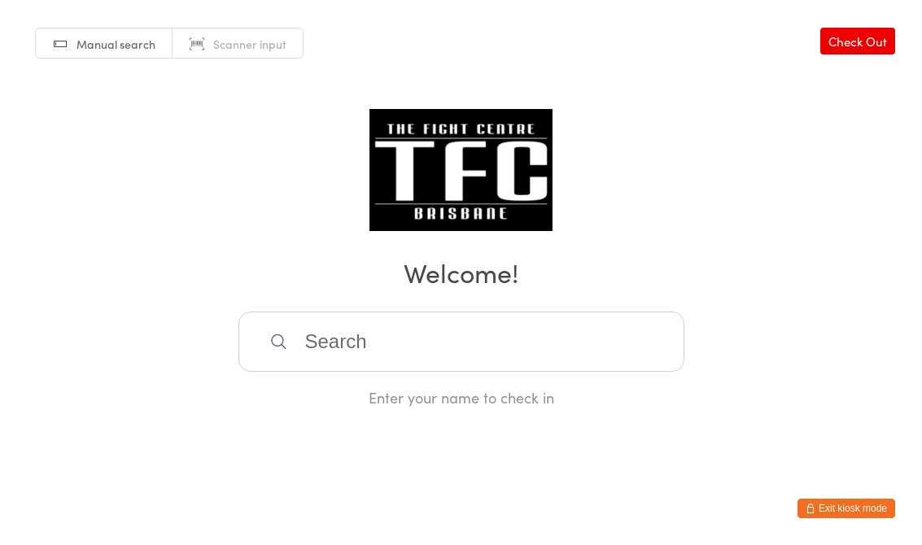
click at [464, 331] on input "search" at bounding box center [461, 342] width 446 height 60
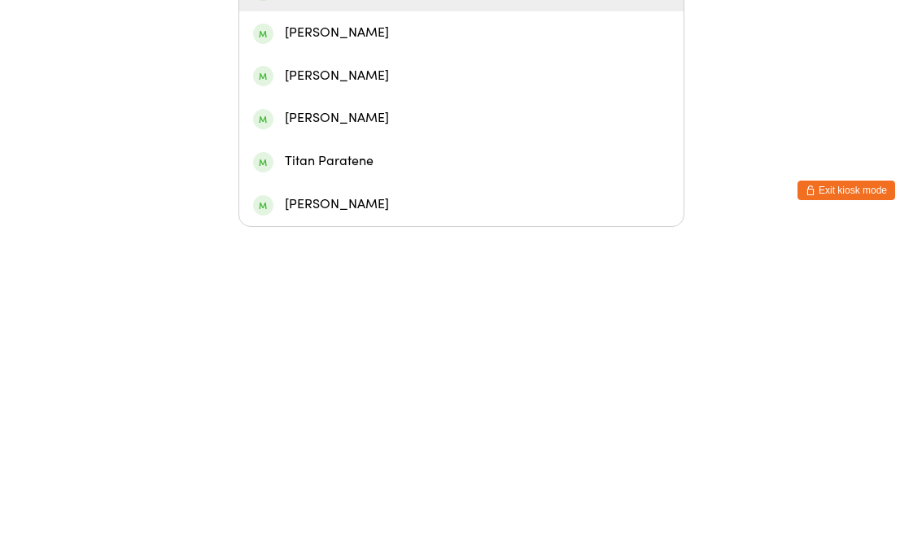
type input "[PERSON_NAME]"
click at [544, 297] on div "[PERSON_NAME]" at bounding box center [461, 308] width 416 height 22
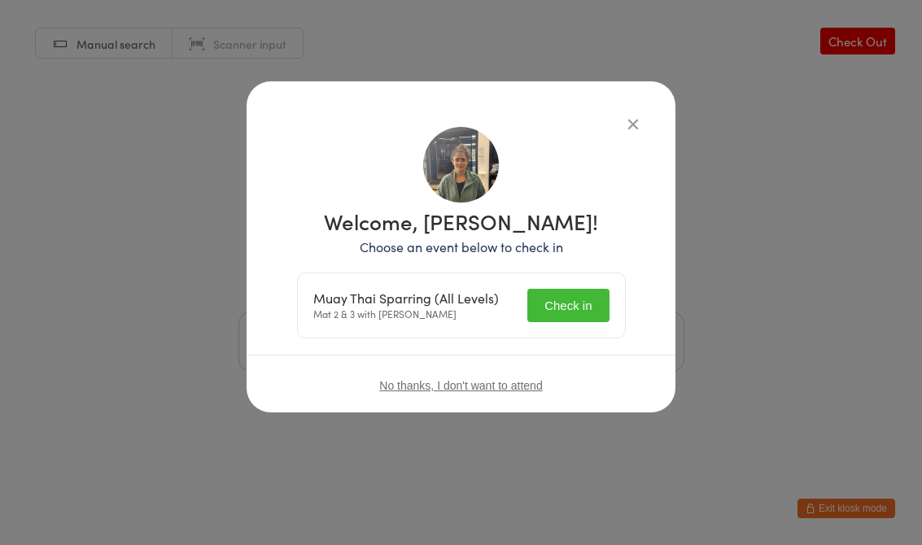
click at [569, 308] on button "Check in" at bounding box center [567, 305] width 81 height 33
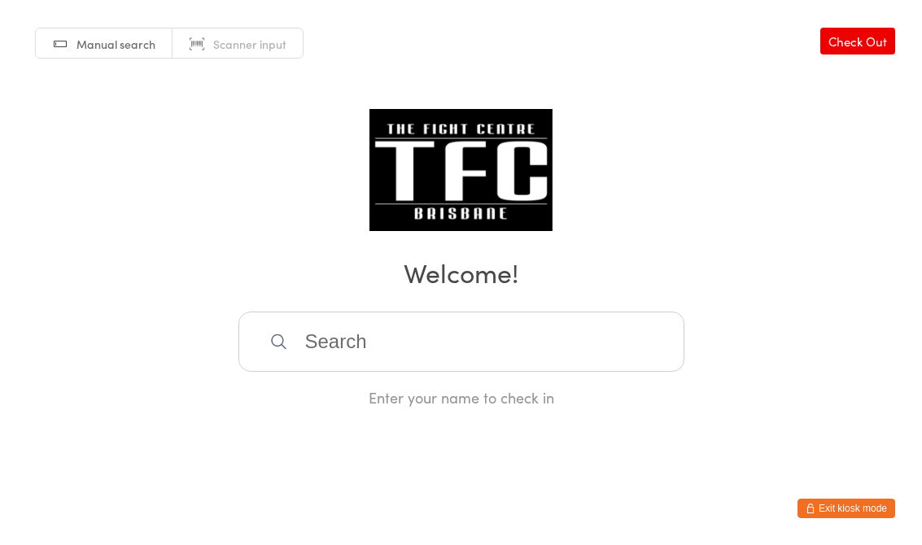
click at [534, 344] on input "search" at bounding box center [461, 342] width 446 height 60
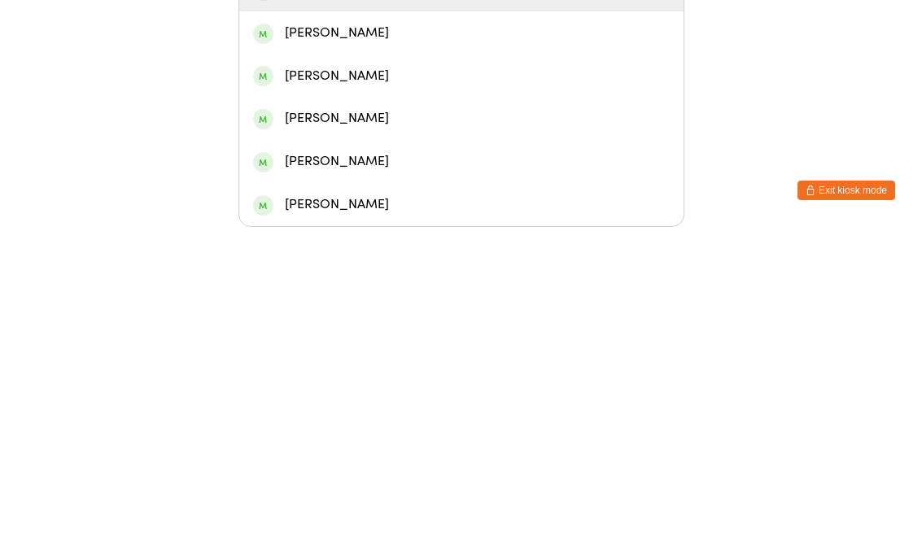
type input "[PERSON_NAME]"
click at [468, 286] on div "[PERSON_NAME]" at bounding box center [461, 307] width 444 height 43
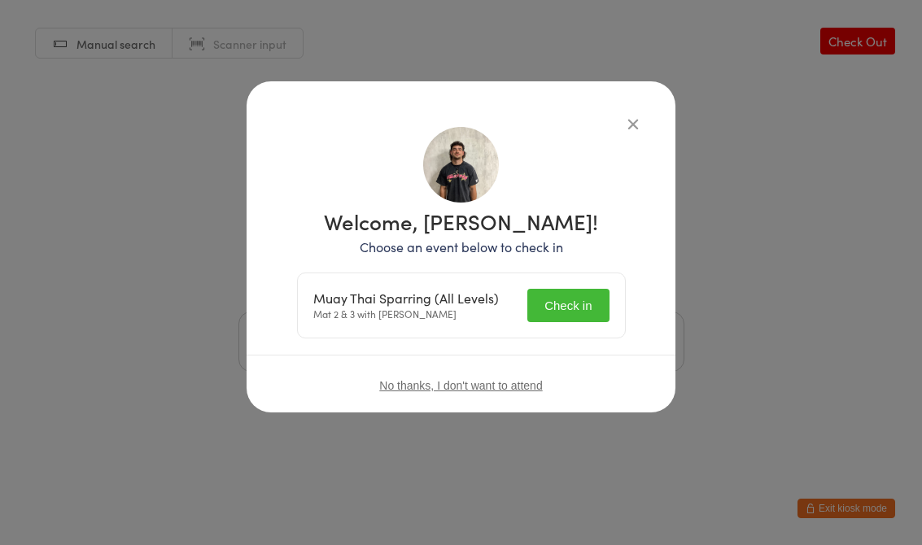
click at [569, 315] on button "Check in" at bounding box center [567, 305] width 81 height 33
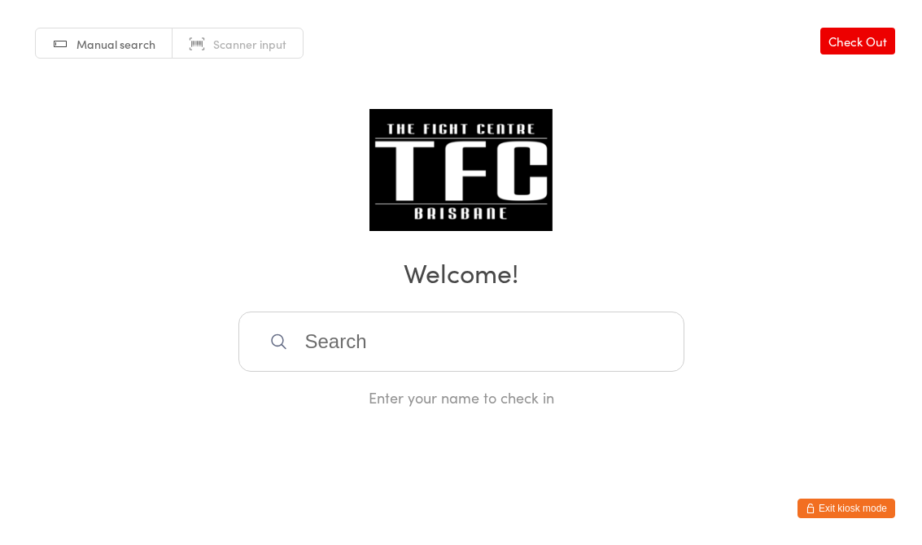
click at [530, 349] on input "search" at bounding box center [461, 342] width 446 height 60
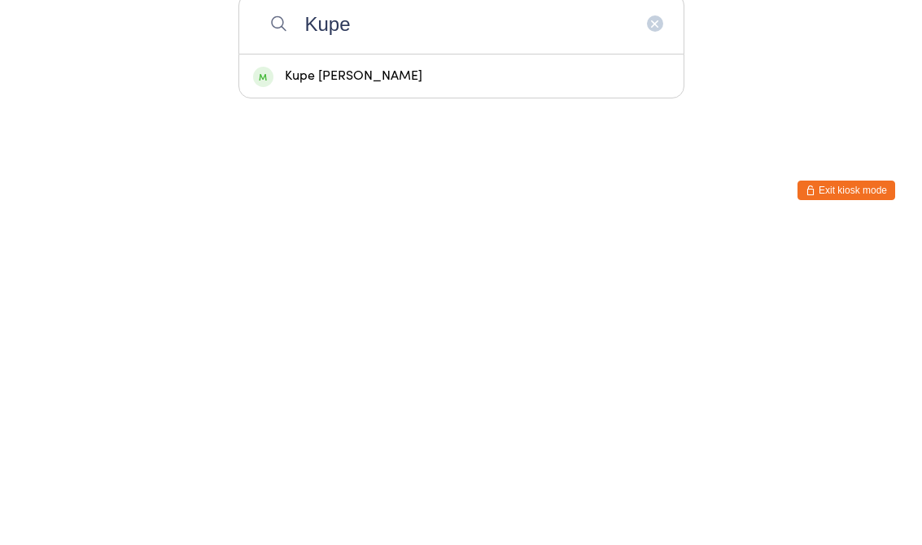
type input "Kupe"
click at [516, 383] on div "Kupe [PERSON_NAME]" at bounding box center [461, 394] width 416 height 22
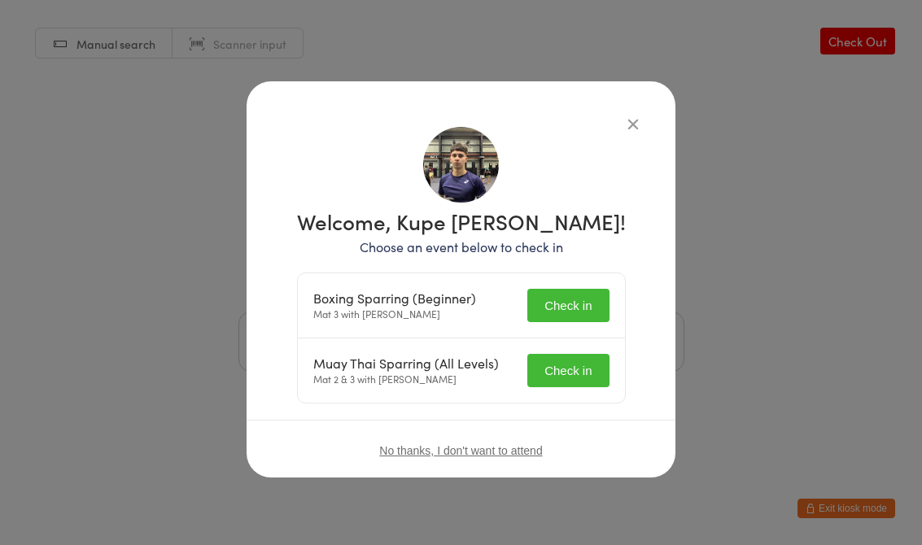
click at [569, 308] on button "Check in" at bounding box center [567, 305] width 81 height 33
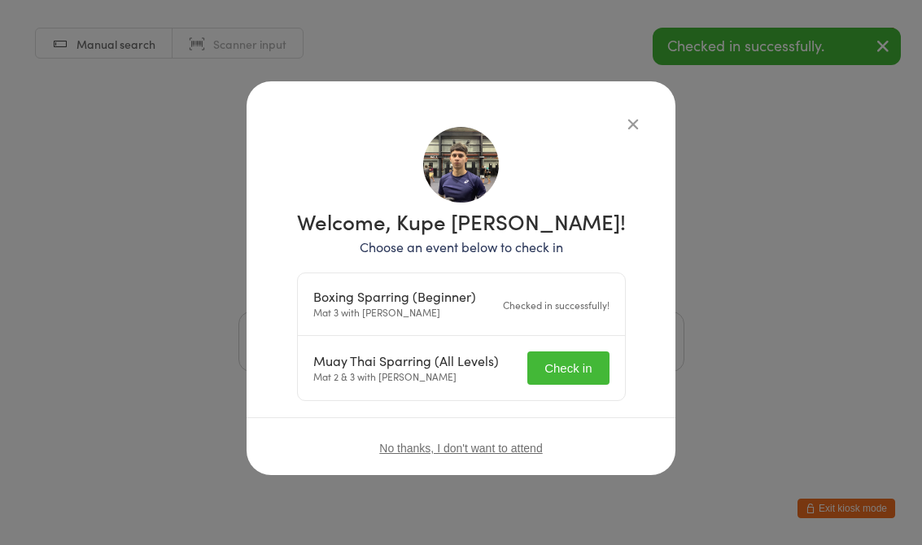
click at [582, 373] on button "Check in" at bounding box center [567, 367] width 81 height 33
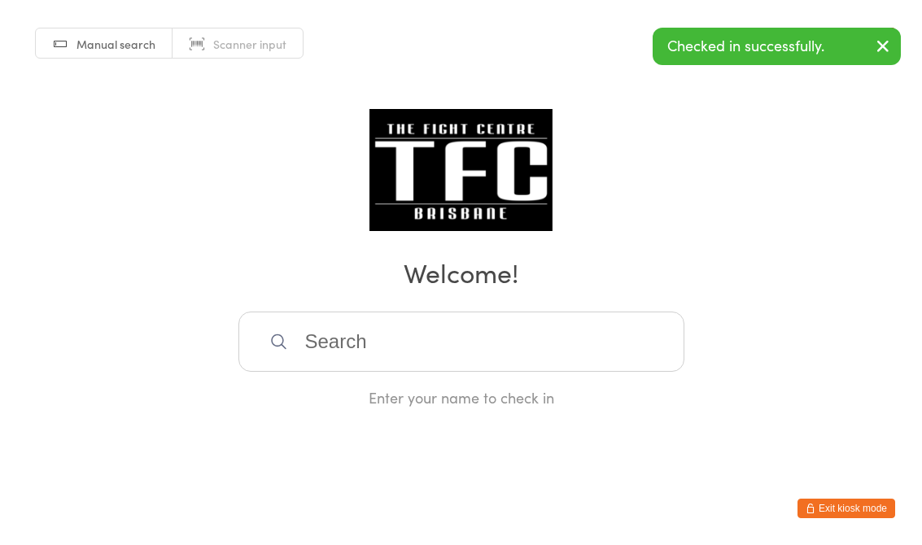
click at [650, 361] on input "search" at bounding box center [461, 342] width 446 height 60
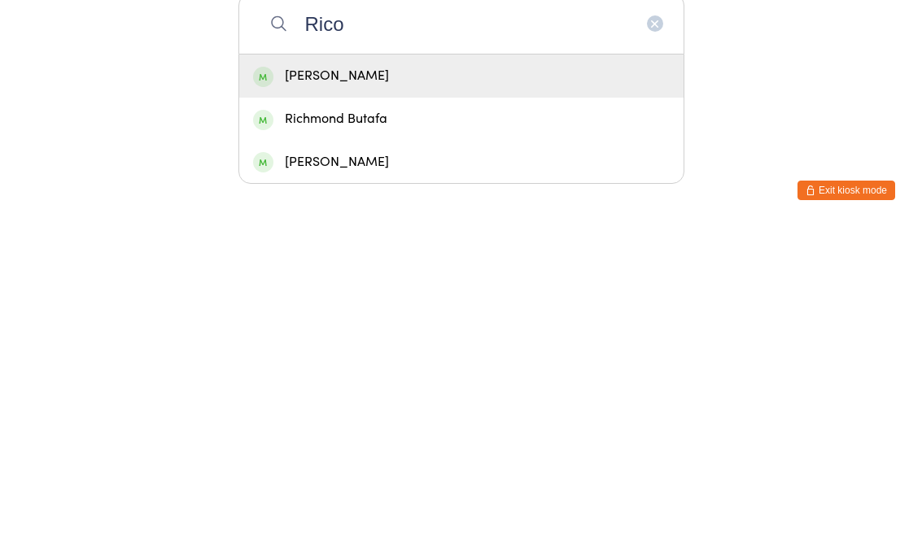
type input "Rico"
click at [600, 383] on div "[PERSON_NAME]" at bounding box center [461, 394] width 416 height 22
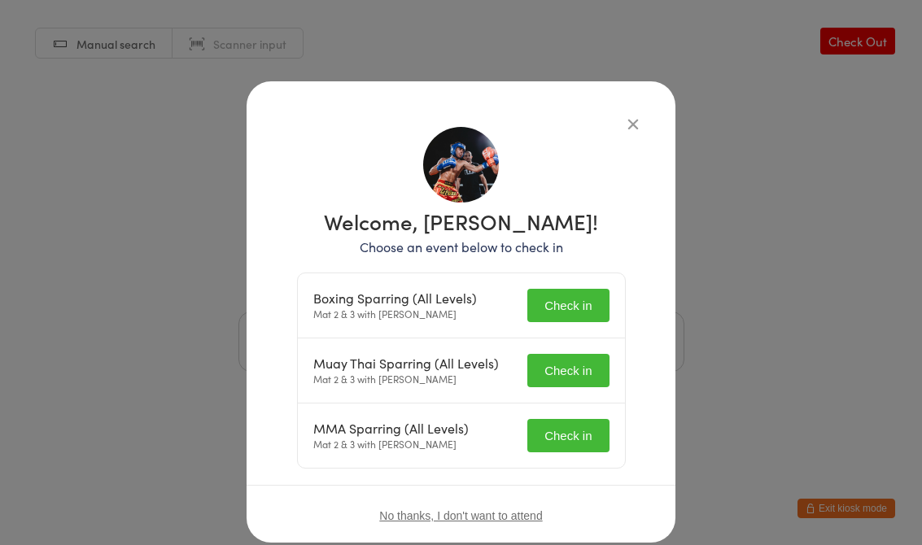
click at [584, 299] on button "Check in" at bounding box center [567, 305] width 81 height 33
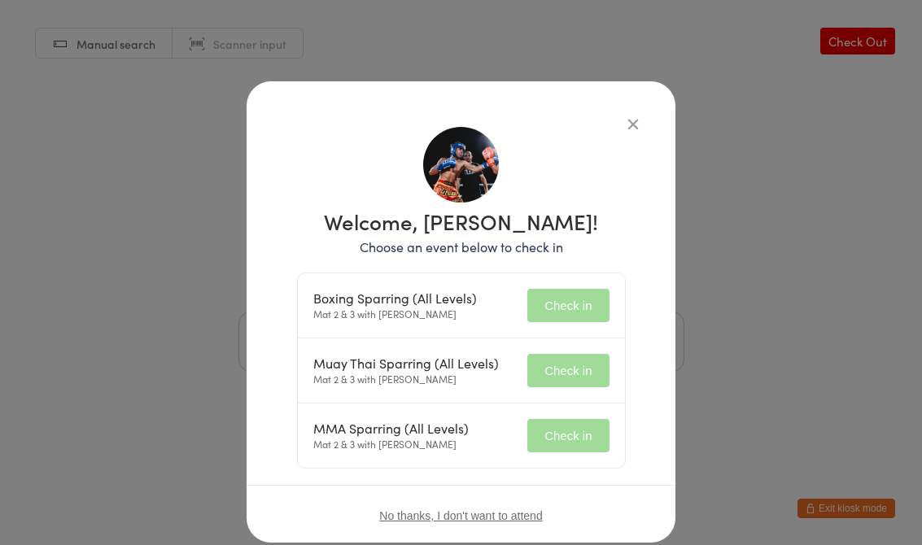
click at [582, 372] on button "Check in" at bounding box center [567, 370] width 81 height 33
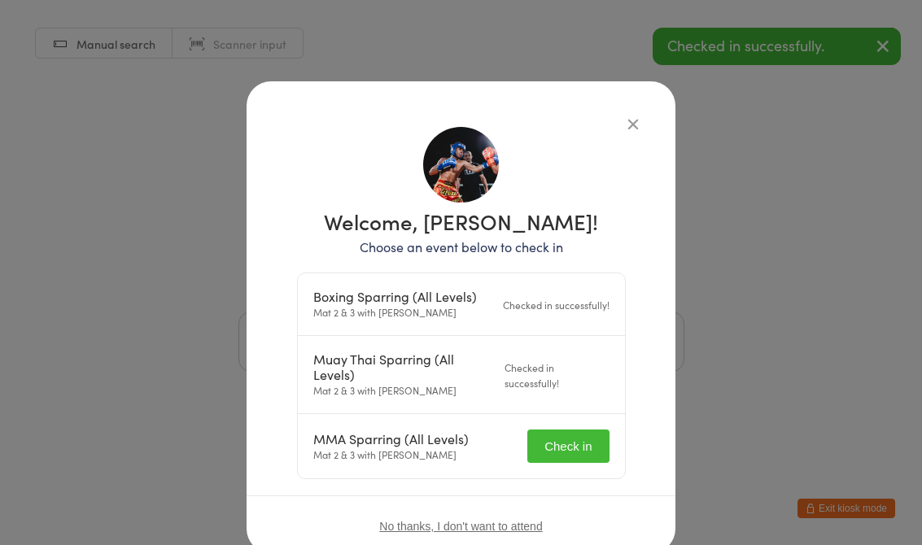
click at [586, 447] on button "Check in" at bounding box center [567, 445] width 81 height 33
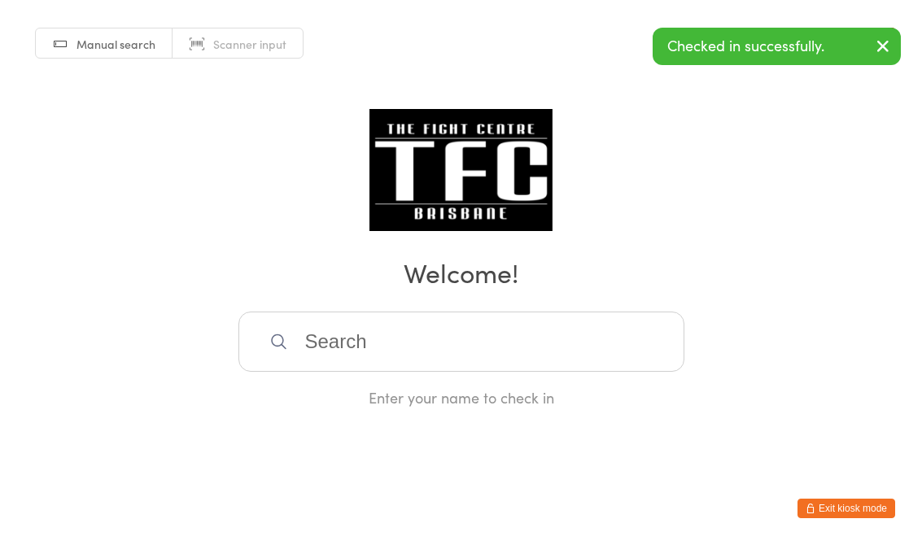
click at [505, 353] on input "search" at bounding box center [461, 342] width 446 height 60
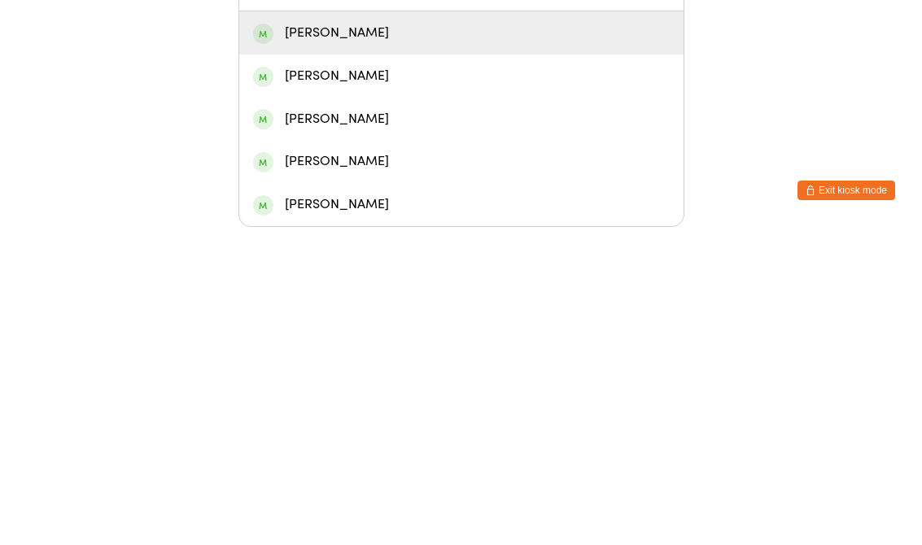
type input "[PERSON_NAME]"
click at [378, 383] on div "[PERSON_NAME]" at bounding box center [461, 394] width 416 height 22
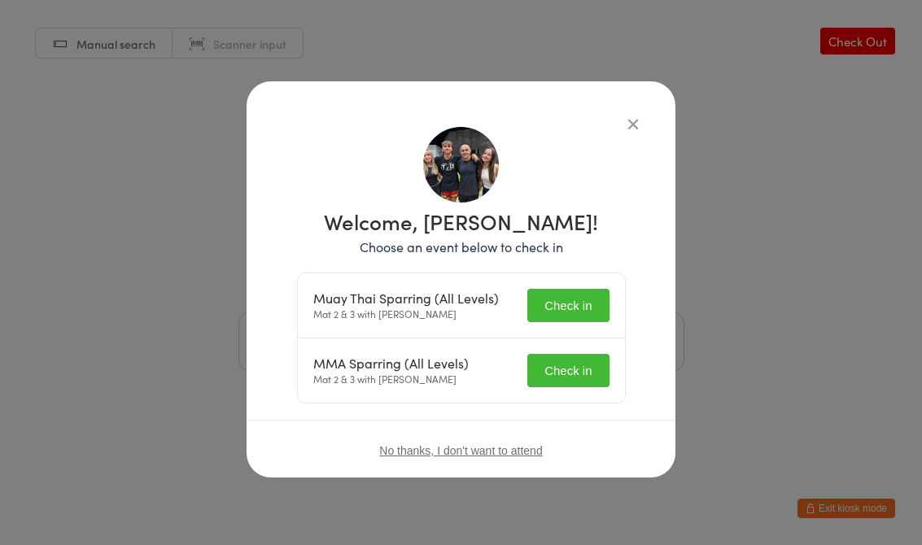
click at [561, 299] on button "Check in" at bounding box center [567, 305] width 81 height 33
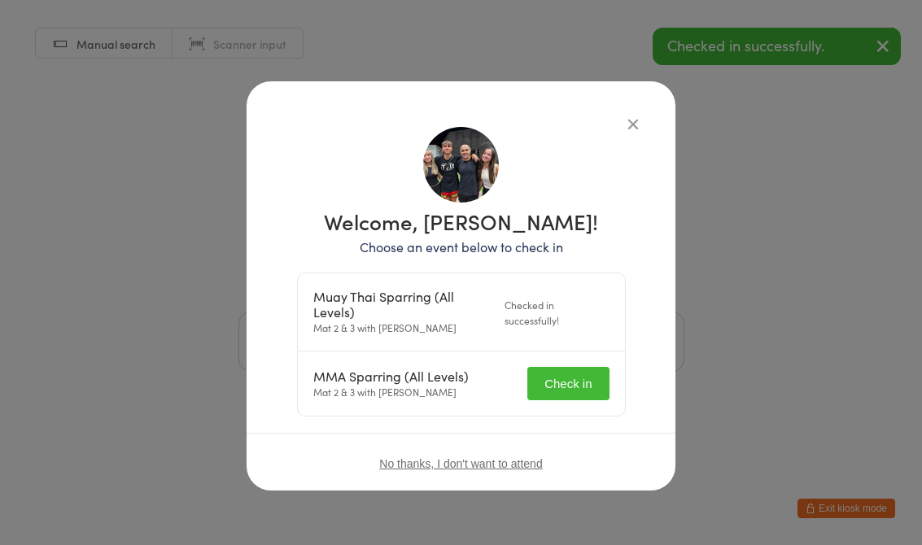
click at [577, 386] on button "Check in" at bounding box center [567, 383] width 81 height 33
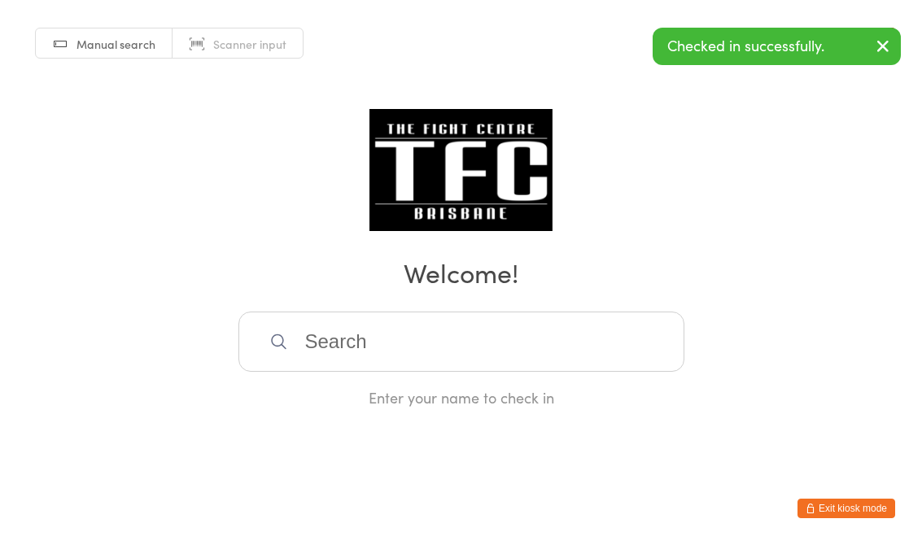
click at [566, 357] on input "search" at bounding box center [461, 342] width 446 height 60
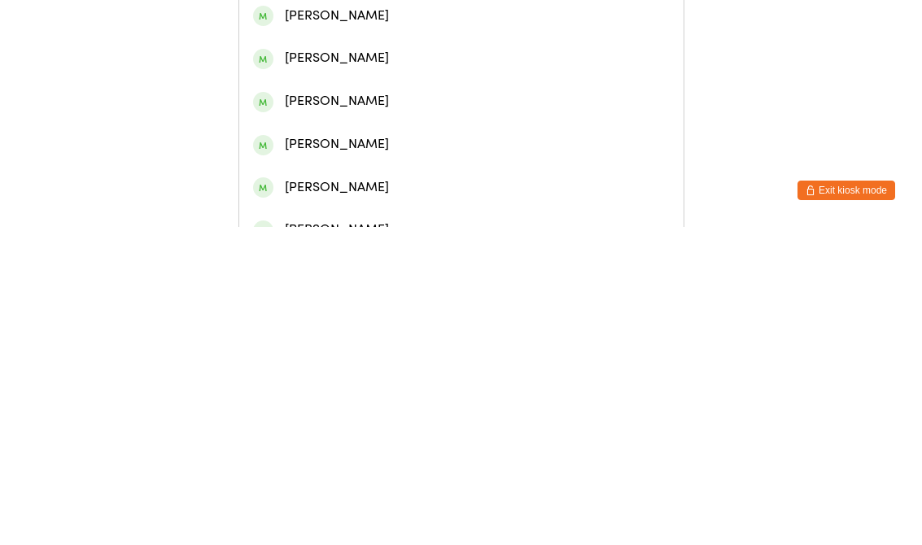
type input "Josaia"
click at [402, 106] on div "[PERSON_NAME]" at bounding box center [461, 119] width 444 height 43
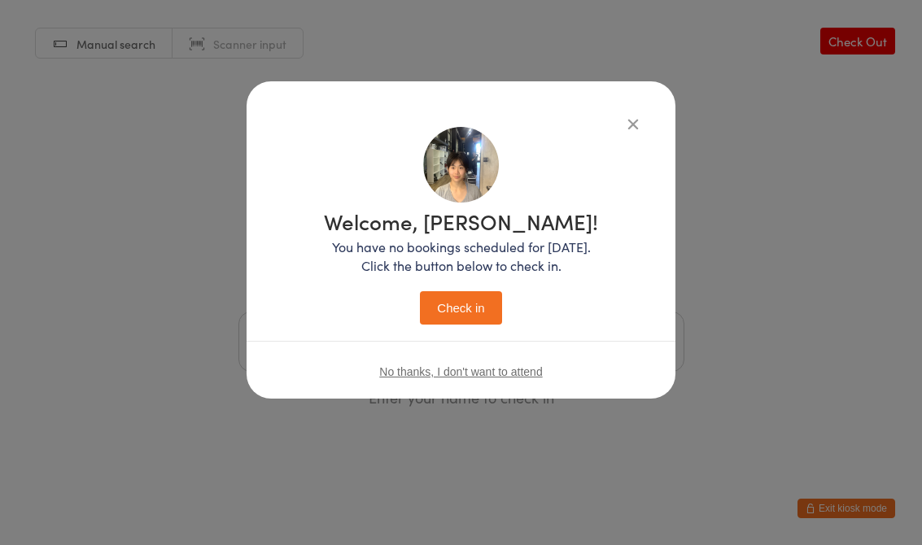
click at [626, 124] on icon "button" at bounding box center [633, 124] width 18 height 18
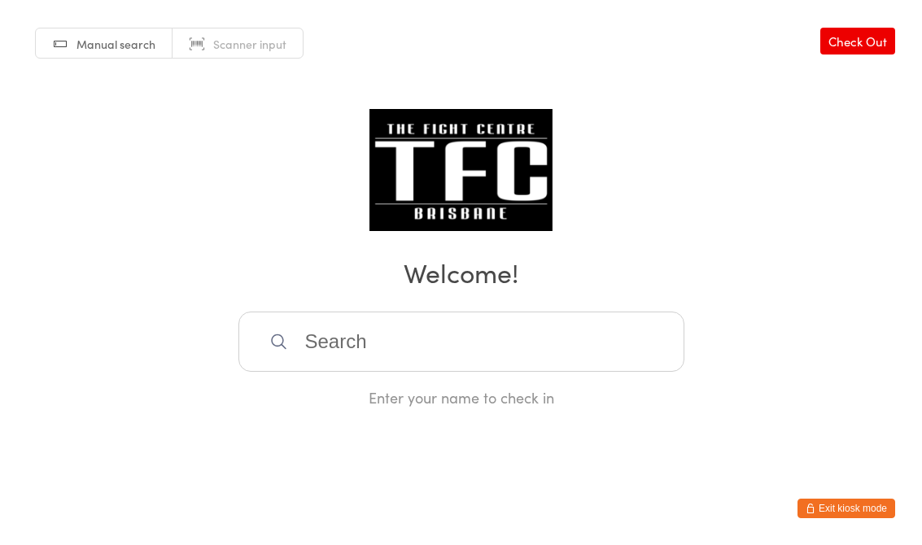
click at [660, 115] on div "Manual search Scanner input Check Out Welcome! Enter your name to check in" at bounding box center [461, 204] width 922 height 408
click at [509, 335] on input "search" at bounding box center [461, 342] width 446 height 60
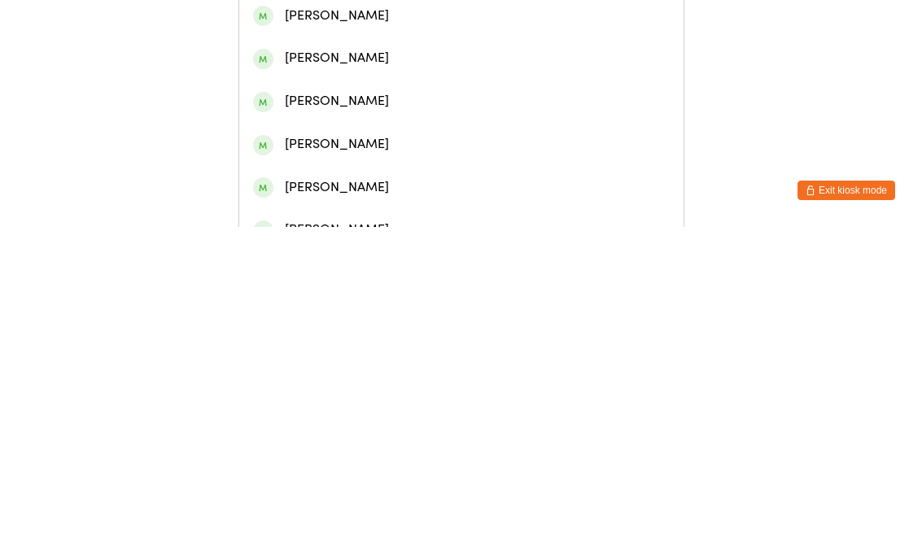
type input "Josaia"
click at [379, 81] on div "Josaia Lesimaikimatuku" at bounding box center [461, 76] width 416 height 22
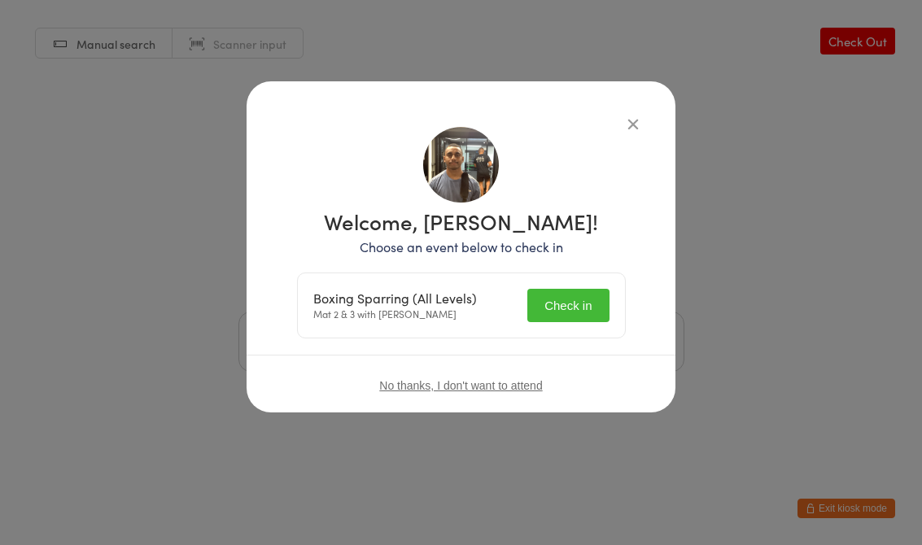
click at [562, 310] on button "Check in" at bounding box center [567, 305] width 81 height 33
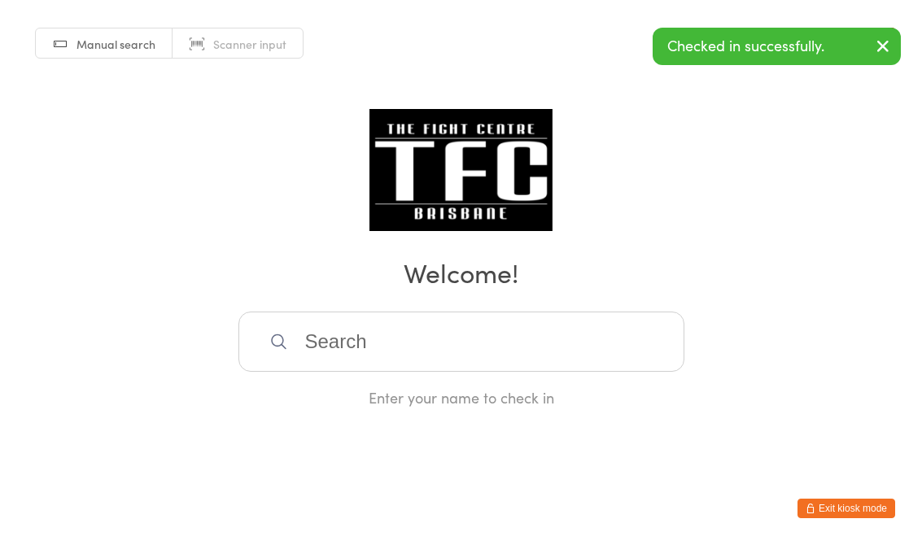
click at [442, 341] on input "search" at bounding box center [461, 342] width 446 height 60
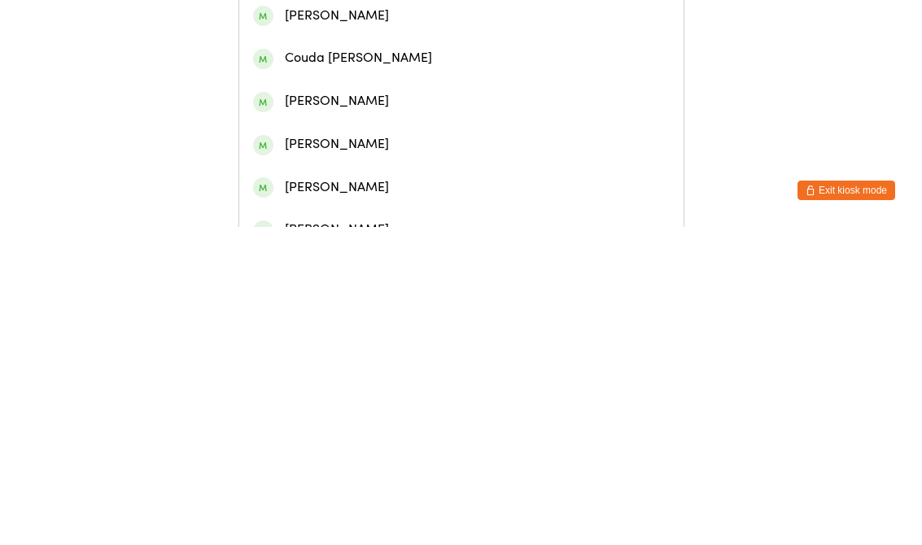
type input "Chase"
click at [467, 85] on div "[PERSON_NAME]" at bounding box center [461, 76] width 416 height 22
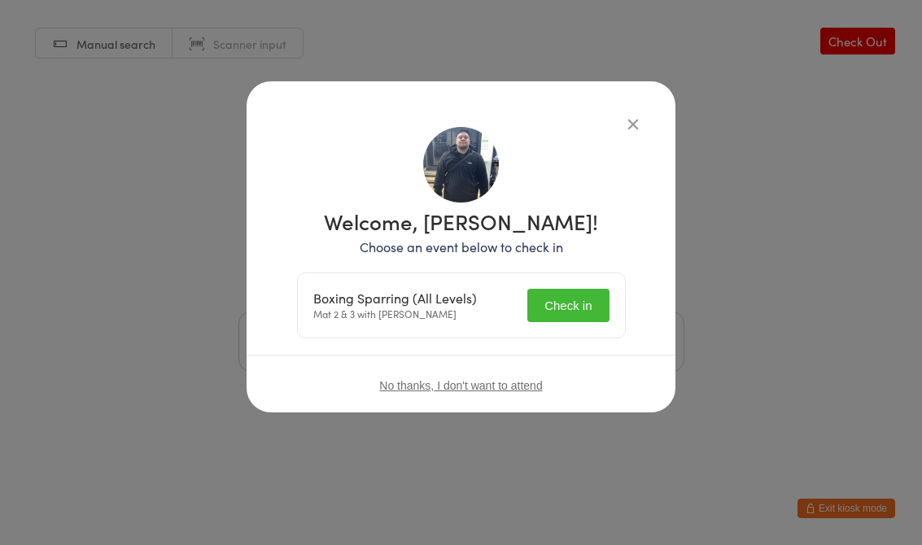
click at [578, 304] on button "Check in" at bounding box center [567, 305] width 81 height 33
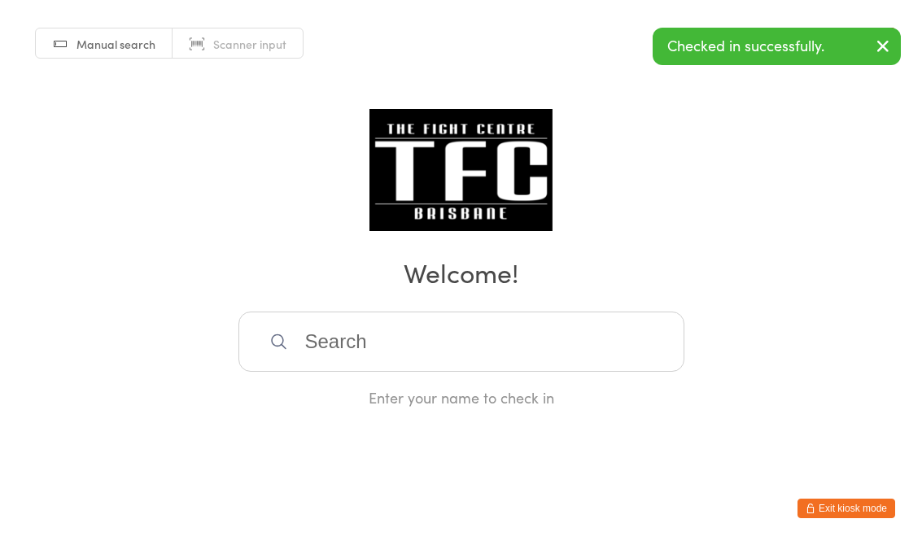
click at [378, 368] on input "search" at bounding box center [461, 342] width 446 height 60
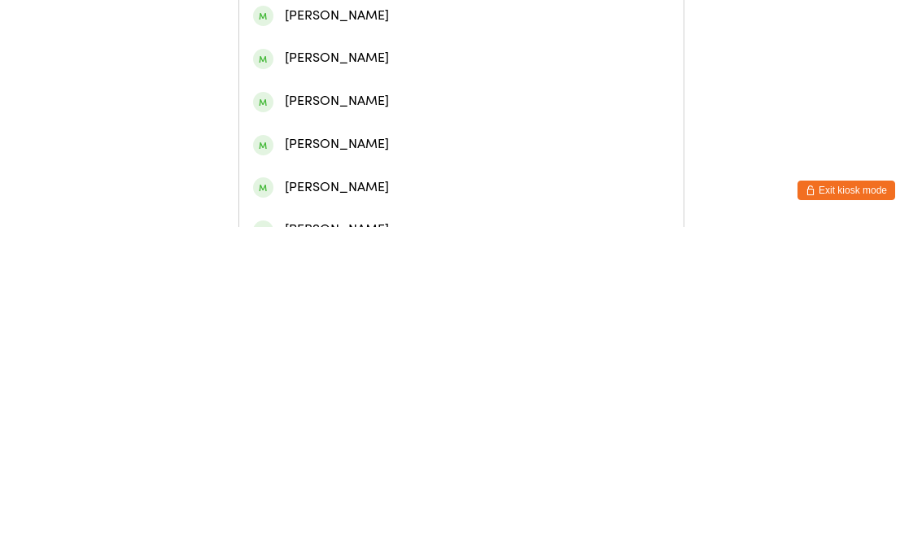
type input "[PERSON_NAME]"
click at [387, 98] on div "[PERSON_NAME]" at bounding box center [461, 75] width 444 height 43
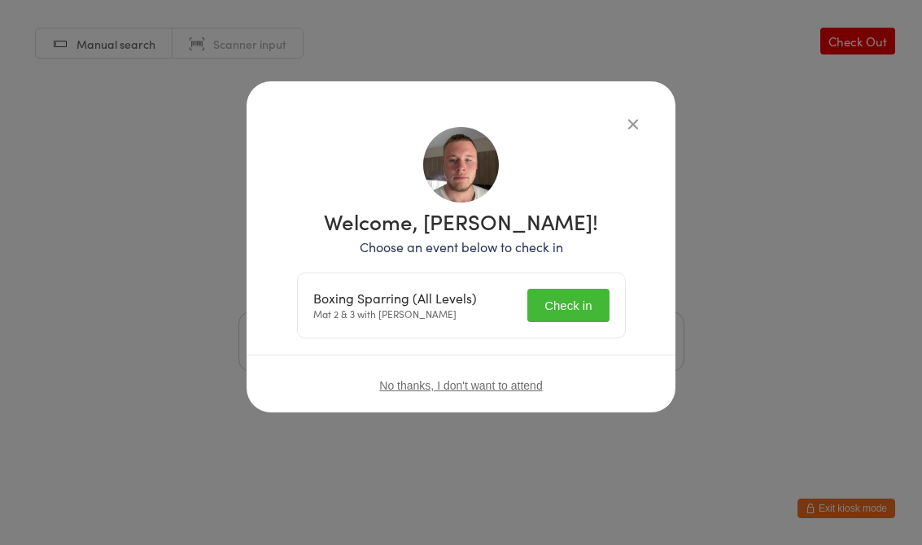
click at [566, 304] on button "Check in" at bounding box center [567, 305] width 81 height 33
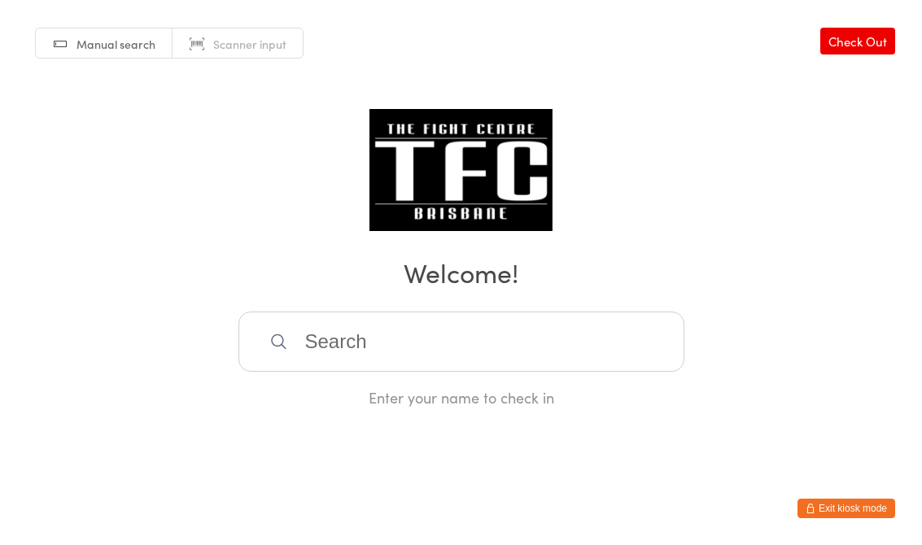
click at [473, 347] on input "search" at bounding box center [461, 342] width 446 height 60
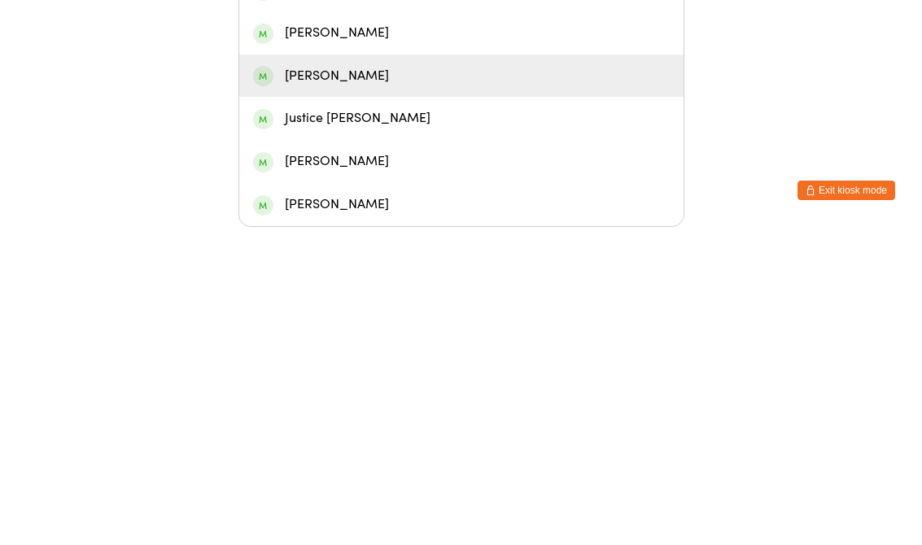
type input "[PERSON_NAME]"
click at [397, 383] on div "[PERSON_NAME]" at bounding box center [461, 394] width 416 height 22
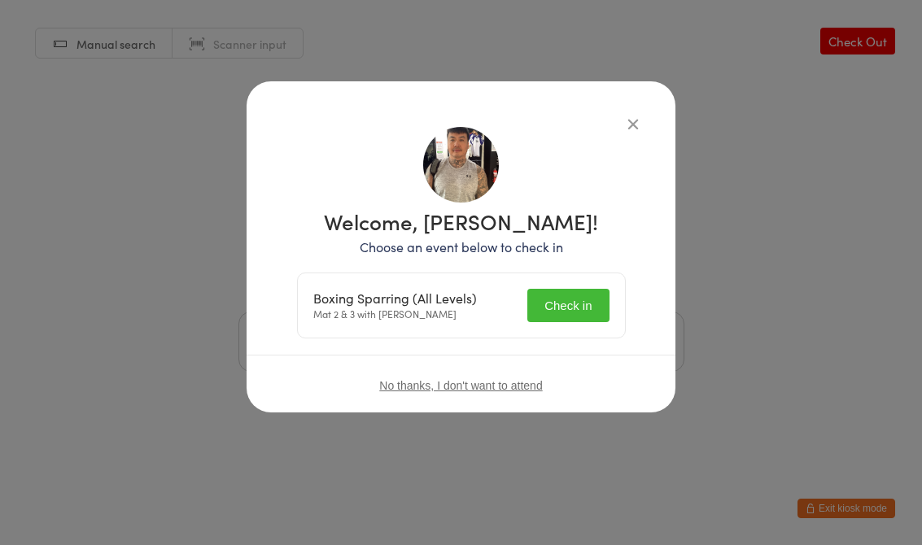
click at [585, 315] on button "Check in" at bounding box center [567, 305] width 81 height 33
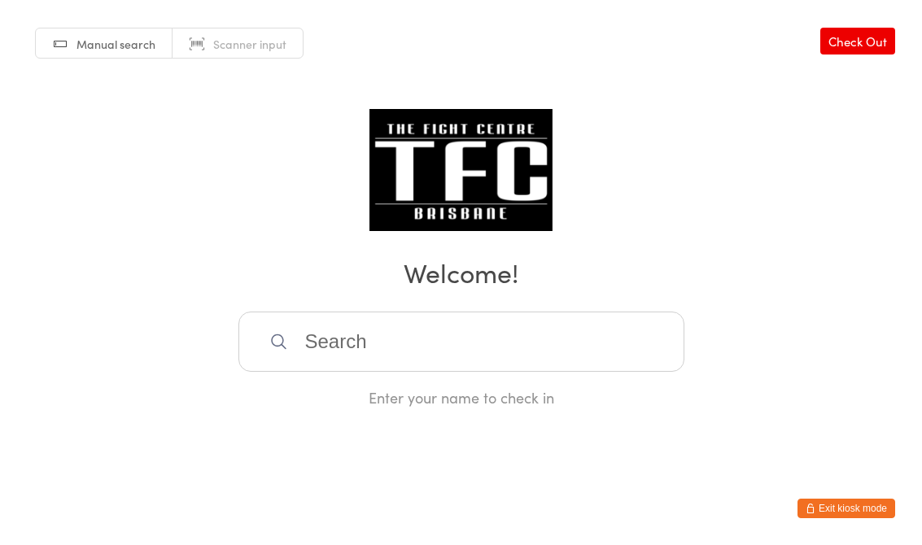
click at [329, 336] on input "search" at bounding box center [461, 342] width 446 height 60
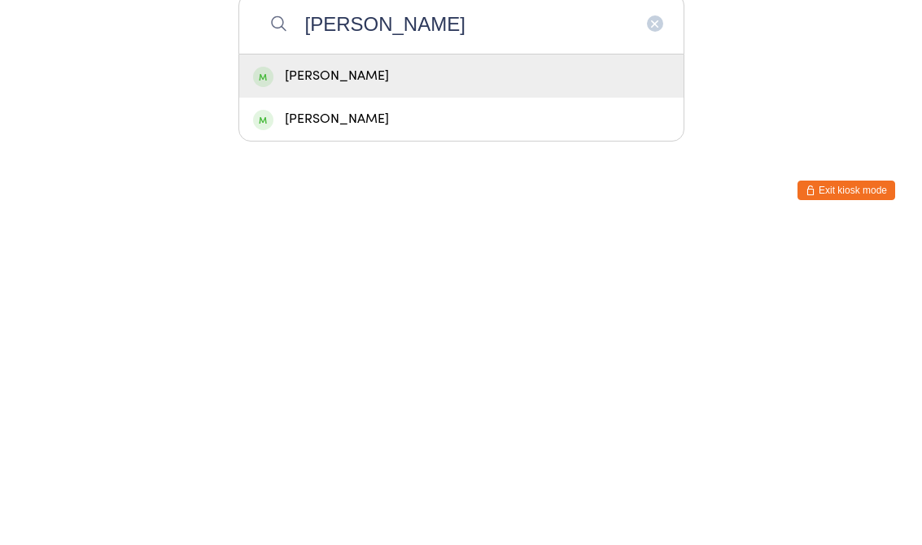
type input "[PERSON_NAME]"
click at [302, 383] on div "[PERSON_NAME]" at bounding box center [461, 394] width 416 height 22
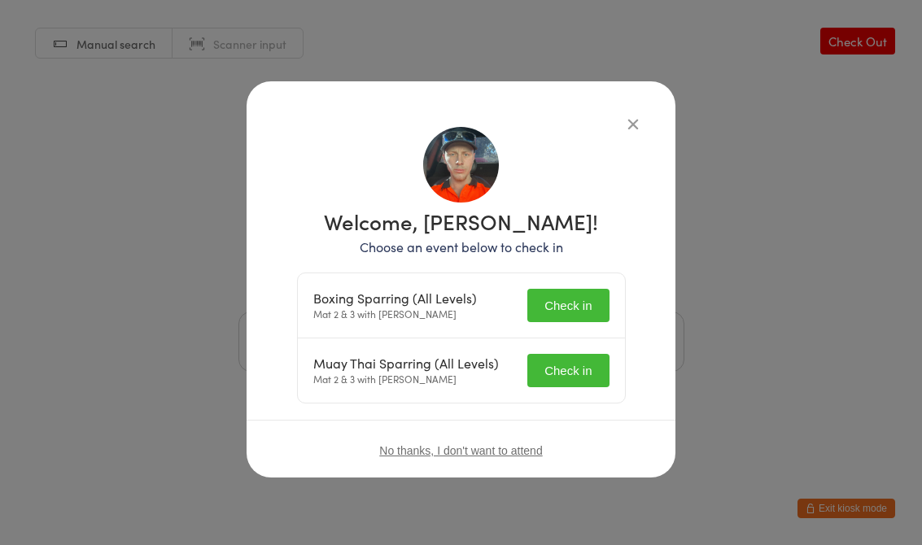
click at [566, 300] on button "Check in" at bounding box center [567, 305] width 81 height 33
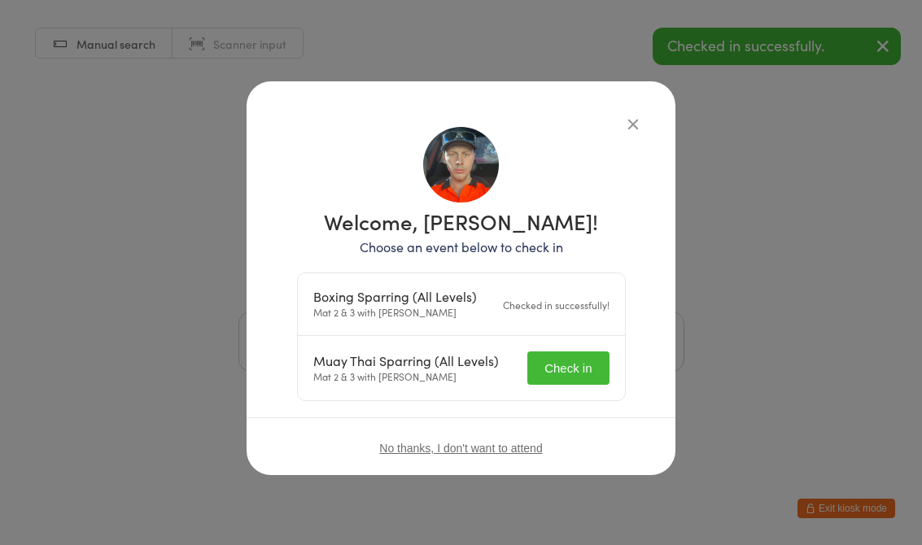
click at [552, 370] on button "Check in" at bounding box center [567, 367] width 81 height 33
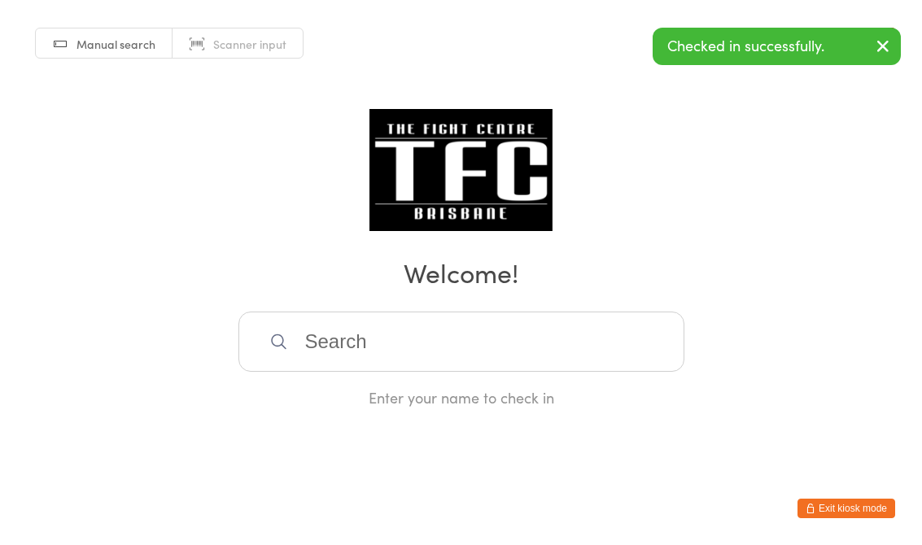
click at [539, 350] on input "search" at bounding box center [461, 342] width 446 height 60
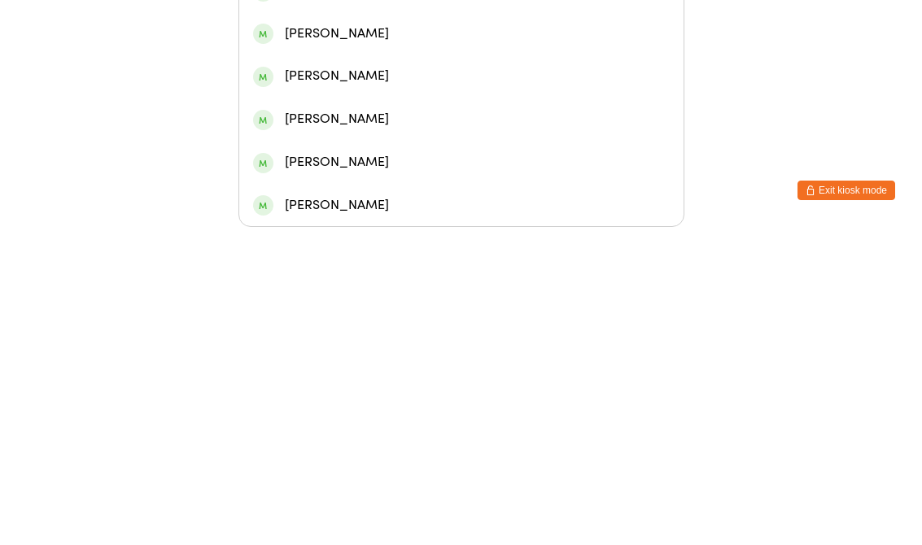
type input "[PERSON_NAME]"
click at [464, 87] on div "[PERSON_NAME]" at bounding box center [461, 94] width 416 height 22
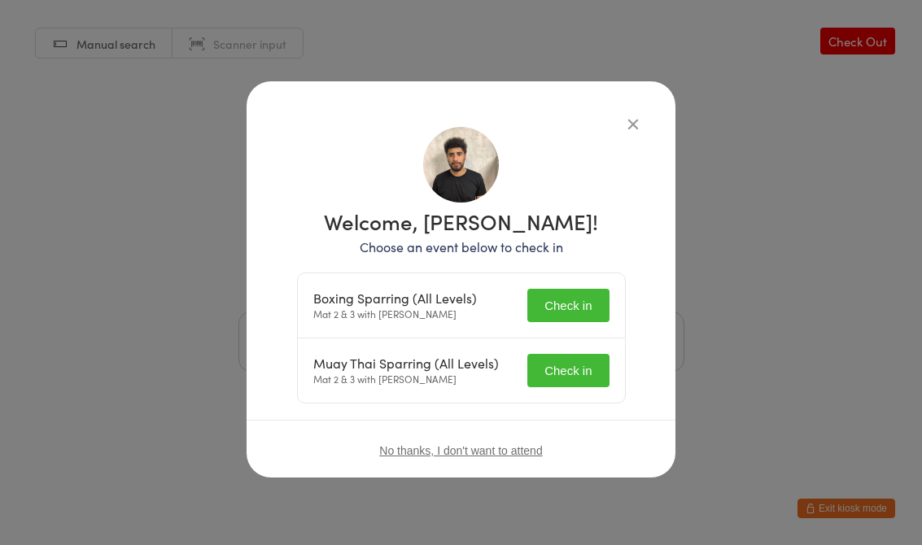
click at [573, 296] on button "Check in" at bounding box center [567, 305] width 81 height 33
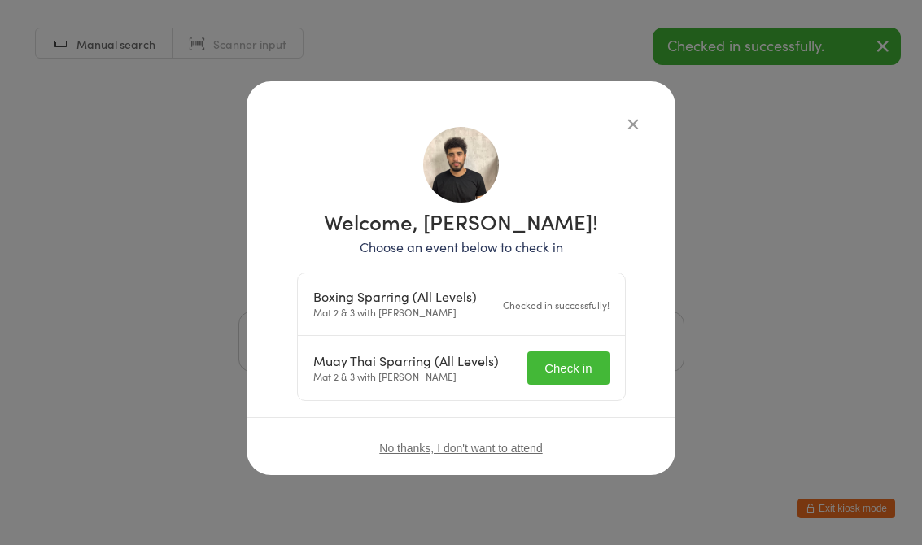
click at [570, 376] on button "Check in" at bounding box center [567, 367] width 81 height 33
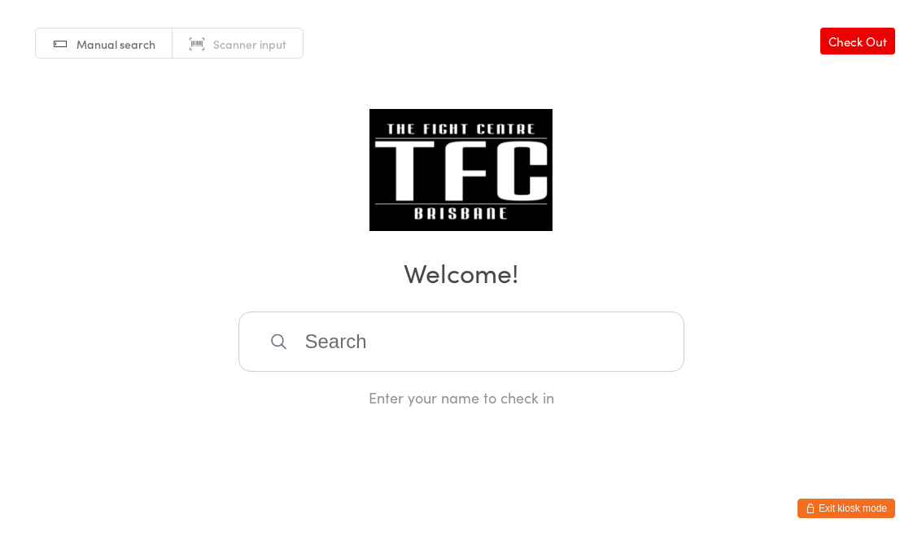
click at [478, 344] on input "search" at bounding box center [461, 342] width 446 height 60
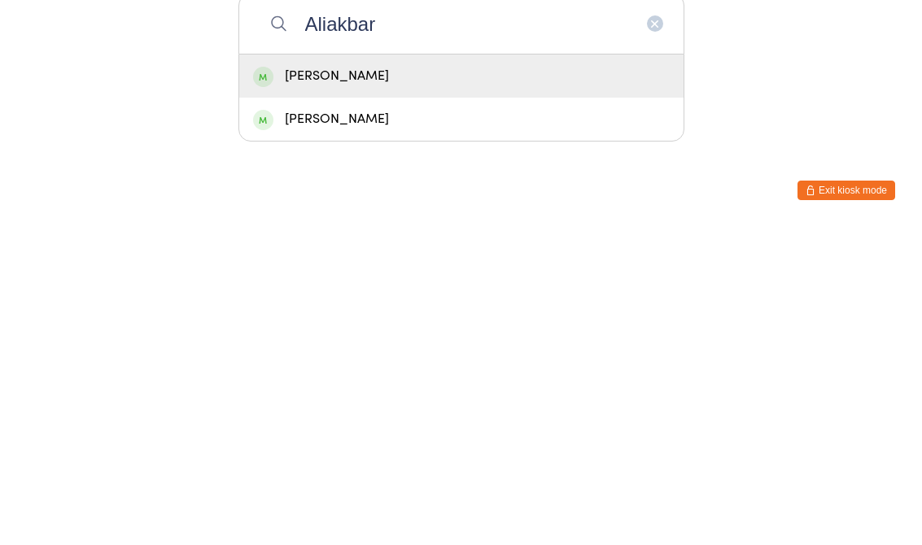
type input "Aliakbar"
click at [456, 383] on div "[PERSON_NAME]" at bounding box center [461, 394] width 416 height 22
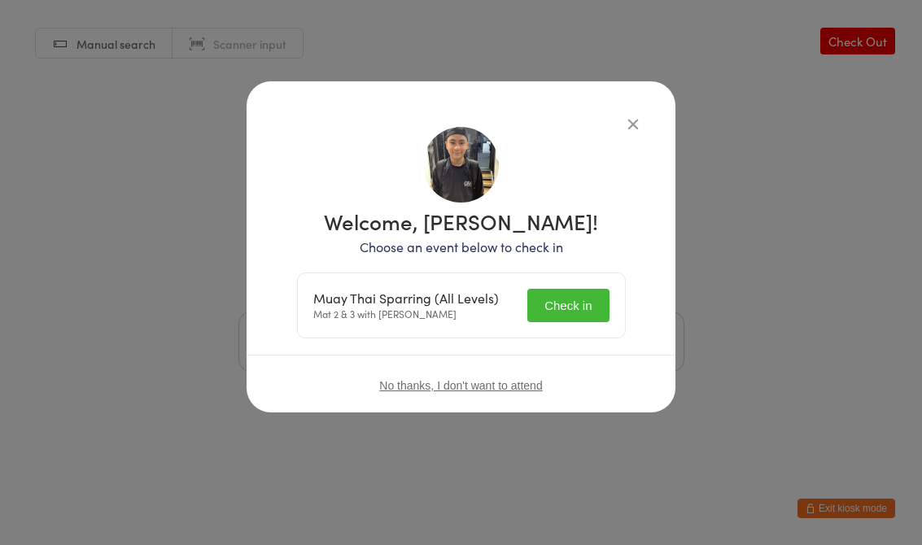
click at [576, 307] on button "Check in" at bounding box center [567, 305] width 81 height 33
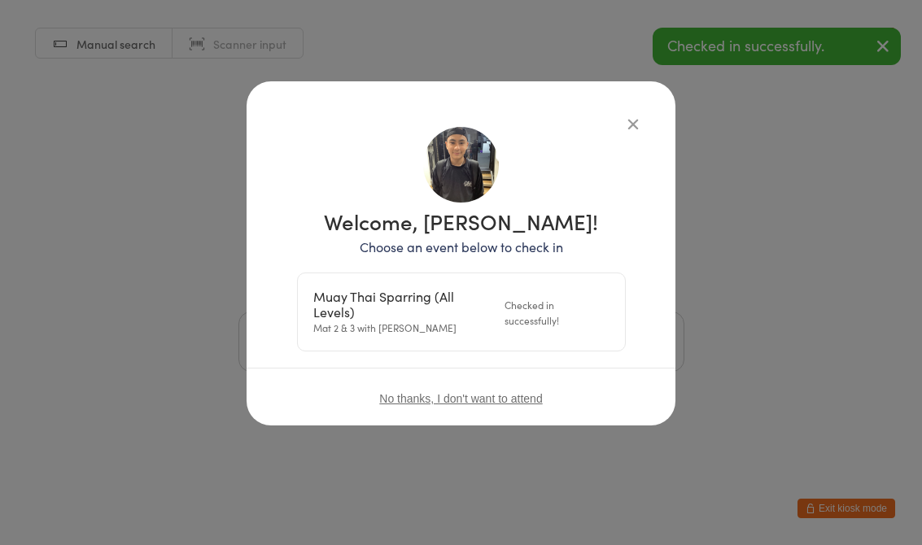
click at [640, 110] on div "Welcome, [PERSON_NAME]! Choose an event below to check in Muay Thai Sparring (A…" at bounding box center [460, 253] width 429 height 344
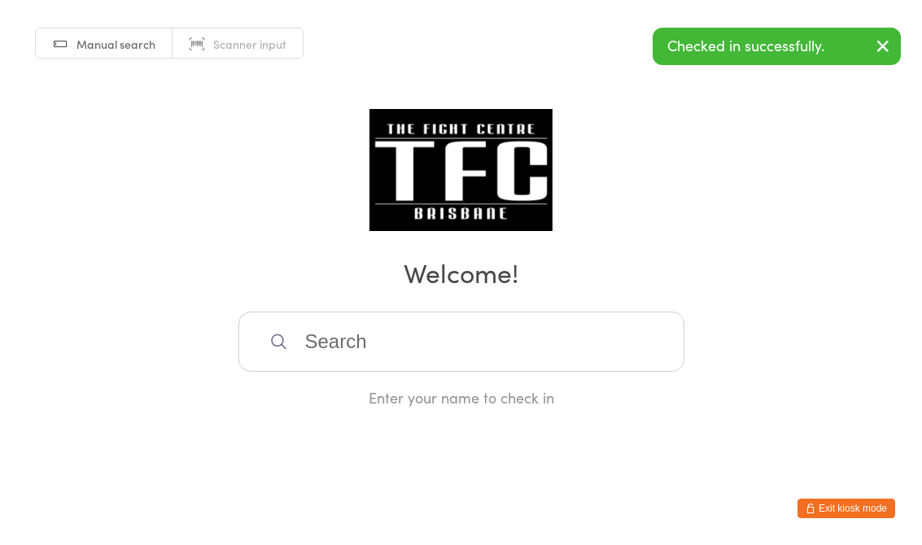
click at [460, 356] on input "search" at bounding box center [461, 342] width 446 height 60
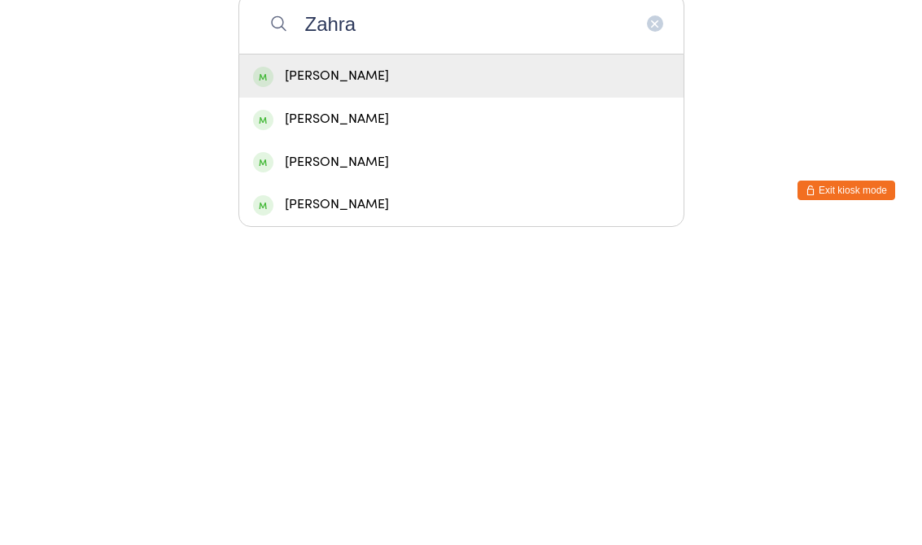
type input "Zahra"
click at [405, 383] on div "[PERSON_NAME]" at bounding box center [461, 394] width 416 height 22
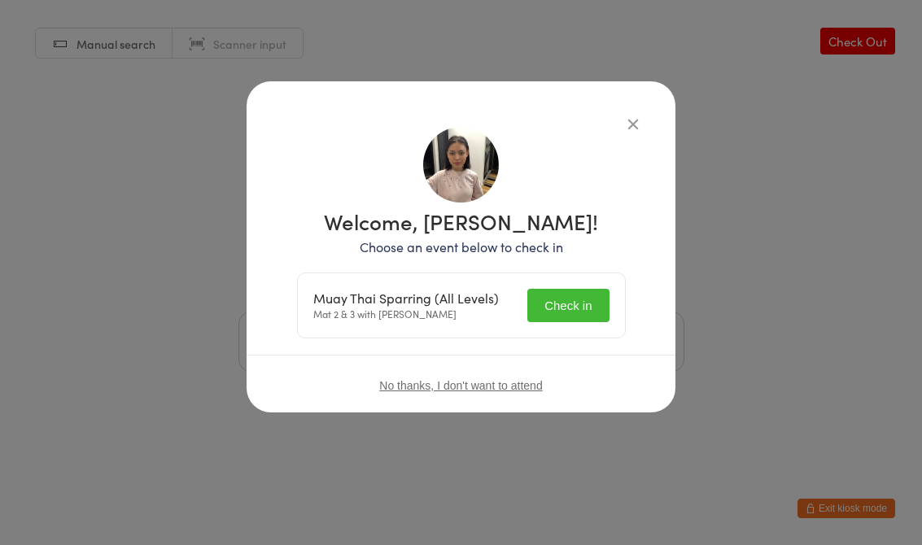
click at [564, 290] on button "Check in" at bounding box center [567, 305] width 81 height 33
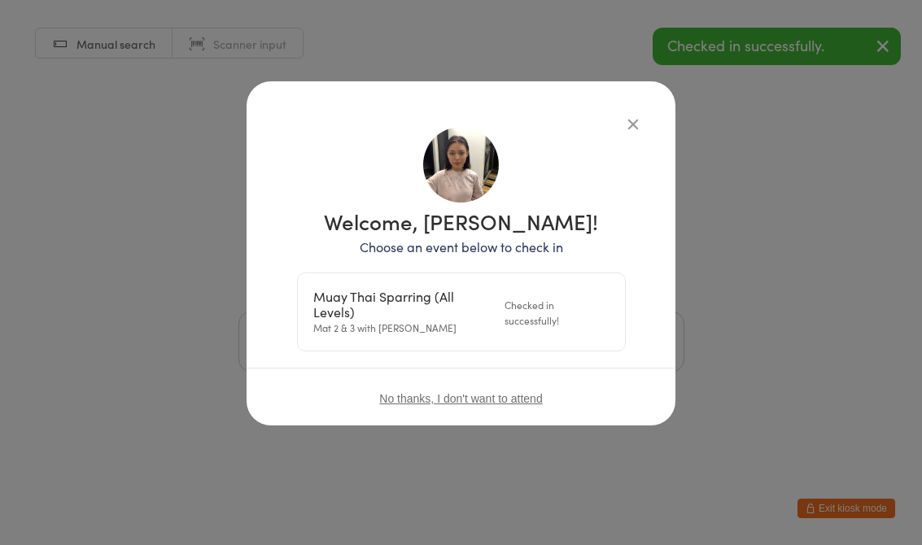
click at [639, 103] on div "Welcome, [PERSON_NAME]! Choose an event below to check in Muay Thai Sparring (A…" at bounding box center [460, 253] width 429 height 344
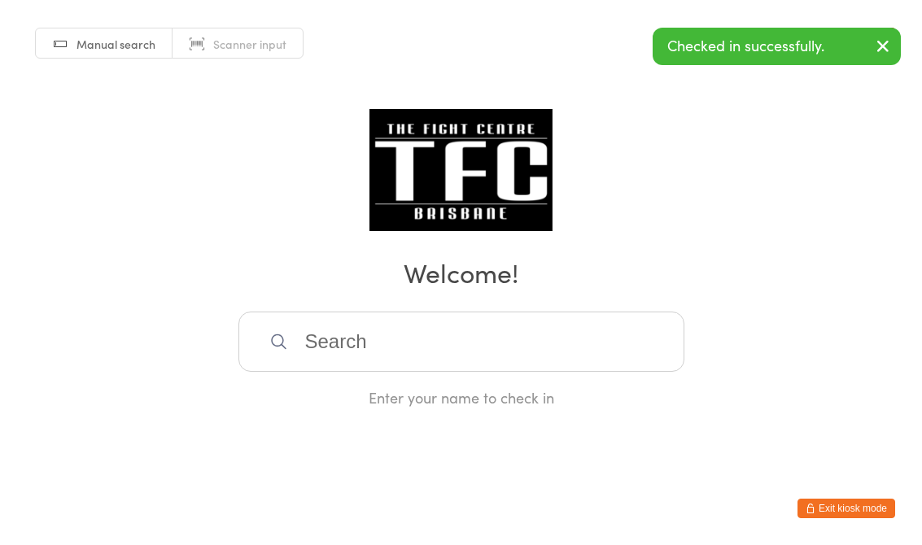
click at [395, 390] on div "Enter your name to check in" at bounding box center [461, 360] width 446 height 96
click at [374, 328] on input "search" at bounding box center [461, 342] width 446 height 60
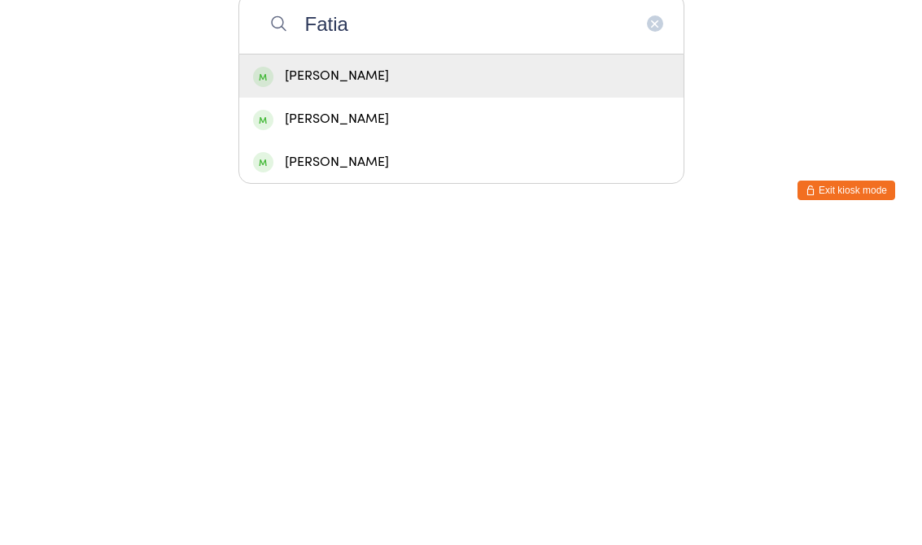
type input "Fatia"
click at [490, 383] on div "[PERSON_NAME]" at bounding box center [461, 394] width 416 height 22
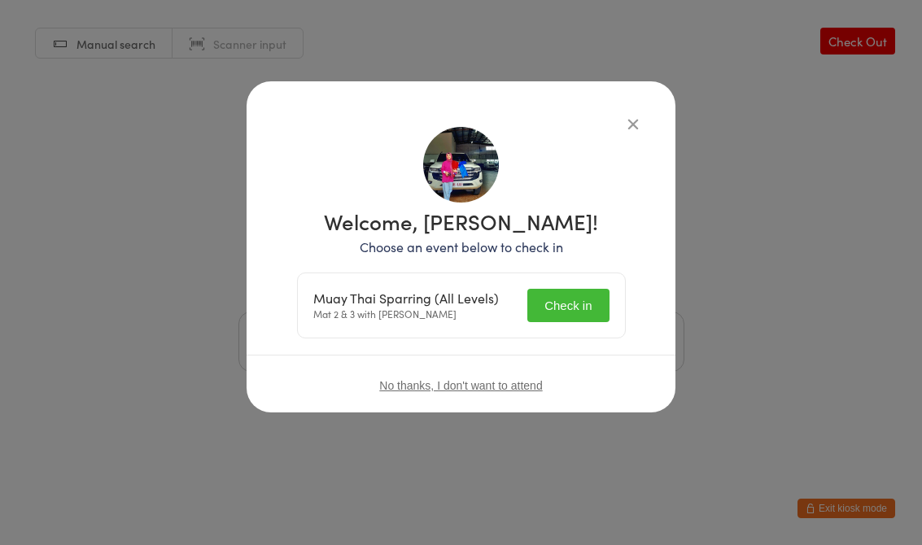
click at [551, 303] on button "Check in" at bounding box center [567, 305] width 81 height 33
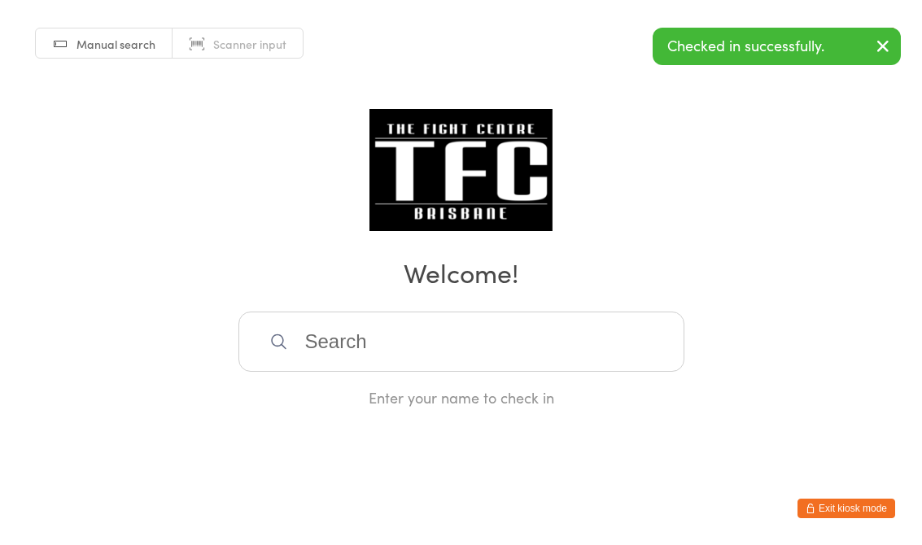
click at [632, 111] on div "Manual search Scanner input Check Out Welcome! Enter your name to check in" at bounding box center [461, 204] width 922 height 408
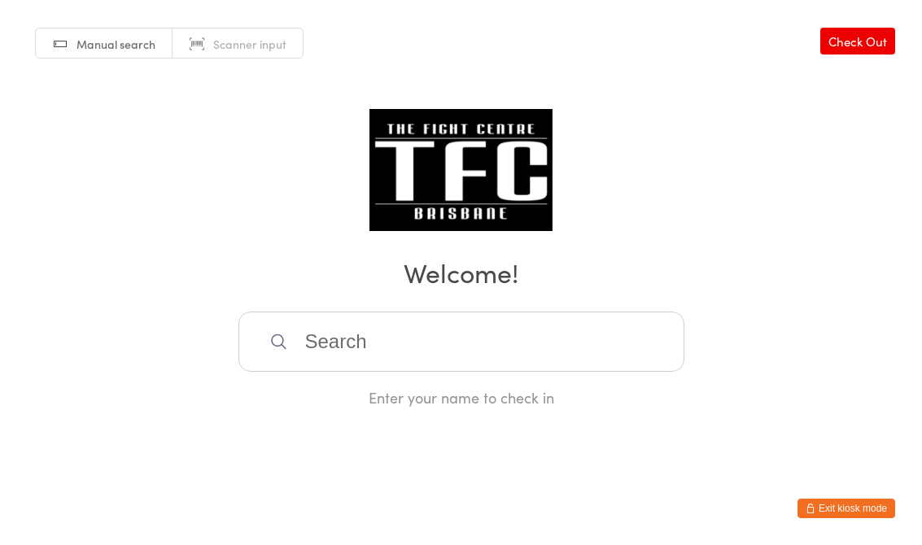
click at [534, 355] on input "search" at bounding box center [461, 342] width 446 height 60
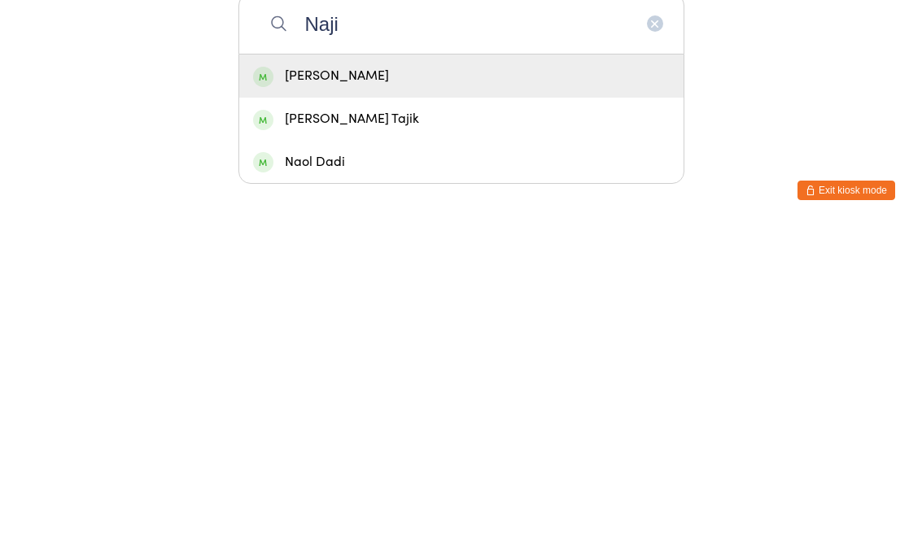
type input "Naji"
click at [578, 383] on div "[PERSON_NAME]" at bounding box center [461, 394] width 416 height 22
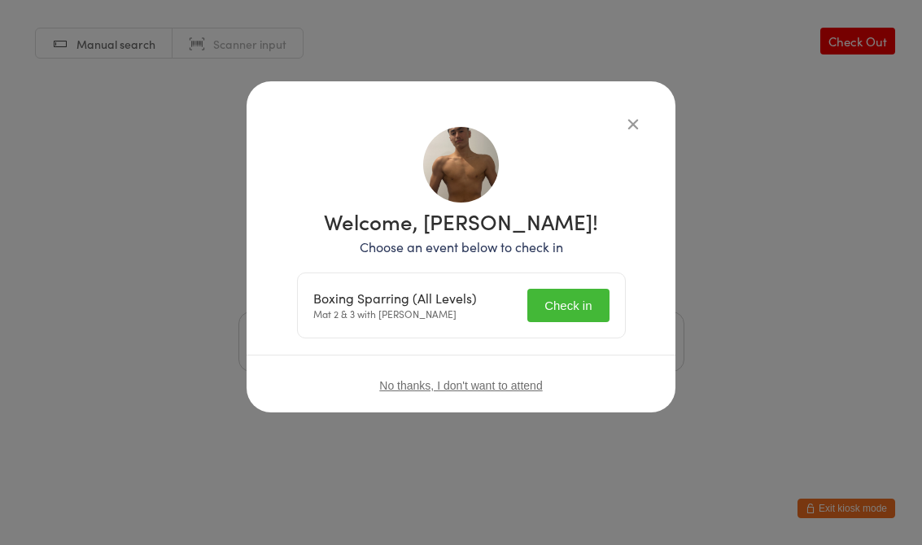
click at [586, 307] on button "Check in" at bounding box center [567, 305] width 81 height 33
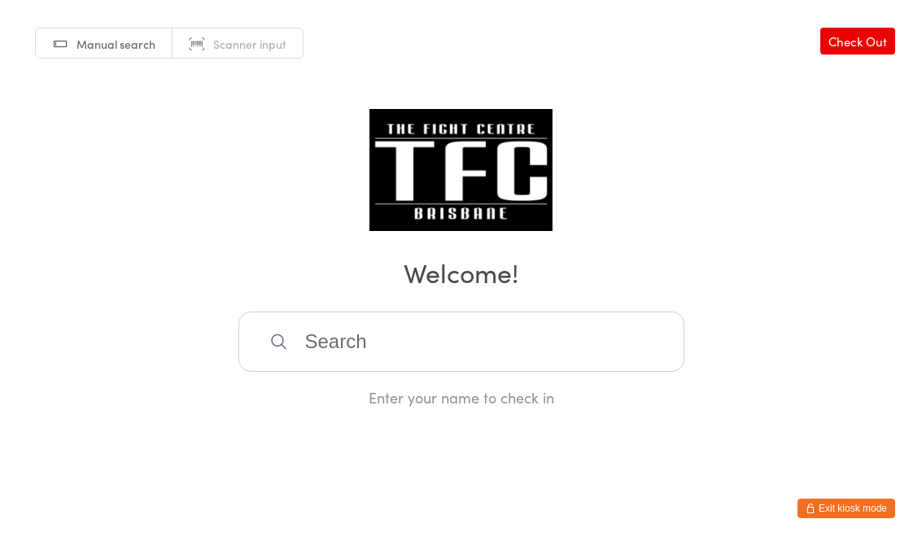
click at [442, 307] on div "Manual search Scanner input Check Out Welcome! Enter your name to check in" at bounding box center [461, 204] width 922 height 408
click at [455, 359] on input "search" at bounding box center [461, 342] width 446 height 60
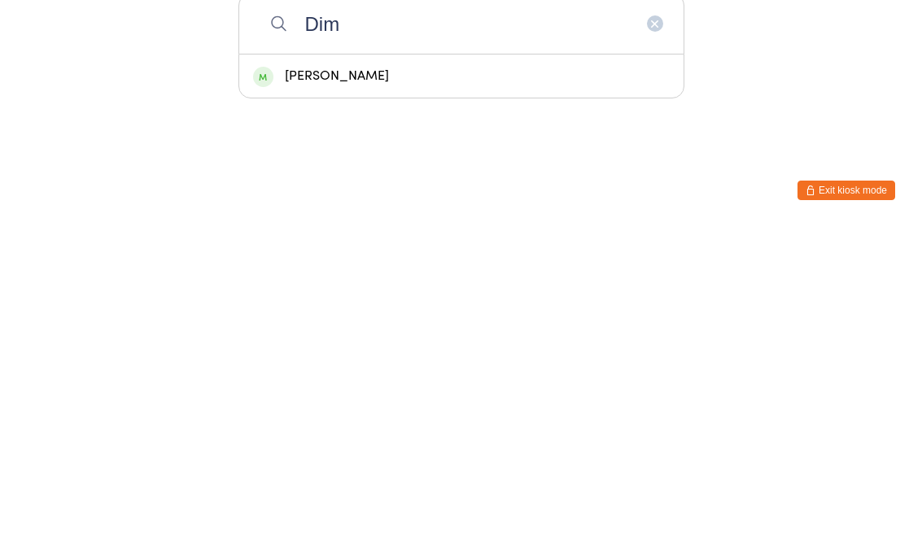
type input "Dim"
click at [429, 383] on div "[PERSON_NAME]" at bounding box center [461, 394] width 416 height 22
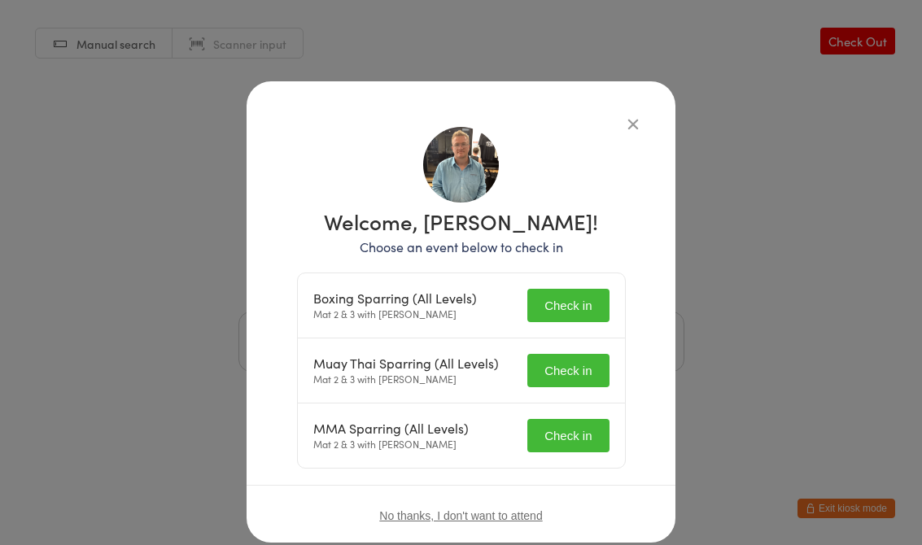
click at [573, 293] on button "Check in" at bounding box center [567, 305] width 81 height 33
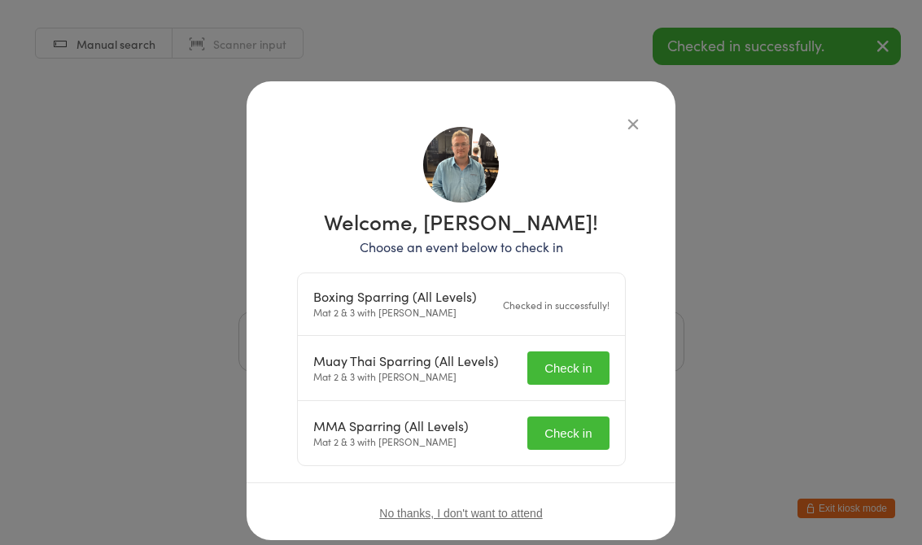
click at [588, 374] on button "Check in" at bounding box center [567, 367] width 81 height 33
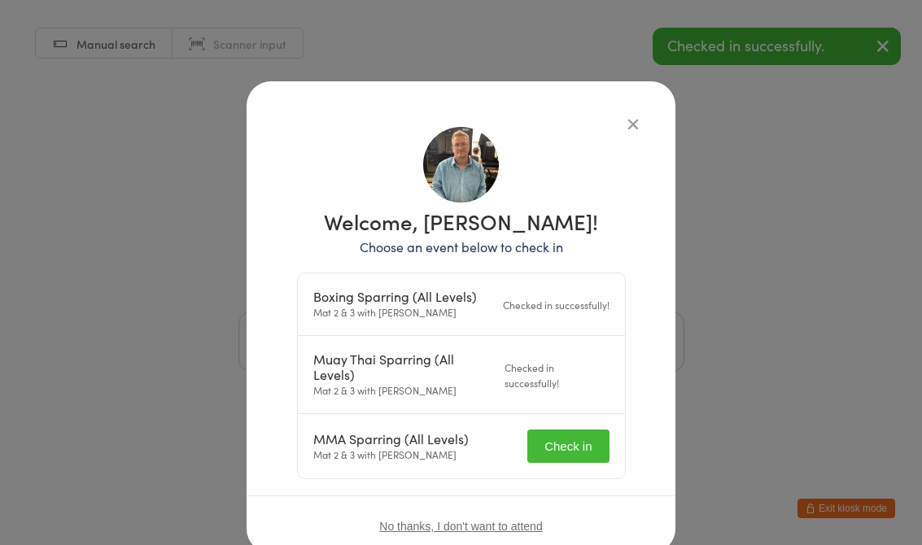
click at [583, 440] on button "Check in" at bounding box center [567, 445] width 81 height 33
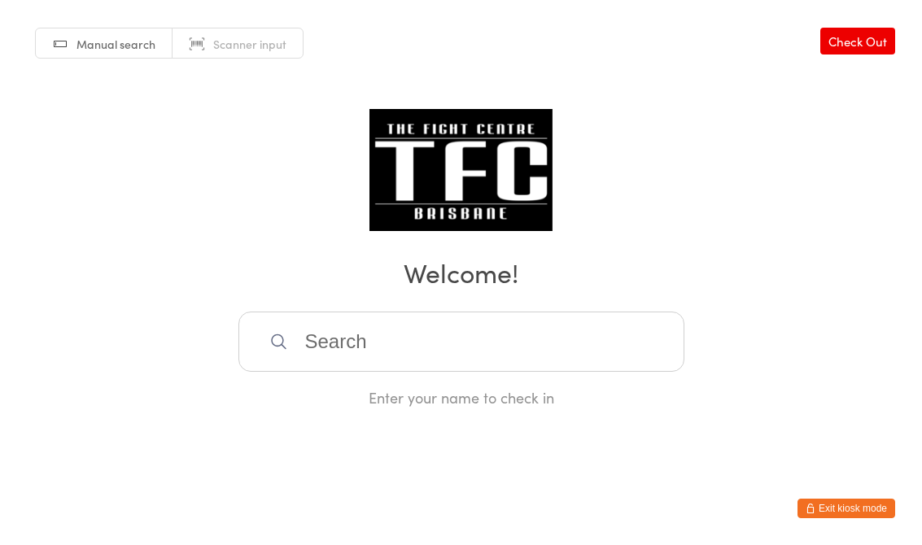
click at [582, 343] on input "search" at bounding box center [461, 342] width 446 height 60
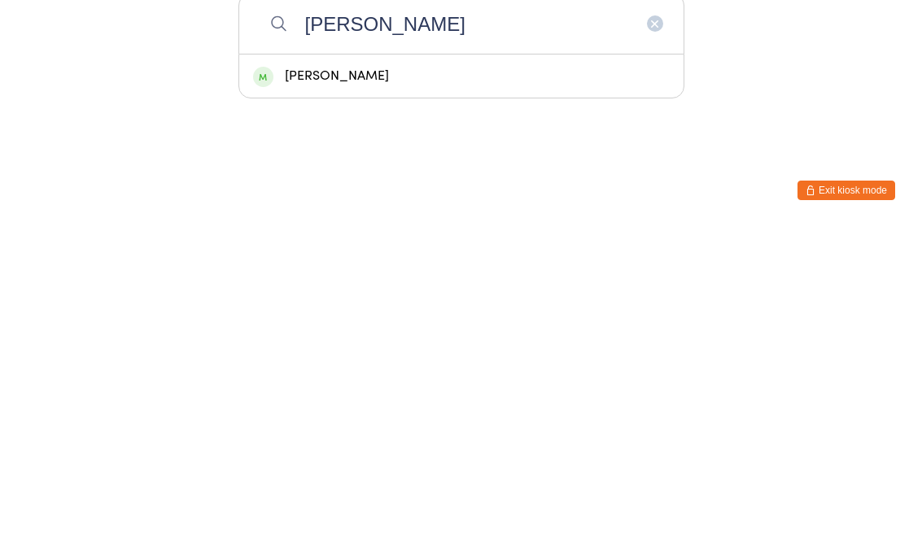
type input "[PERSON_NAME]"
click at [312, 373] on div "[PERSON_NAME]" at bounding box center [461, 394] width 444 height 43
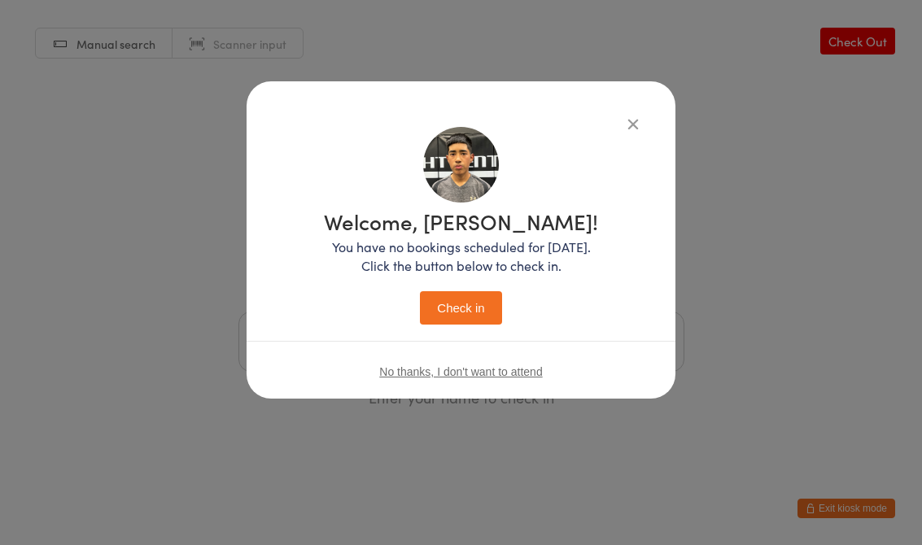
click at [473, 322] on button "Check in" at bounding box center [460, 307] width 81 height 33
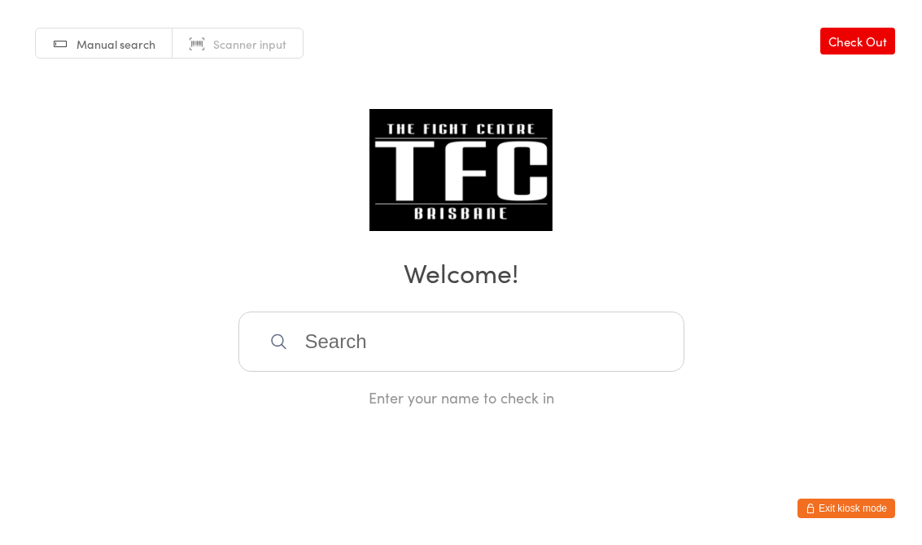
click at [532, 347] on input "search" at bounding box center [461, 342] width 446 height 60
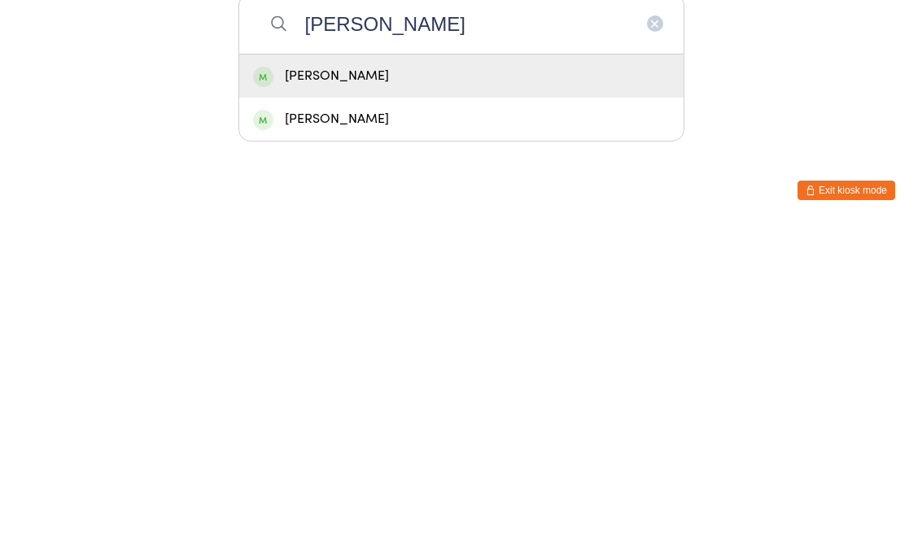
type input "[PERSON_NAME]"
click at [402, 383] on div "[PERSON_NAME]" at bounding box center [461, 394] width 416 height 22
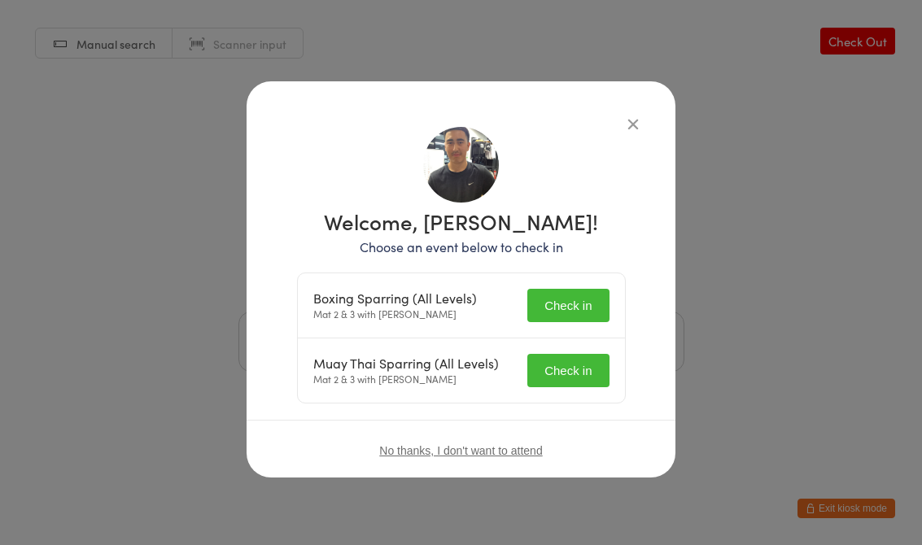
click at [608, 299] on button "Check in" at bounding box center [567, 305] width 81 height 33
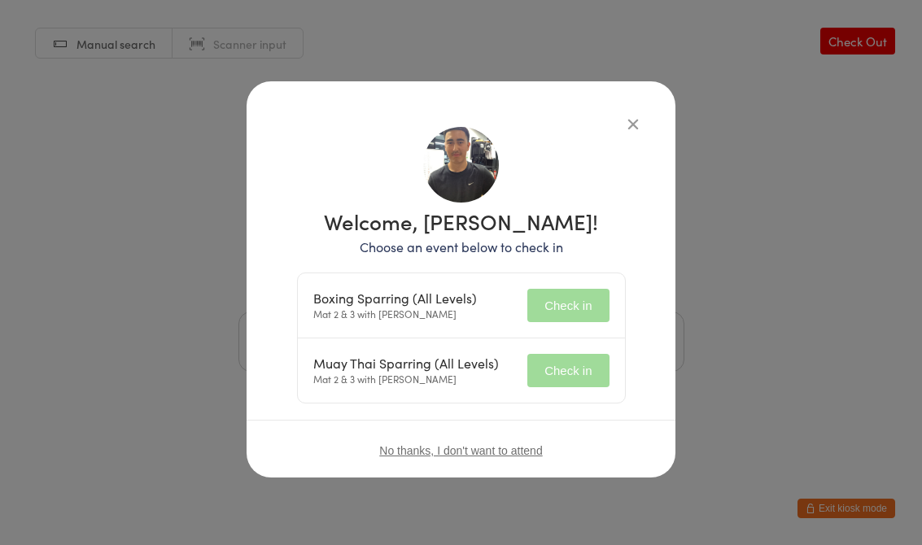
click at [579, 368] on button "Check in" at bounding box center [567, 370] width 81 height 33
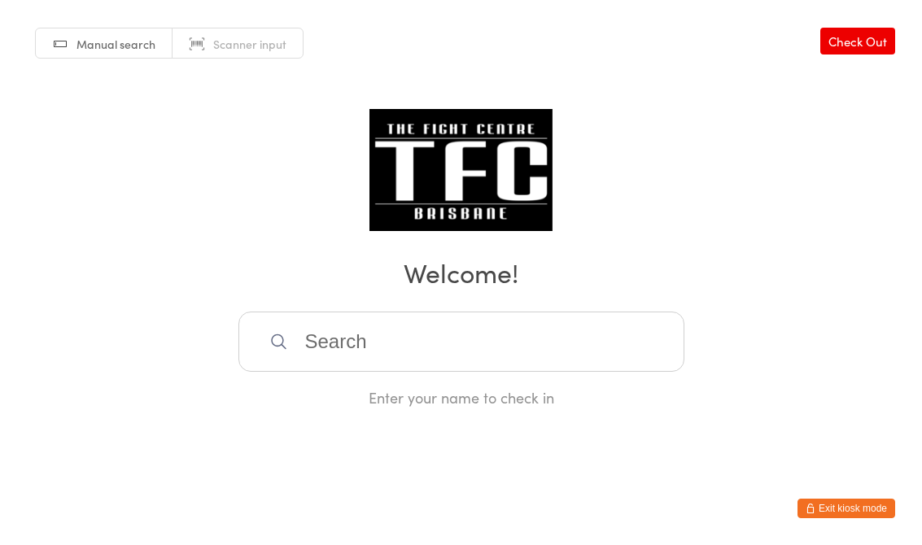
click at [551, 306] on div "Manual search Scanner input Check Out Welcome! Enter your name to check in" at bounding box center [461, 204] width 922 height 408
click at [574, 372] on input "search" at bounding box center [461, 342] width 446 height 60
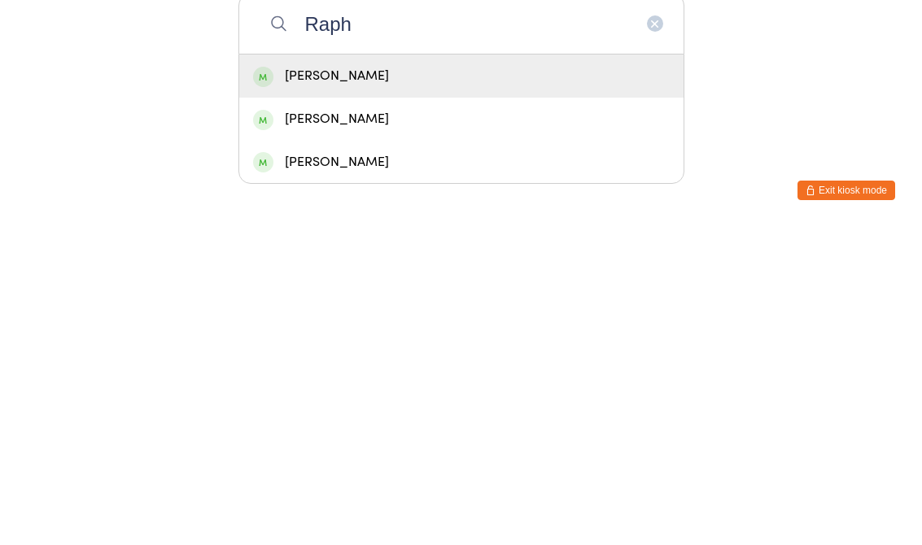
type input "Raph"
click at [599, 383] on div "[PERSON_NAME]" at bounding box center [461, 394] width 416 height 22
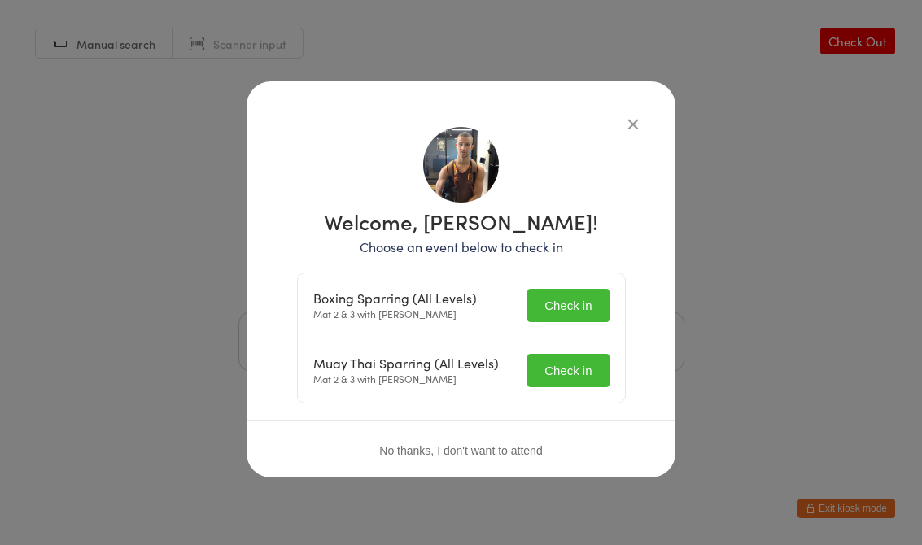
click at [574, 306] on button "Check in" at bounding box center [567, 305] width 81 height 33
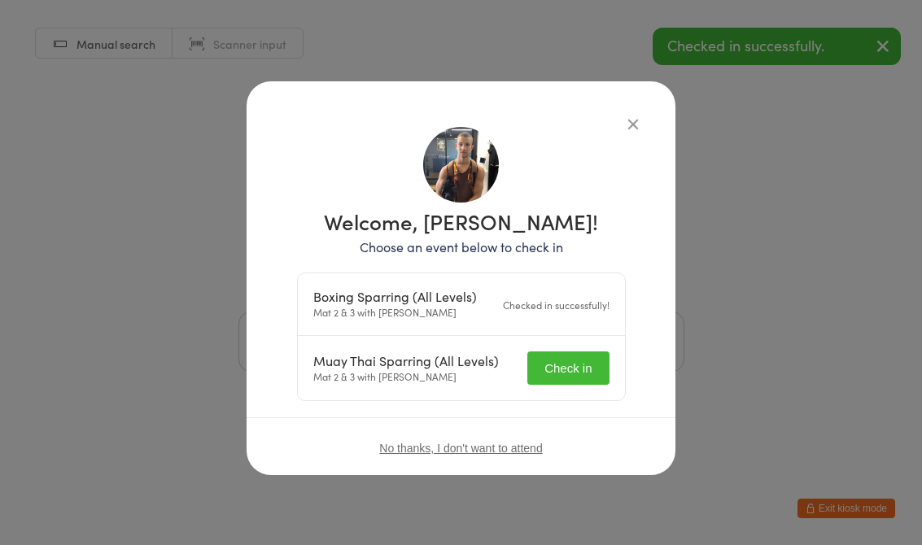
click at [577, 370] on button "Check in" at bounding box center [567, 367] width 81 height 33
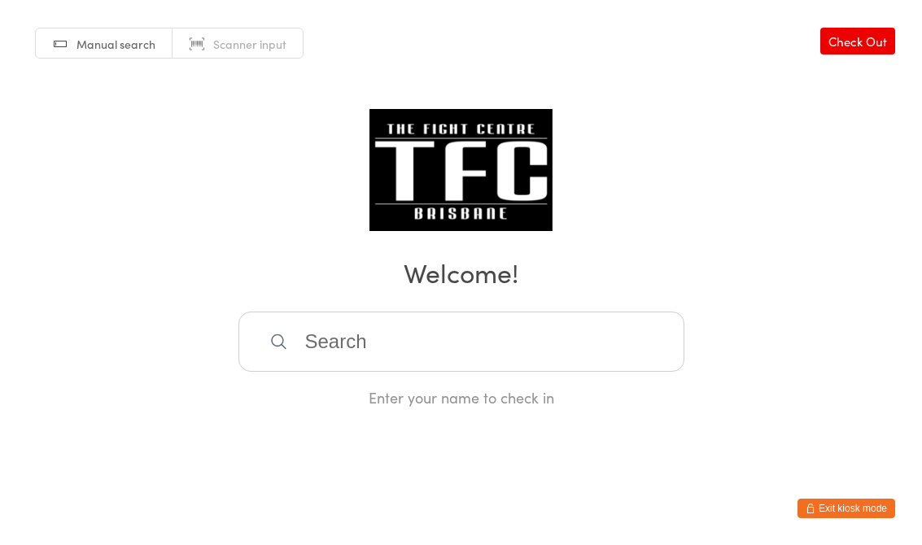
click at [405, 362] on input "search" at bounding box center [461, 342] width 446 height 60
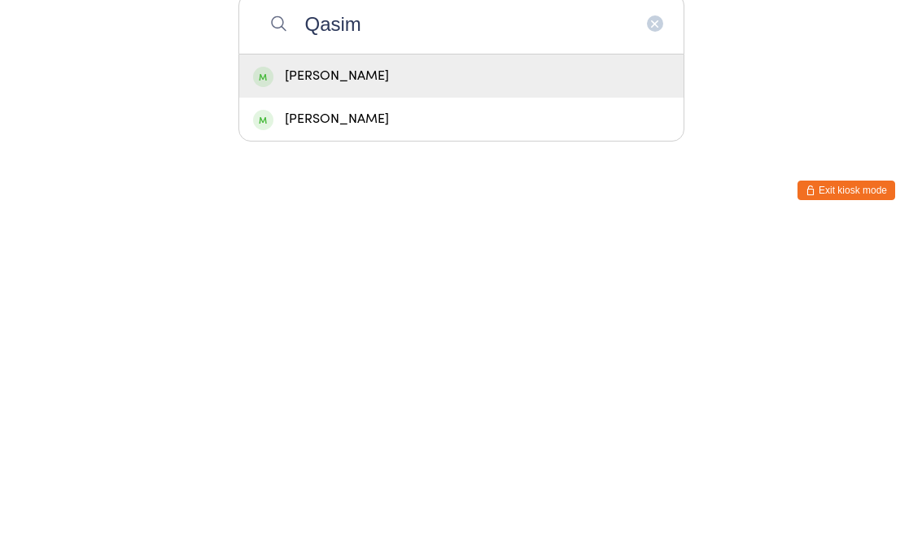
type input "Qasim"
click at [476, 383] on div "[PERSON_NAME]" at bounding box center [461, 394] width 416 height 22
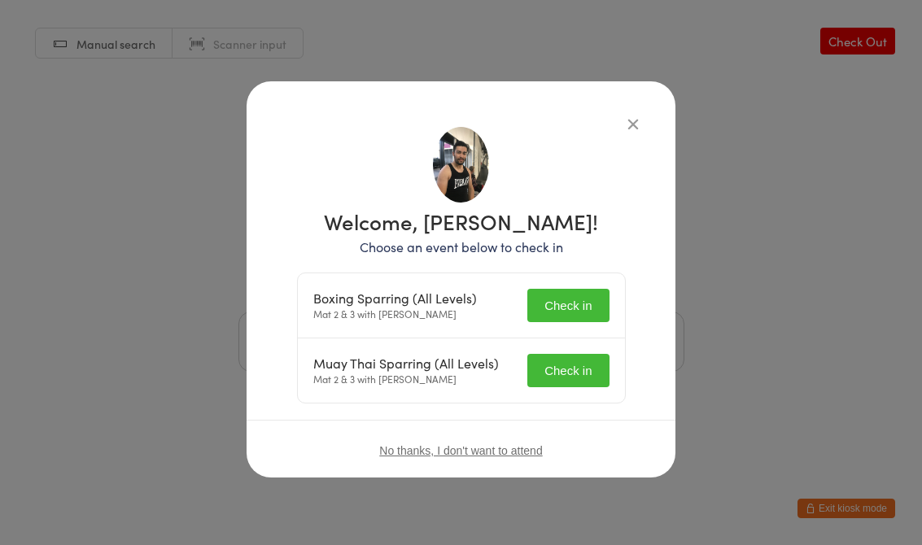
click at [571, 299] on button "Check in" at bounding box center [567, 305] width 81 height 33
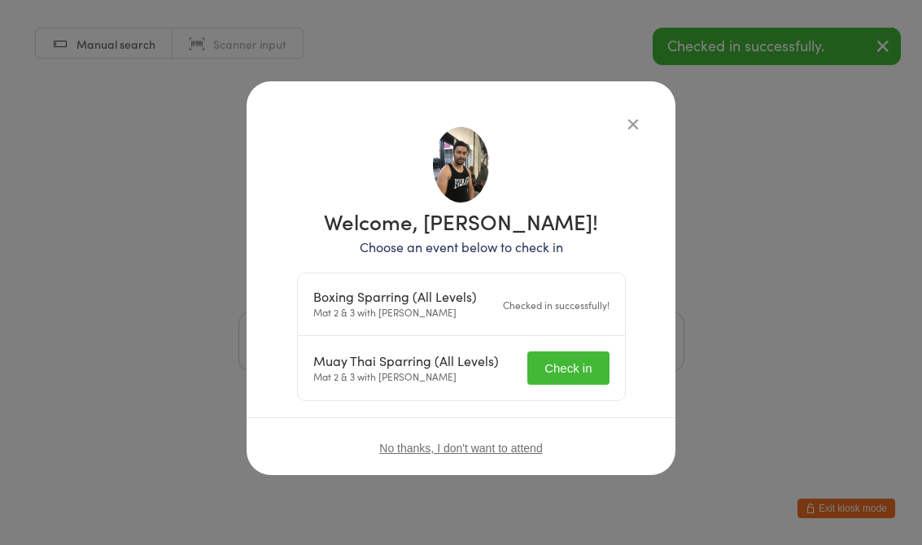
click at [581, 370] on button "Check in" at bounding box center [567, 367] width 81 height 33
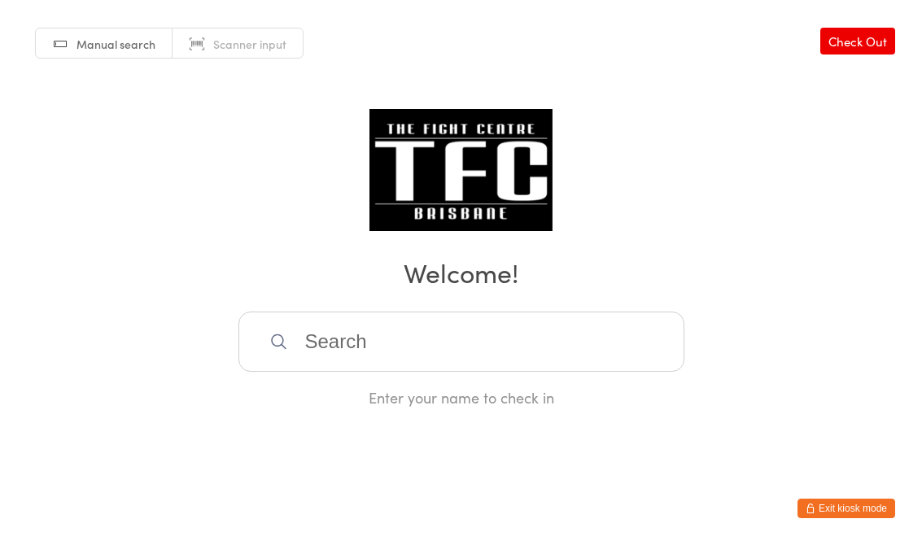
click at [356, 372] on input "search" at bounding box center [461, 342] width 446 height 60
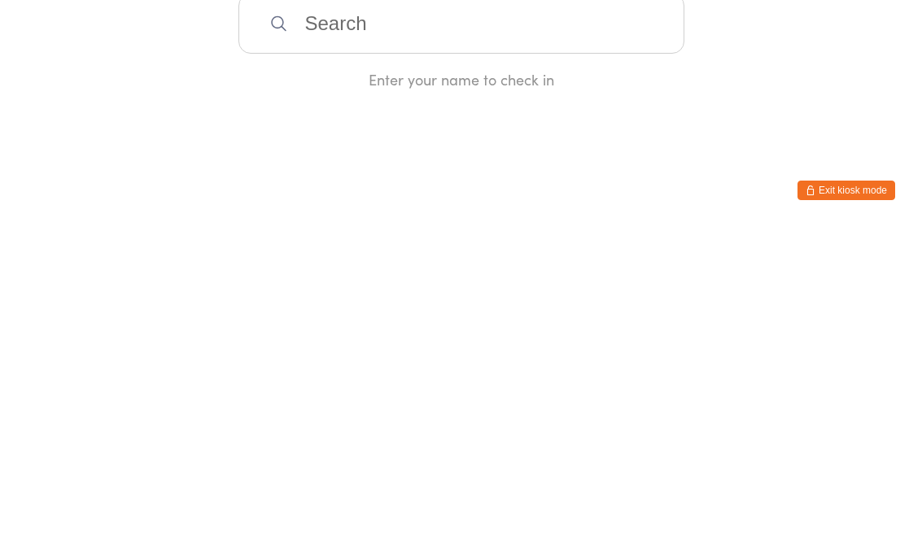
type input "O"
type input "K"
type input "O"
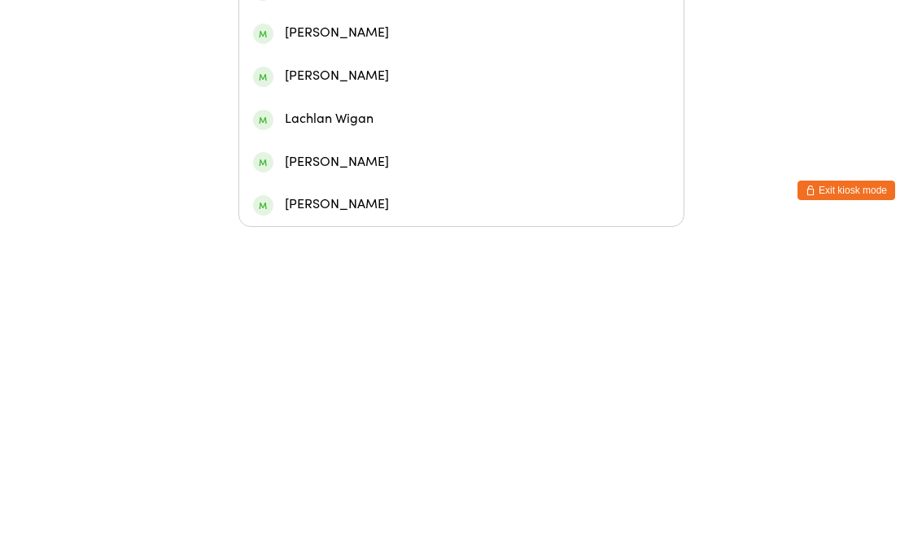
type input "[PERSON_NAME] ca"
click at [333, 211] on div "[PERSON_NAME]" at bounding box center [461, 222] width 416 height 22
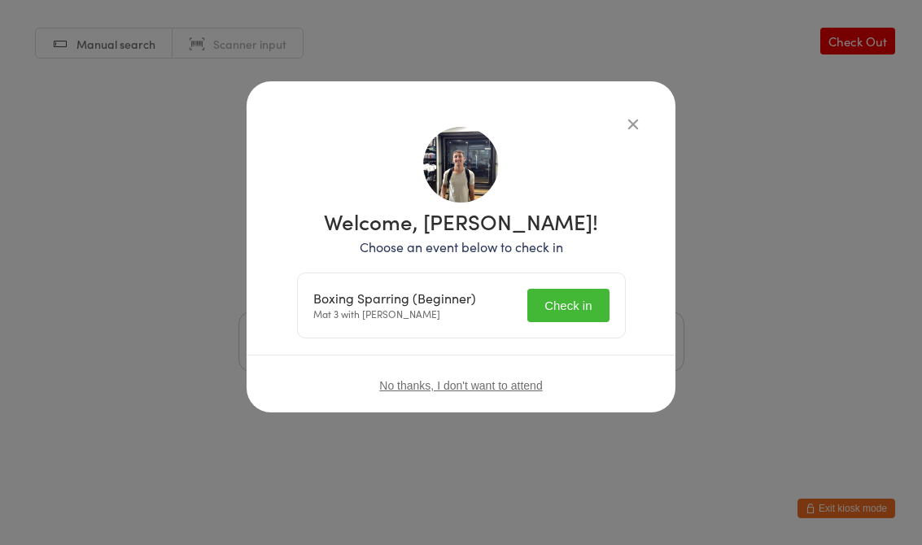
click at [561, 312] on button "Check in" at bounding box center [567, 305] width 81 height 33
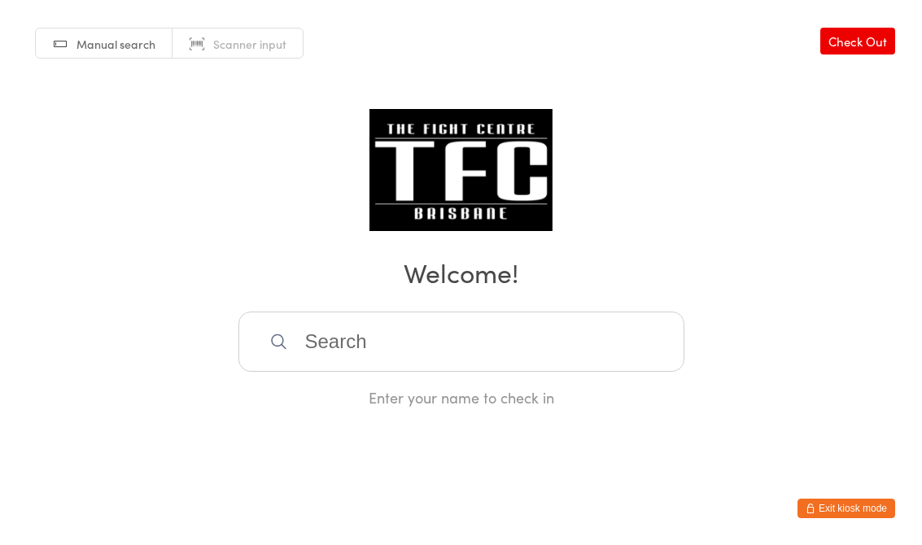
click at [352, 372] on input "search" at bounding box center [461, 342] width 446 height 60
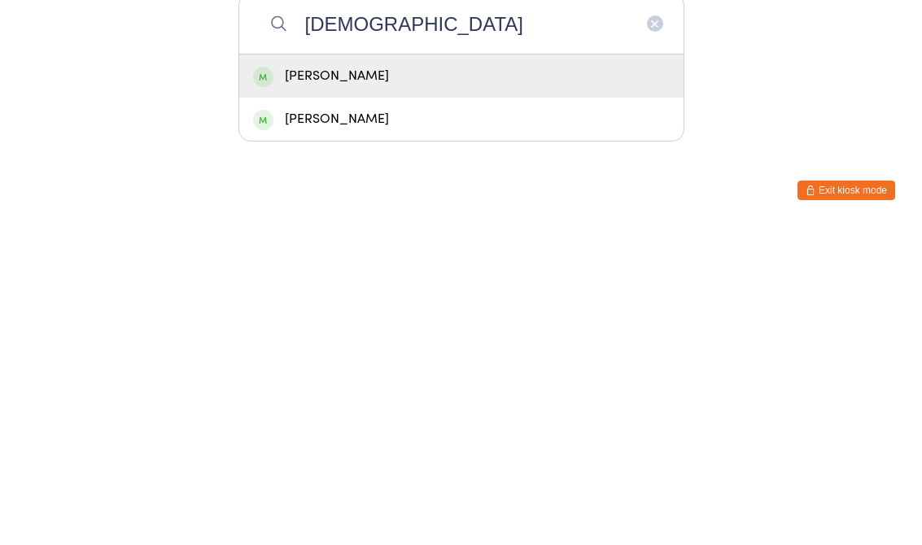
type input "[DEMOGRAPHIC_DATA]"
click at [346, 383] on div "[PERSON_NAME]" at bounding box center [461, 394] width 416 height 22
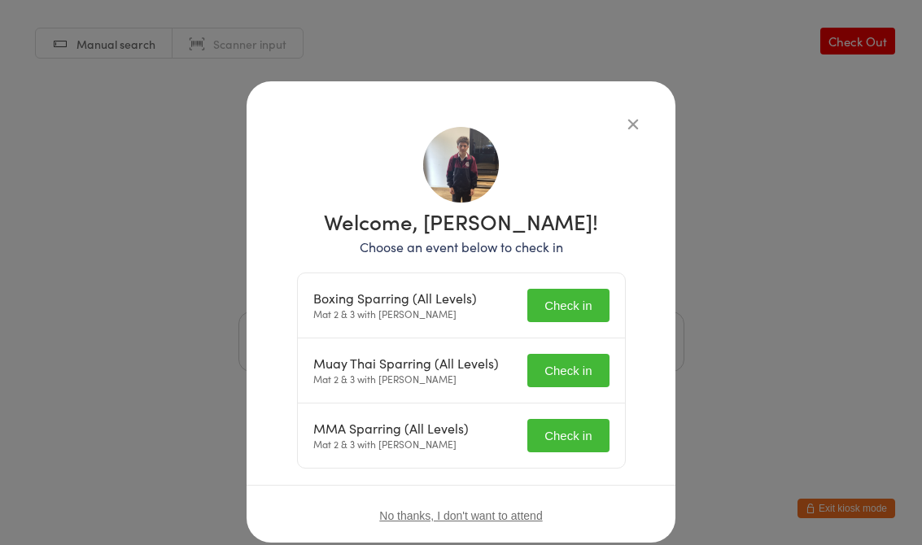
click at [558, 317] on button "Check in" at bounding box center [567, 305] width 81 height 33
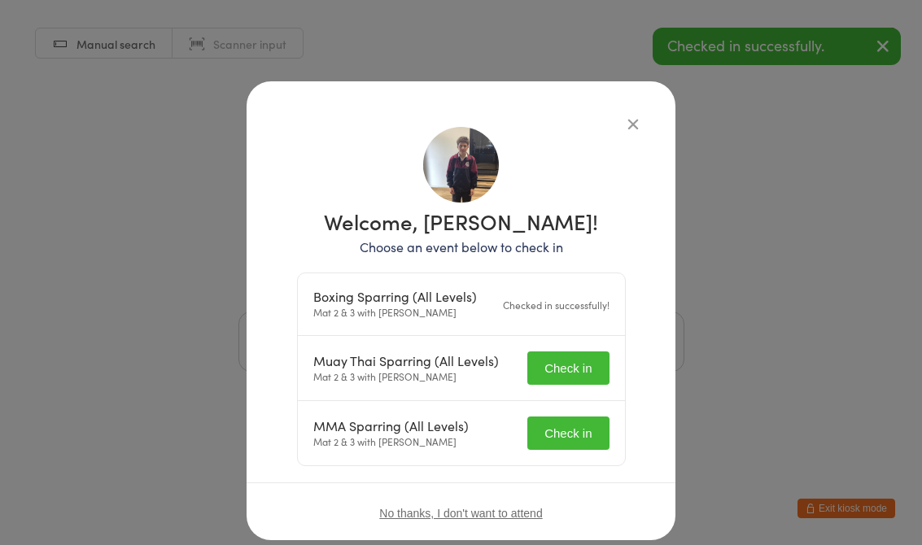
click at [556, 376] on button "Check in" at bounding box center [567, 367] width 81 height 33
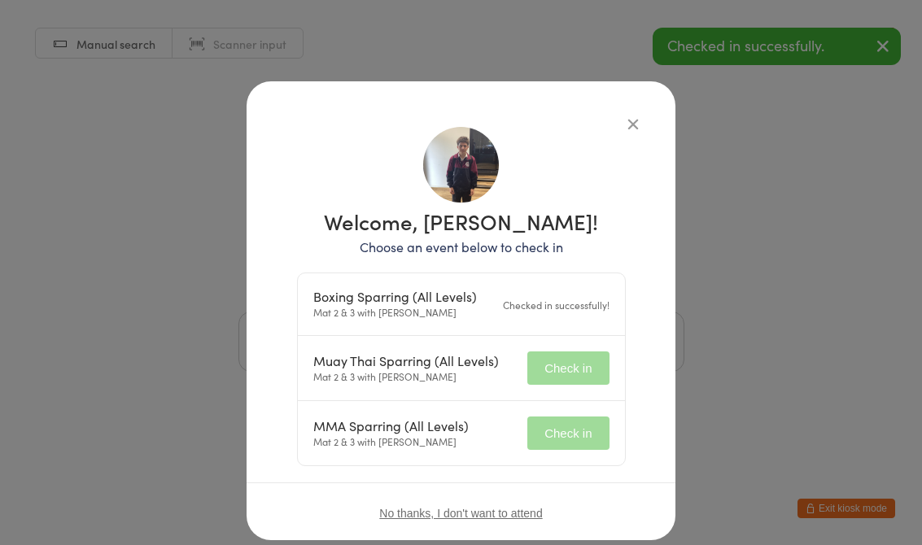
click at [575, 430] on button "Check in" at bounding box center [567, 432] width 81 height 33
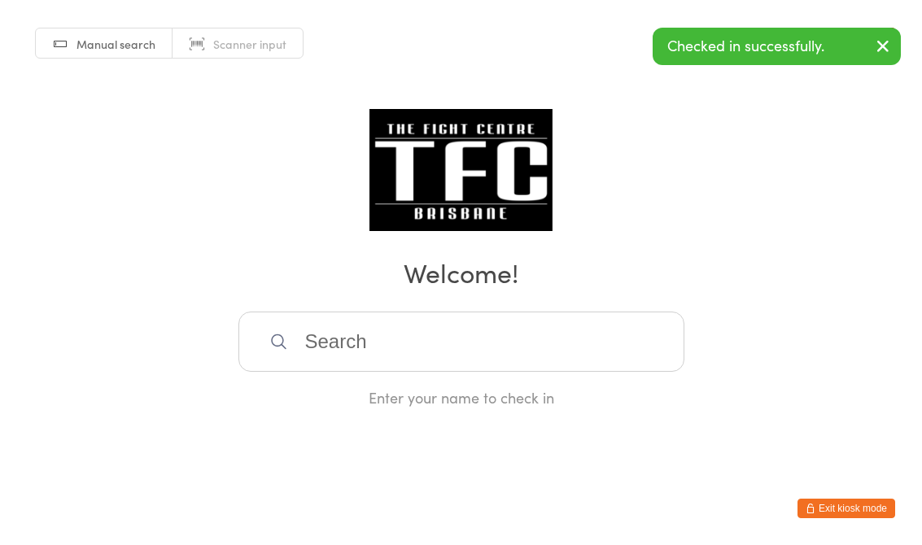
click at [338, 330] on input "search" at bounding box center [461, 342] width 446 height 60
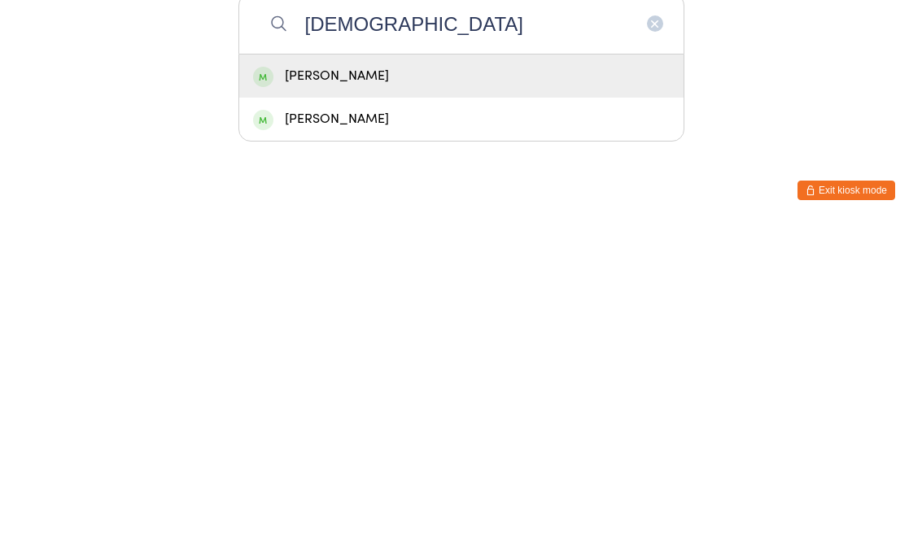
type input "[DEMOGRAPHIC_DATA]"
click at [343, 383] on div "[PERSON_NAME]" at bounding box center [461, 394] width 416 height 22
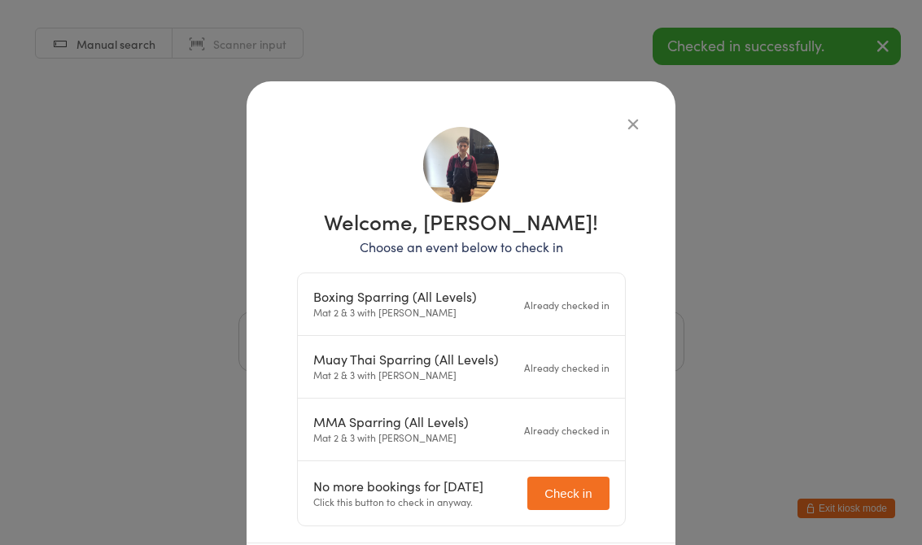
scroll to position [63, 0]
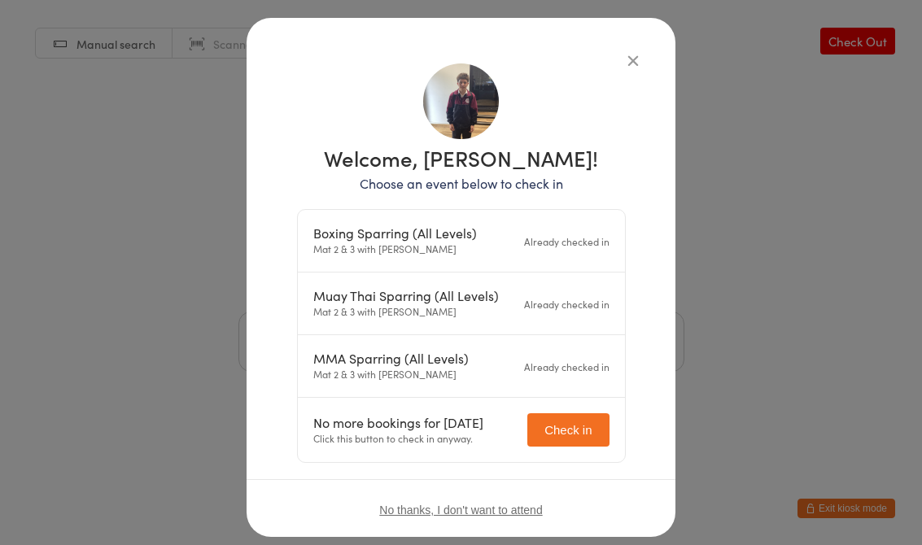
click at [623, 67] on button "button" at bounding box center [633, 60] width 20 height 20
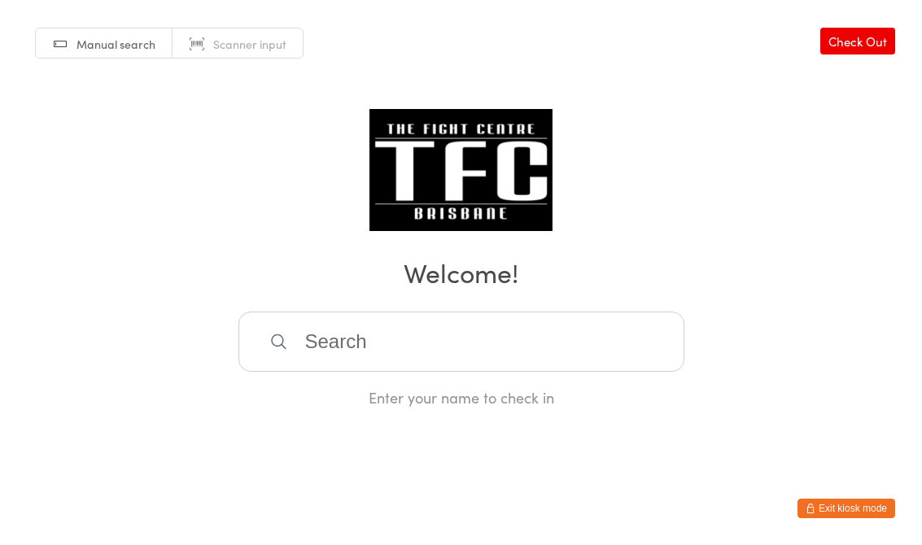
click at [399, 348] on input "search" at bounding box center [461, 342] width 446 height 60
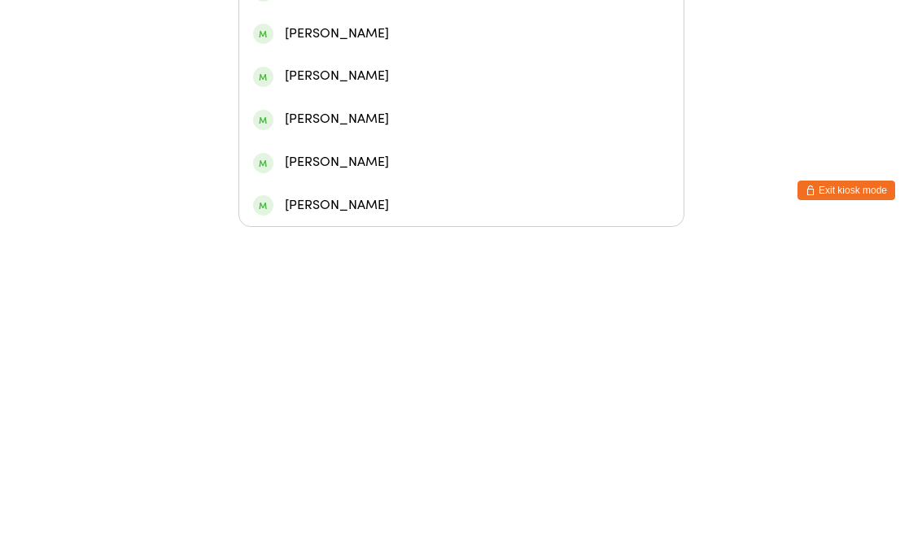
type input "[PERSON_NAME]"
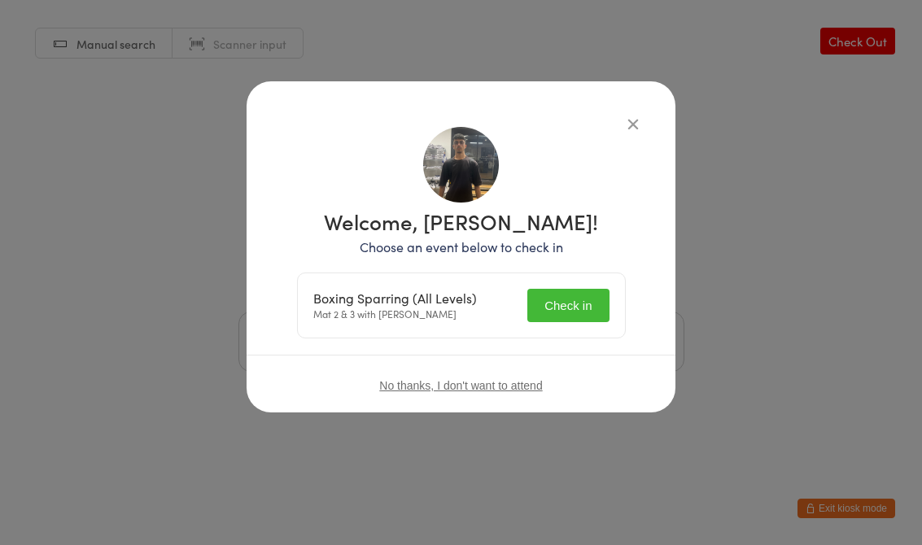
click at [582, 303] on button "Check in" at bounding box center [567, 305] width 81 height 33
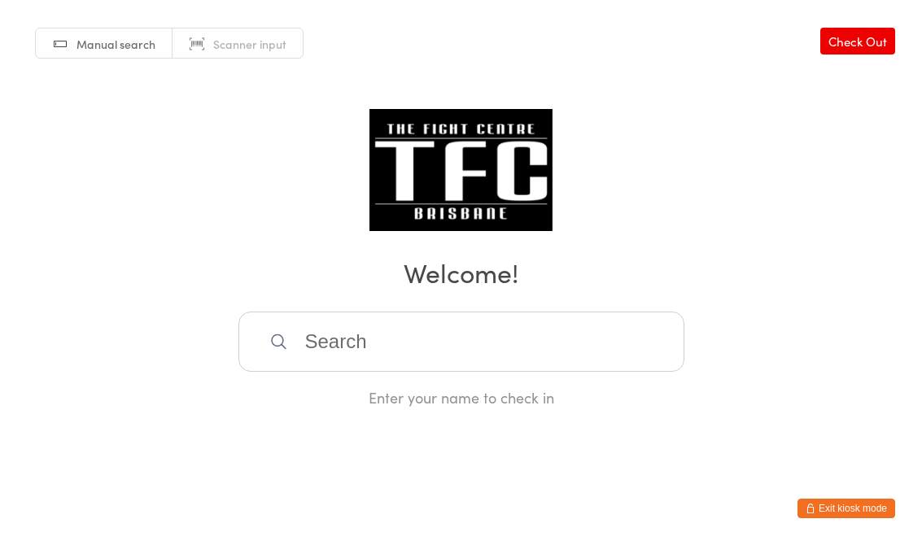
click at [377, 312] on div "Manual search Scanner input Check Out Welcome! Enter your name to check in" at bounding box center [461, 204] width 922 height 408
click at [392, 364] on input "search" at bounding box center [461, 342] width 446 height 60
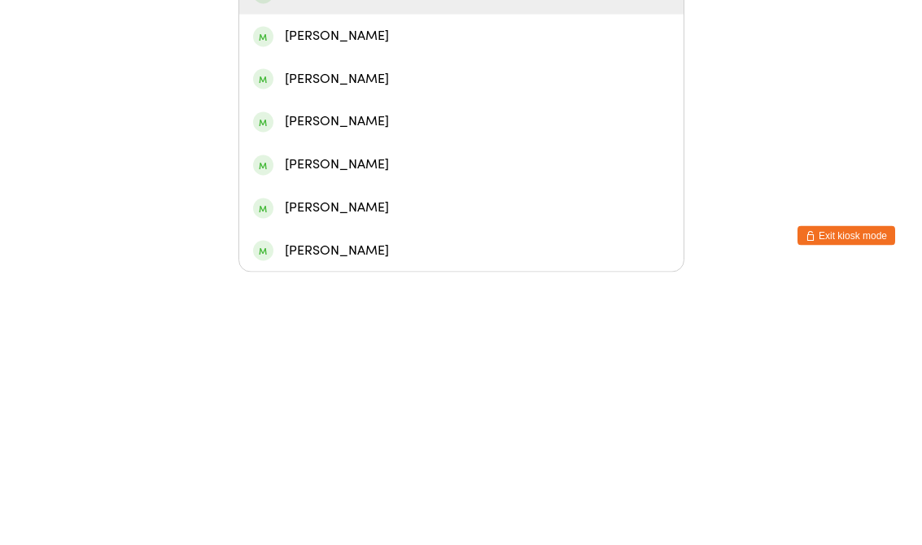
type input "[PERSON_NAME]"
click at [509, 255] on div "[PERSON_NAME]" at bounding box center [461, 266] width 416 height 22
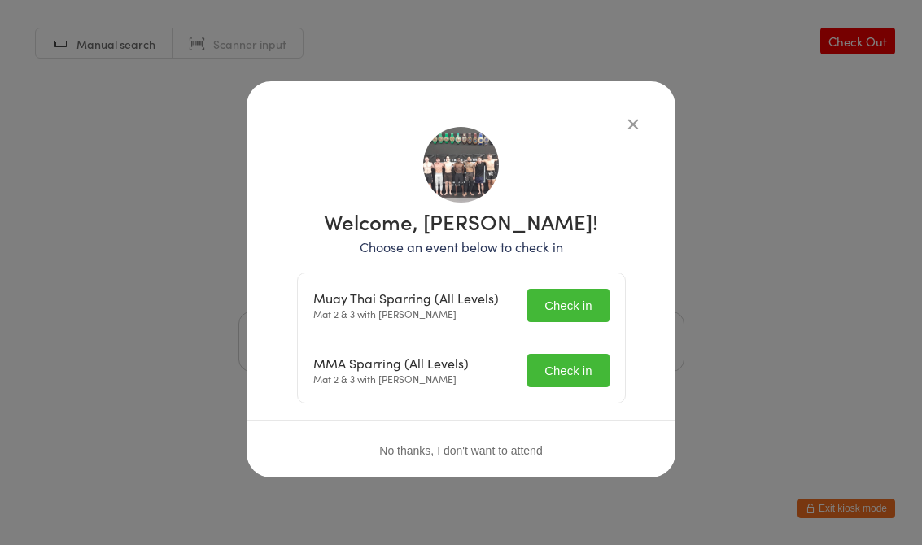
click at [565, 316] on button "Check in" at bounding box center [567, 305] width 81 height 33
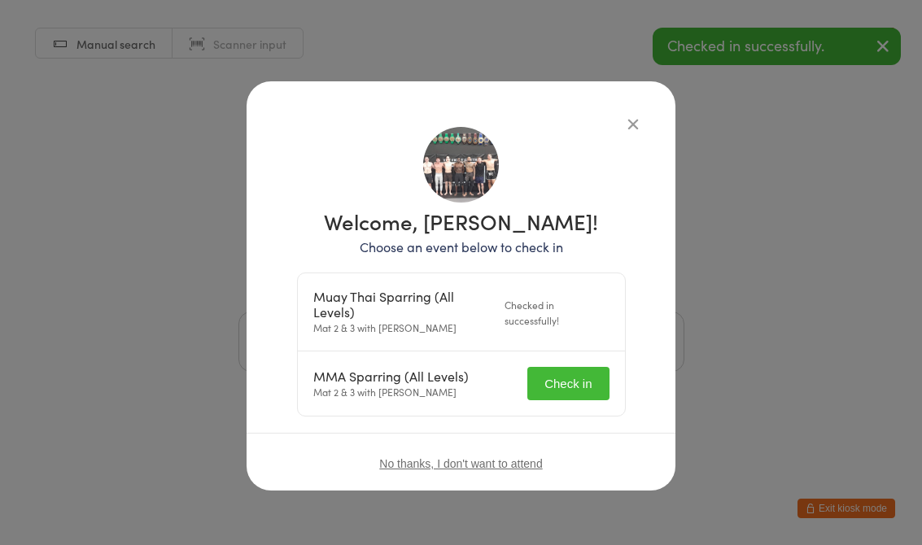
click at [590, 387] on button "Check in" at bounding box center [567, 383] width 81 height 33
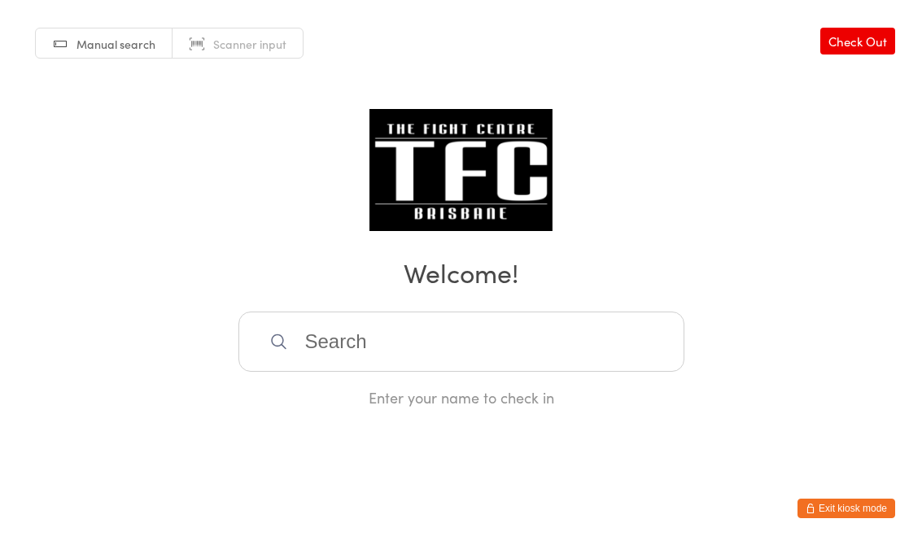
click at [440, 372] on input "search" at bounding box center [461, 342] width 446 height 60
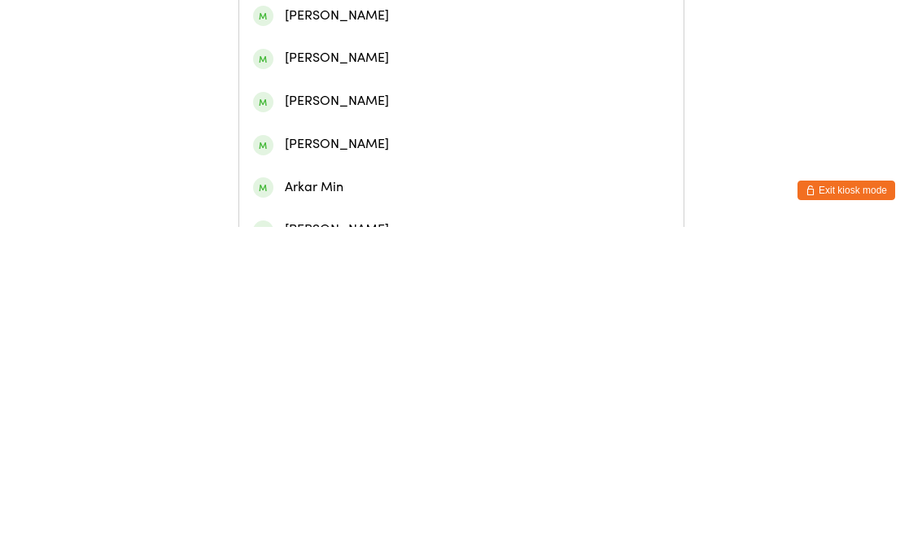
type input "[PERSON_NAME]"
click at [359, 75] on div "[PERSON_NAME]" at bounding box center [461, 76] width 416 height 22
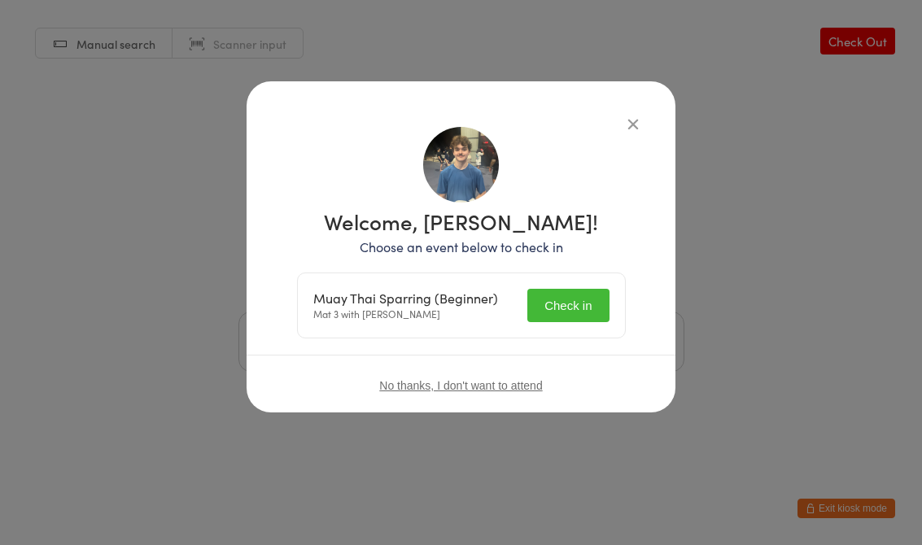
click at [599, 309] on button "Check in" at bounding box center [567, 305] width 81 height 33
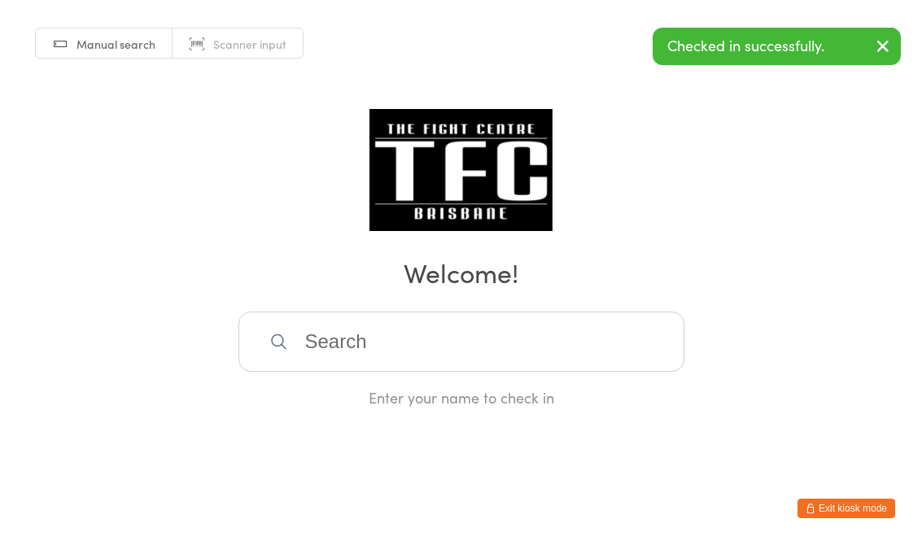
click at [458, 488] on html "You have now entered Kiosk Mode. Members will be able to check themselves in us…" at bounding box center [461, 272] width 922 height 545
click at [388, 338] on input "search" at bounding box center [461, 342] width 446 height 60
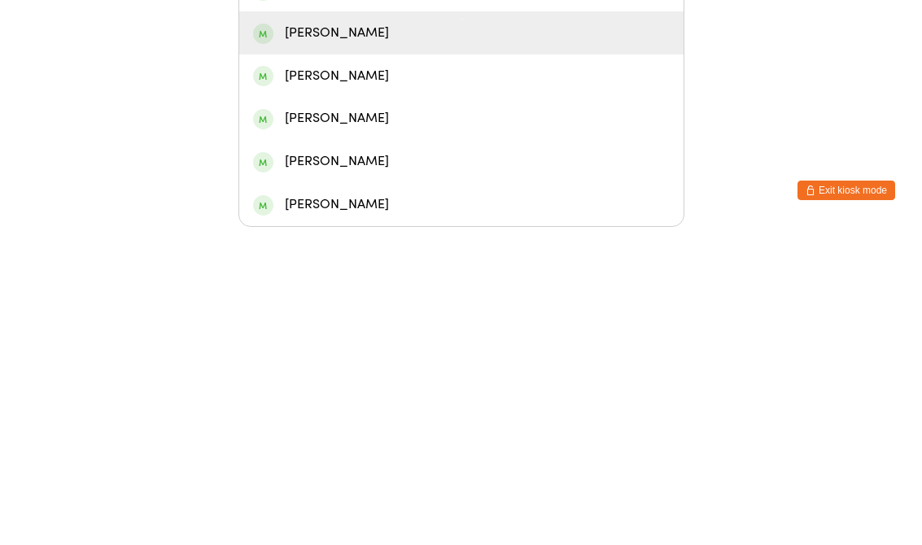
type input "Chi"
click at [429, 340] on div "[PERSON_NAME]" at bounding box center [461, 351] width 416 height 22
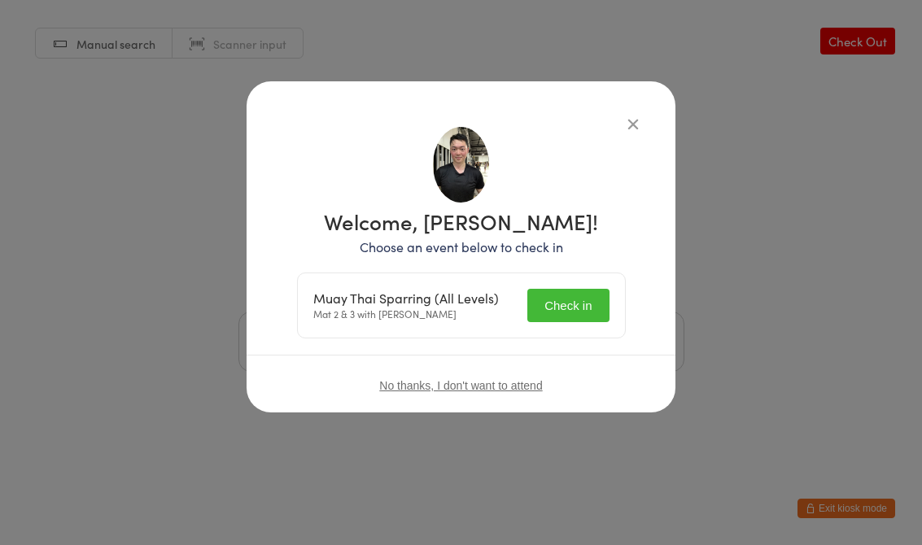
click at [580, 304] on button "Check in" at bounding box center [567, 305] width 81 height 33
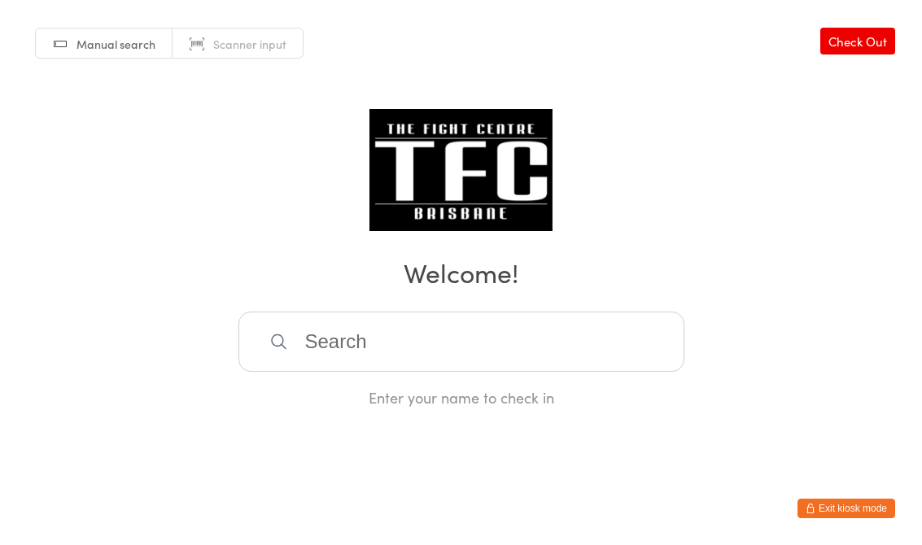
click at [437, 350] on input "search" at bounding box center [461, 342] width 446 height 60
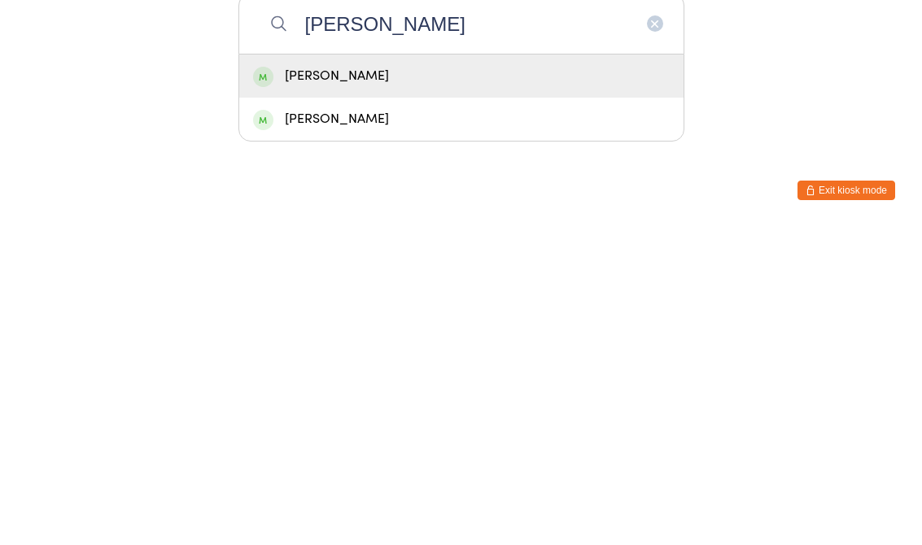
type input "[PERSON_NAME]"
click at [442, 383] on div "[PERSON_NAME]" at bounding box center [461, 394] width 416 height 22
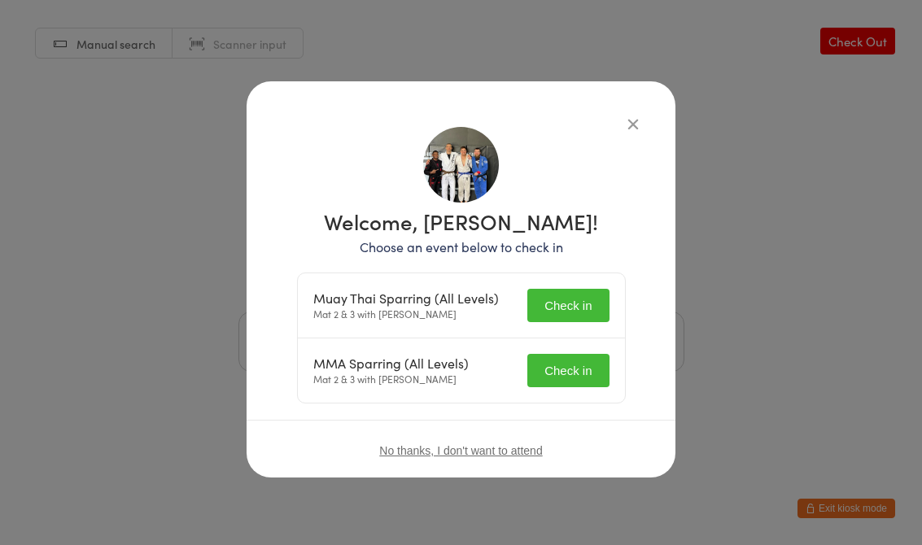
click at [581, 316] on button "Check in" at bounding box center [567, 305] width 81 height 33
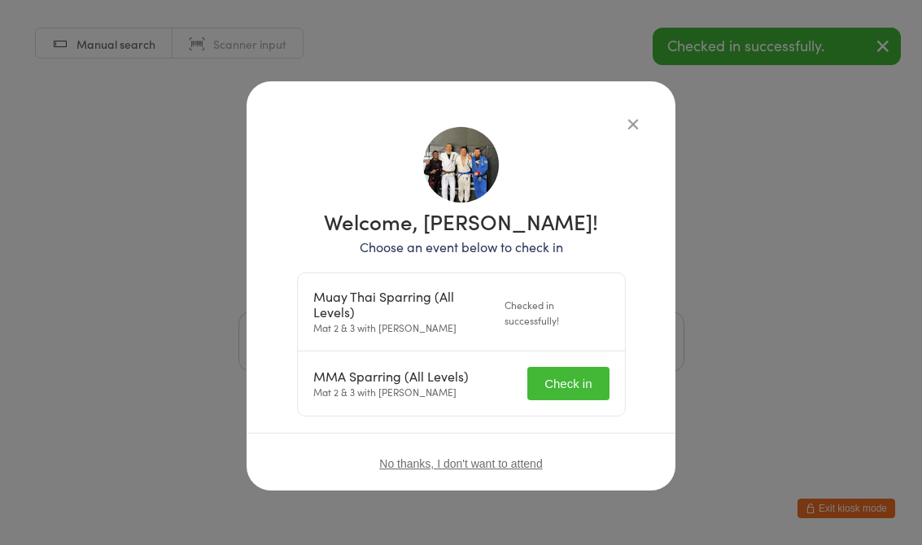
click at [583, 382] on button "Check in" at bounding box center [567, 383] width 81 height 33
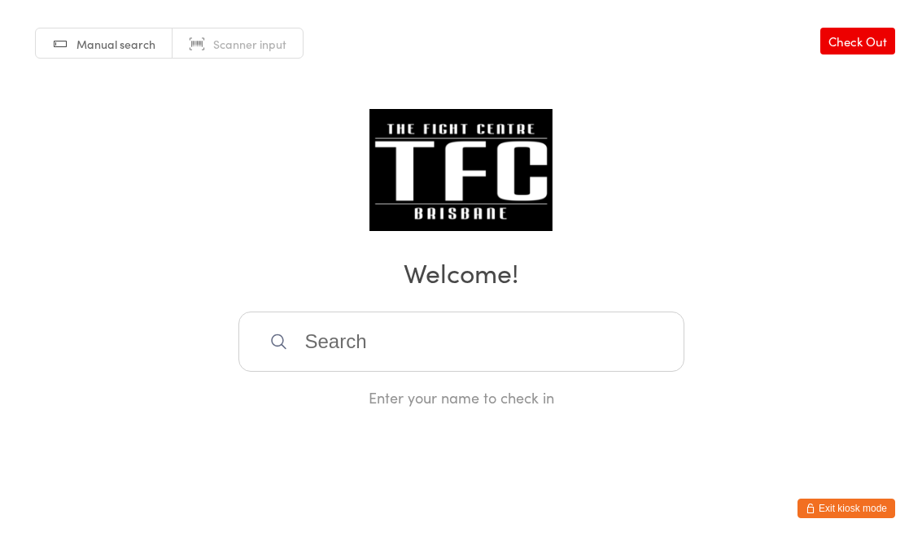
click at [442, 334] on input "search" at bounding box center [461, 342] width 446 height 60
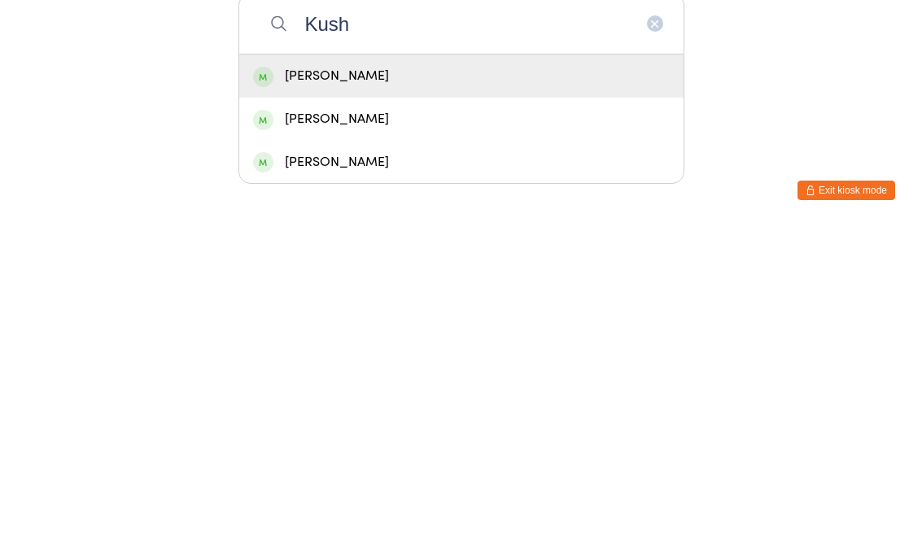
type input "Kush"
click at [413, 373] on div "[PERSON_NAME]" at bounding box center [461, 394] width 444 height 43
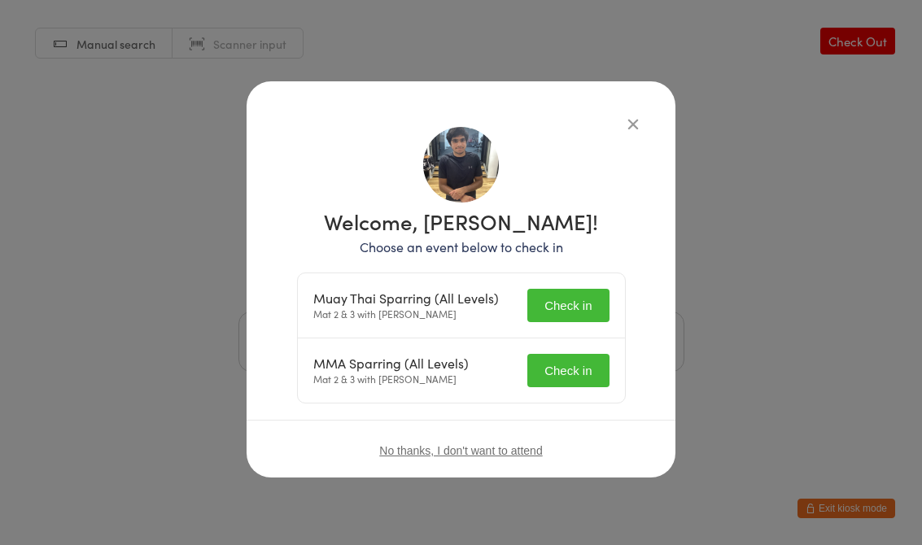
click at [565, 365] on button "Check in" at bounding box center [567, 370] width 81 height 33
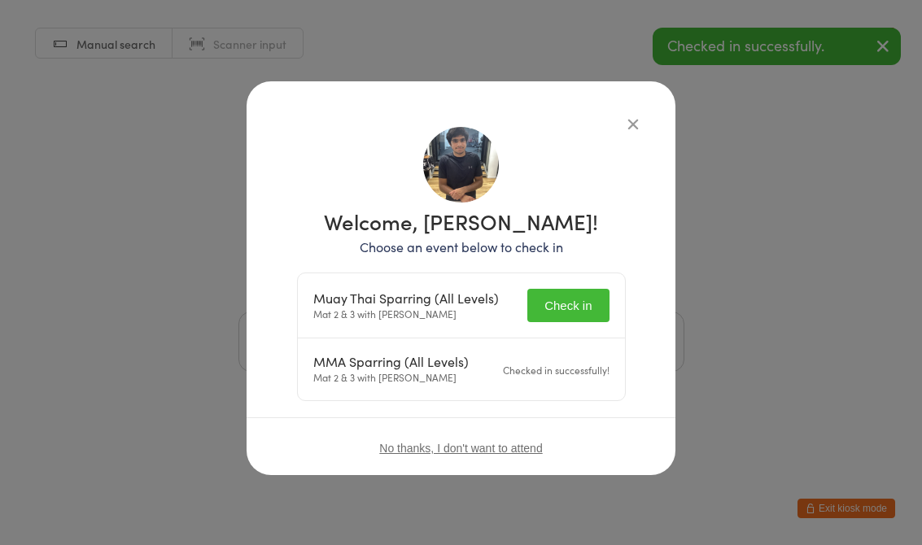
click at [569, 294] on button "Check in" at bounding box center [567, 305] width 81 height 33
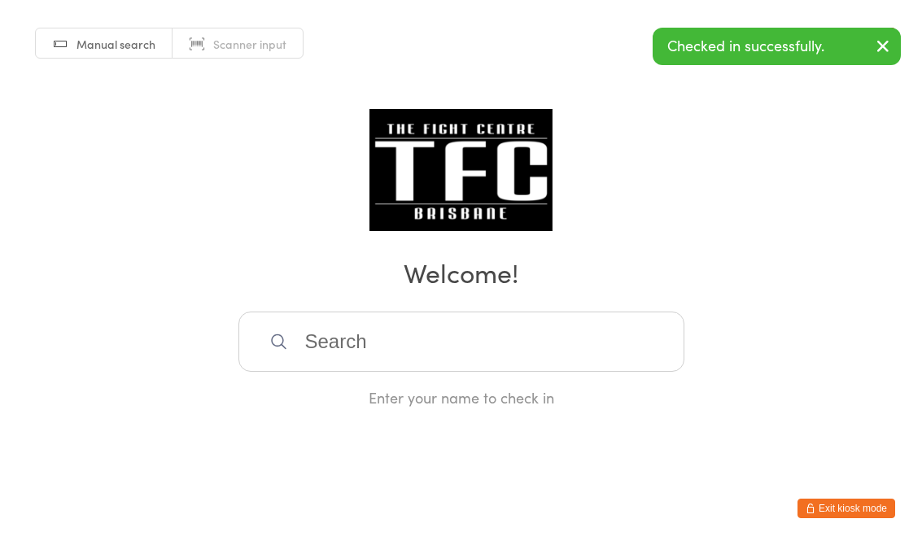
click at [508, 341] on input "search" at bounding box center [461, 342] width 446 height 60
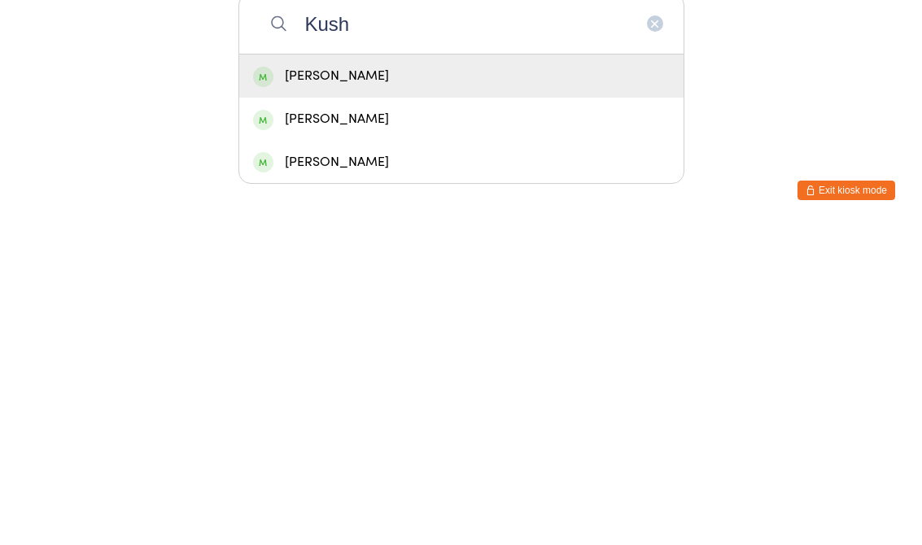
type input "Kush"
click at [420, 383] on div "[PERSON_NAME]" at bounding box center [461, 394] width 416 height 22
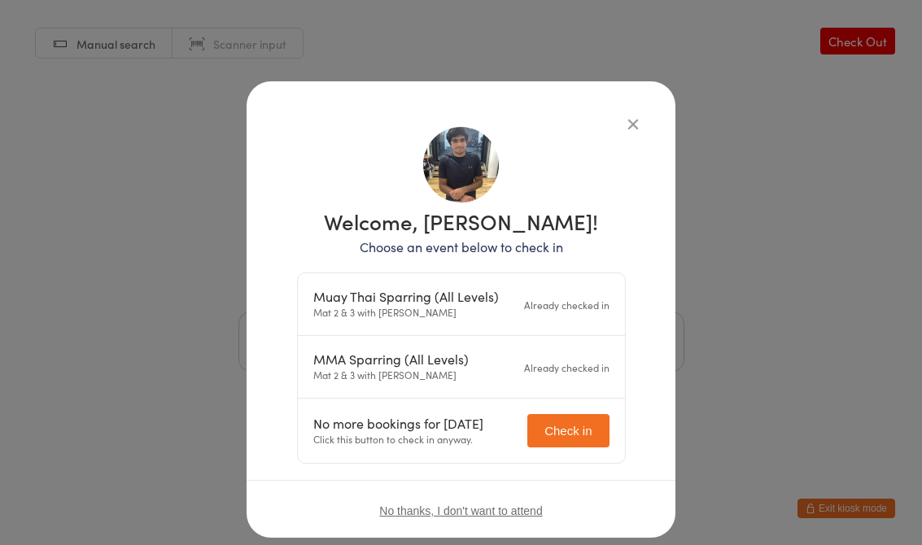
click at [634, 132] on icon "button" at bounding box center [633, 124] width 18 height 18
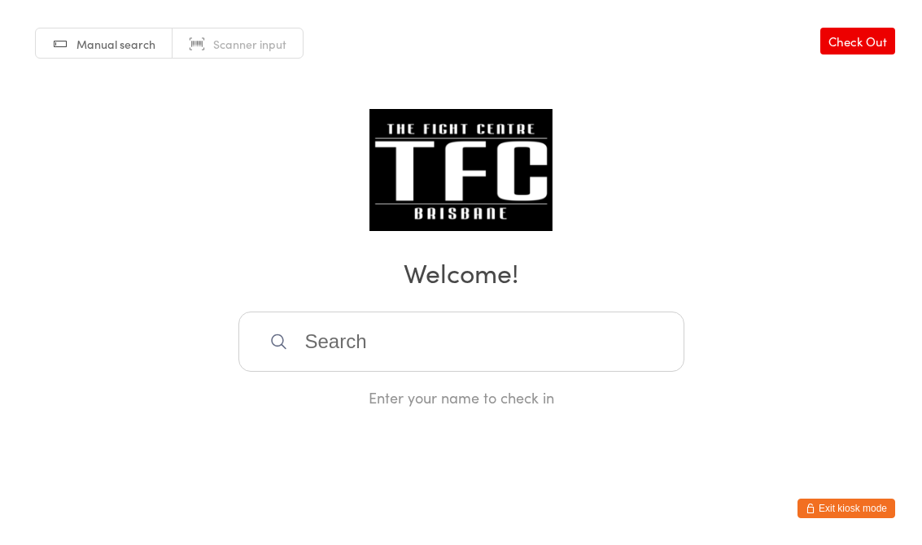
click at [405, 365] on input "search" at bounding box center [461, 342] width 446 height 60
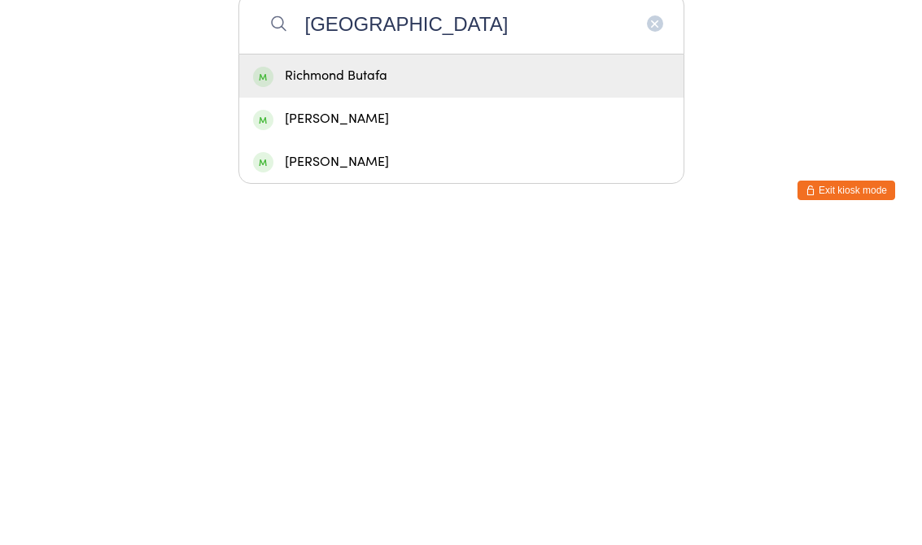
type input "[GEOGRAPHIC_DATA]"
click at [395, 383] on div "Richmond Butafa" at bounding box center [461, 394] width 416 height 22
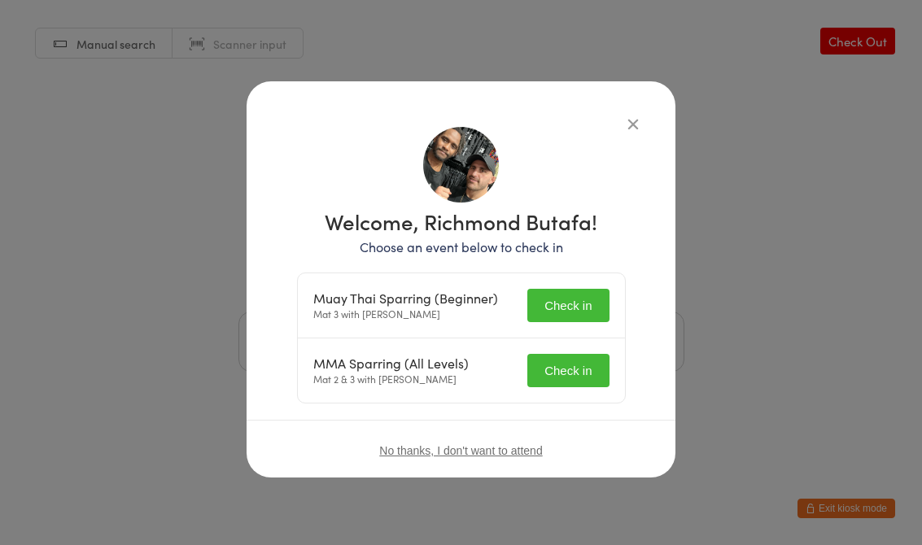
click at [568, 293] on button "Check in" at bounding box center [567, 305] width 81 height 33
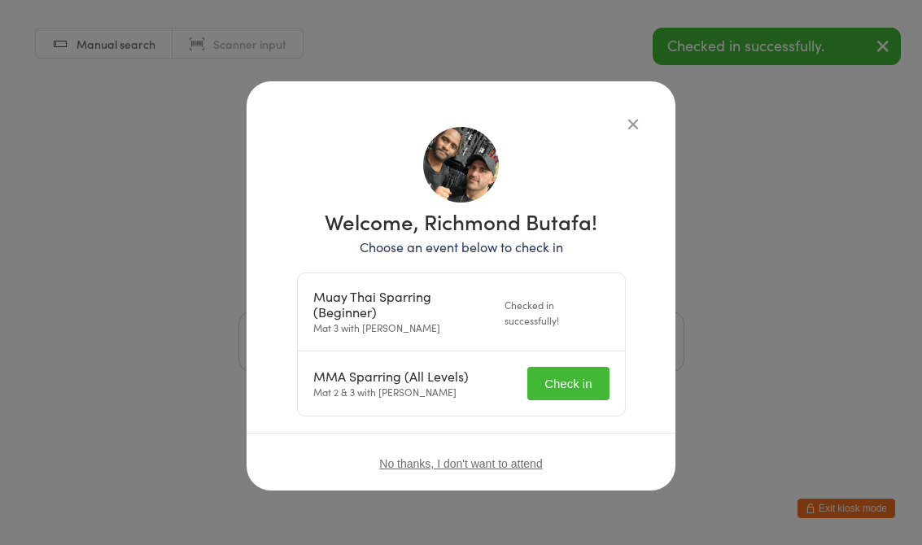
click at [575, 372] on button "Check in" at bounding box center [567, 383] width 81 height 33
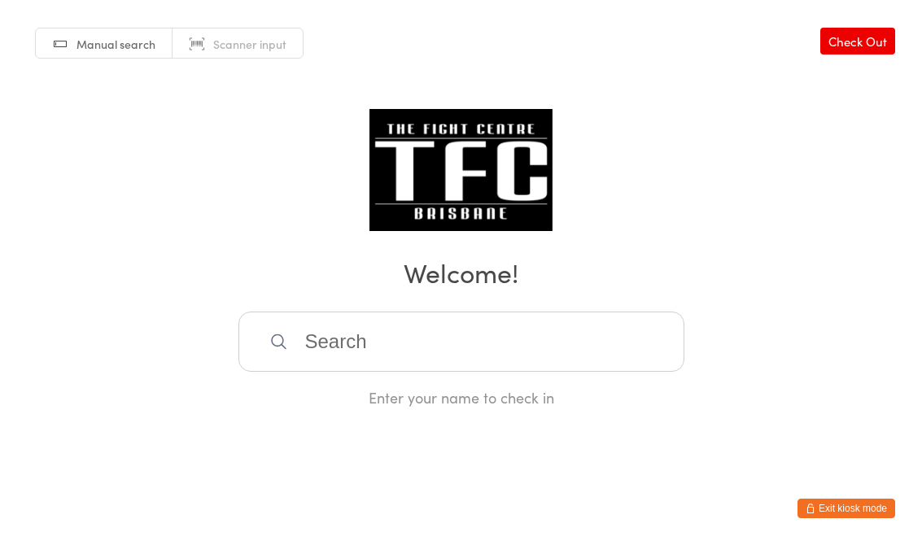
click at [507, 368] on input "search" at bounding box center [461, 342] width 446 height 60
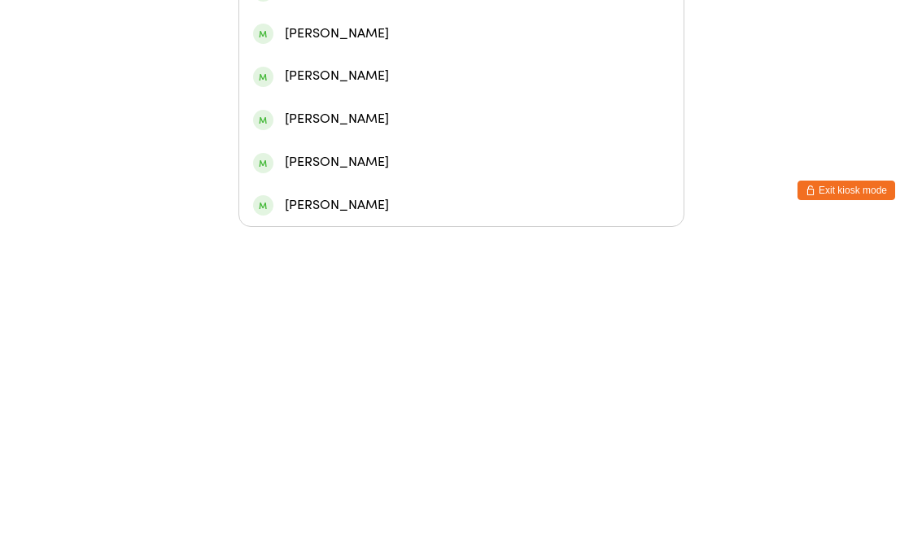
type input "Maisam"
click at [439, 244] on div "[PERSON_NAME]" at bounding box center [461, 265] width 444 height 43
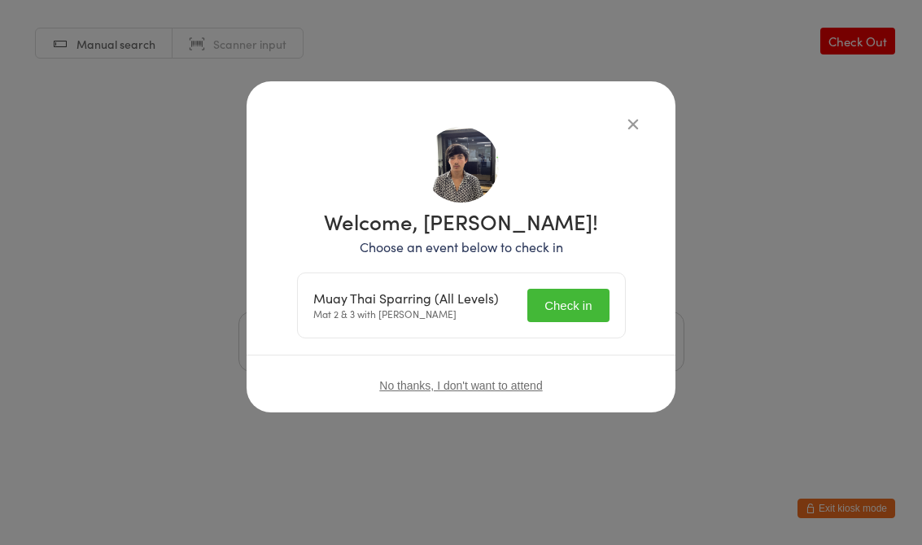
click at [565, 314] on button "Check in" at bounding box center [567, 305] width 81 height 33
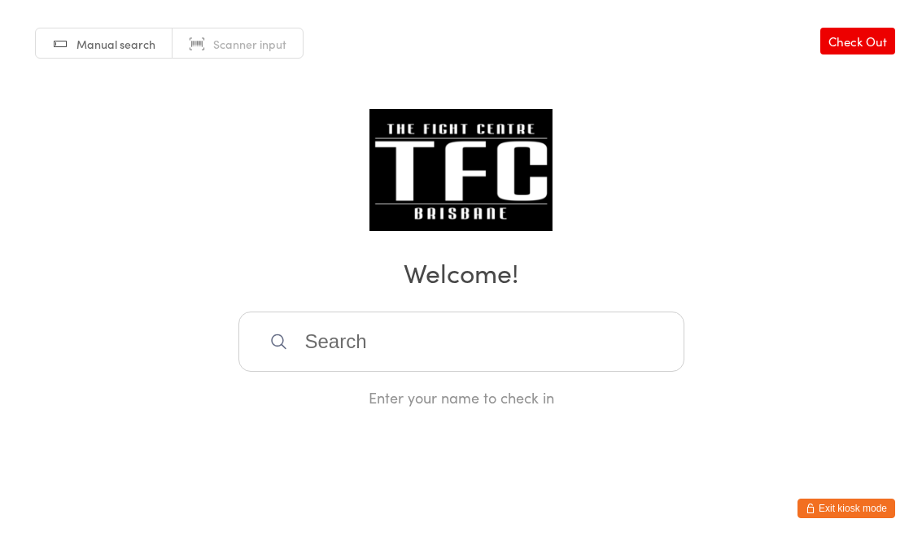
click at [332, 338] on input "search" at bounding box center [461, 342] width 446 height 60
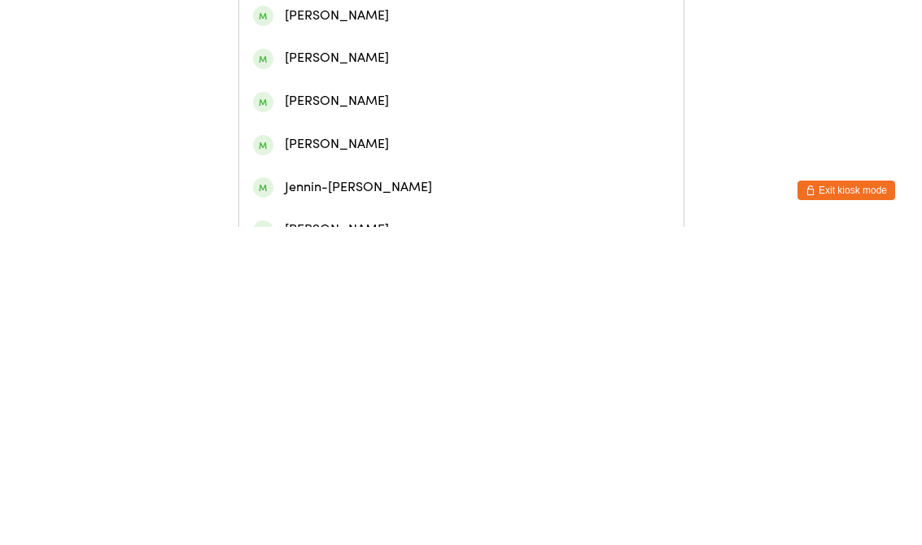
type input "[PERSON_NAME]"
click at [493, 74] on div "[PERSON_NAME]" at bounding box center [461, 76] width 416 height 22
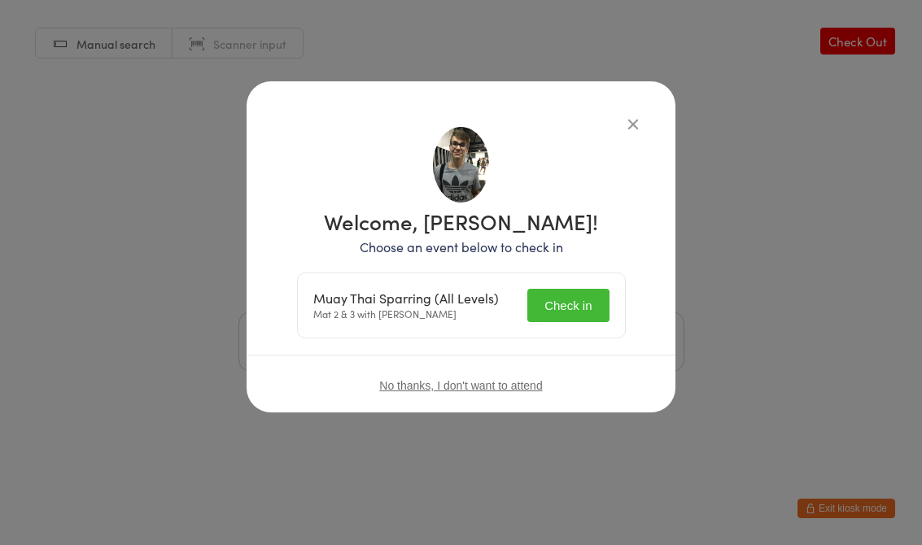
click at [580, 297] on button "Check in" at bounding box center [567, 305] width 81 height 33
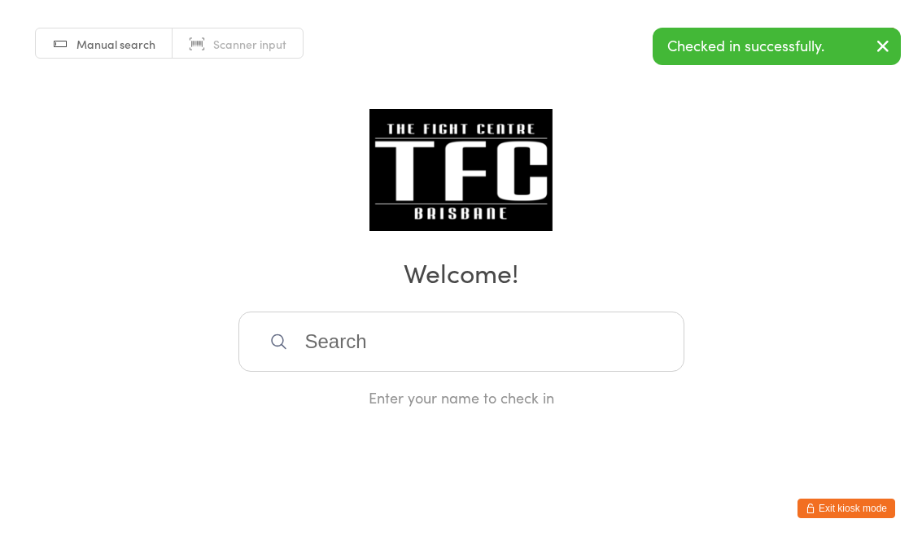
click at [770, 204] on div "Manual search Scanner input Check Out Welcome! Enter your name to check in" at bounding box center [461, 204] width 922 height 408
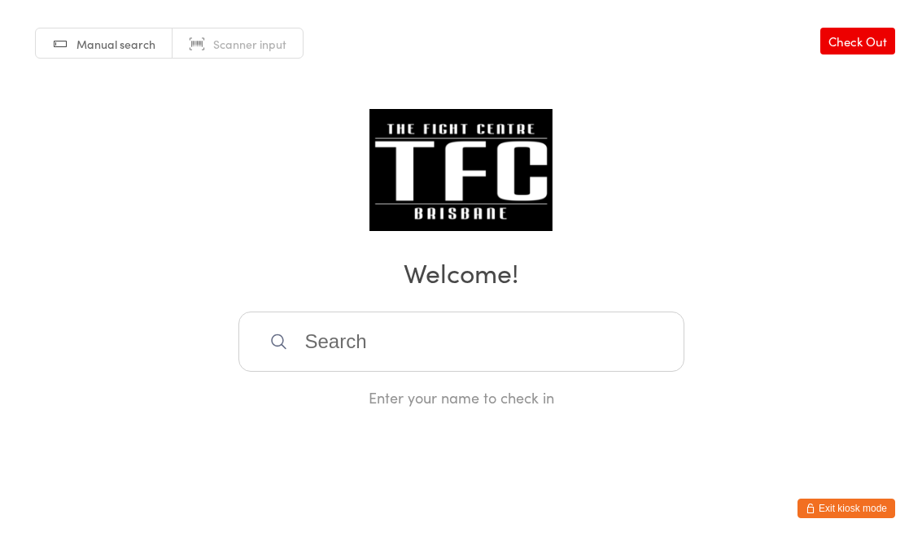
click at [358, 309] on div "Manual search Scanner input Check Out Welcome! Enter your name to check in" at bounding box center [461, 204] width 922 height 408
click at [309, 349] on input "search" at bounding box center [461, 342] width 446 height 60
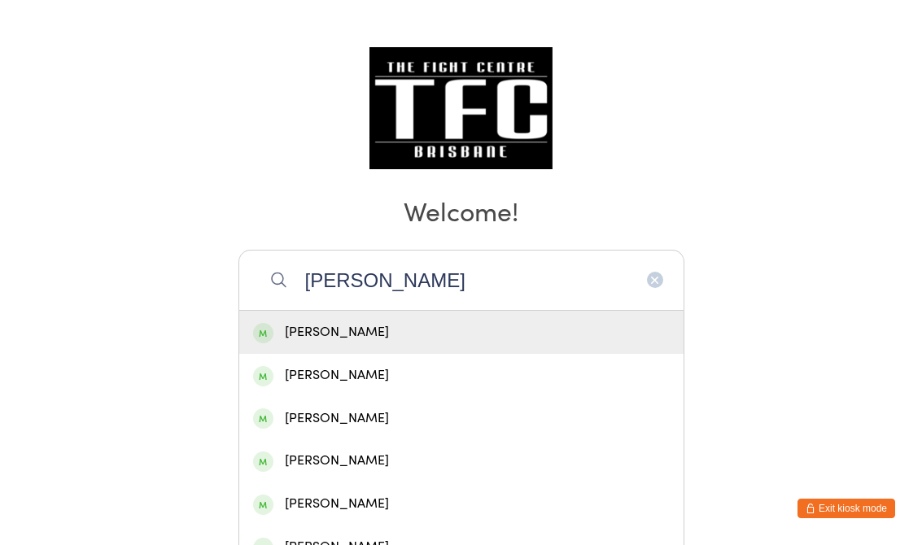
scroll to position [0, 0]
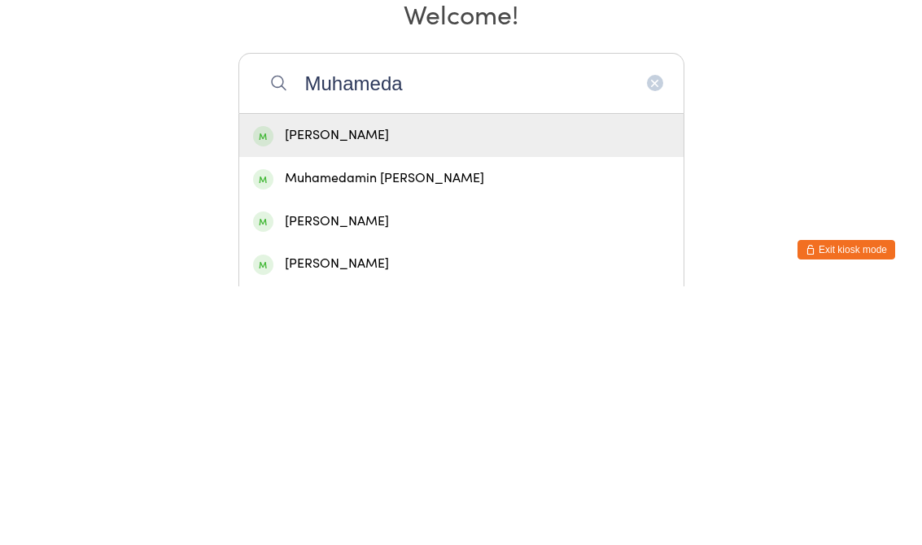
type input "Muhameda"
click at [329, 426] on div "Muhamedamin [PERSON_NAME]" at bounding box center [461, 437] width 416 height 22
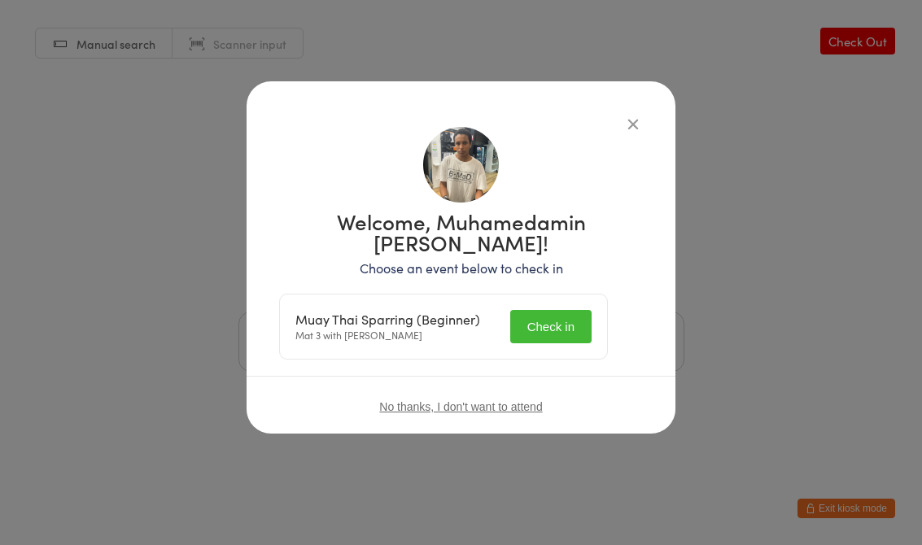
click at [545, 301] on div "Muay Thai Sparring (Beginner) Mat 3 with [PERSON_NAME] Check in" at bounding box center [443, 326] width 327 height 64
click at [532, 313] on button "Check in" at bounding box center [550, 326] width 81 height 33
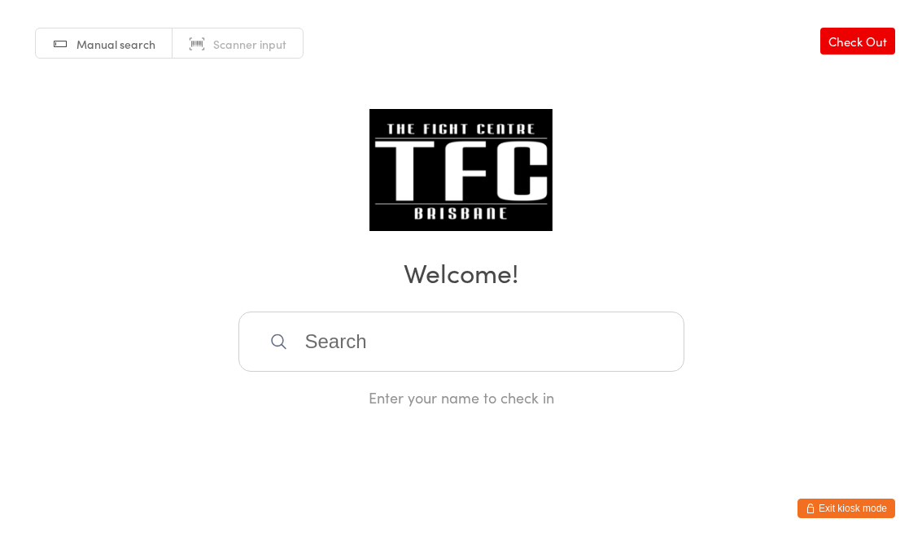
click at [330, 354] on input "search" at bounding box center [461, 342] width 446 height 60
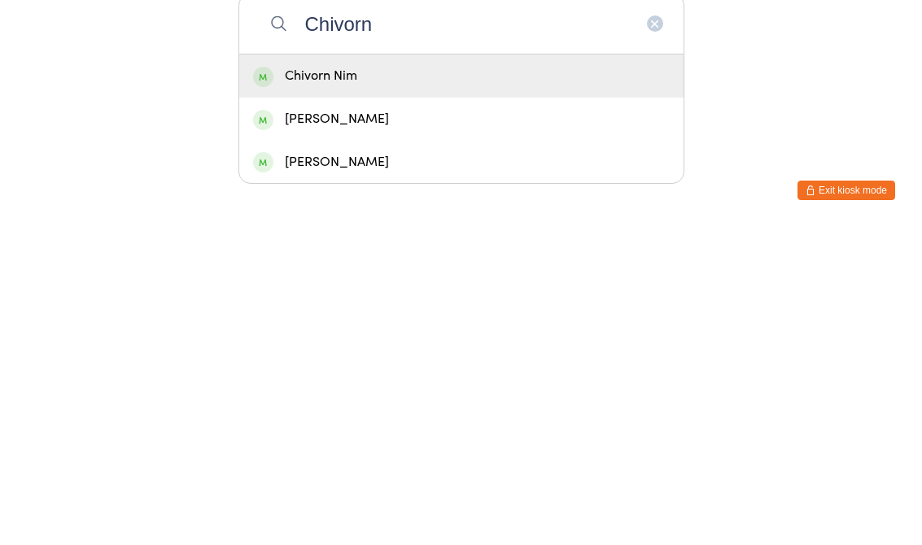
type input "Chivorn"
click at [383, 383] on div "Chivorn Nim" at bounding box center [461, 394] width 416 height 22
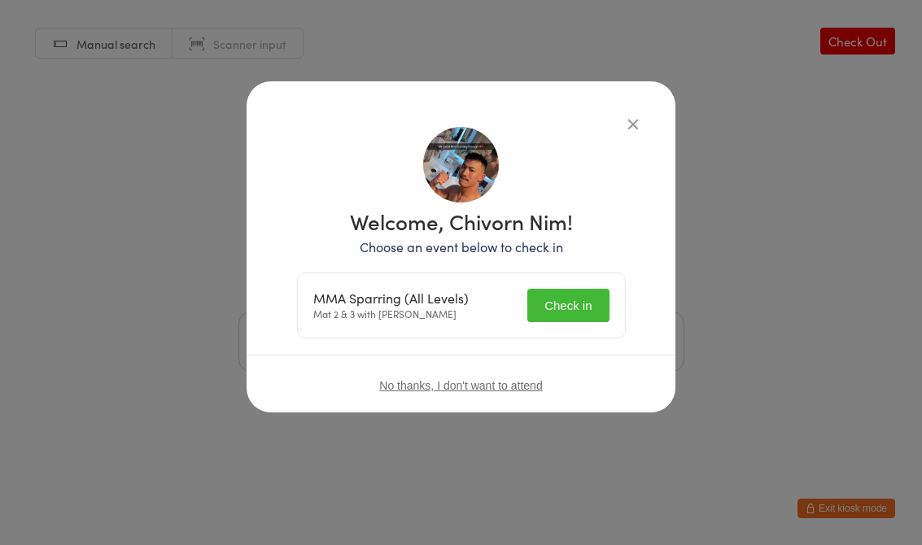
click at [556, 304] on button "Check in" at bounding box center [567, 305] width 81 height 33
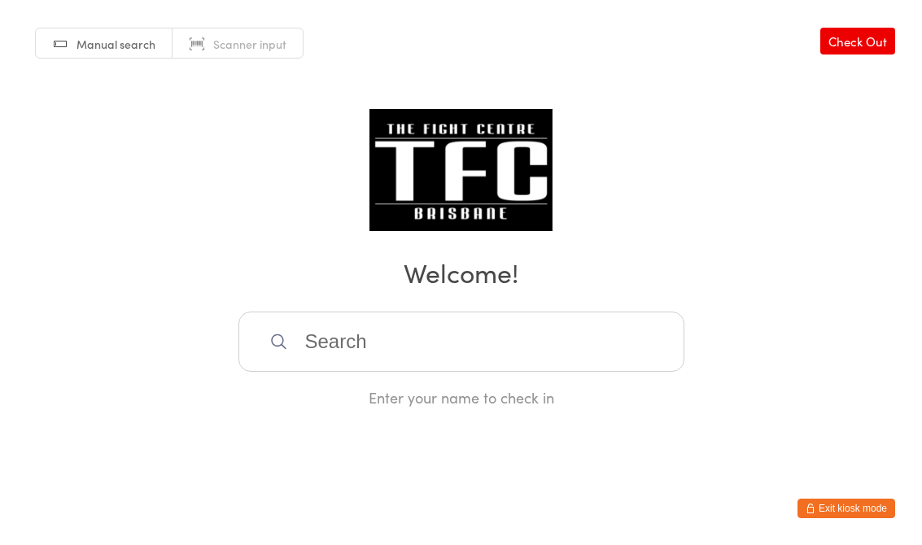
click at [389, 330] on input "search" at bounding box center [461, 342] width 446 height 60
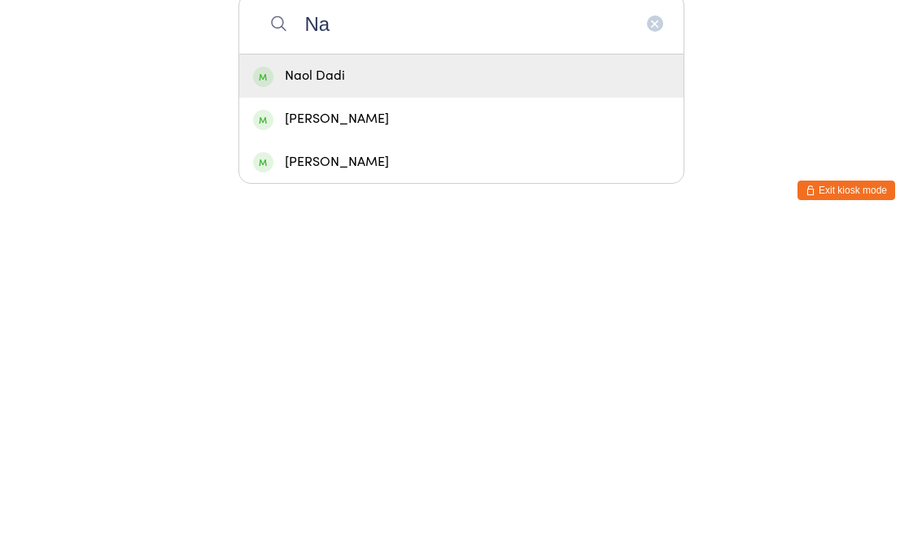
type input "Na"
click at [342, 383] on div "Naol Dadi" at bounding box center [461, 394] width 416 height 22
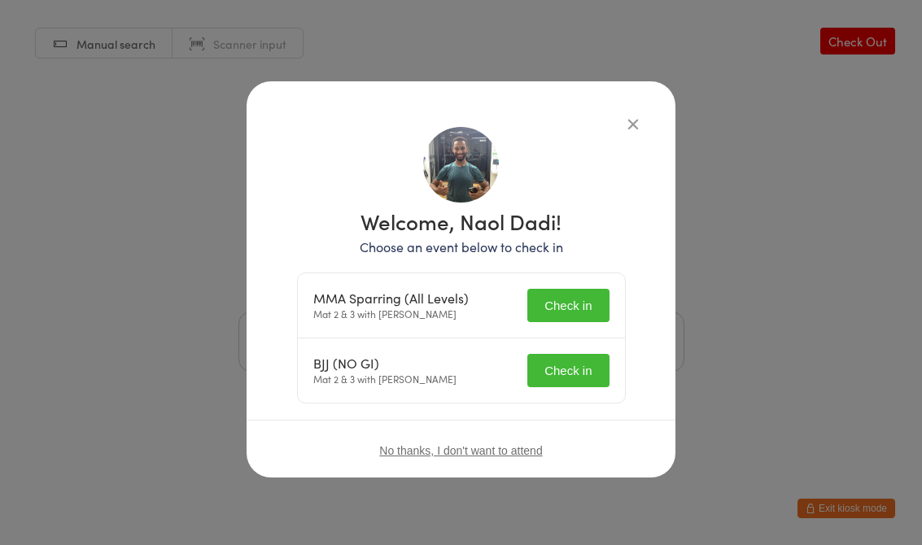
click at [574, 294] on button "Check in" at bounding box center [567, 305] width 81 height 33
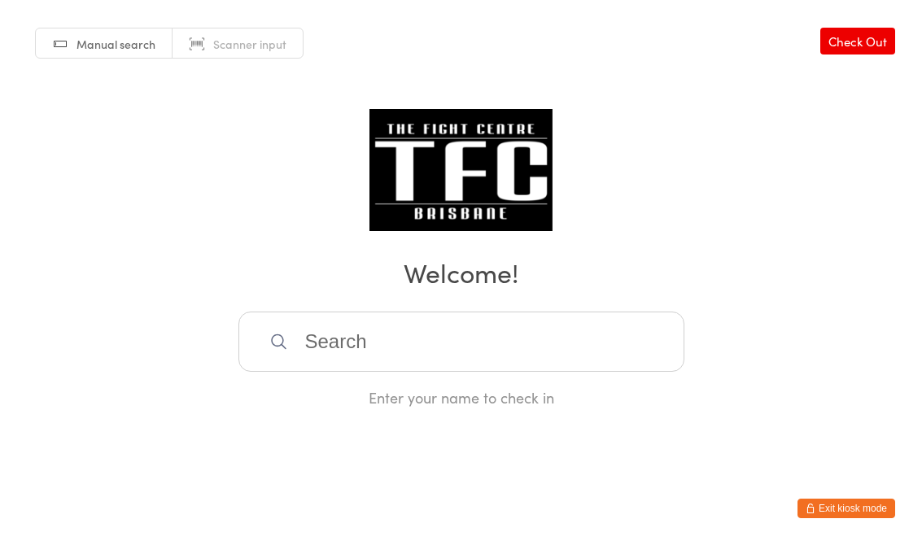
click at [624, 344] on input "search" at bounding box center [461, 342] width 446 height 60
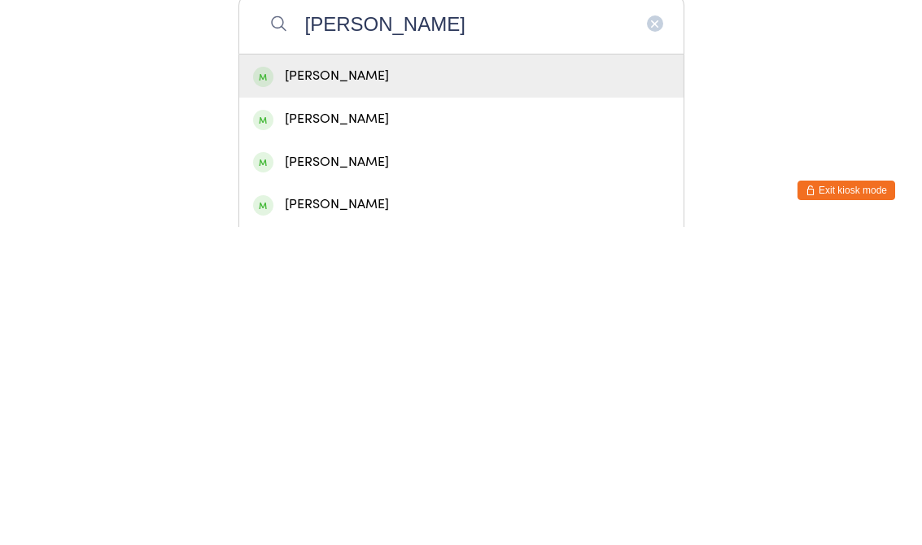
type input "[PERSON_NAME]"
click at [420, 383] on div "[PERSON_NAME]" at bounding box center [461, 394] width 416 height 22
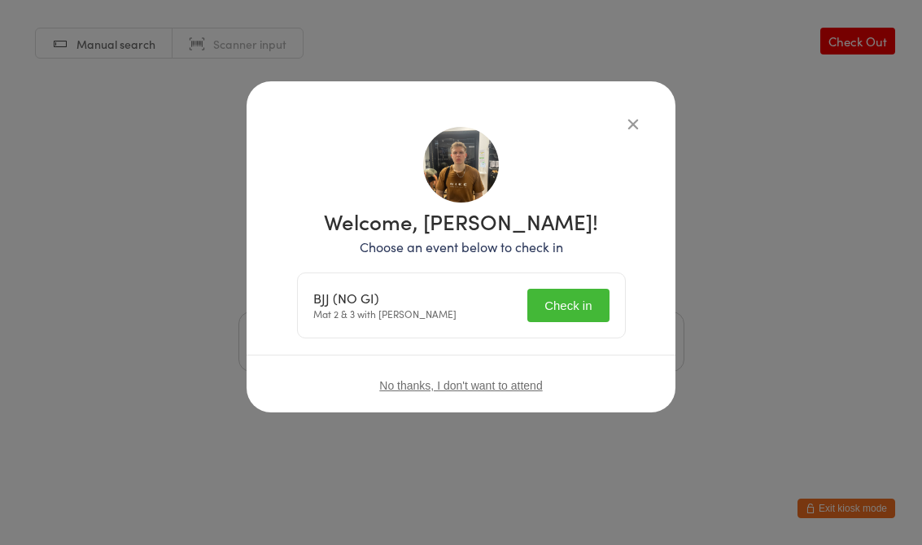
click at [569, 315] on button "Check in" at bounding box center [567, 305] width 81 height 33
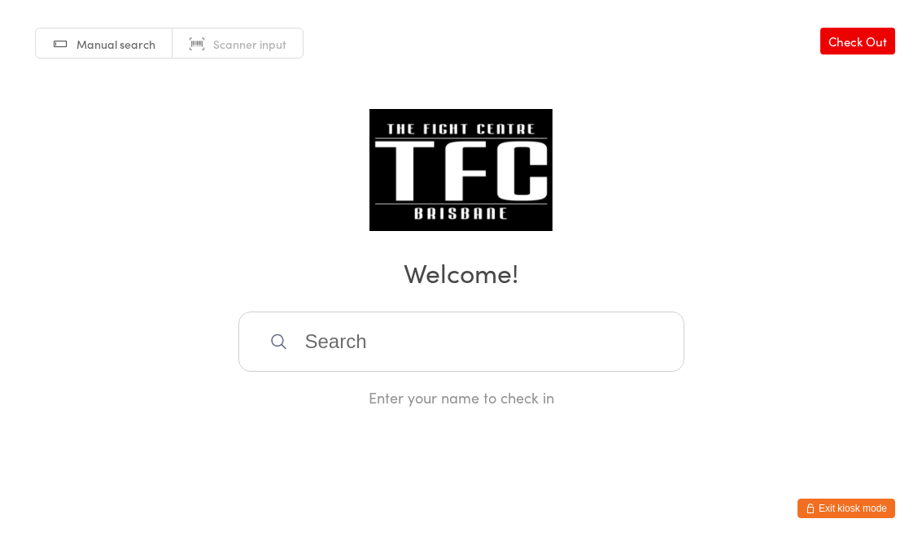
click at [386, 372] on input "search" at bounding box center [461, 342] width 446 height 60
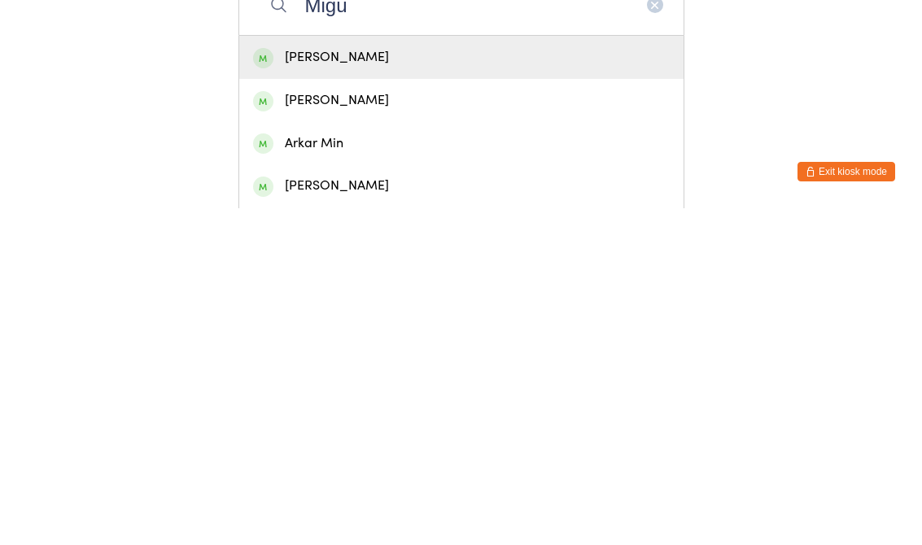
type input "Migu"
click at [309, 426] on div "[PERSON_NAME]" at bounding box center [461, 437] width 416 height 22
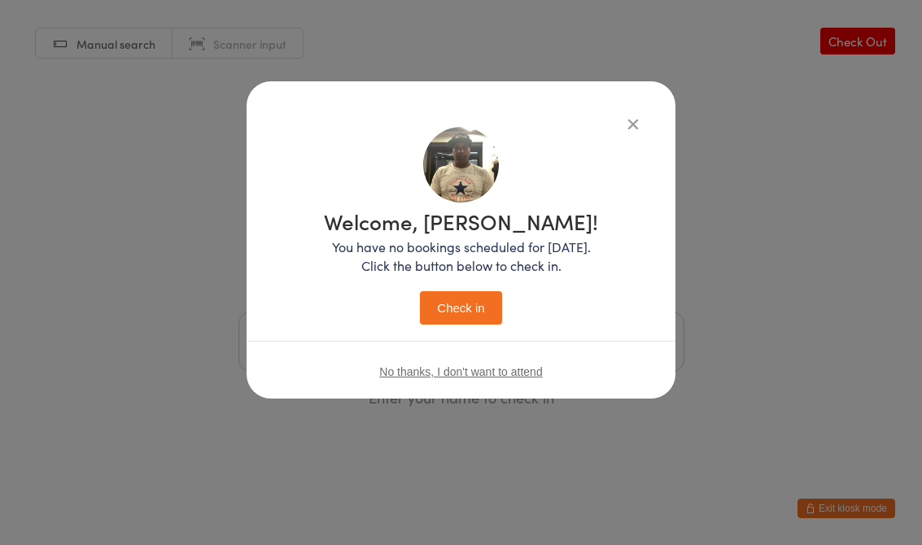
click at [442, 309] on button "Check in" at bounding box center [460, 307] width 81 height 33
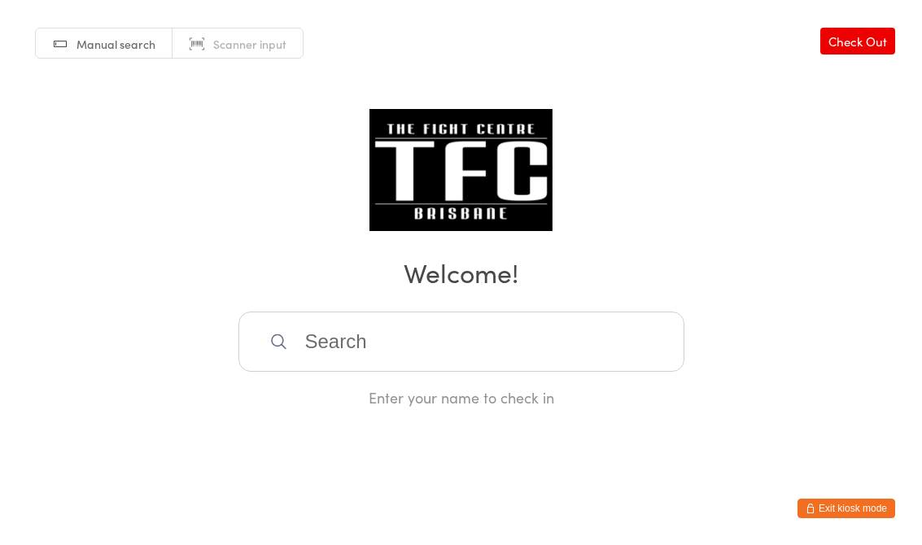
click at [412, 338] on input "search" at bounding box center [461, 342] width 446 height 60
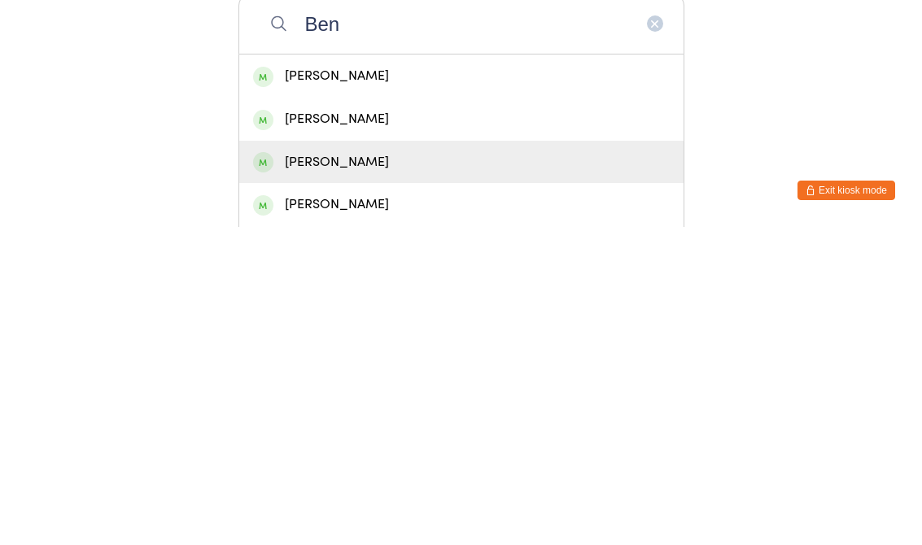
type input "Ben"
click at [334, 469] on div "[PERSON_NAME]" at bounding box center [461, 480] width 416 height 22
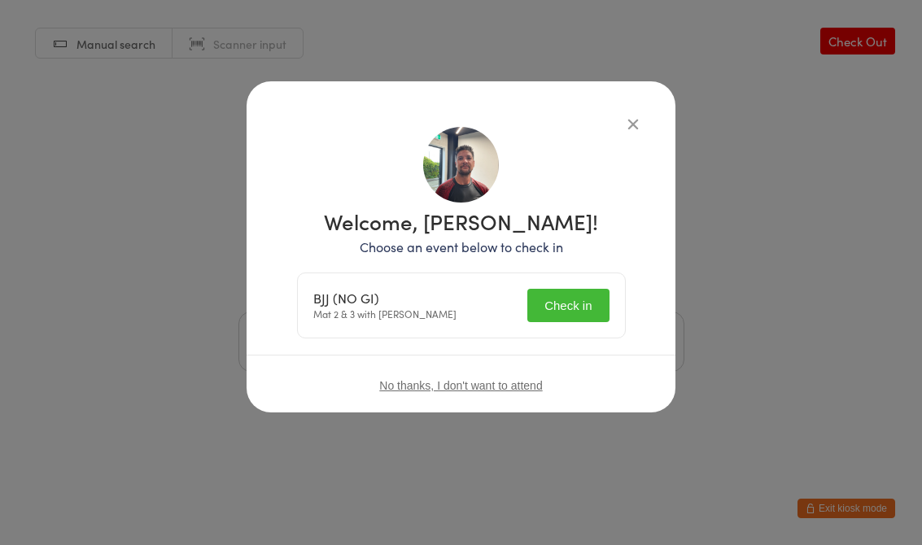
click at [579, 303] on button "Check in" at bounding box center [567, 305] width 81 height 33
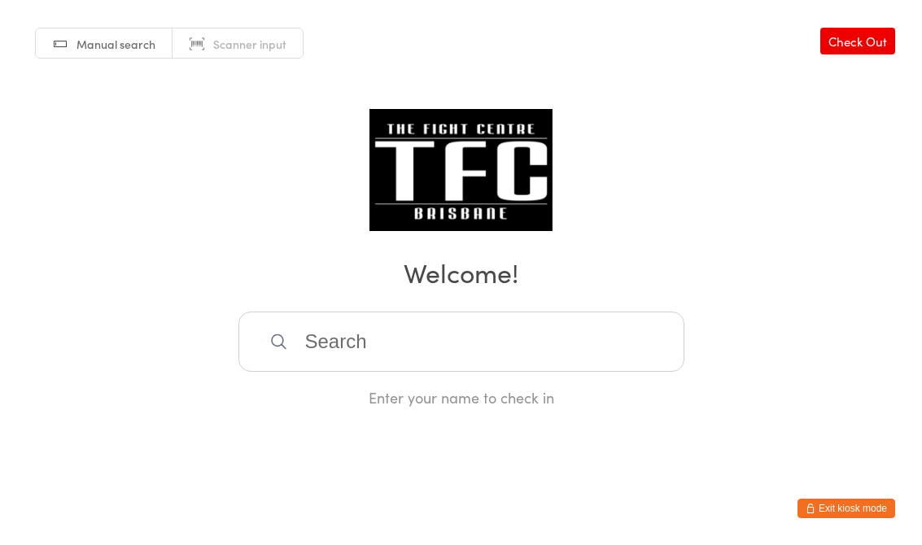
click at [290, 337] on input "search" at bounding box center [461, 342] width 446 height 60
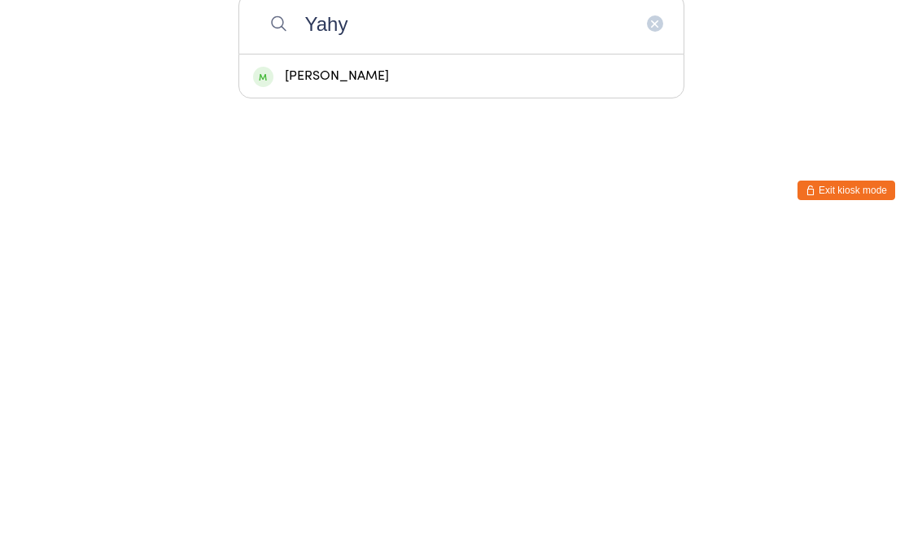
type input "Yahy"
click at [272, 383] on div "[PERSON_NAME]" at bounding box center [461, 394] width 416 height 22
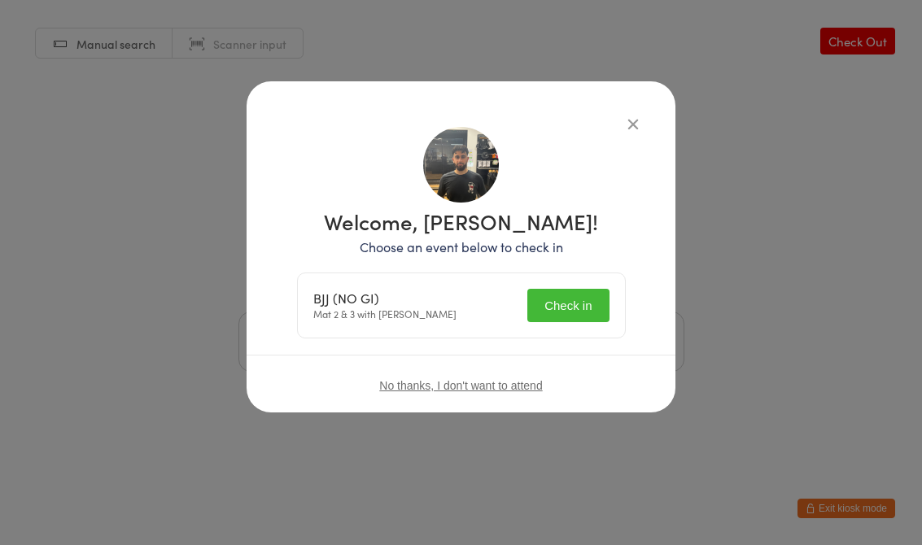
click at [554, 303] on button "Check in" at bounding box center [567, 305] width 81 height 33
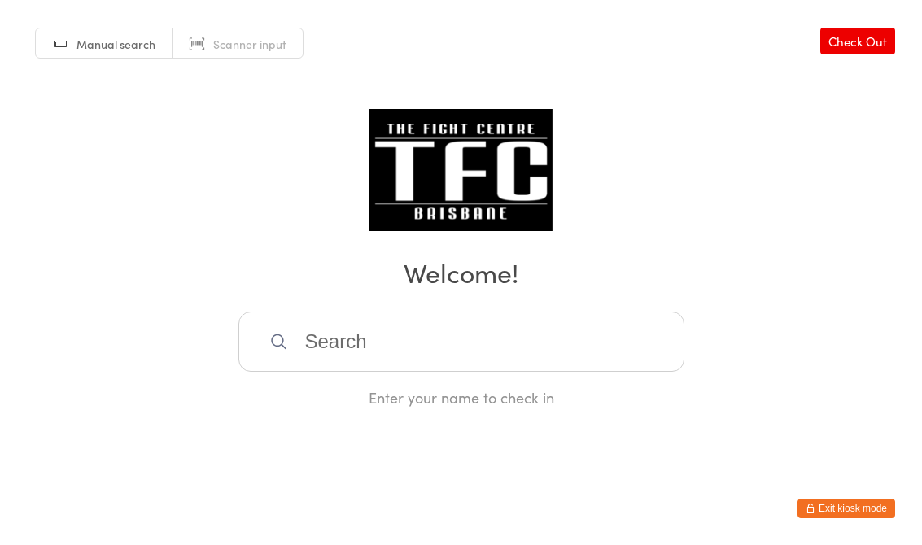
click at [506, 366] on input "search" at bounding box center [461, 342] width 446 height 60
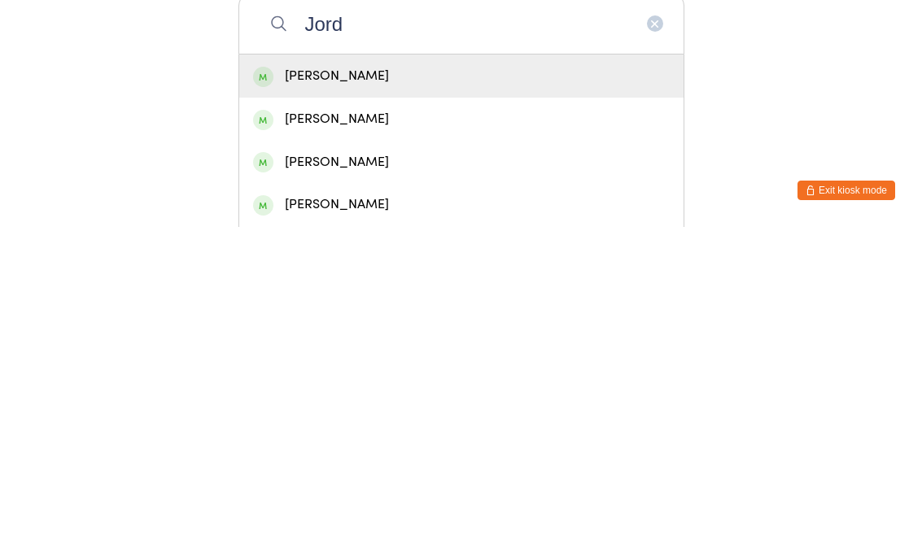
type input "Jord"
click at [405, 383] on div "[PERSON_NAME]" at bounding box center [461, 394] width 416 height 22
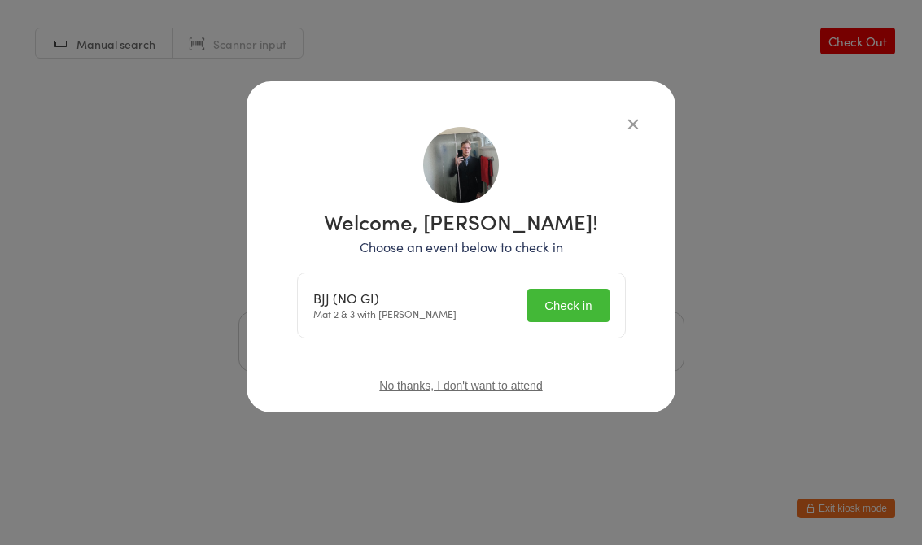
click at [591, 308] on button "Check in" at bounding box center [567, 305] width 81 height 33
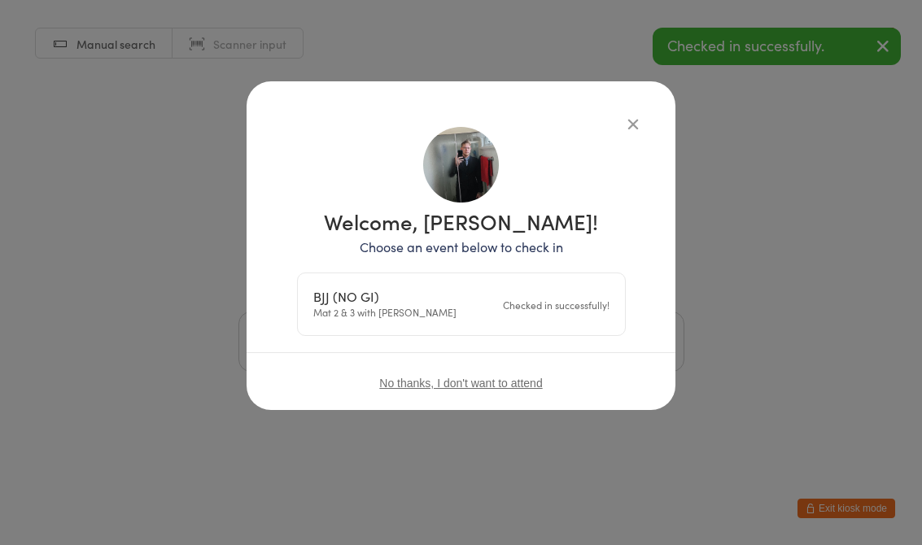
click at [644, 111] on div "Manual search Scanner input Check Out Welcome! Enter your name to check in" at bounding box center [461, 204] width 922 height 408
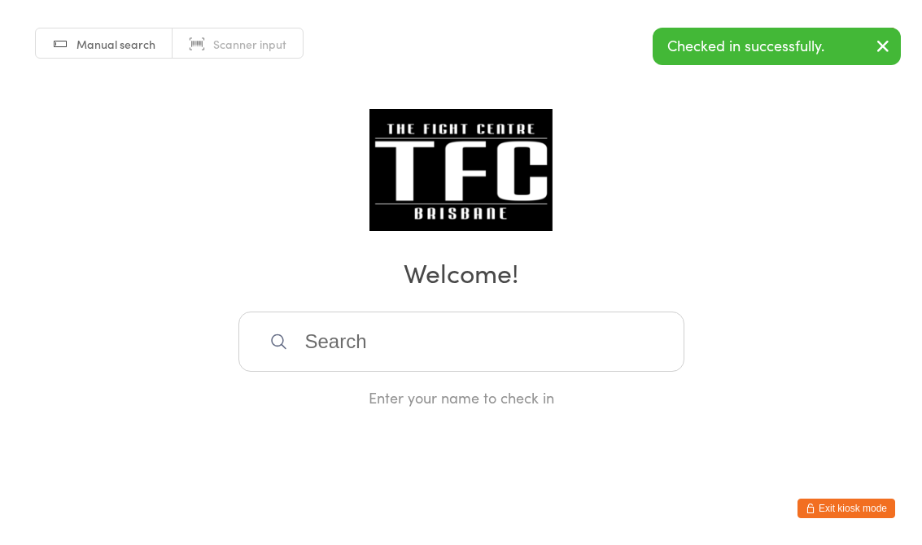
click at [735, 246] on div "Manual search Scanner input Check Out Welcome! Enter your name to check in" at bounding box center [461, 204] width 922 height 408
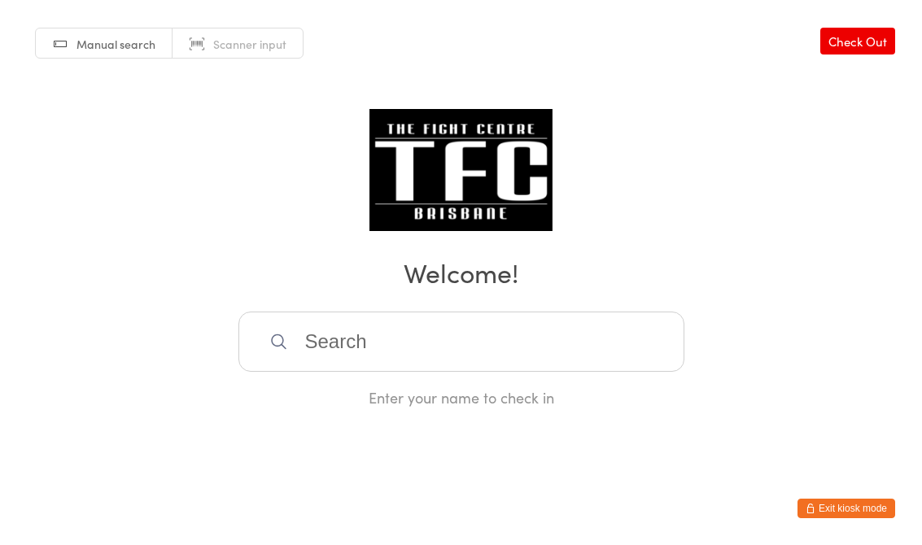
click at [334, 318] on input "search" at bounding box center [461, 342] width 446 height 60
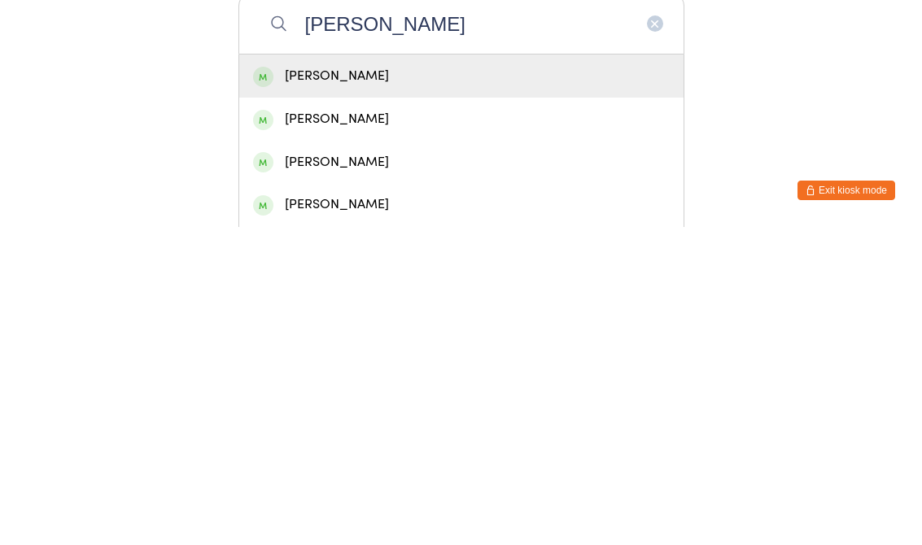
type input "[PERSON_NAME]"
click at [402, 383] on div "[PERSON_NAME]" at bounding box center [461, 394] width 416 height 22
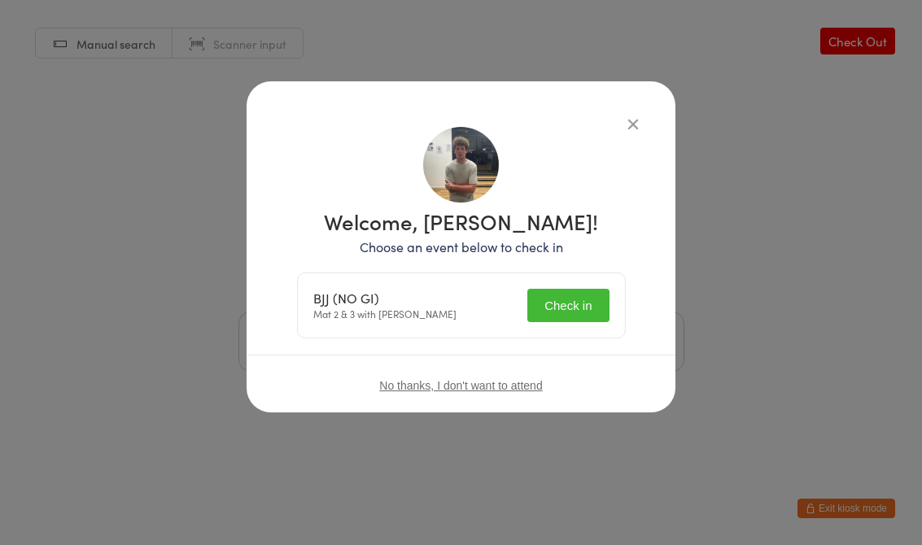
click at [563, 307] on button "Check in" at bounding box center [567, 305] width 81 height 33
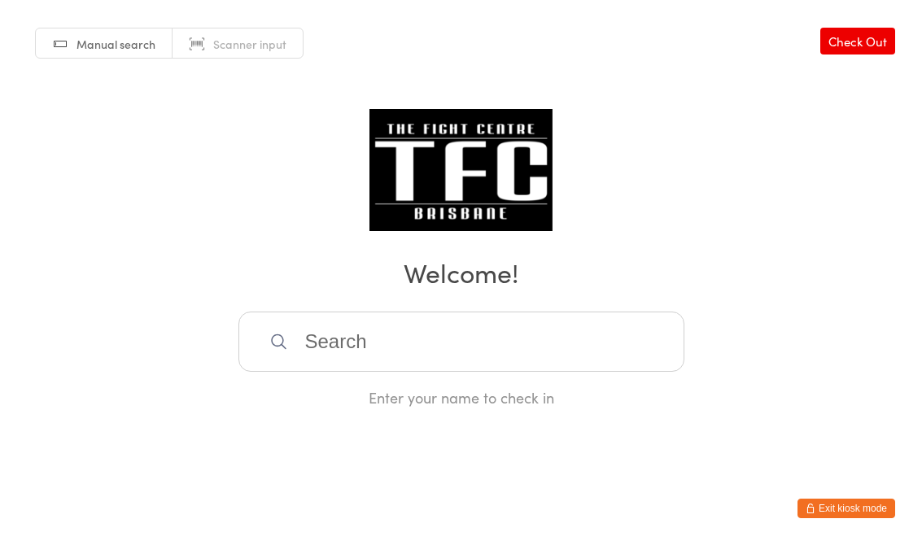
click at [336, 364] on input "search" at bounding box center [461, 342] width 446 height 60
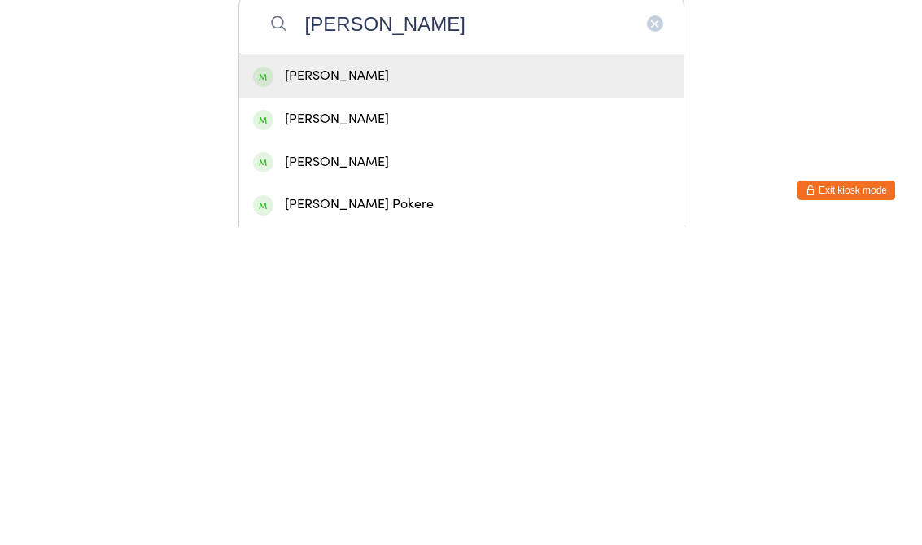
type input "[PERSON_NAME]"
click at [407, 383] on div "[PERSON_NAME]" at bounding box center [461, 394] width 416 height 22
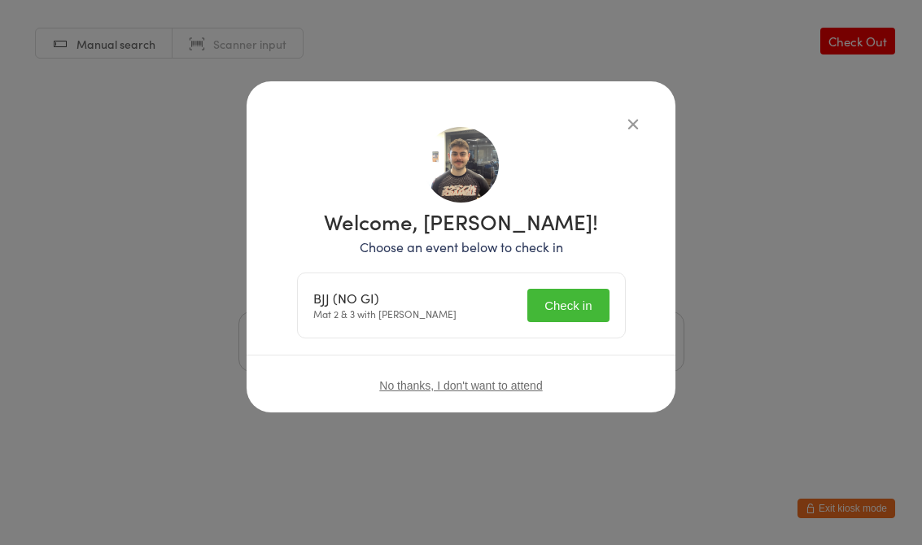
click at [573, 297] on button "Check in" at bounding box center [567, 305] width 81 height 33
